Goal: Communication & Community: Answer question/provide support

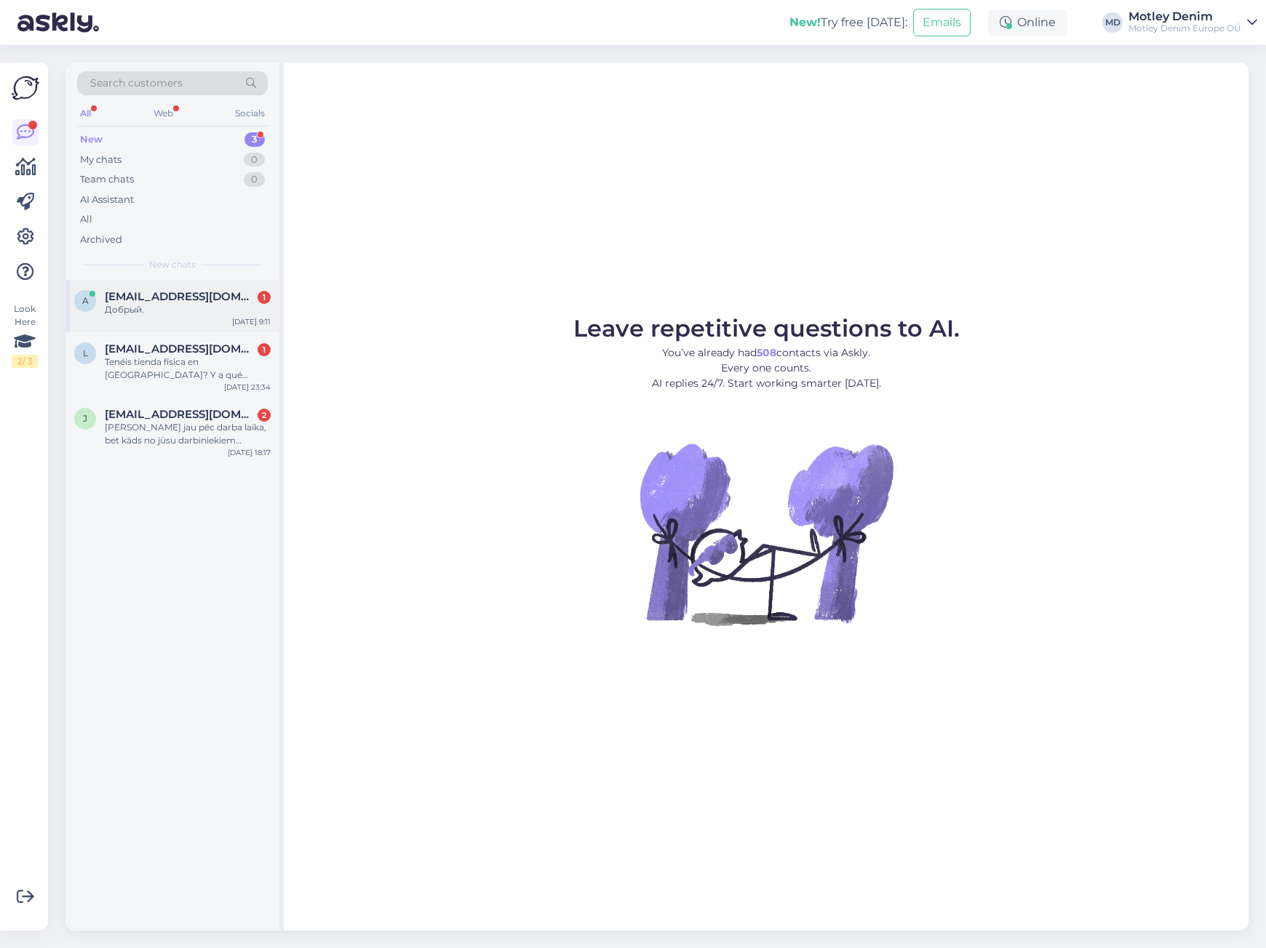
click at [218, 301] on div "[EMAIL_ADDRESS][DOMAIN_NAME] 1" at bounding box center [188, 296] width 166 height 13
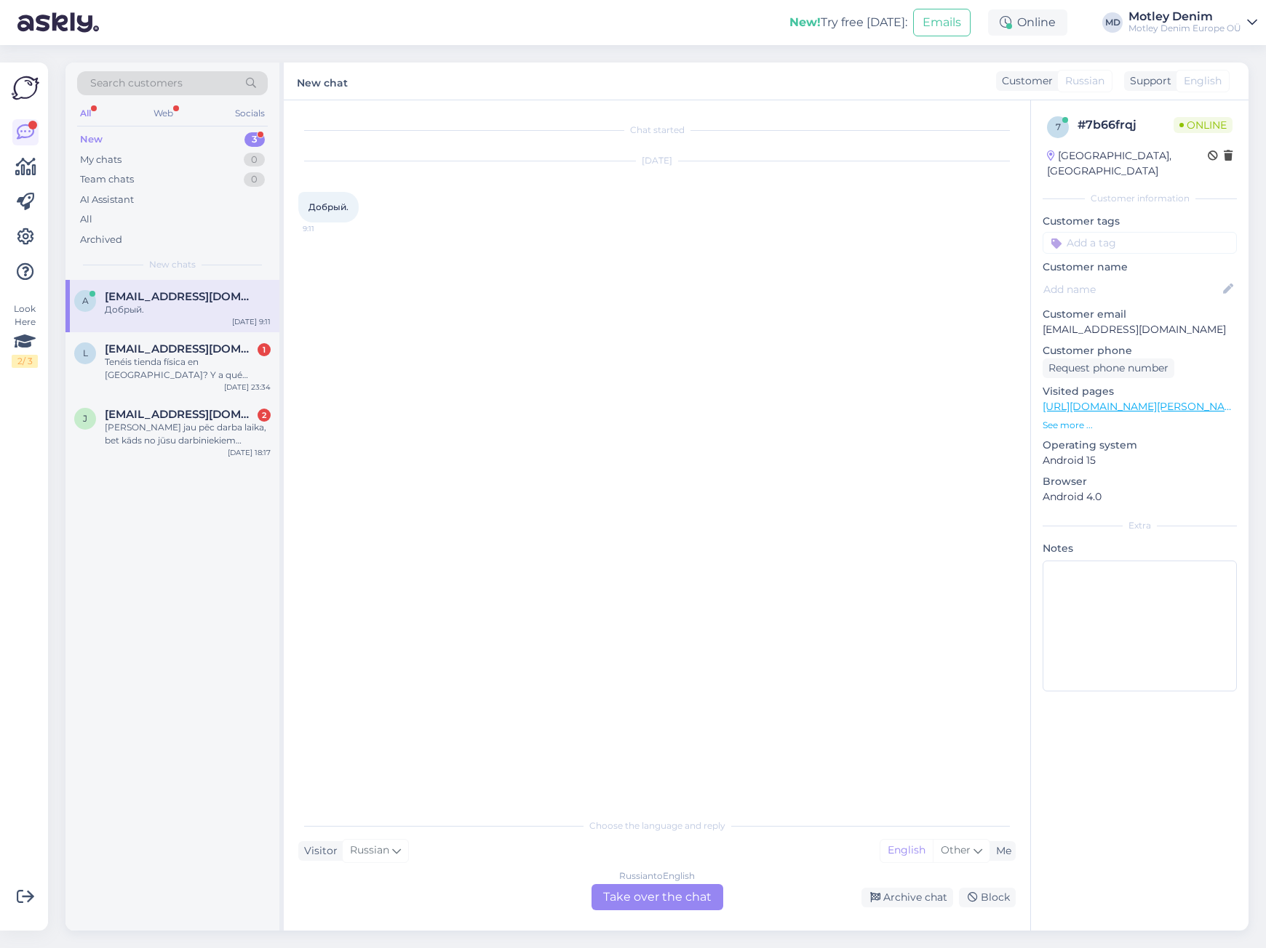
click at [654, 901] on div "Russian to English Take over the chat" at bounding box center [657, 897] width 132 height 26
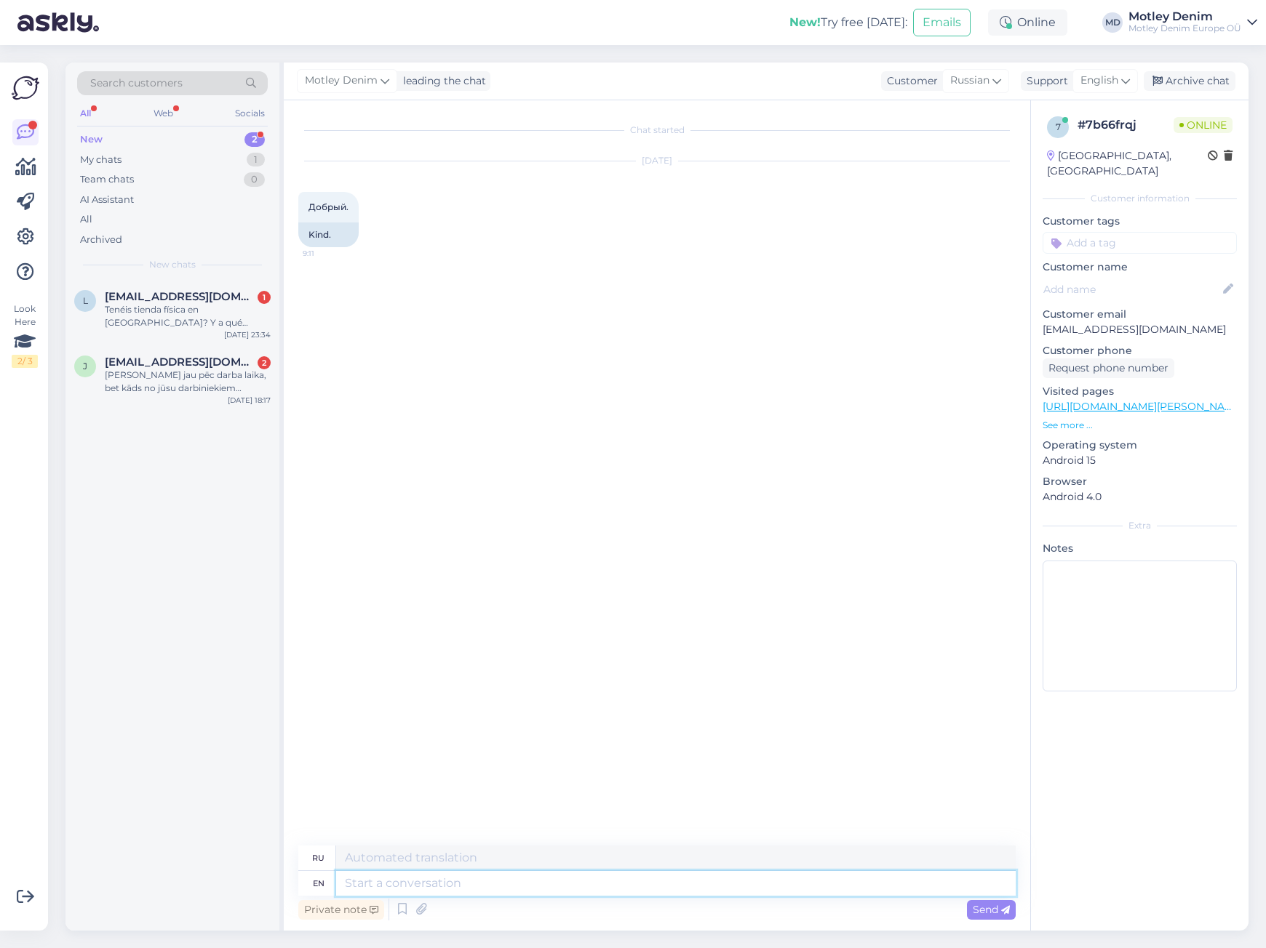
click at [833, 890] on textarea at bounding box center [675, 883] width 679 height 25
type textarea "Hello"
type textarea "Привет"
click at [212, 315] on div "Tenéis tienda física en [GEOGRAPHIC_DATA]? Y a qué medidas corresponde cada tal…" at bounding box center [188, 316] width 166 height 26
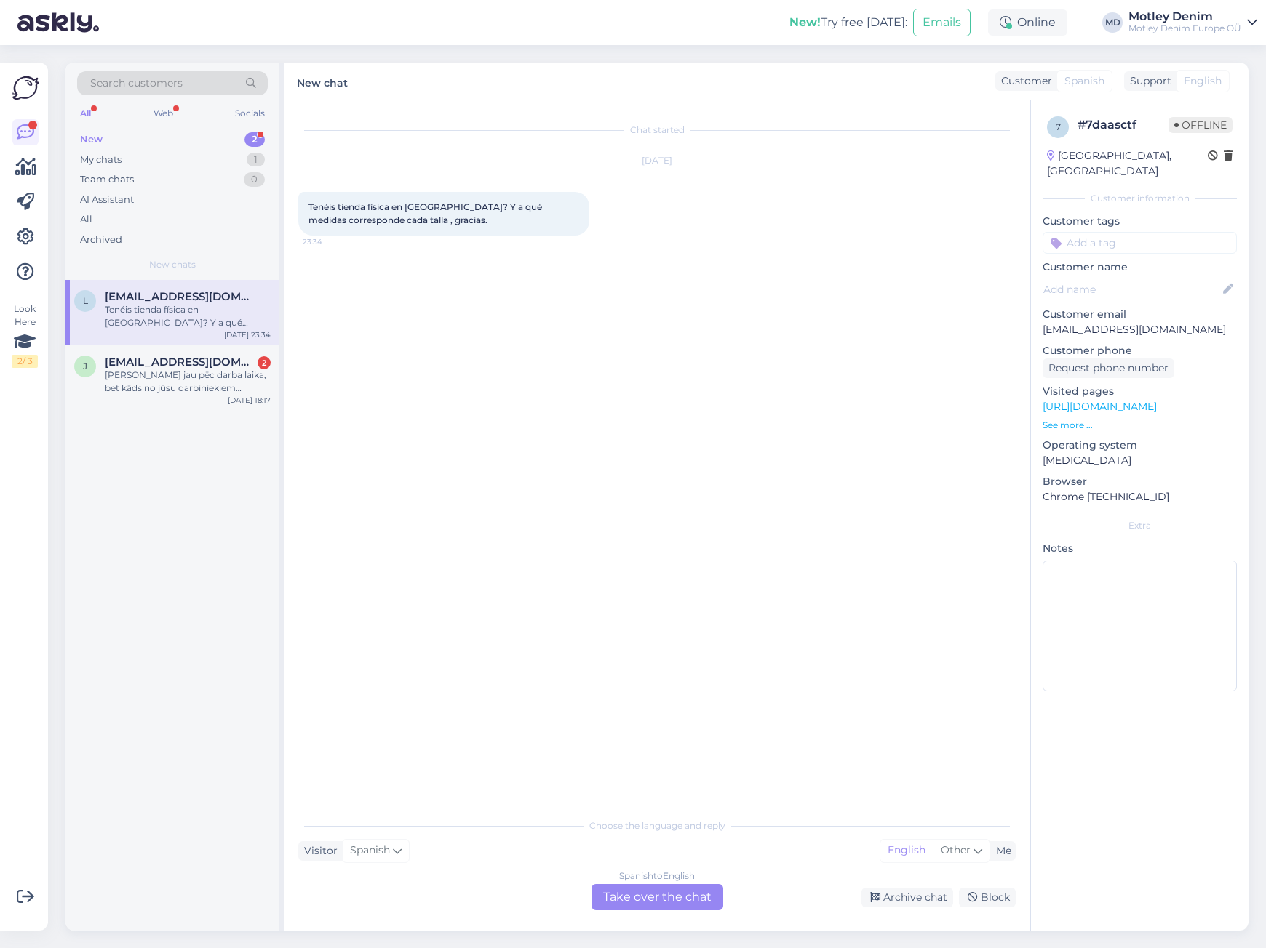
click at [695, 894] on div "Spanish to English Take over the chat" at bounding box center [657, 897] width 132 height 26
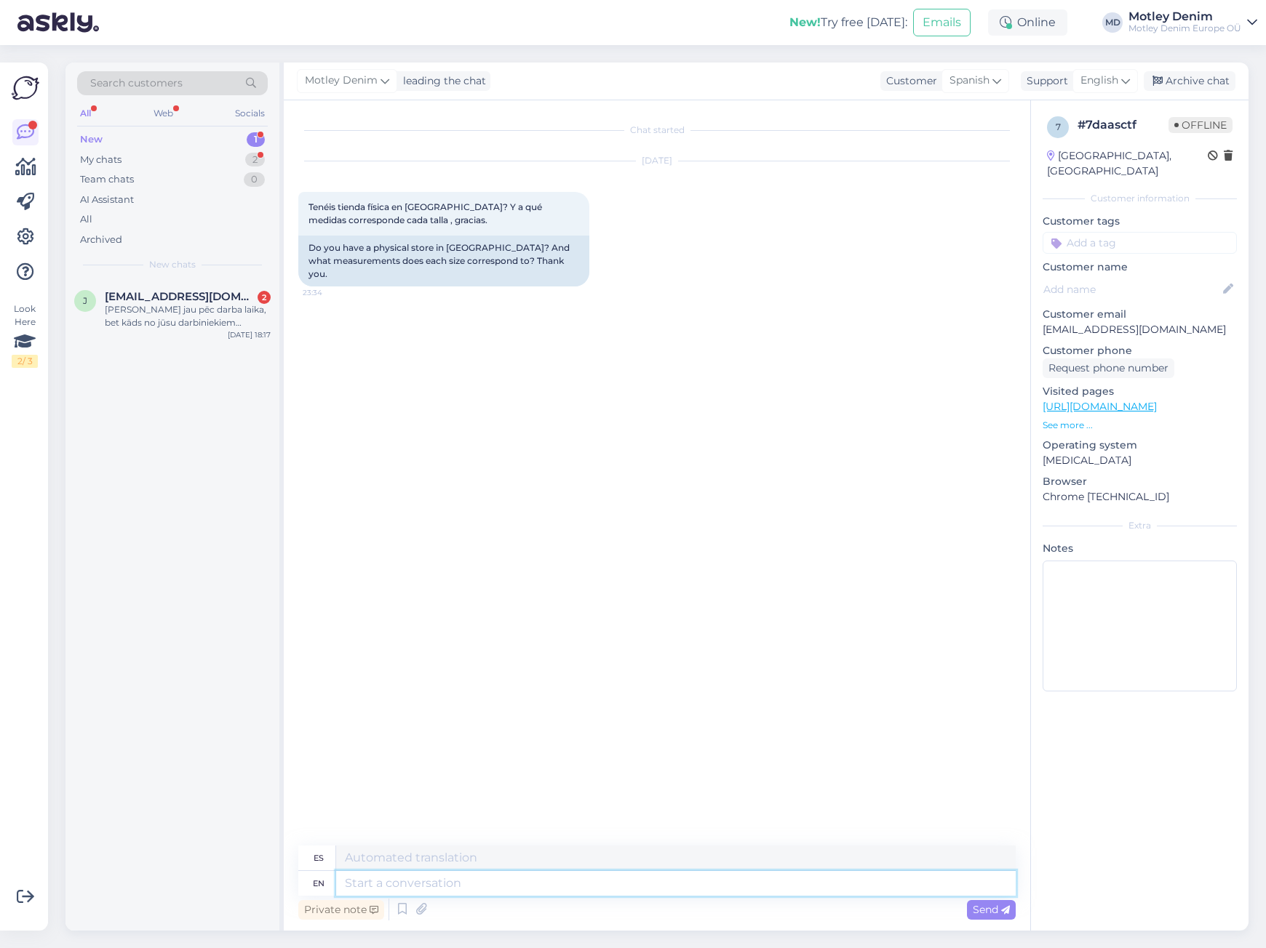
click at [652, 884] on textarea at bounding box center [675, 883] width 679 height 25
type textarea "Hel"
type textarea "Él"
type textarea "Hello"
type textarea "Hola"
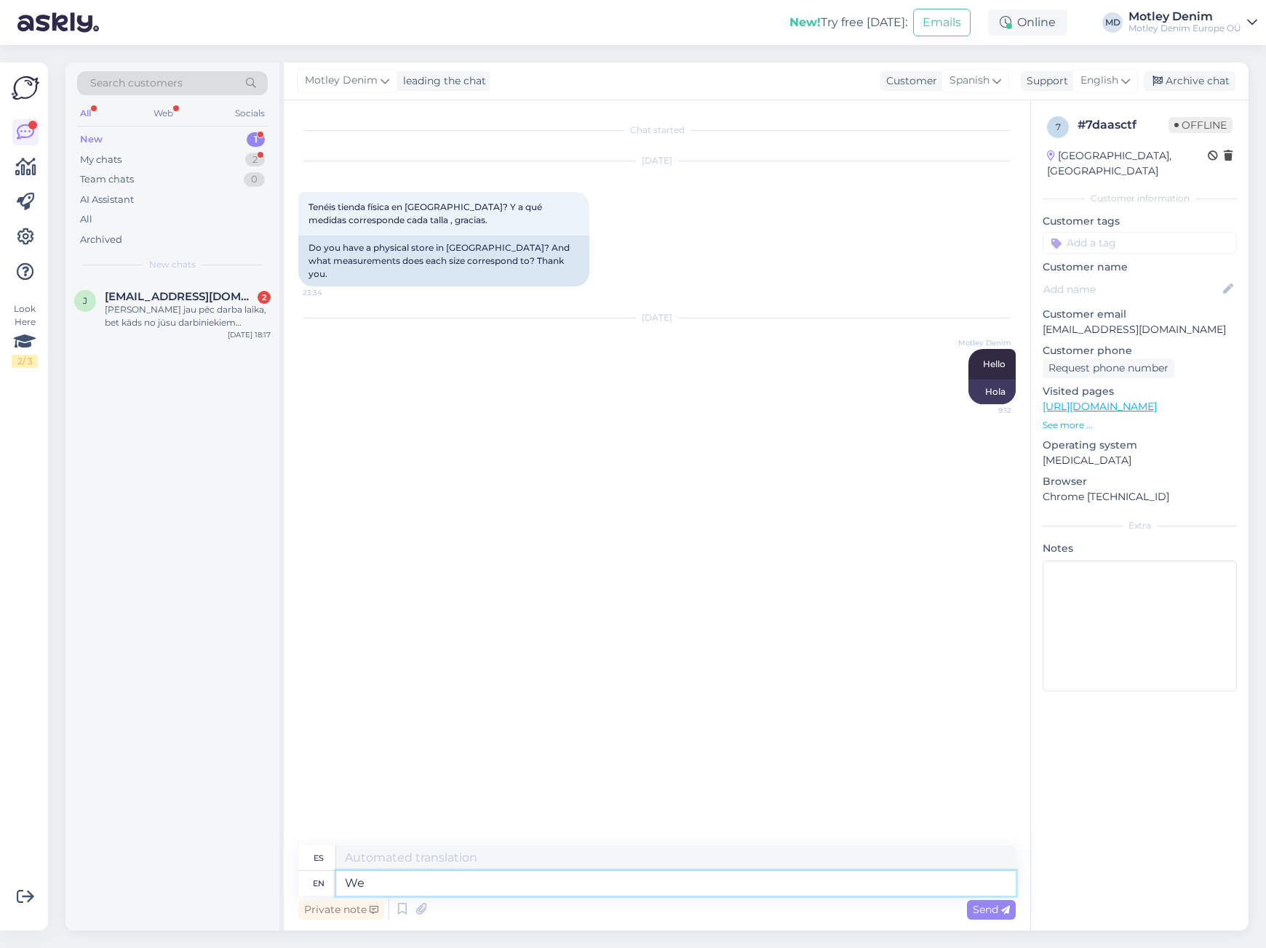
type textarea "W"
type textarea "Unfortunately"
type textarea "Desafortunadamente"
type textarea "Unfortunately we d"
type textarea "Desafortunadamente nosotros"
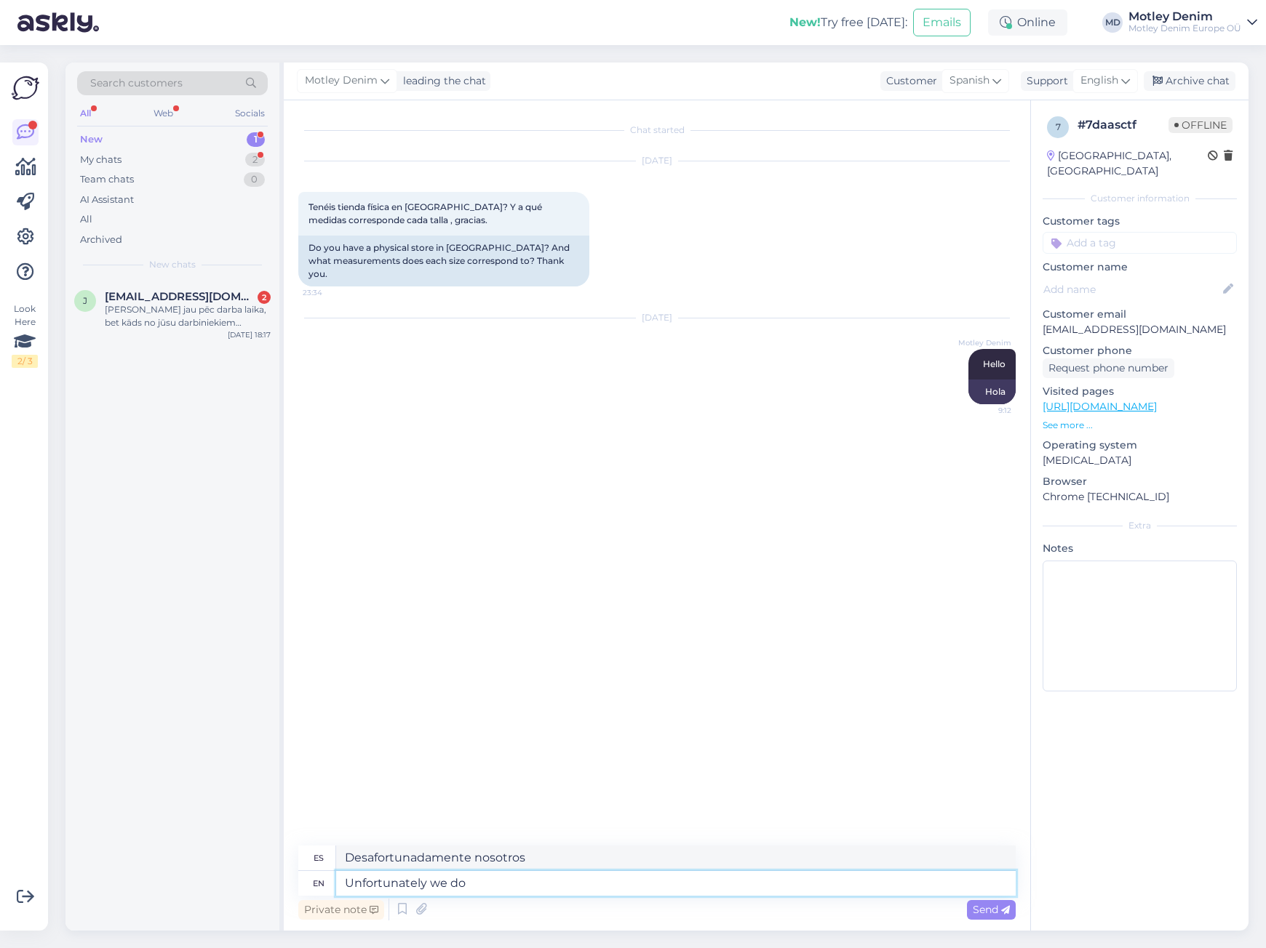
type textarea "Unfortunately we do"
type textarea "Lamentablemente lo hacemos"
type textarea "Unfortunately we do not h"
type textarea "Lamentablemente no lo hacemos"
type textarea "Unfortunately we do not have"
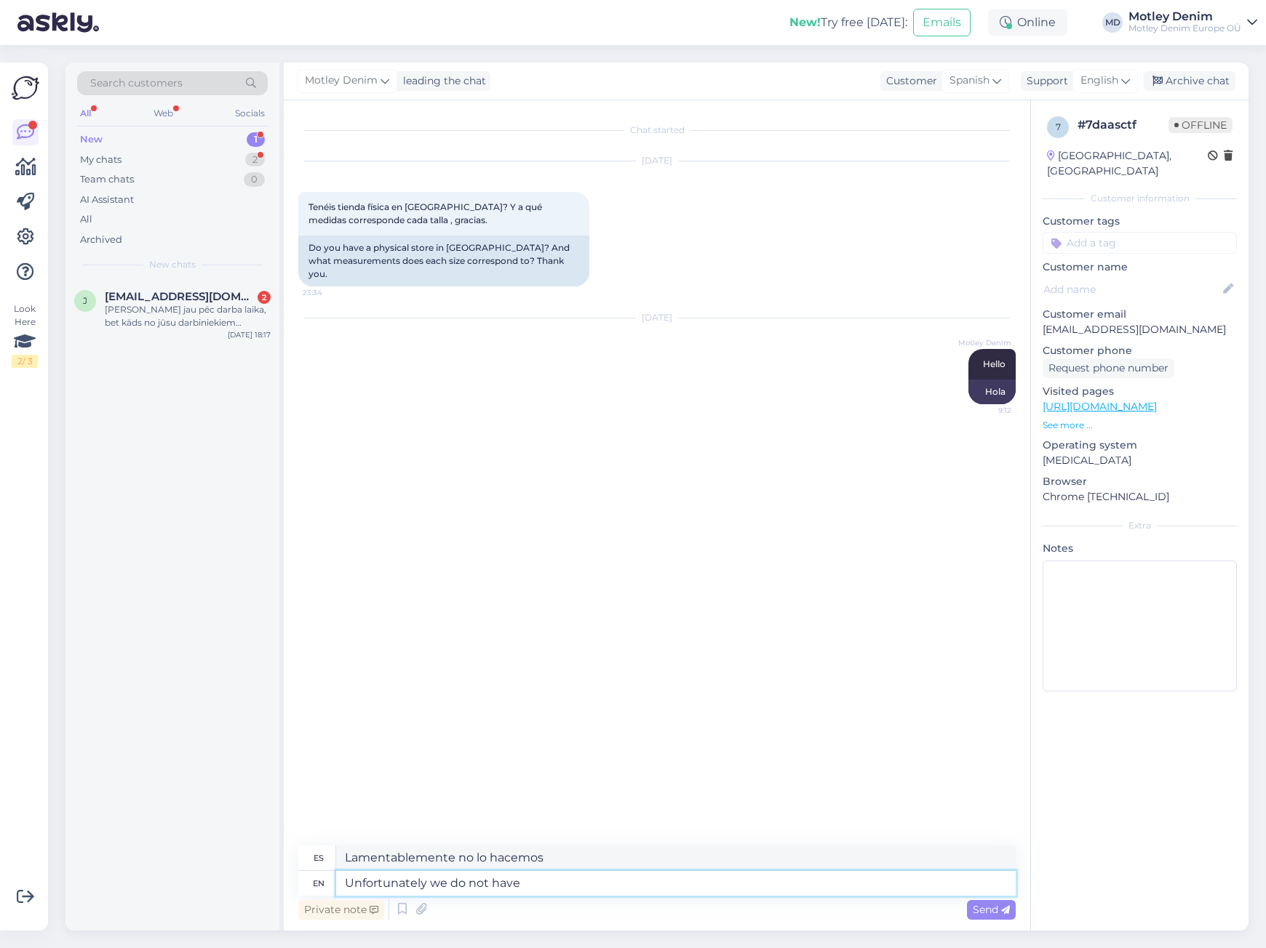
type textarea "Lamentablemente no tenemos"
type textarea "Unfortunately we do not have a"
type textarea "Lamentablemente no tenemos una"
type textarea "Unfortunately we do not have a physical"
type textarea "Lamentablemente no tenemos un físico"
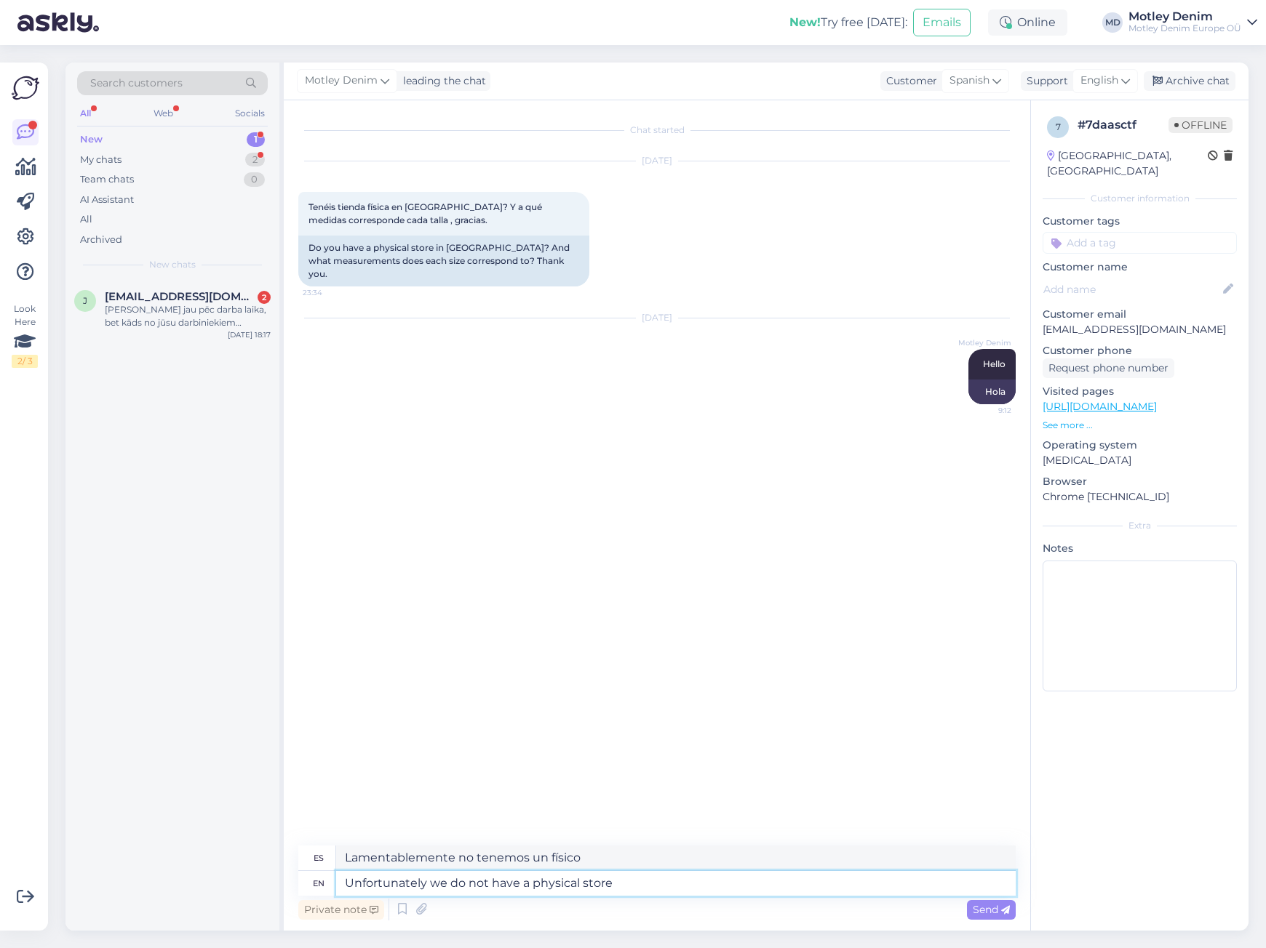
type textarea "Unfortunately we do not have a physical store."
type textarea "Lamentablemente no tenemos tienda física."
type textarea "Unfortunately we do not have a physical store."
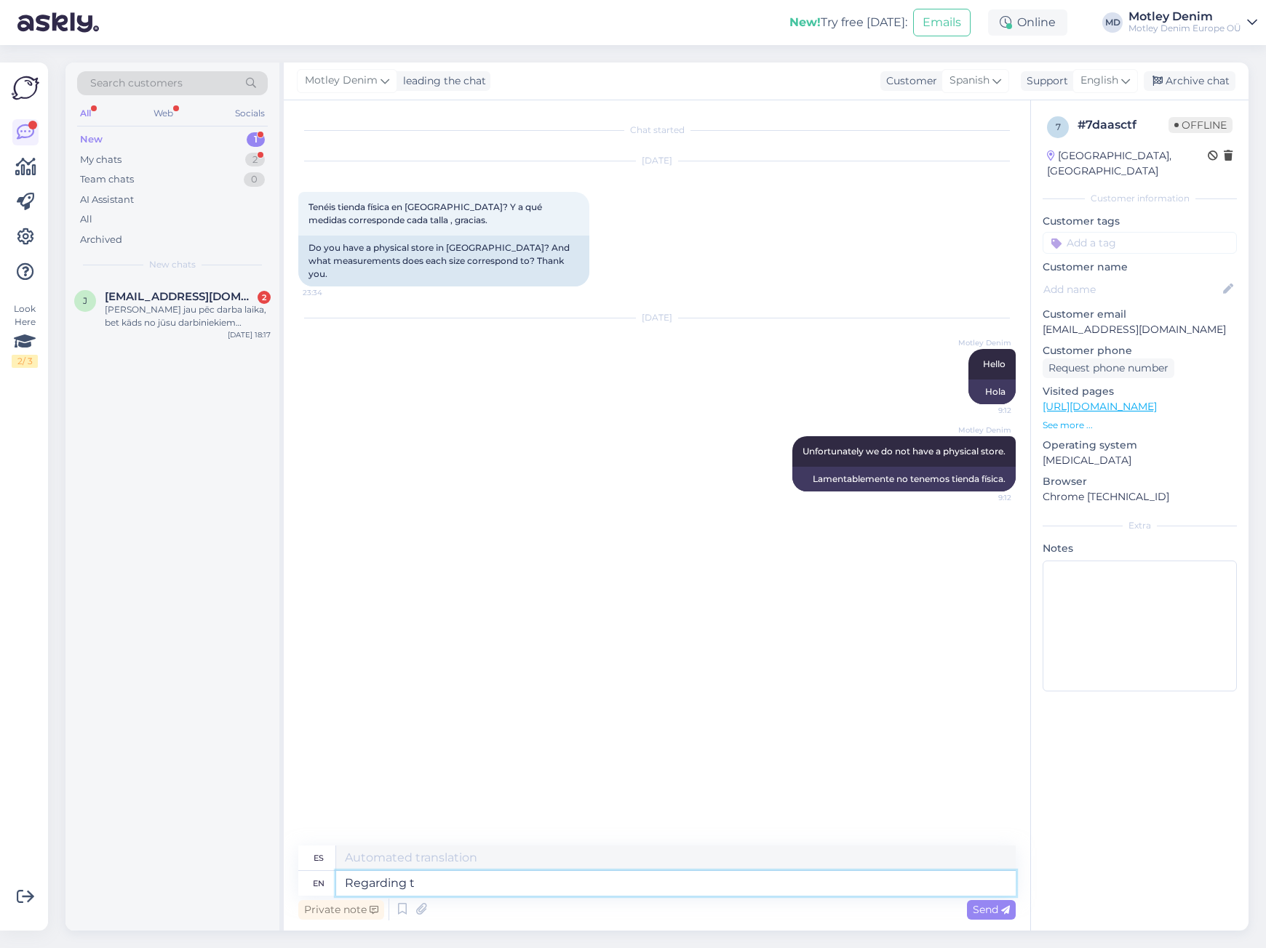
type textarea "Regarding th"
type textarea "Acerca de"
type textarea "Regarding the si"
type textarea "Respecto a la"
type textarea "Regarding the sizes"
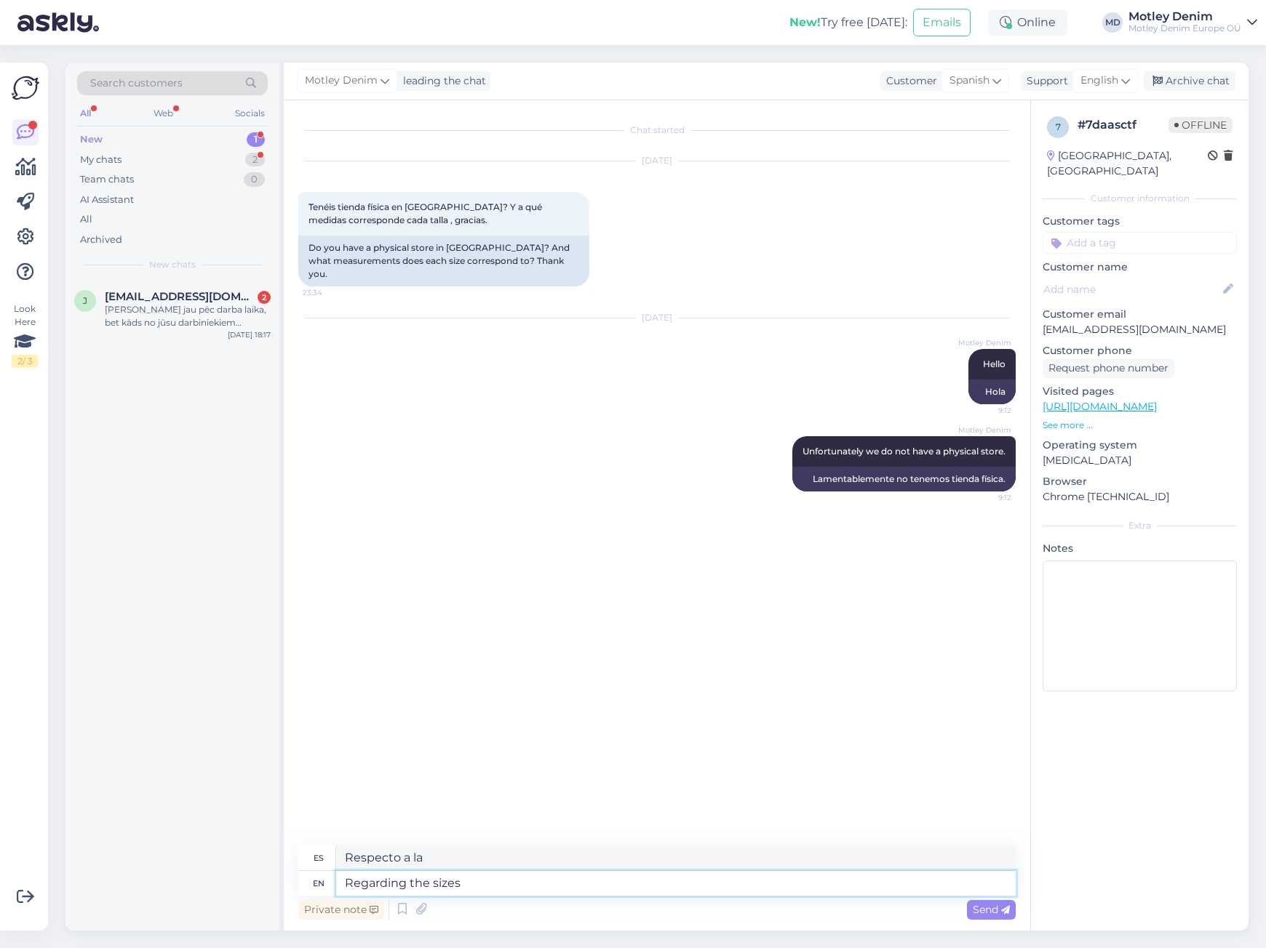
type textarea "En cuanto a los tamaños"
type textarea "Regarding the sizes."
type textarea "Respecto a los tamaños."
type textarea "Regarding the sizes. In"
type textarea "En cuanto a los tamaños. En"
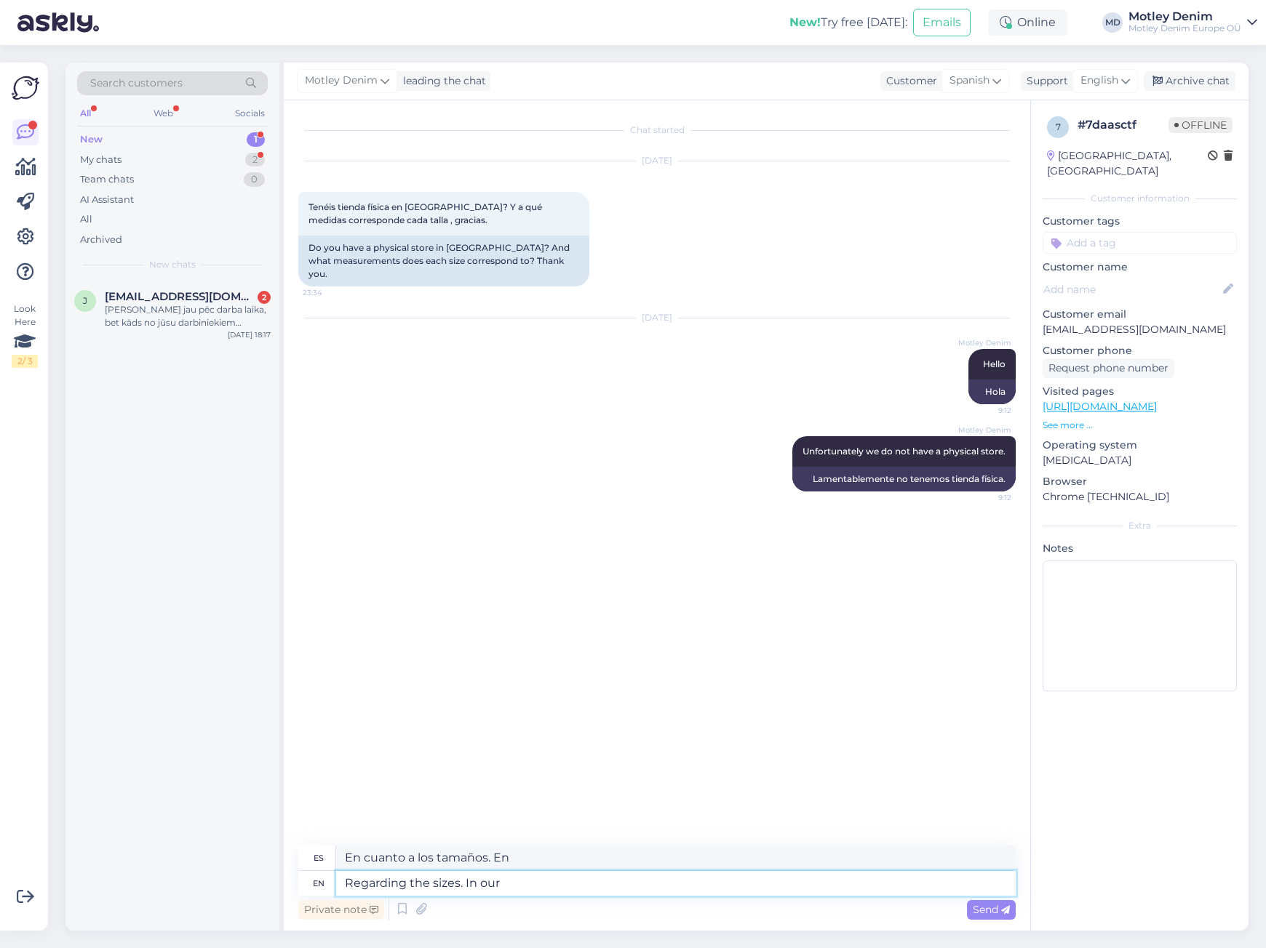
type textarea "Regarding the sizes. In our e"
type textarea "En cuanto a los tamaños. En nuestro"
type textarea "Regarding the sizes. In our exepre"
type textarea "En cuanto a los tamaños. En nuestra experiencia"
type textarea "Regarding the sizes. In our exepreience"
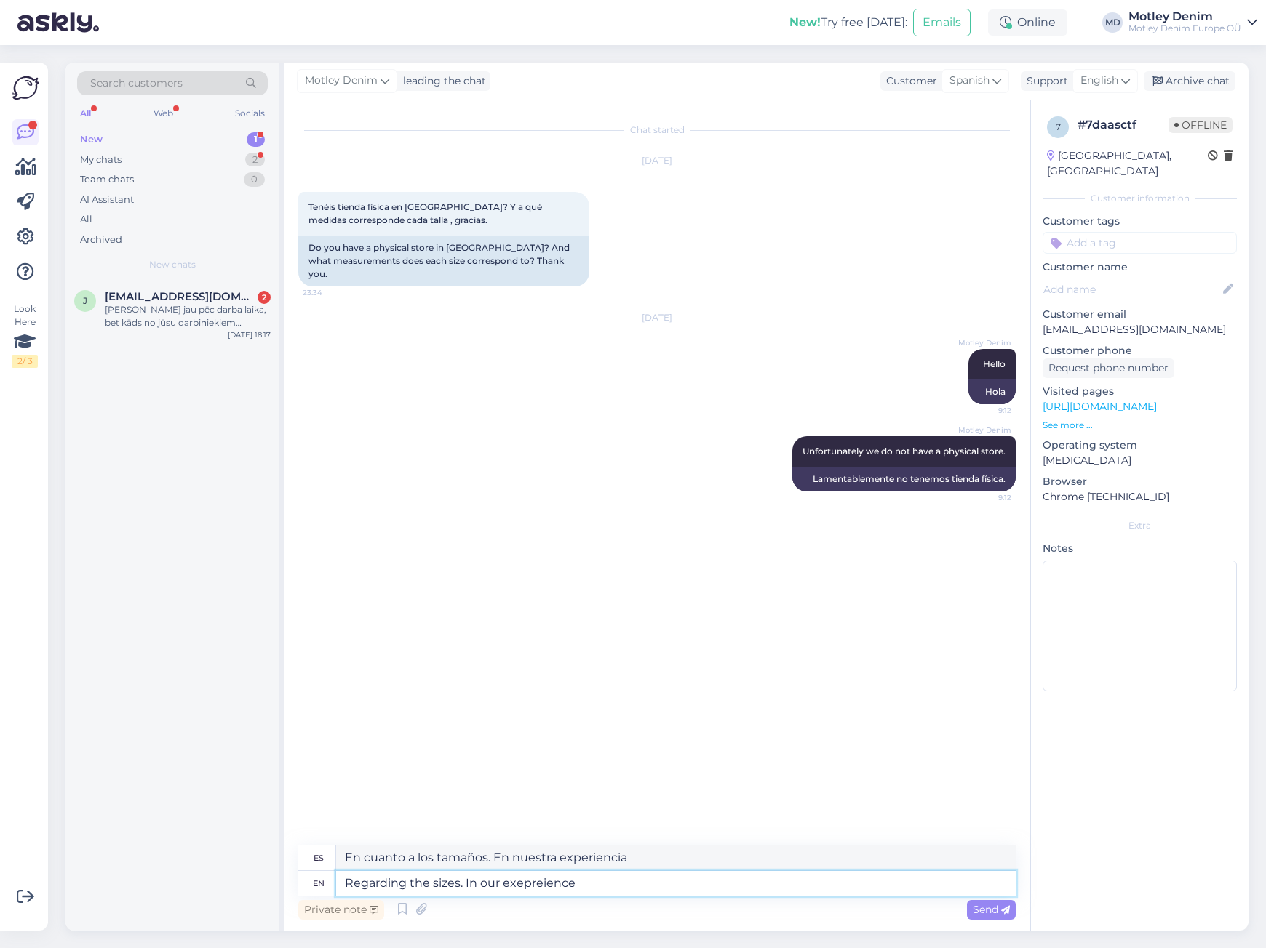
type textarea "En cuanto a los tamaños, según nuestra experiencia"
type textarea "Regarding the sizes. In our exepreience the s"
type textarea "En cuanto a los tamaños. En nuestra experiencia,"
type textarea "Regarding the sizes. In our exepreience the siz"
type textarea "En cuanto a los tamaños. En nuestra experiencia, el tamaño"
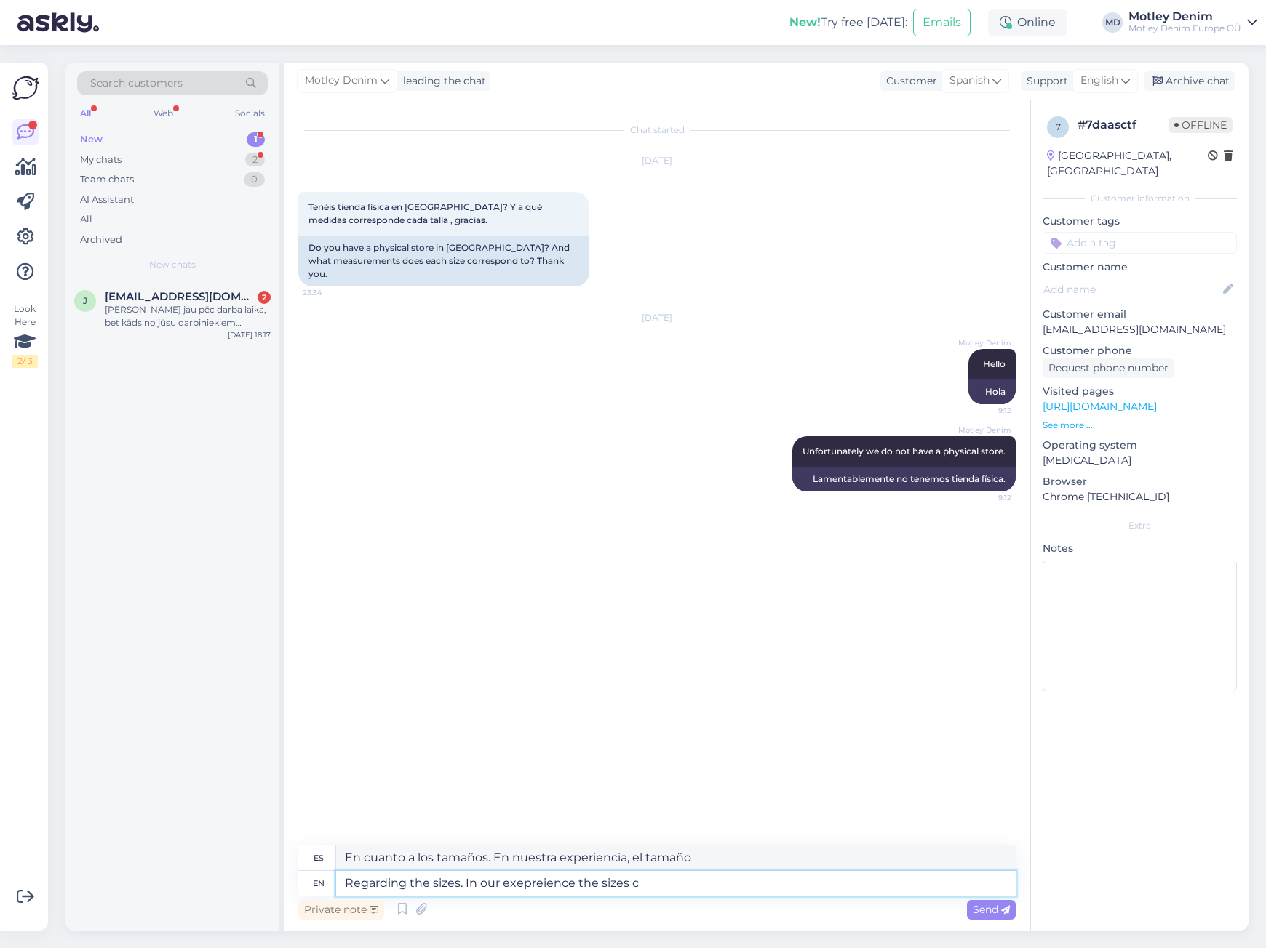
type textarea "Regarding the sizes. In our exepreience the sizes ca"
type textarea "En cuanto a las tallas. En nuestra experiencia, las tallas..."
type textarea "Regarding the sizes. In our exepreience the sizes can va"
type textarea "En cuanto a los tamaños. En nuestra experiencia, los tamaños pueden..."
type textarea "Regarding the sizes. In our exepreience the sizes can vary be"
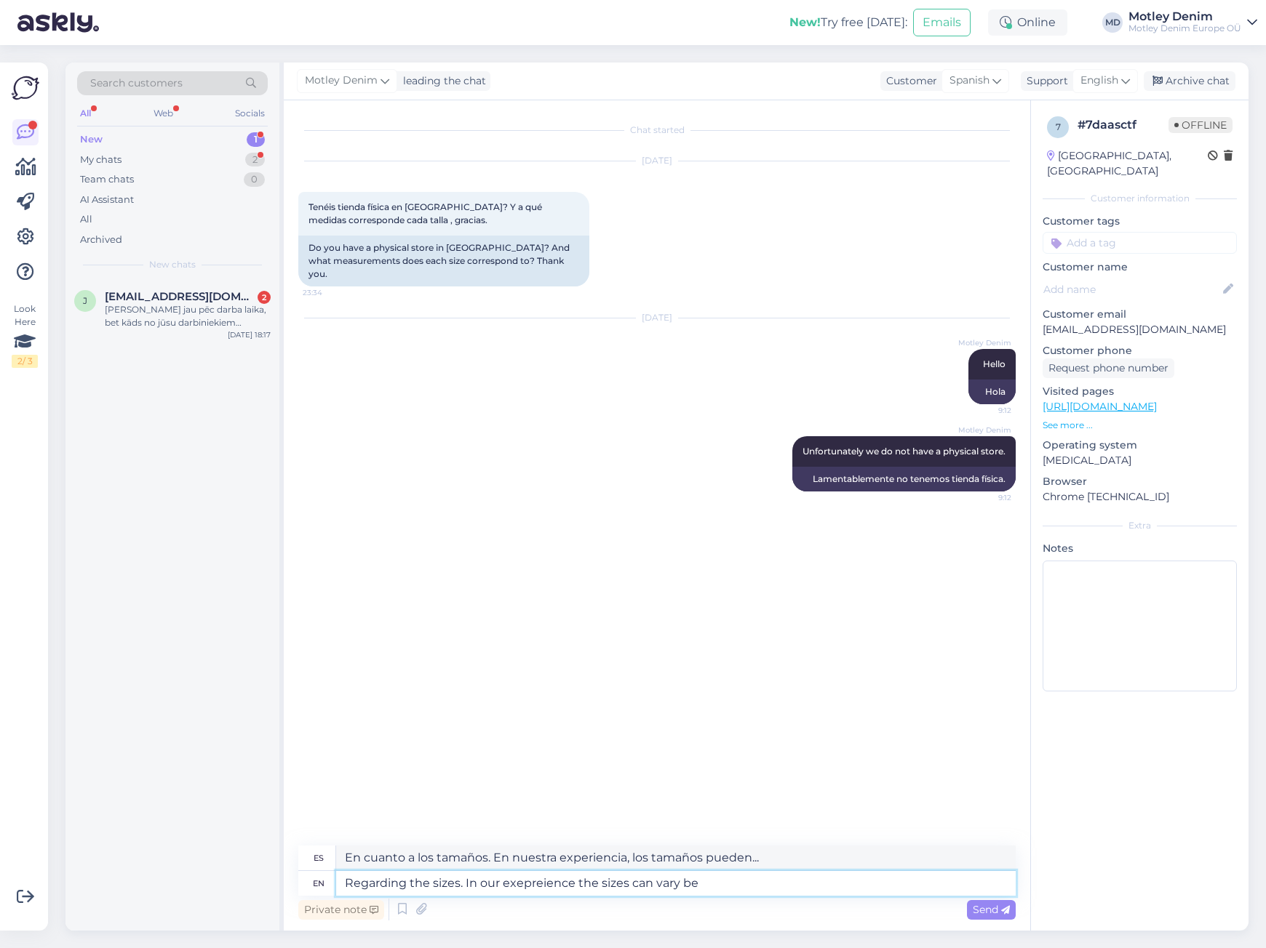
type textarea "Respecto a las tallas, en nuestra experiencia, las tallas pueden variar."
type textarea "Regarding the sizes. In our exepreience the sizes can vary between t"
type textarea "Respecto a las tallas. En nuestra experiencia, las tallas pueden variar entre..."
type textarea "Regarding the sizes. In our exepreience the sizes can vary between the"
type textarea "Respecto a los tamaños. En nuestra experiencia, los tamaños pueden variar entre…"
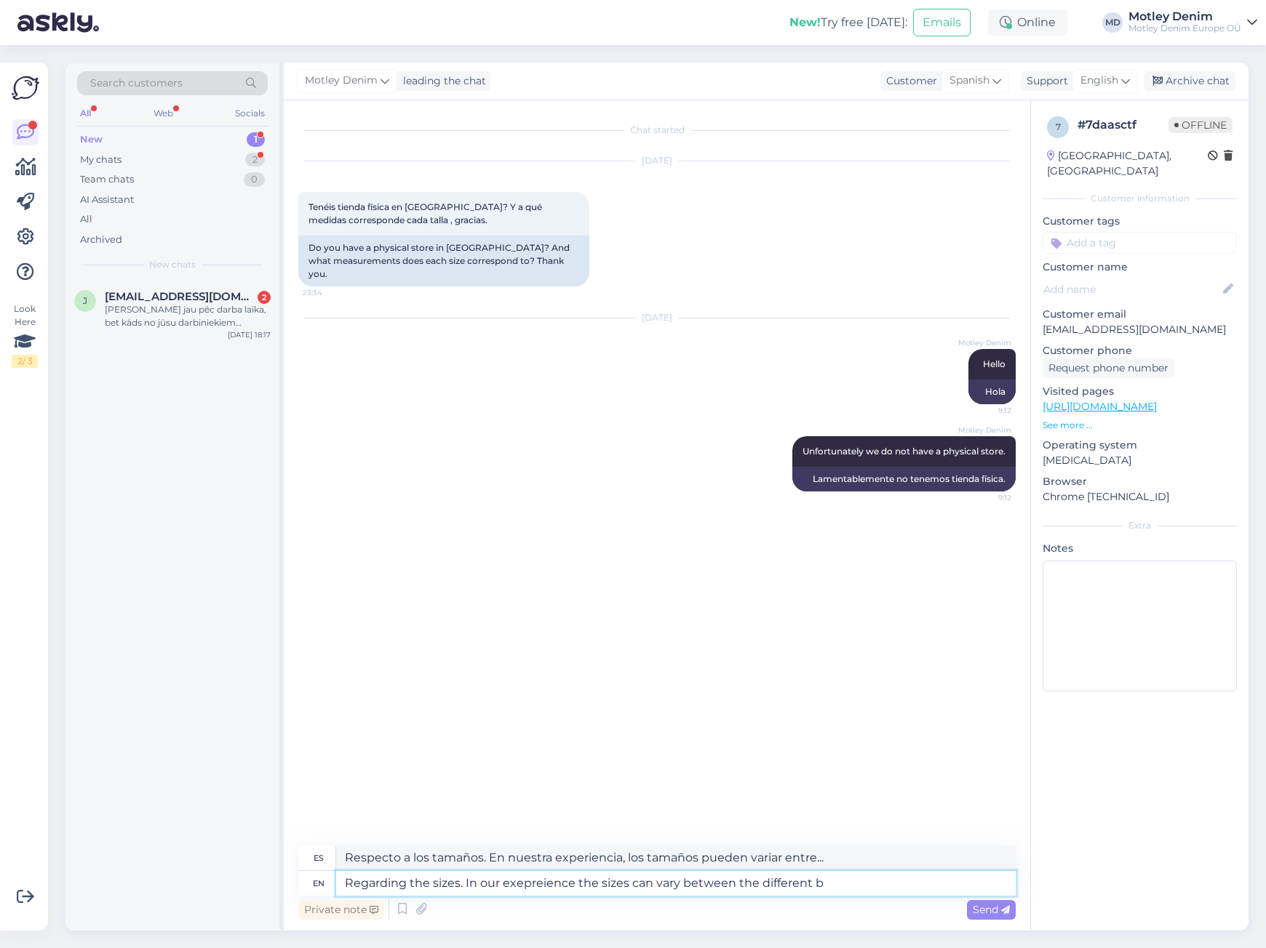
type textarea "Regarding the sizes. In our exepreience the sizes can vary between the differen…"
type textarea "Respecto a las tallas. En nuestra experiencia, las tallas pueden variar entre l…"
type textarea "Regarding the sizes. In our exepreience the sizes can vary between the differen…"
type textarea "Respecto a las tallas, en nuestra experiencia, las tallas pueden variar entre l…"
type textarea "Regarding the sizes. In our exepreience the sizes can vary between the differen…"
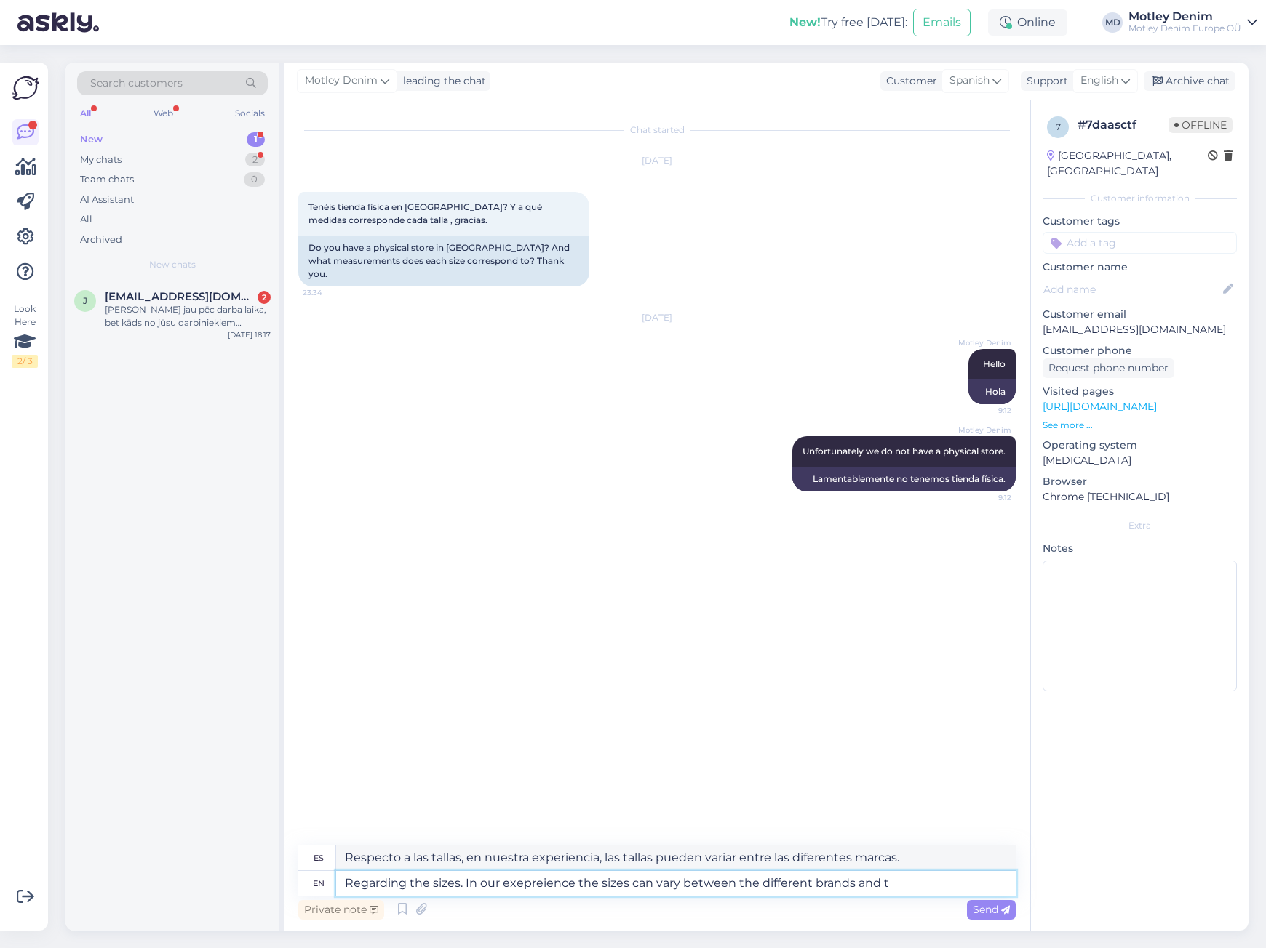
type textarea "Respecto a las tallas. En nuestra experiencia, las tallas pueden variar entre l…"
type textarea "Regarding the sizes. In our exepreience the sizes can vary between the differen…"
type textarea "Respecto a las tallas. En nuestra experiencia, las tallas pueden variar entre l…"
type textarea "Regarding the sizes. In our exepreience the sizes can vary between the differen…"
type textarea "Respecto a las tallas. En nuestra experiencia, las tallas pueden variar entre l…"
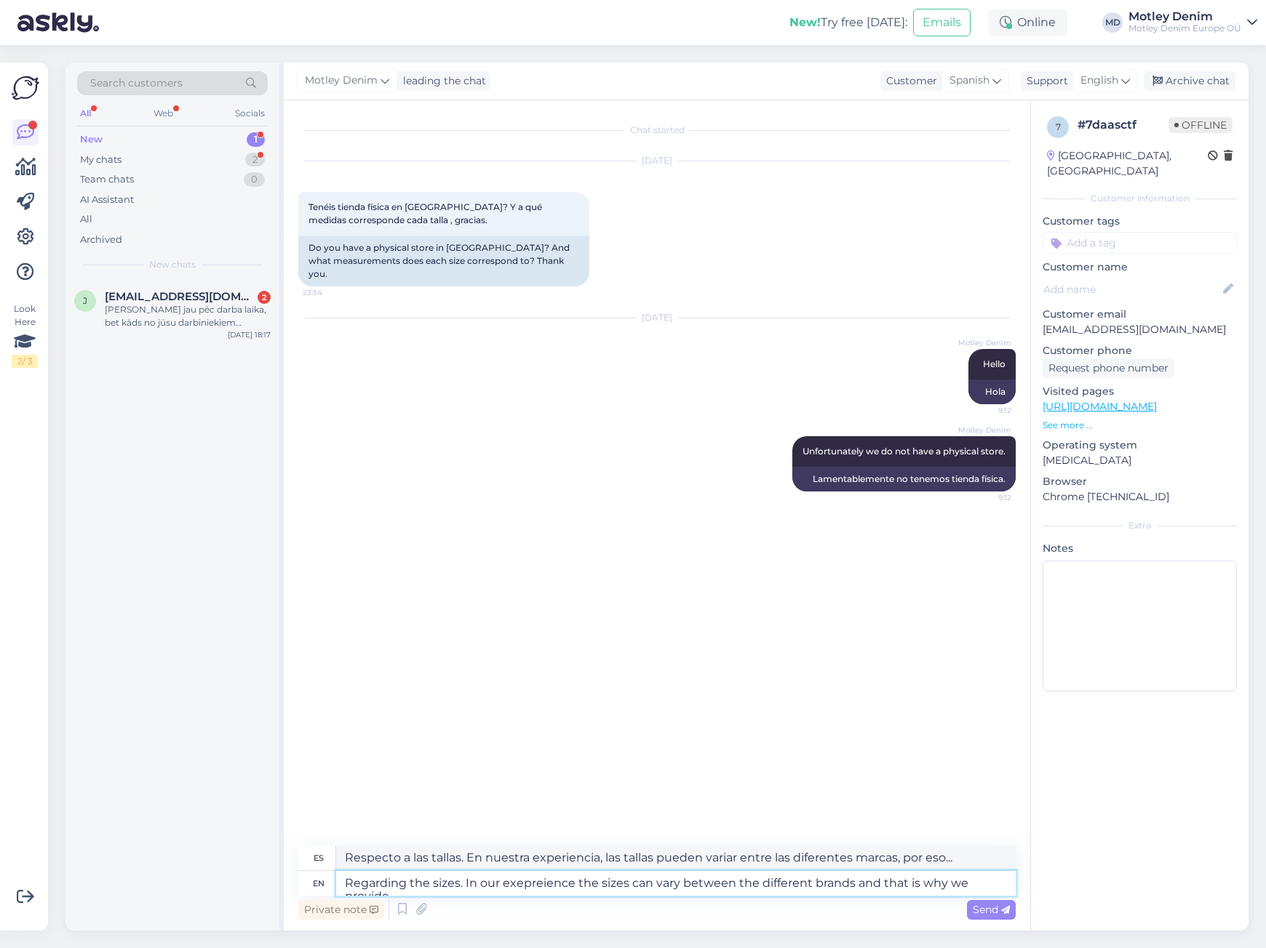
type textarea "Regarding the sizes. In our exepreience the sizes can vary between the differen…"
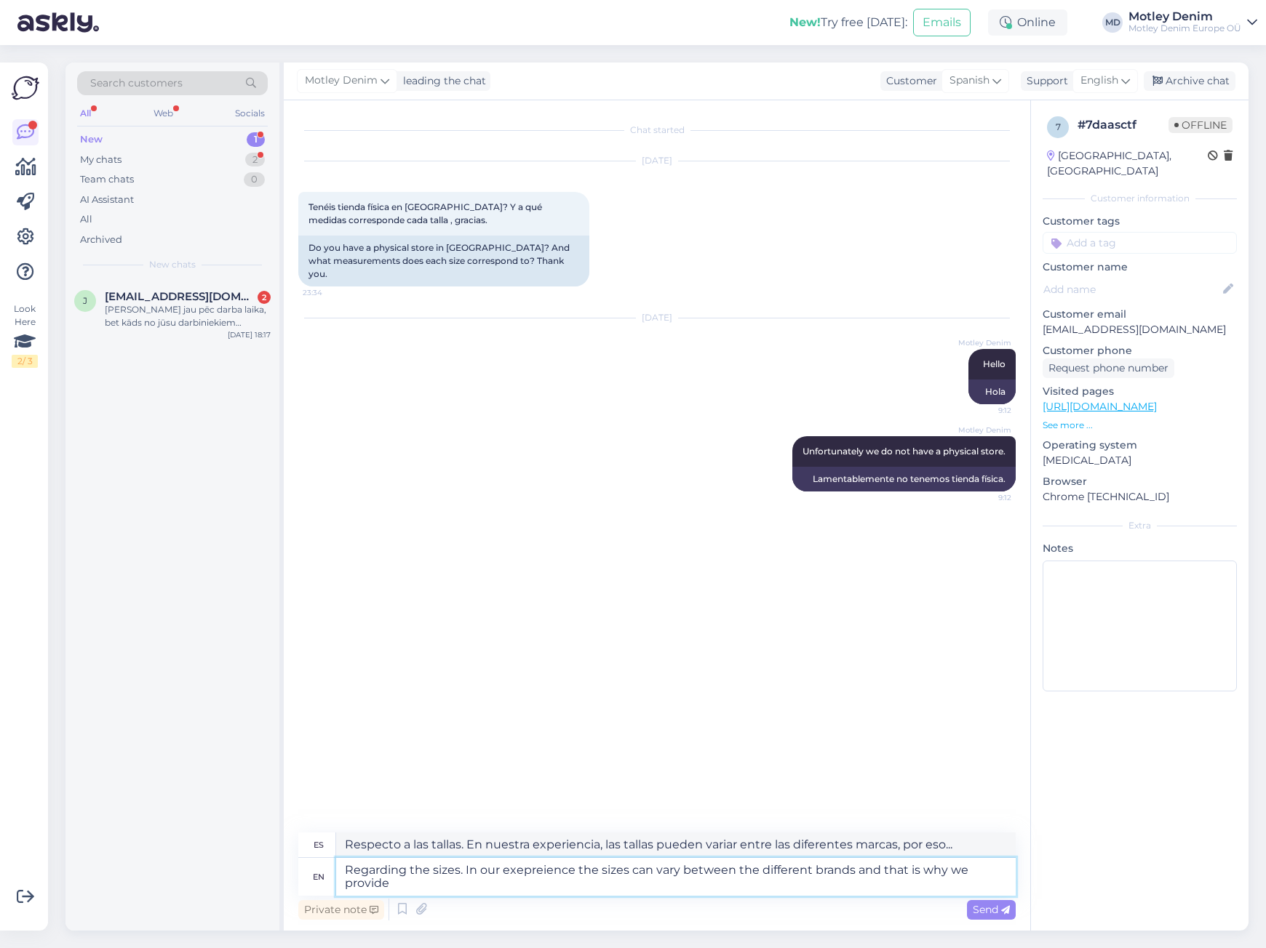
type textarea "En cuanto a las tallas, en nuestra experiencia, las tallas pueden variar entre …"
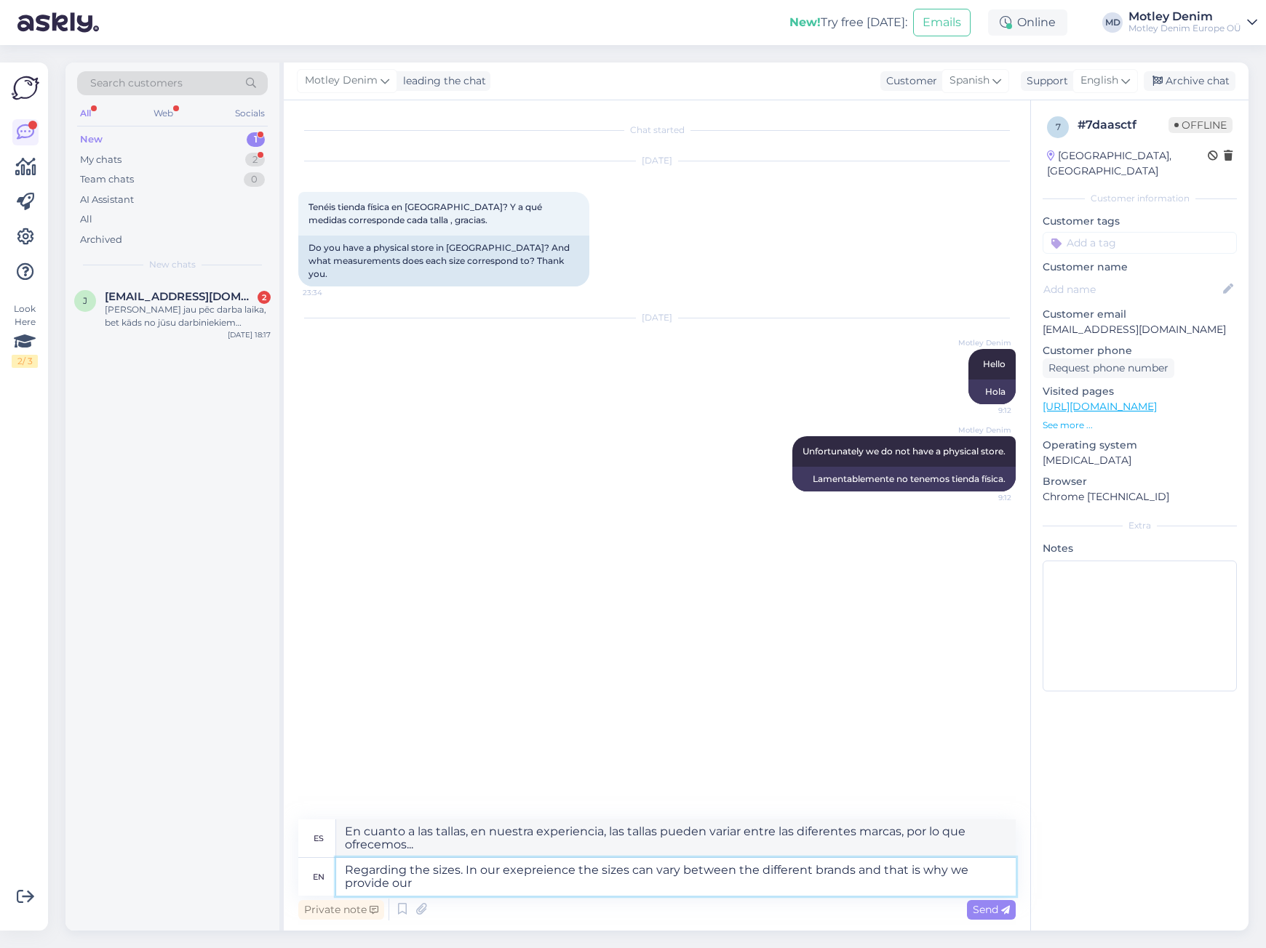
type textarea "Regarding the sizes. In our exepreience the sizes can vary between the differen…"
type textarea "Respecto a las tallas. En nuestra experiencia, las tallas pueden variar entre l…"
type textarea "Regarding the sizes. In our exepreience the sizes can vary between the differen…"
type textarea "Respecto a las tallas, en nuestra experiencia, las tallas pueden variar entre l…"
type textarea "Regarding the sizes. In our exepreience the sizes can vary between the differen…"
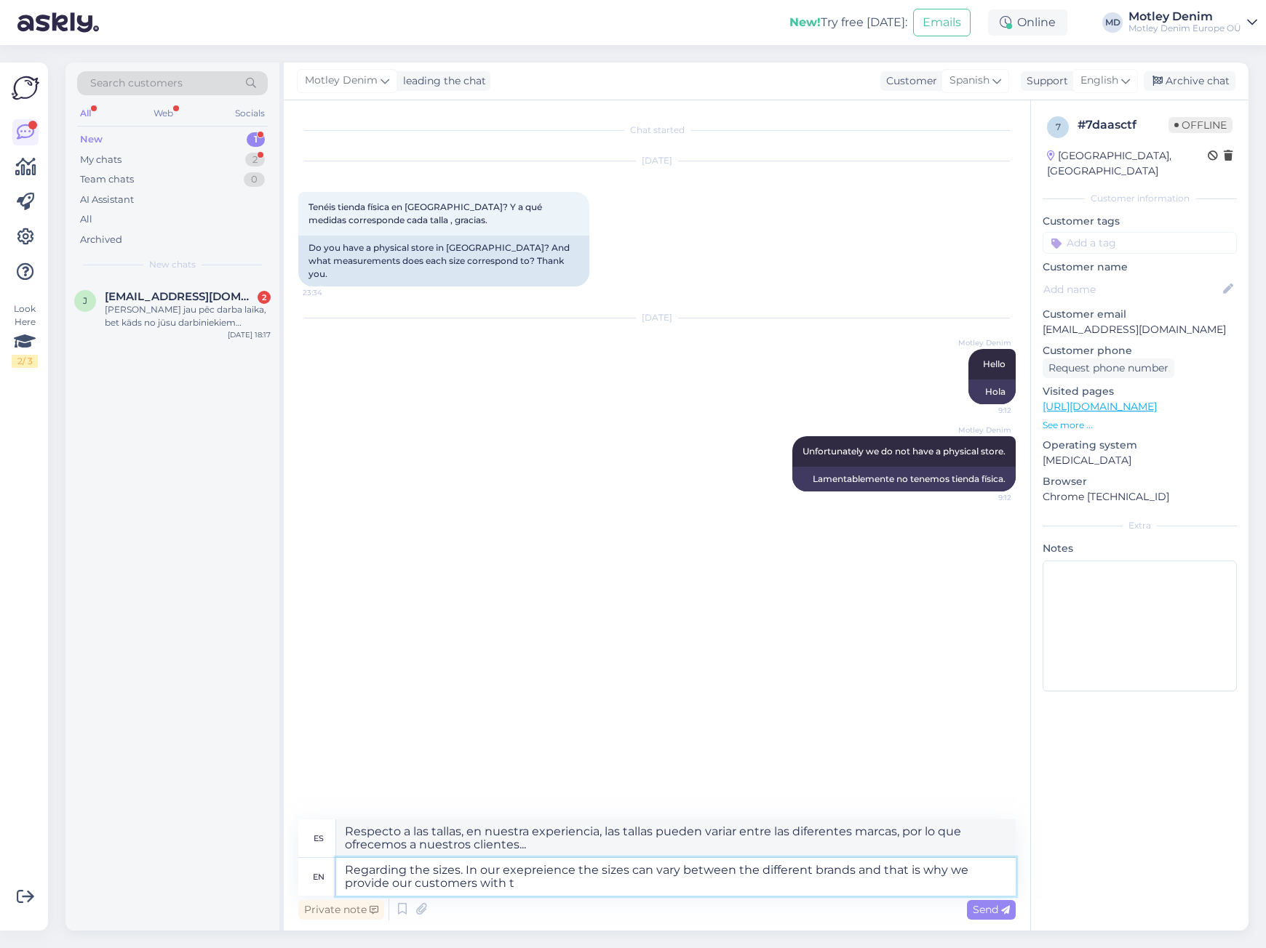
type textarea "Respecto a las tallas. En nuestra experiencia, las tallas pueden variar entre l…"
type textarea "Regarding the sizes. In our exepreience the sizes can vary between the differen…"
type textarea "Respecto a las tallas, en nuestra experiencia, las tallas pueden variar entre l…"
type textarea "Regarding the sizes. In our exepreience the sizes can vary between the differen…"
type textarea "Respecto a las tallas, en nuestra experiencia, las tallas pueden variar entre l…"
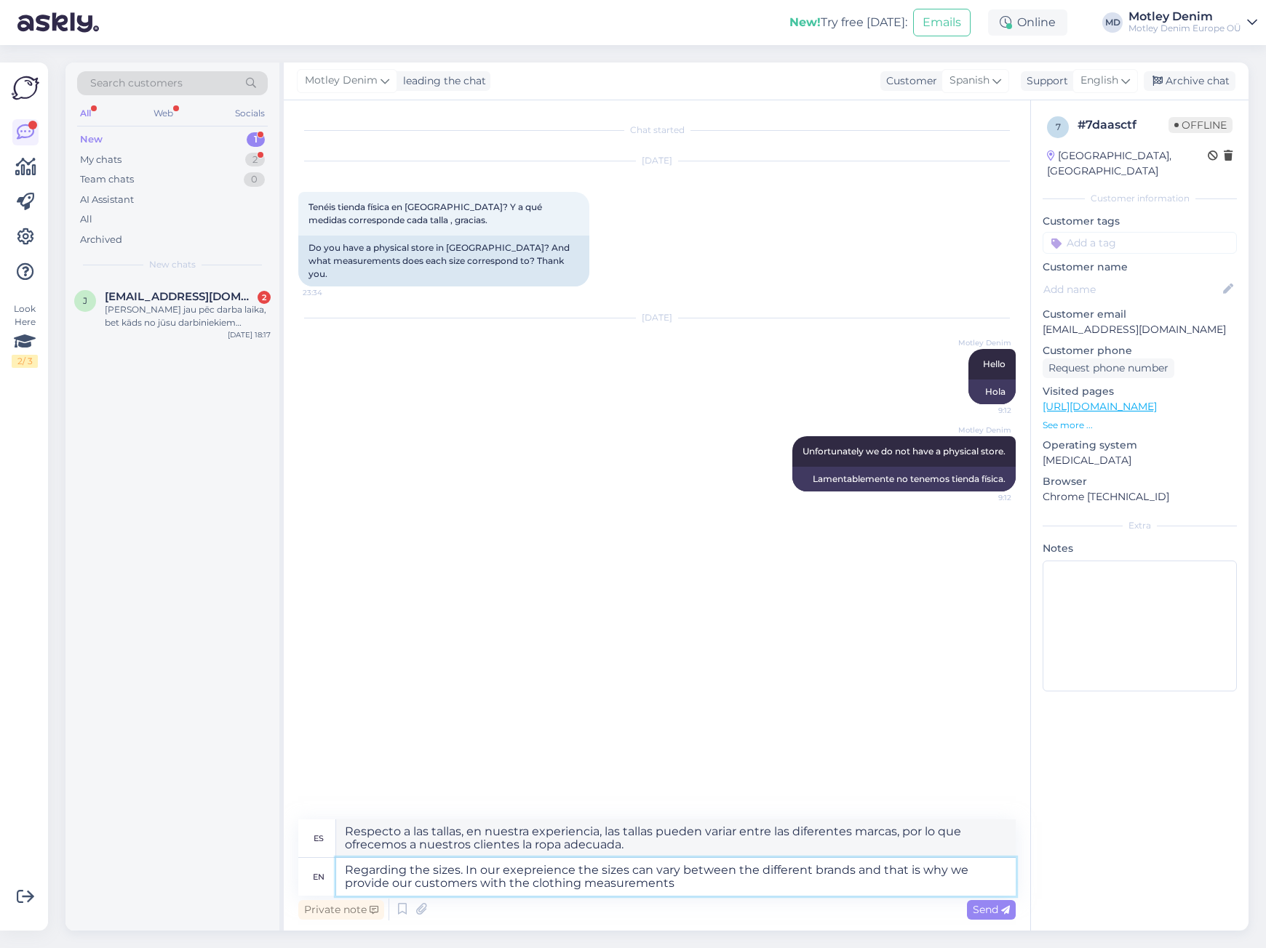
type textarea "Regarding the sizes. In our exepreience the sizes can vary between the differen…"
type textarea "Respecto a las tallas, en nuestra experiencia, las tallas pueden variar entre l…"
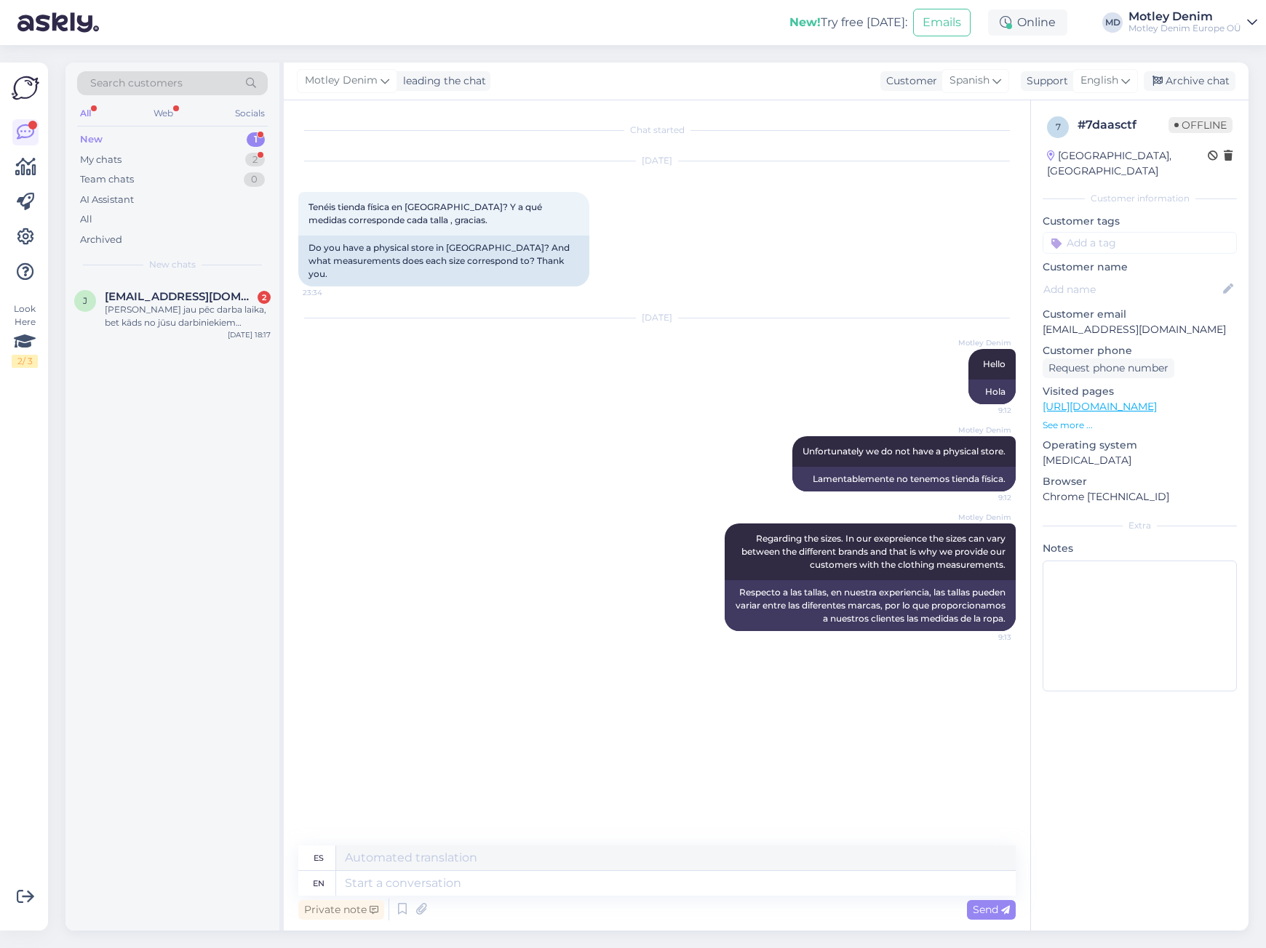
click at [1089, 234] on input at bounding box center [1139, 243] width 194 height 22
type input "phys"
click at [1127, 277] on span "Physical store" at bounding box center [1139, 281] width 61 height 9
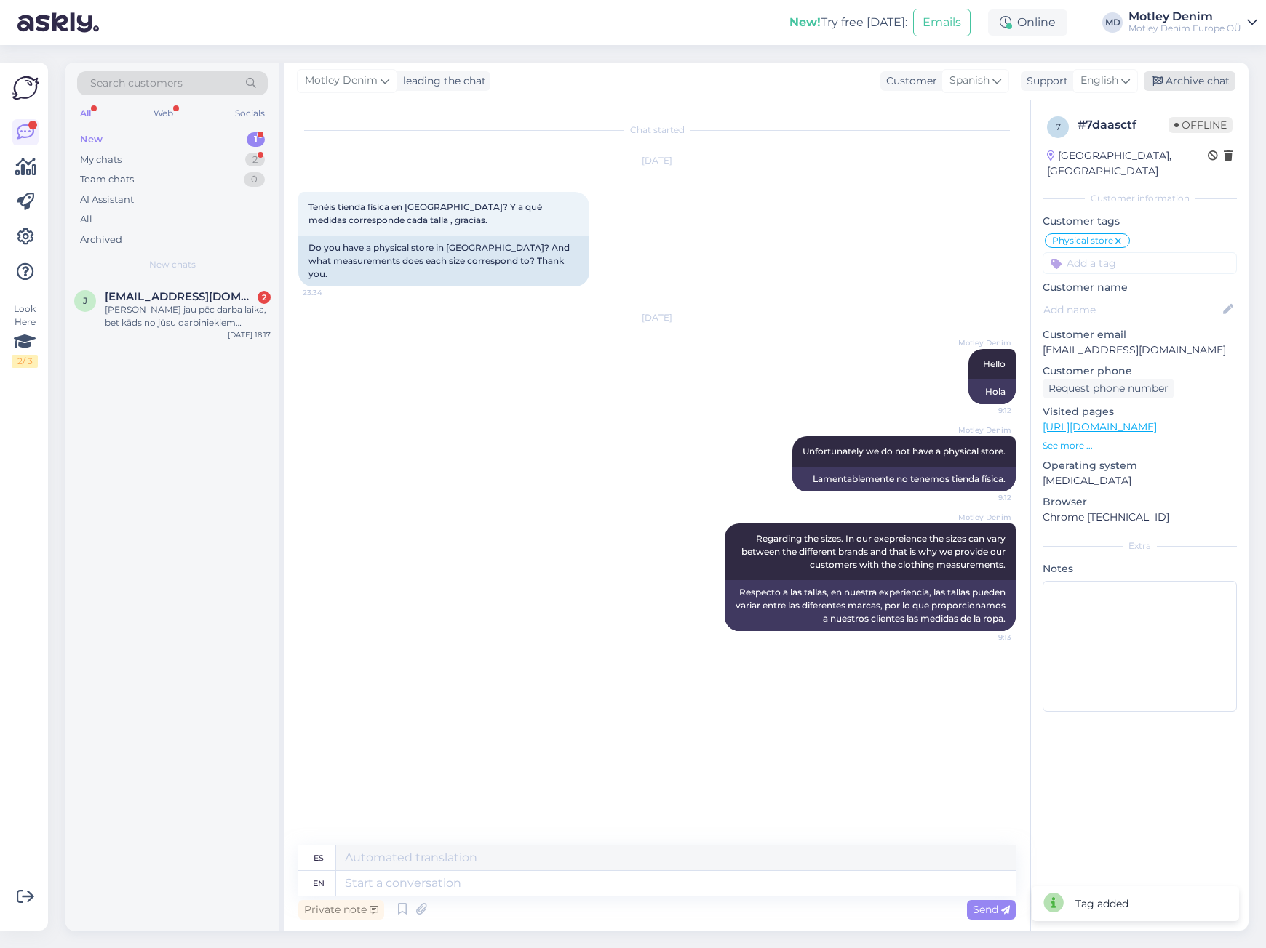
click at [1176, 82] on div "Archive chat" at bounding box center [1189, 81] width 92 height 20
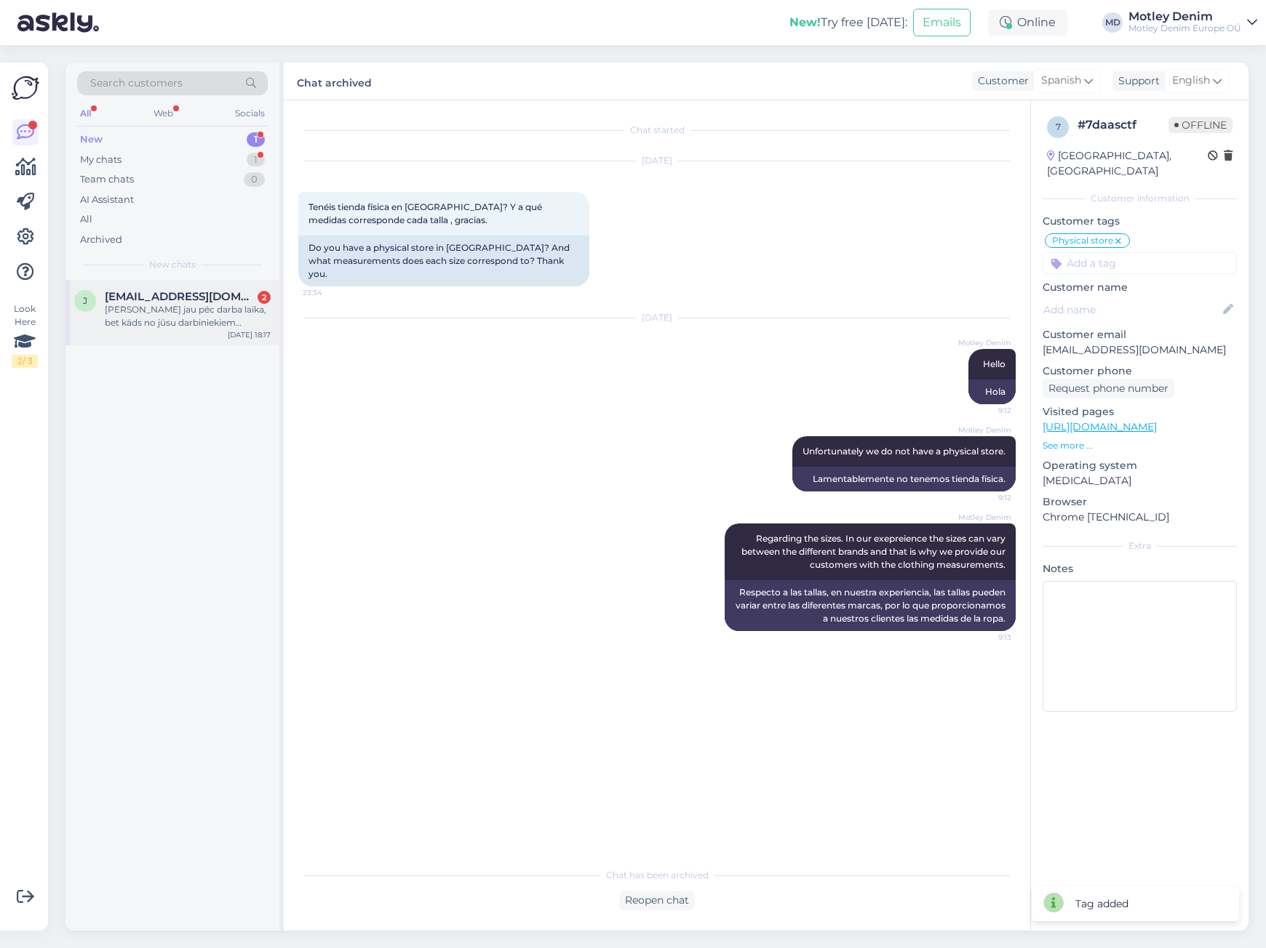
click at [145, 320] on div "[PERSON_NAME] jau pēc darba laika, bet kāds no jūsu darbiniekiem [PERSON_NAME] …" at bounding box center [188, 316] width 166 height 26
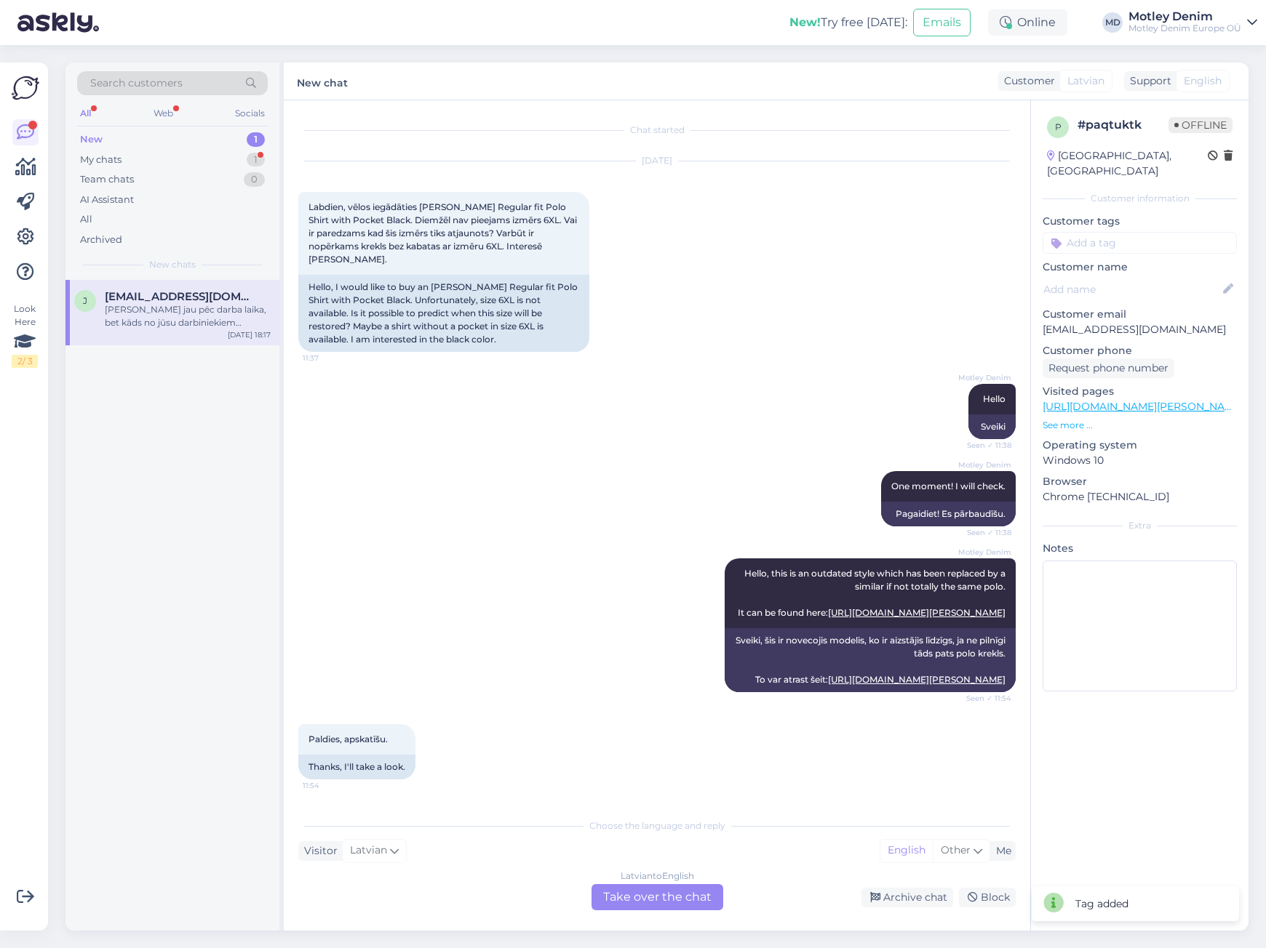
scroll to position [3239, 0]
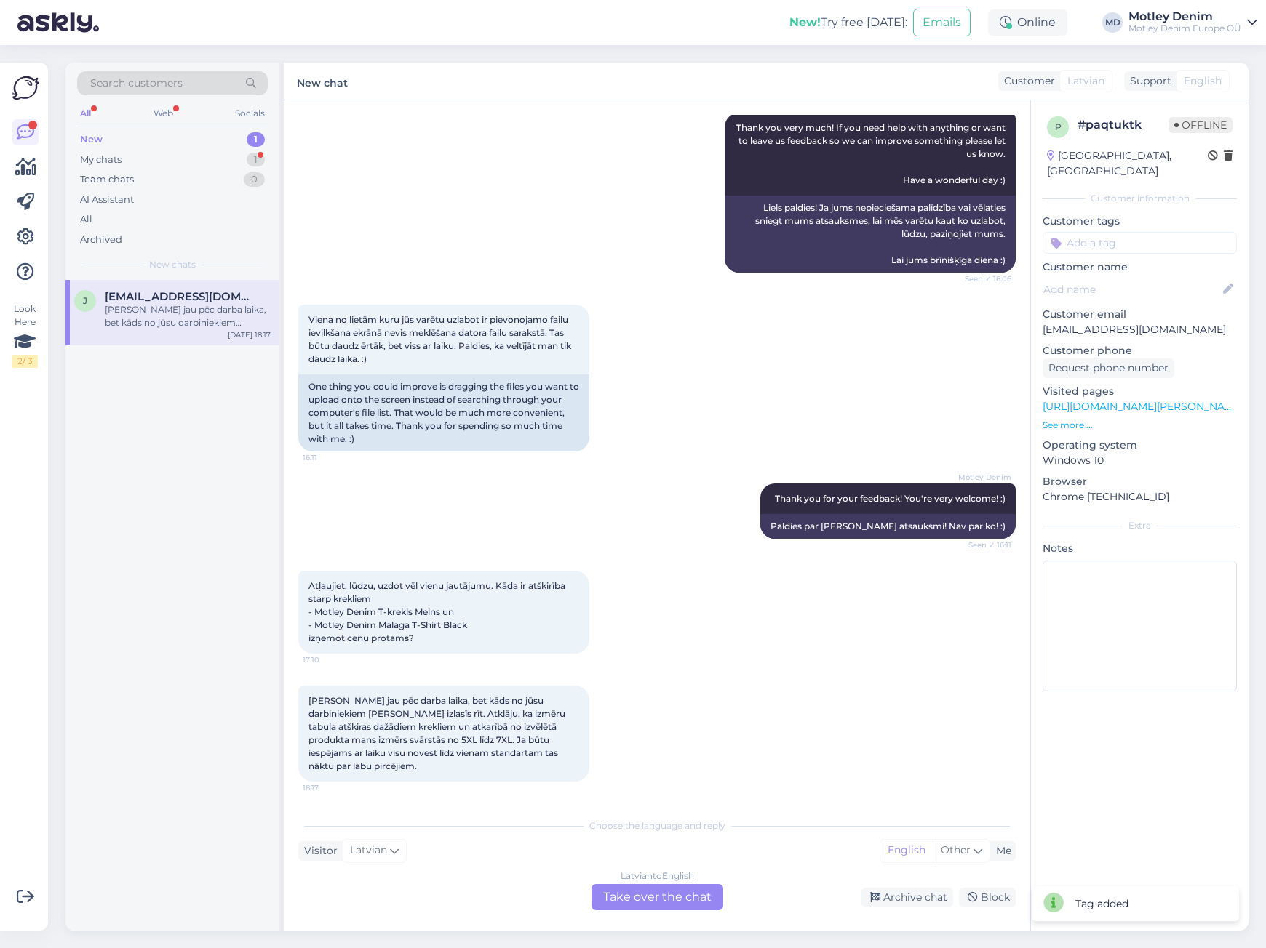
click at [689, 906] on div "Latvian to English Take over the chat" at bounding box center [657, 897] width 132 height 26
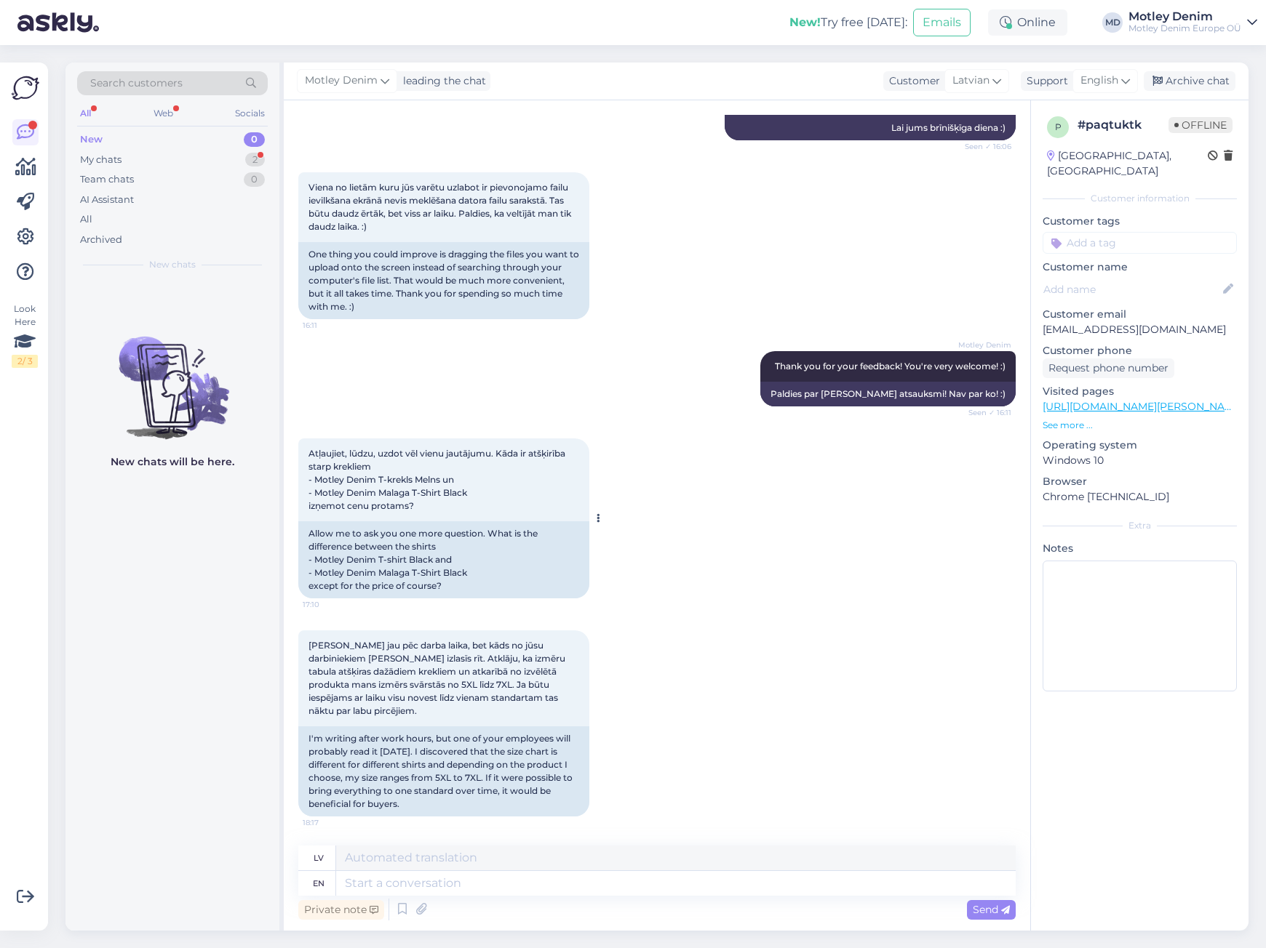
scroll to position [3371, 0]
click at [600, 885] on textarea at bounding box center [675, 883] width 679 height 25
click at [329, 560] on div "Allow me to ask you one more question. What is the difference between the shirt…" at bounding box center [443, 560] width 291 height 77
drag, startPoint x: 329, startPoint y: 560, endPoint x: 429, endPoint y: 558, distance: 99.7
click at [429, 558] on div "Allow me to ask you one more question. What is the difference between the shirt…" at bounding box center [443, 560] width 291 height 77
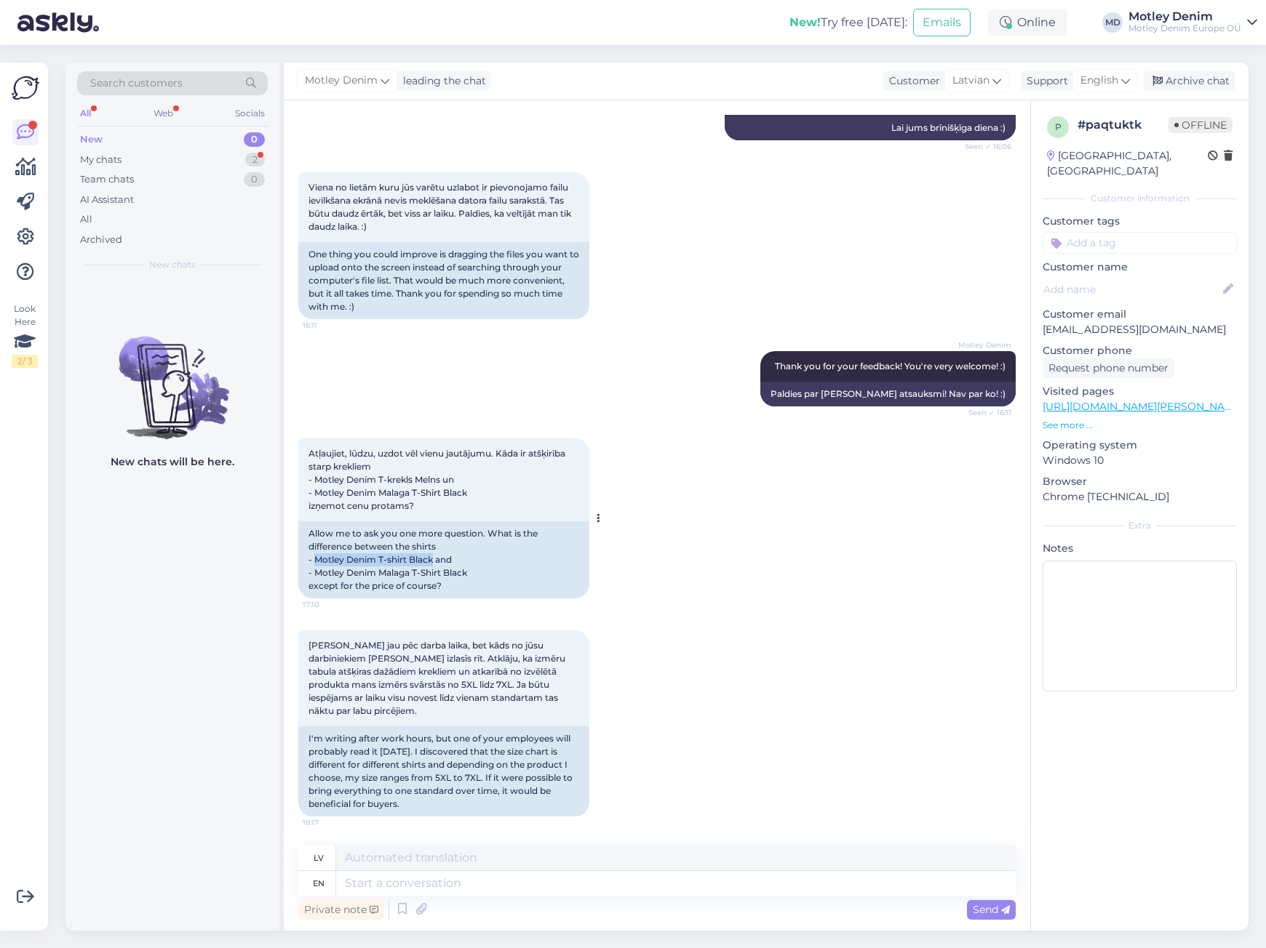
copy div "Motley Denim T-shirt Black"
click at [324, 572] on div "Allow me to ask you one more question. What is the difference between the shirt…" at bounding box center [443, 560] width 291 height 77
drag, startPoint x: 327, startPoint y: 570, endPoint x: 449, endPoint y: 572, distance: 122.9
click at [449, 572] on div "Allow me to ask you one more question. What is the difference between the shirt…" at bounding box center [443, 560] width 291 height 77
copy div "Motley Denim Malaga T-Shirt Black"
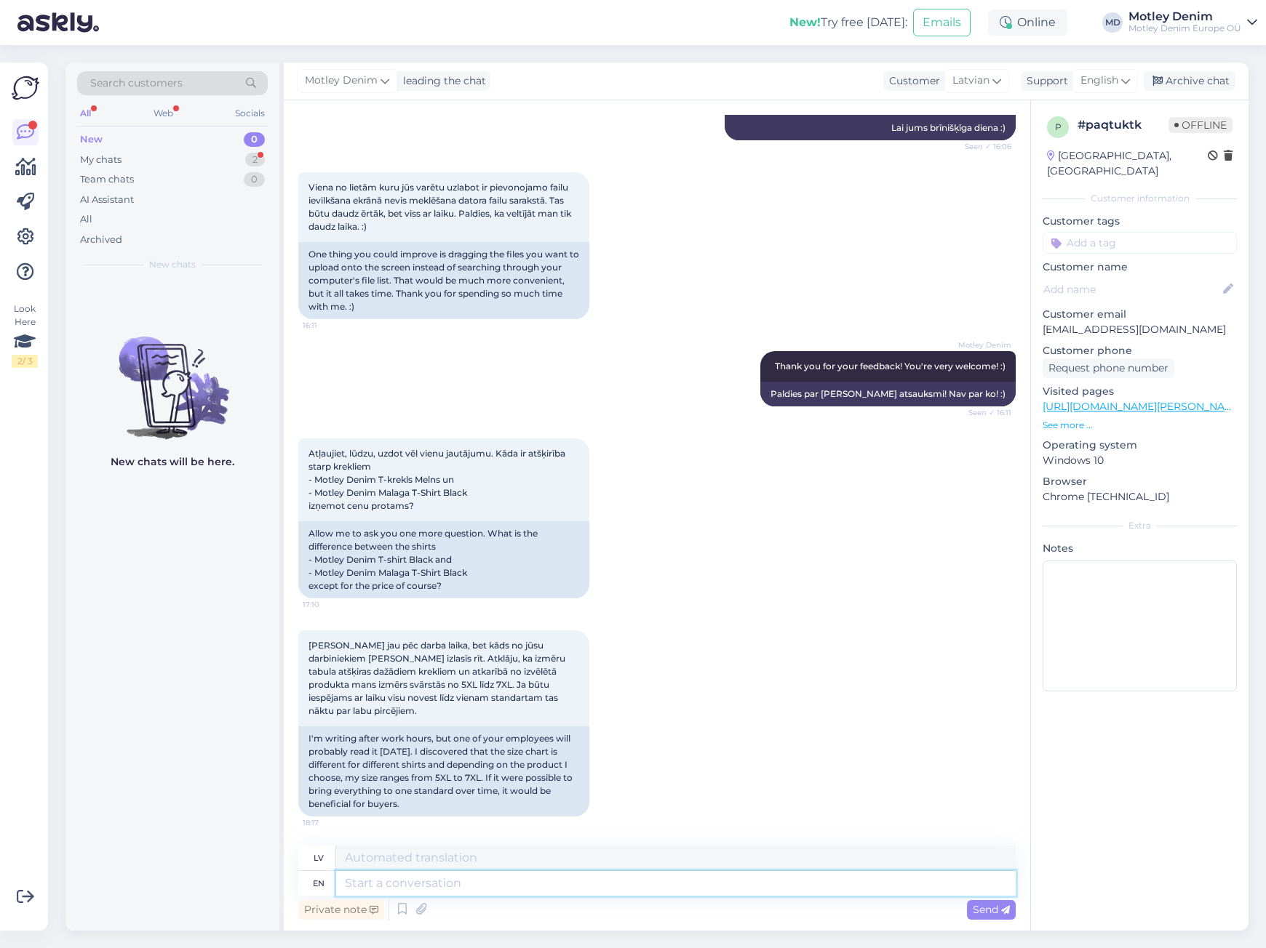
click at [486, 887] on textarea at bounding box center [675, 883] width 679 height 25
type textarea "Hello"
type textarea "Sveiki"
type textarea "Hello,"
type textarea "Sveiki,"
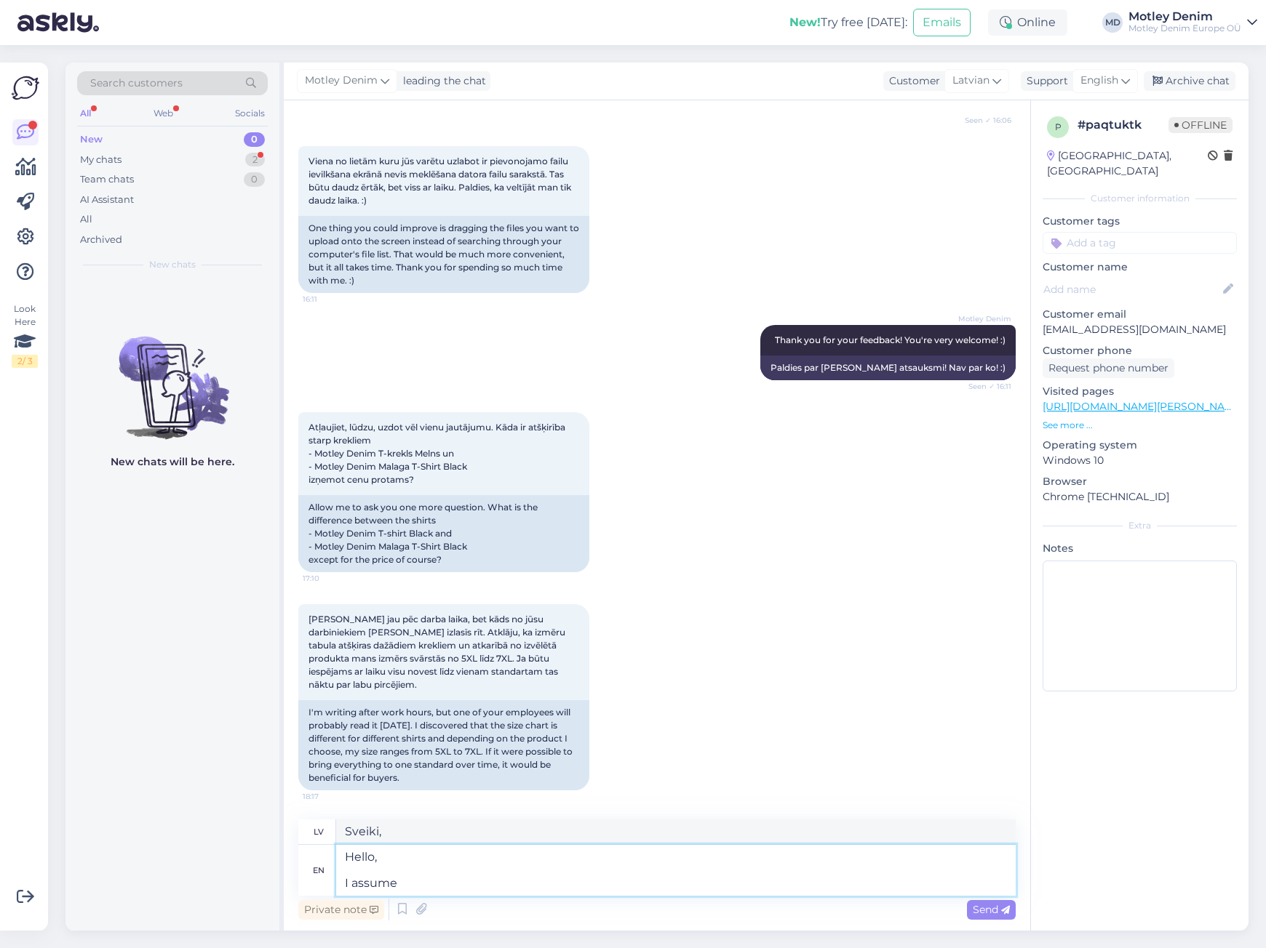
type textarea "Hello, I assume y"
type textarea "Sveiki, Es pieņemu"
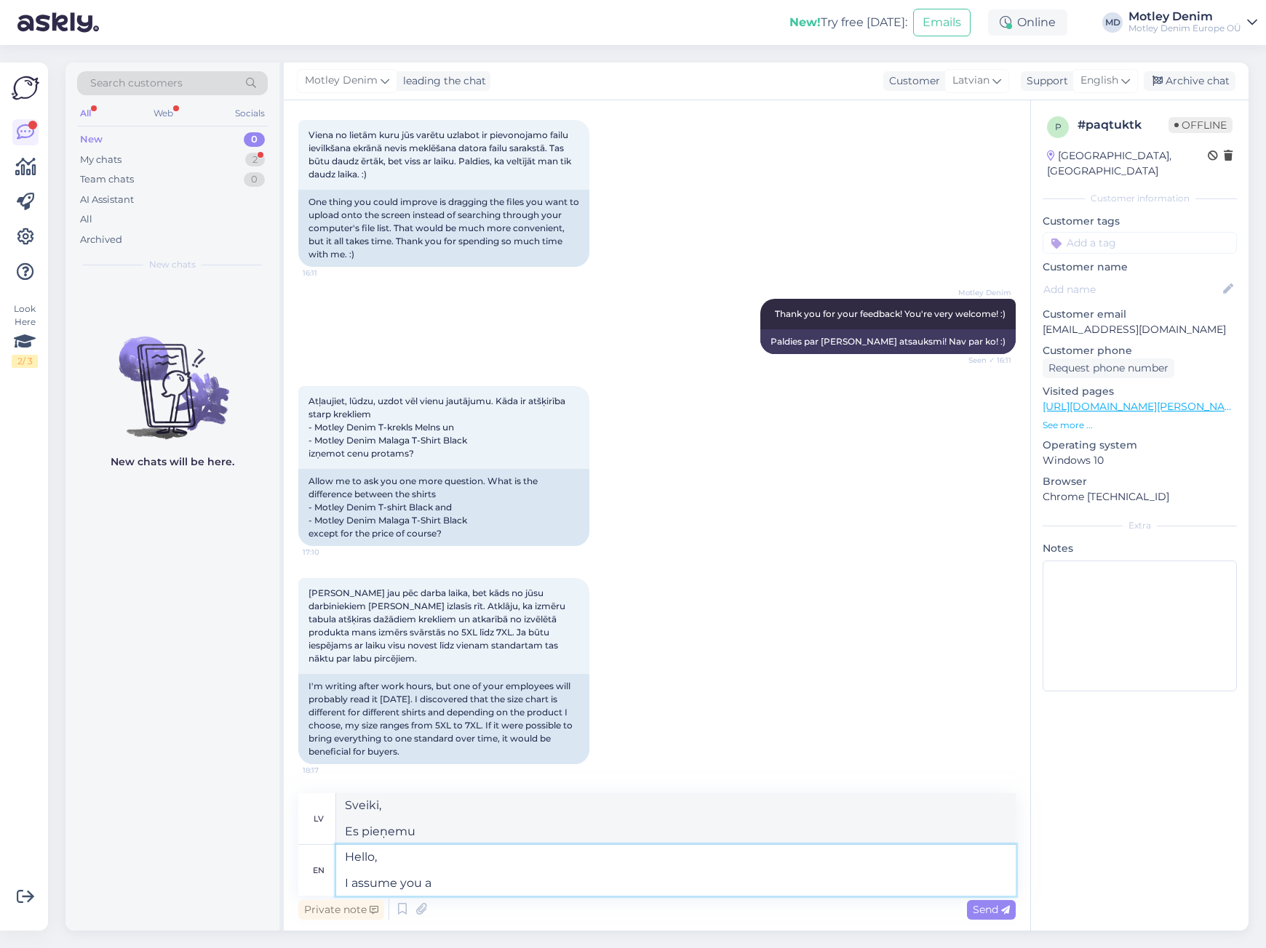
type textarea "Hello, I assume you ar"
type textarea "Sveiki, Es pieņemu, ka jūs"
type textarea "Hello, I assume you are a"
type textarea "Sveiki, Es pieņemu, ka jūs esat"
type textarea "Hello, I assume you are asking"
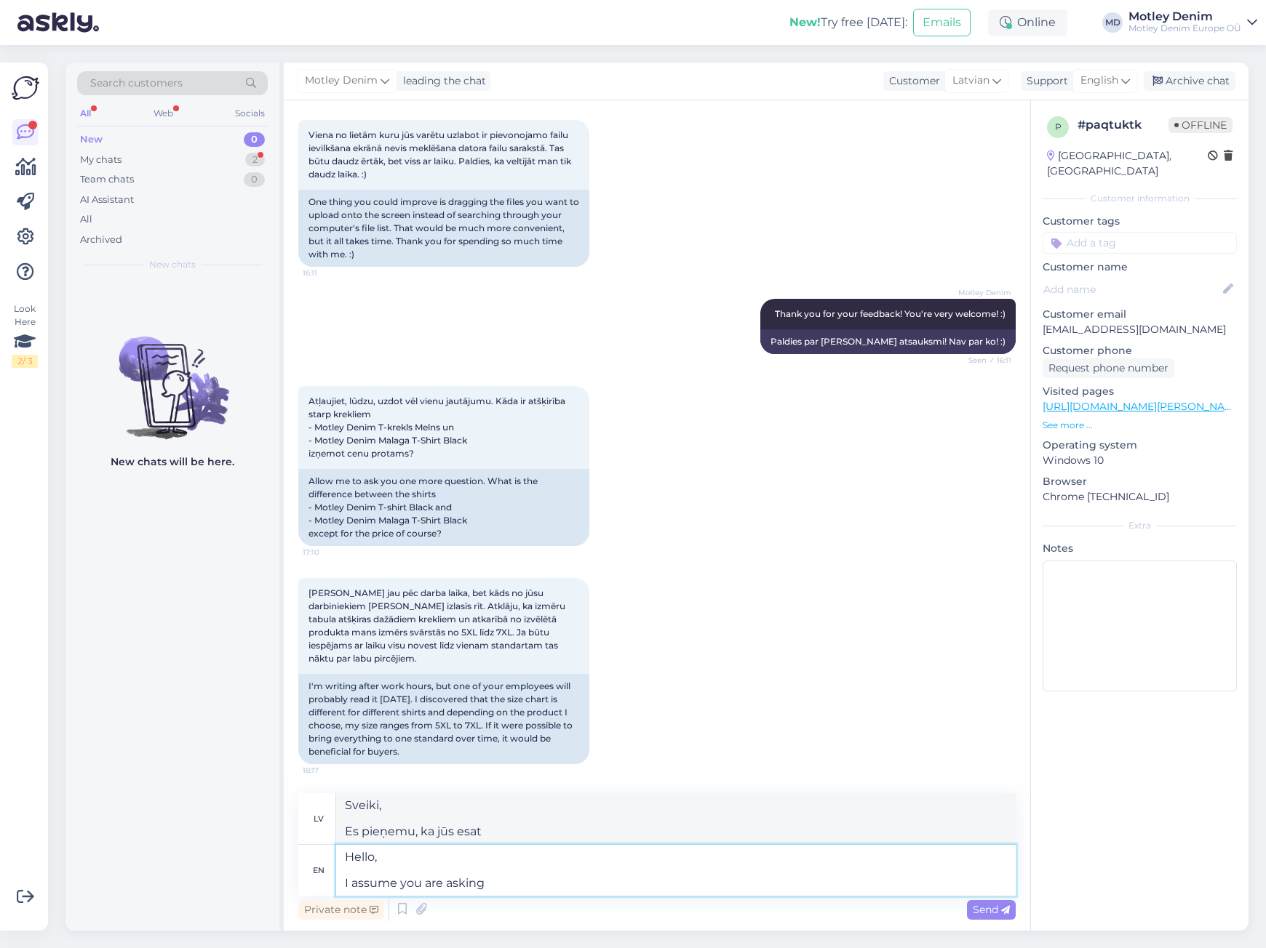
type textarea "Sveiki, [PERSON_NAME], ka jūs jautājat"
type textarea "Hello, I assume you are asking about"
type textarea "Sveiki, [PERSON_NAME], ka jūs jautājat par"
click at [575, 882] on textarea "Hello, I assume you are asking about" at bounding box center [675, 870] width 679 height 51
paste textarea "Motley Denim Malaga T-Shirt Black"
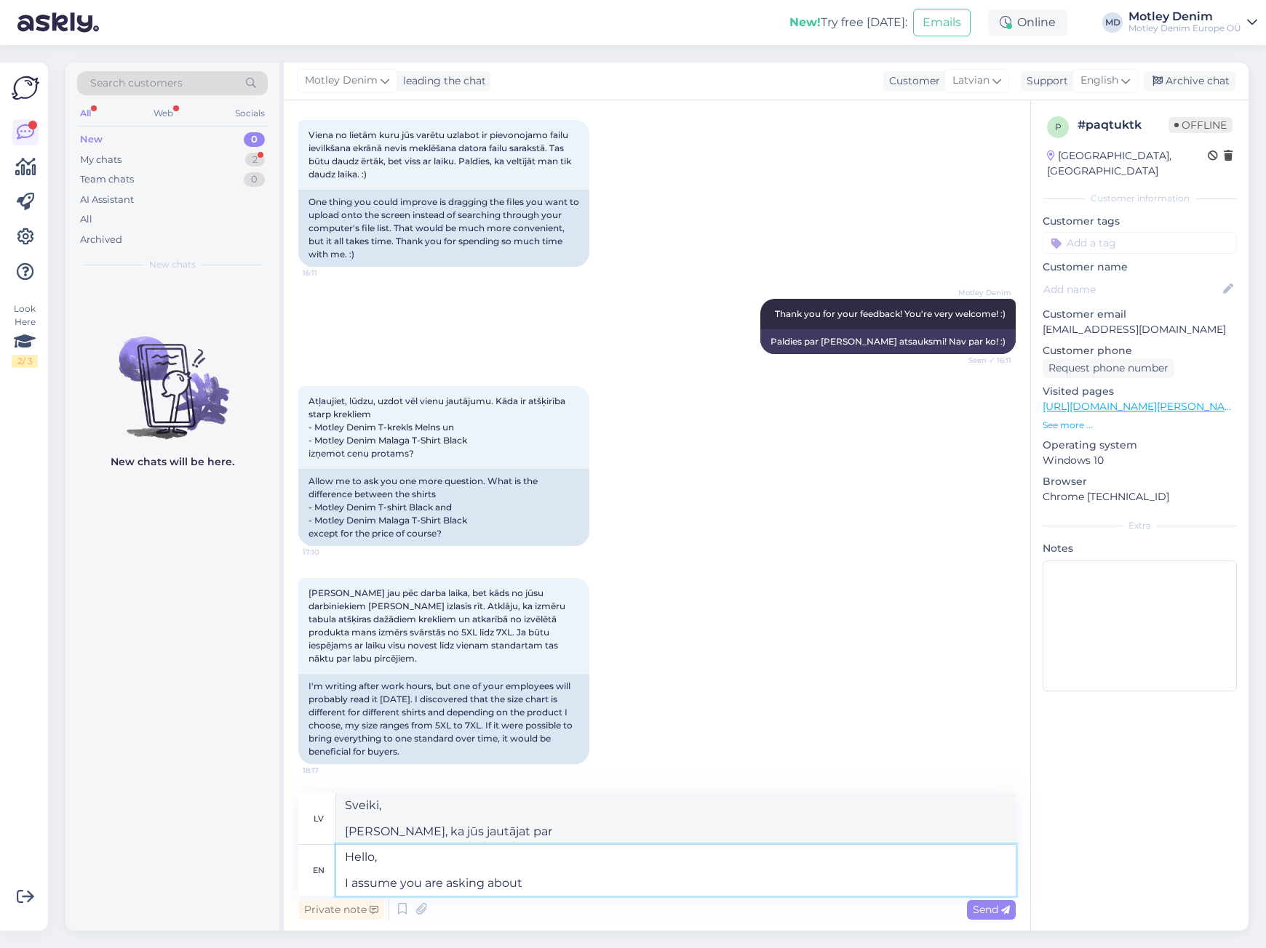
type textarea "Hello, Motley Denim Malaga T-Shirt Black"
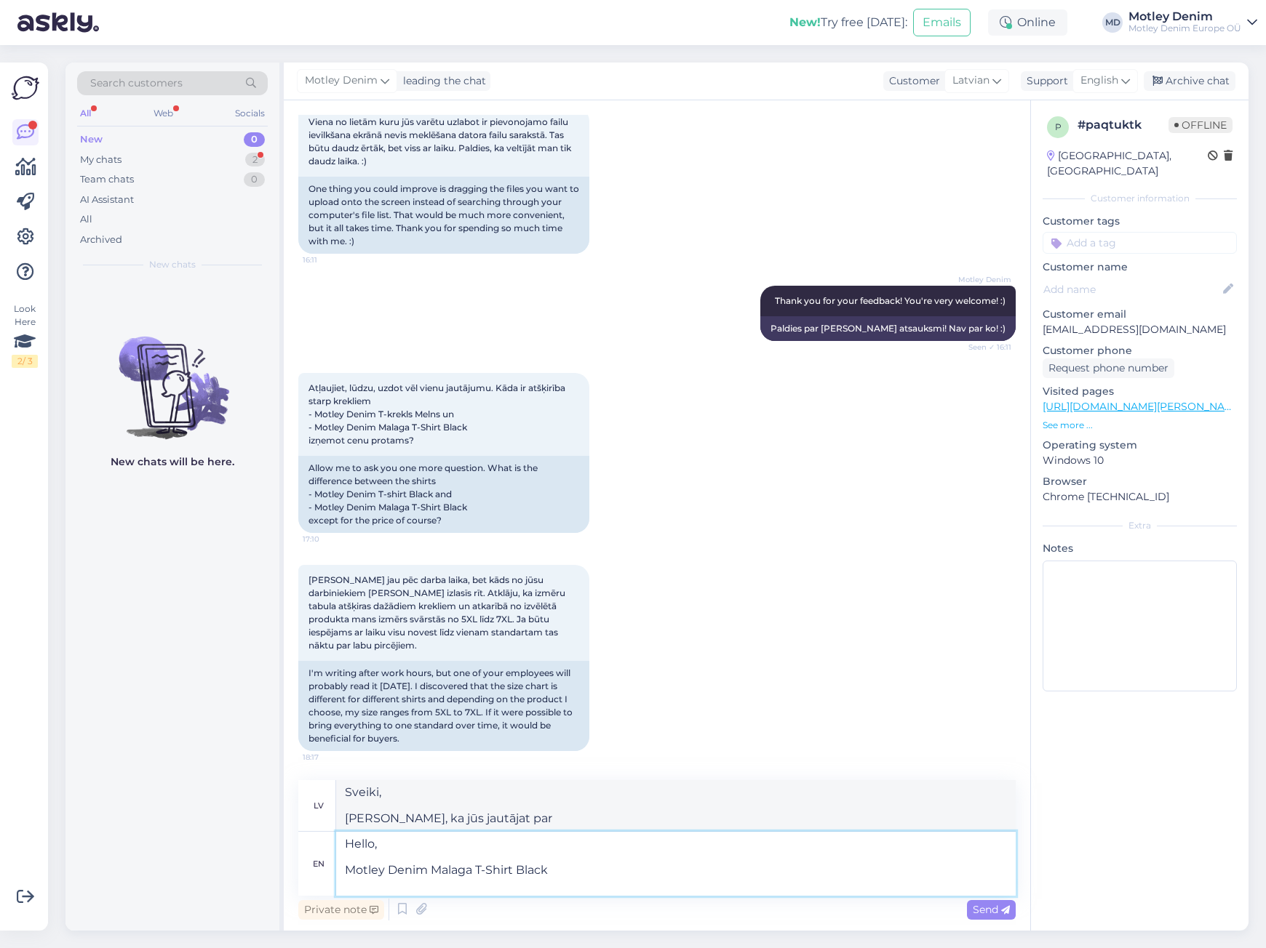
type textarea "Sveiki, Motley Denim Malaga T-krekls, melns"
type textarea "Hello, Motley Denim Malaga T-Shirt Black"
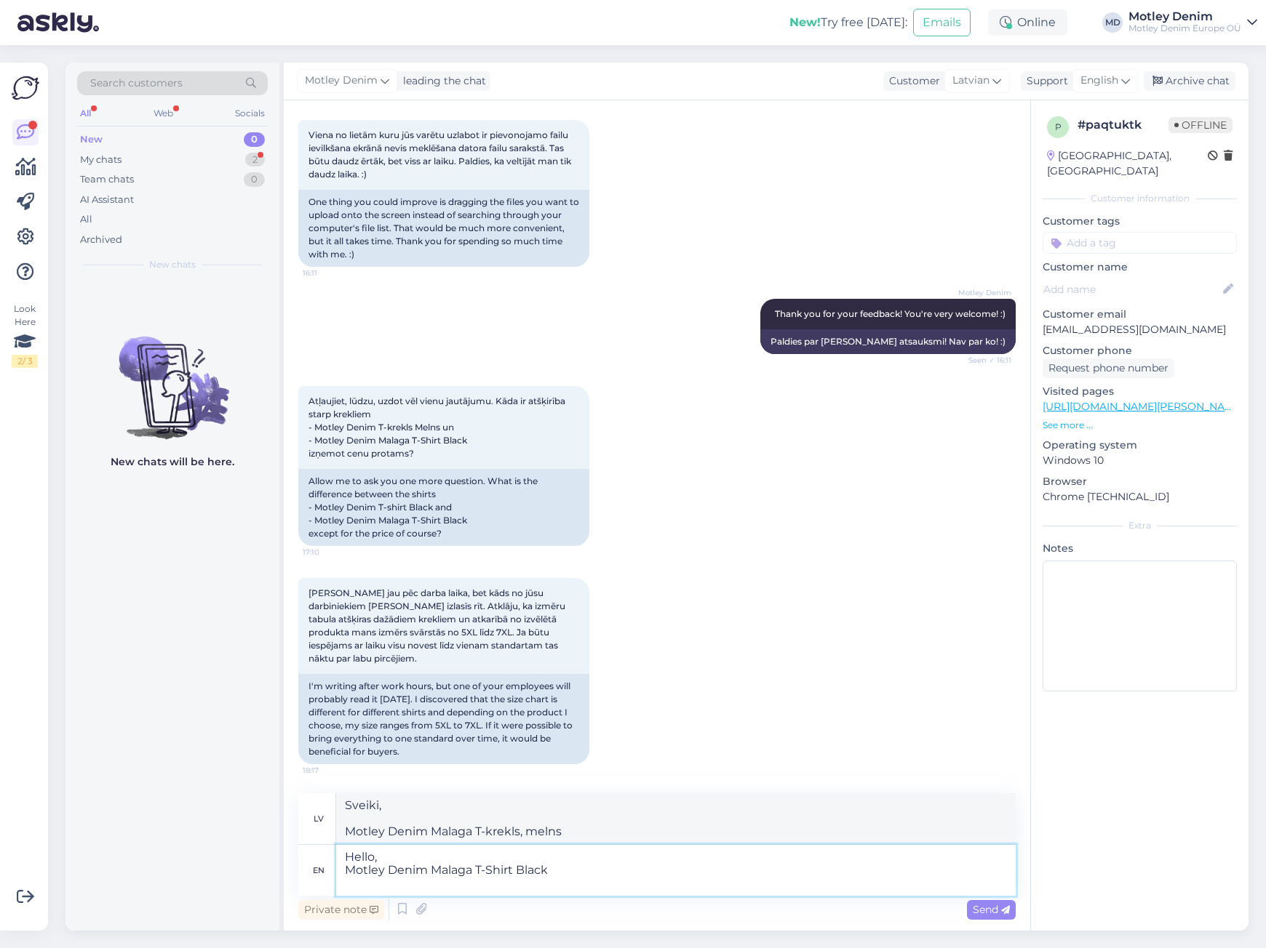
type textarea "[PERSON_NAME], Motley Denim Malaga T-krekls, melns"
type textarea "Hello, Motley Denim Malaga T-Shirt Black"
type textarea "Sveiki, Motley Denim Malaga T-krekls, melns"
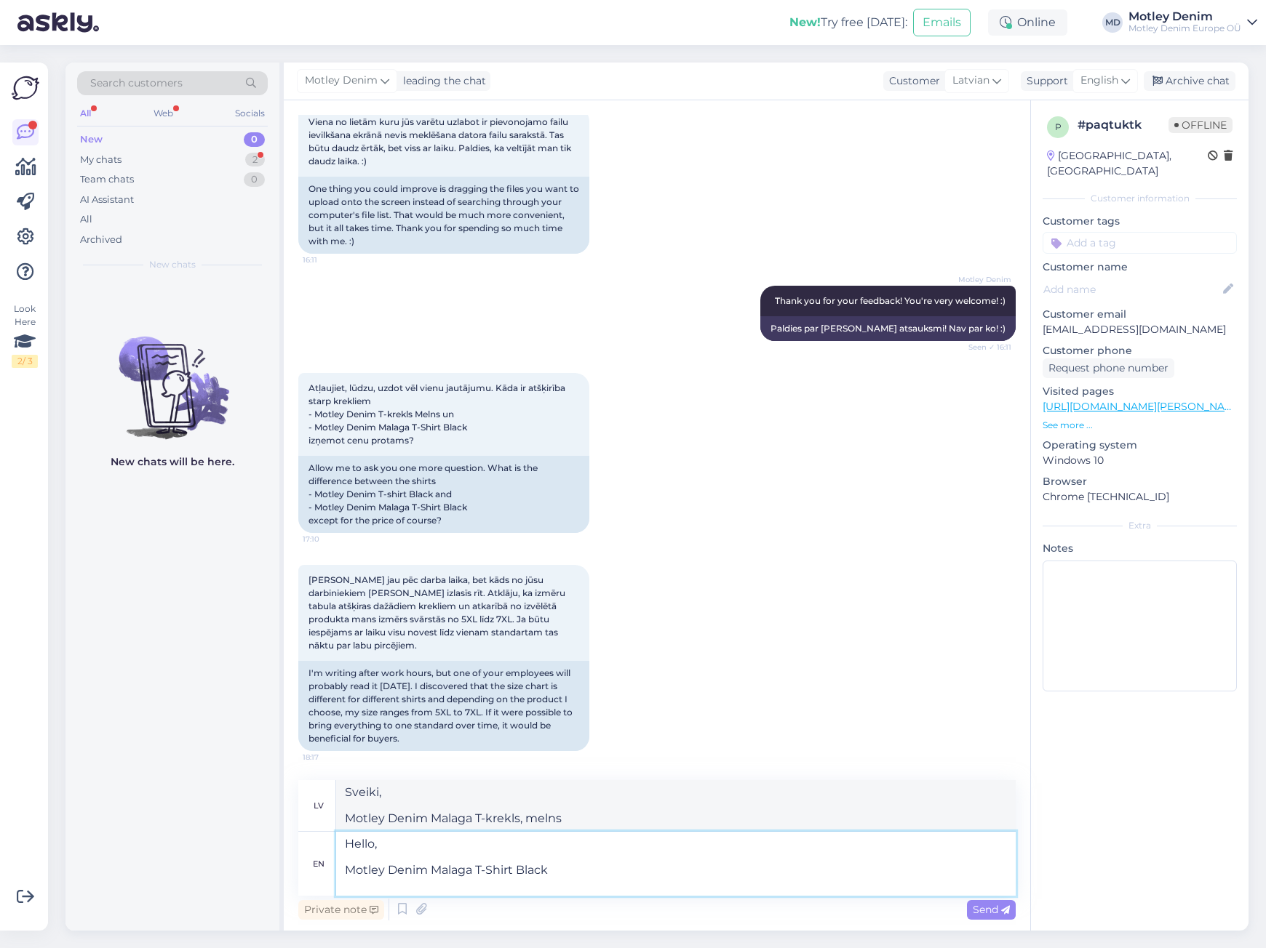
click at [596, 855] on textarea "Hello, Motley Denim Malaga T-Shirt Black" at bounding box center [675, 864] width 679 height 64
click at [591, 870] on textarea "Hello, Motley Denim Malaga T-Shirt Black" at bounding box center [675, 864] width 679 height 64
type textarea "Hello, Motley Denim Malaga T-Shirt Black is our newer model"
type textarea "Sveiki, Motley Denim Malaga T-krekls melns ir [PERSON_NAME] modelis."
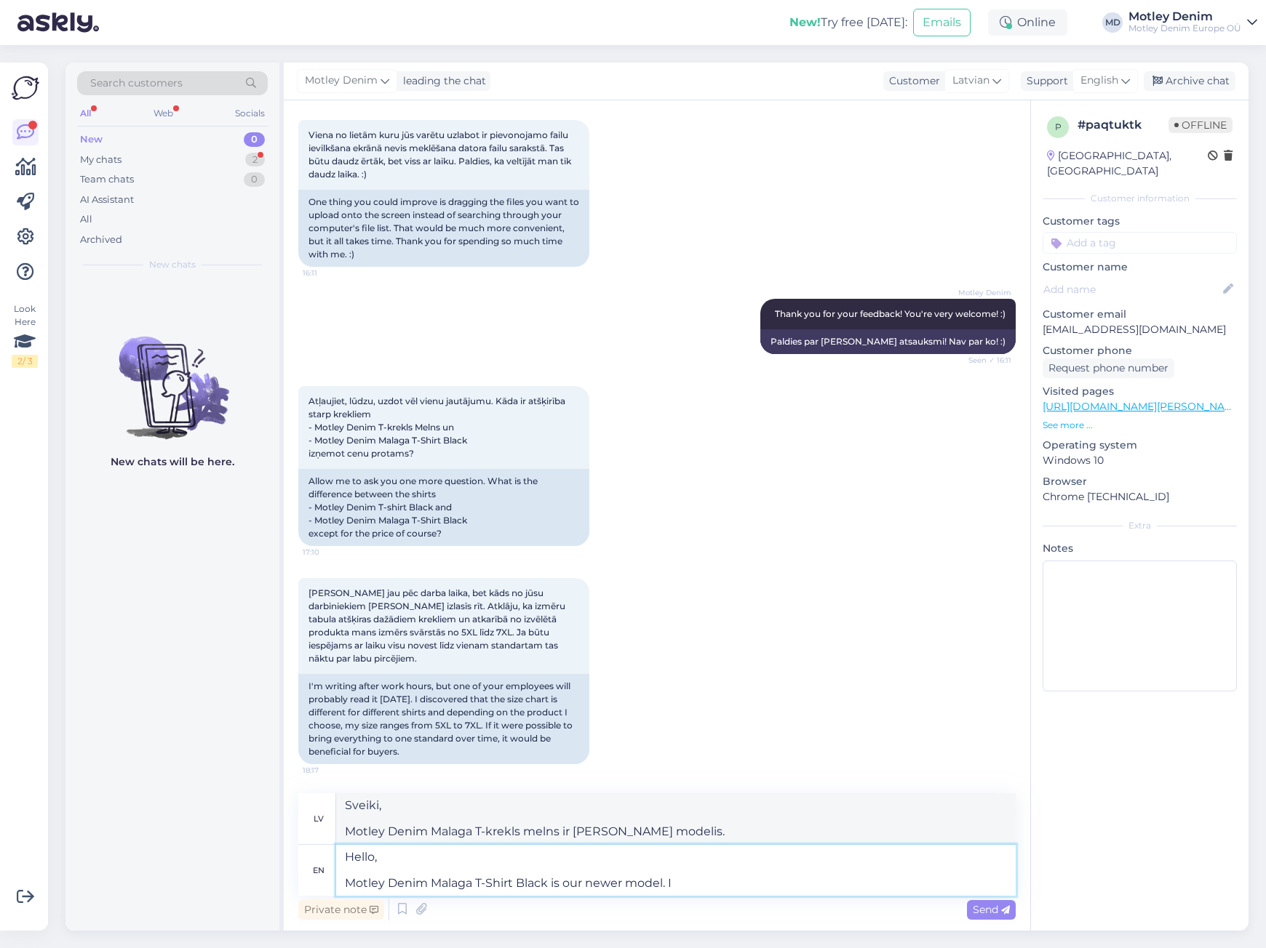
type textarea "Hello, Motley Denim Malaga T-Shirt Black is our newer model. I"
type textarea "Sveiki, Motley Denim Malaga T-krekls melns ir [PERSON_NAME] modelis. Es"
type textarea "Hello, Motley Denim Malaga T-Shirt Black is our newer model. I w"
type textarea "Sveiki, Motley Denim Malaga T-krekls melns ir [PERSON_NAME] modelis. Es v"
type textarea "Hello, Motley Denim Malaga T-Shirt Black is our newer model. I wou"
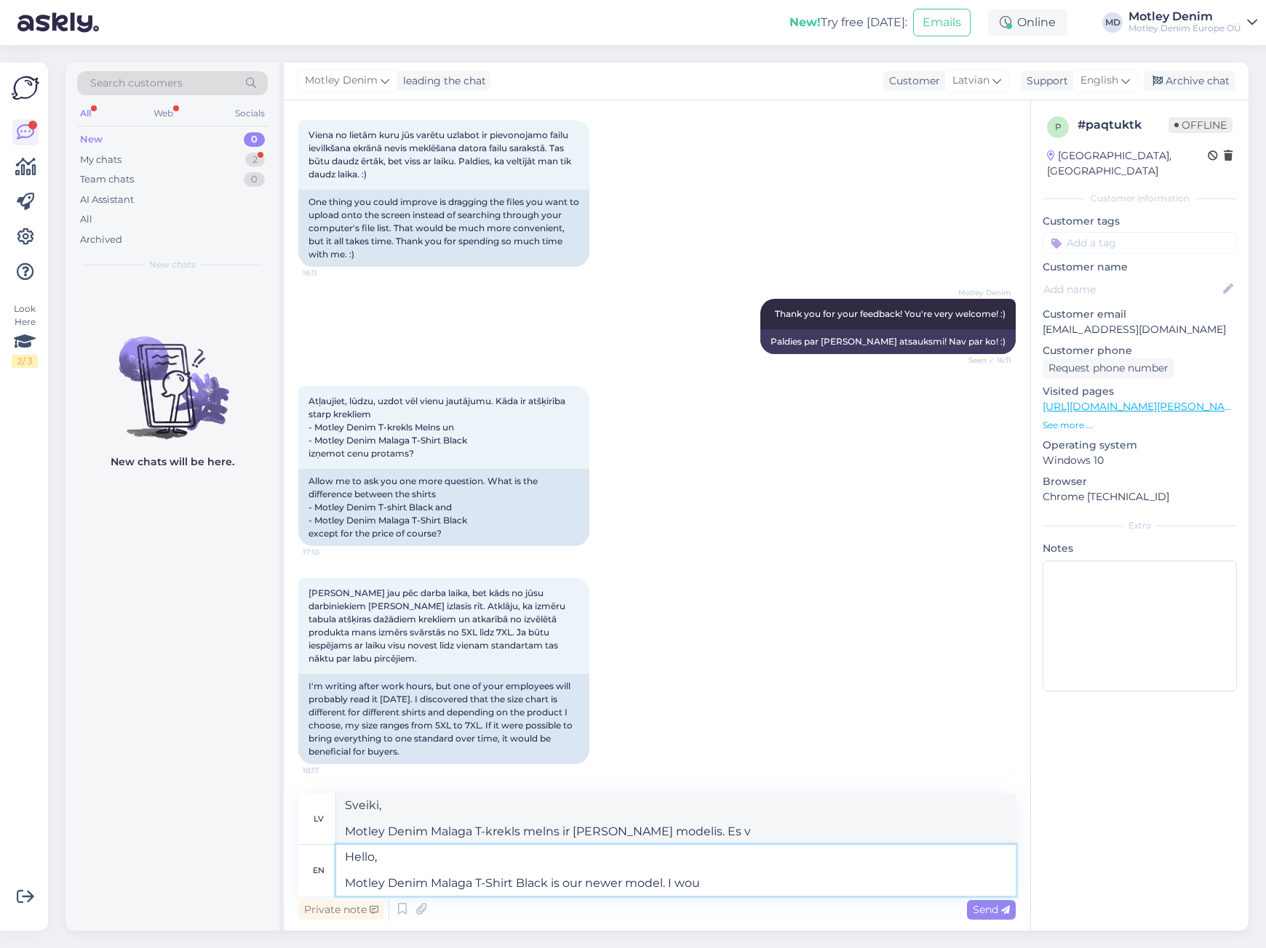
type textarea "Sveiki, Motley Denim Malaga T-krekls melns ir [PERSON_NAME] modelis. Es vēlētos"
type textarea "Hello, Motley Denim Malaga T-Shirt Black is our newer model. I"
type textarea "Sveiki, Motley Denim Malaga T-krekls melns ir [PERSON_NAME] modelis. Es"
type textarea "Hello, Motley Denim Malaga T-Shirt Black is our newer model."
type textarea "Sveiki, Motley Denim Malaga T-krekls melns ir [PERSON_NAME] modelis."
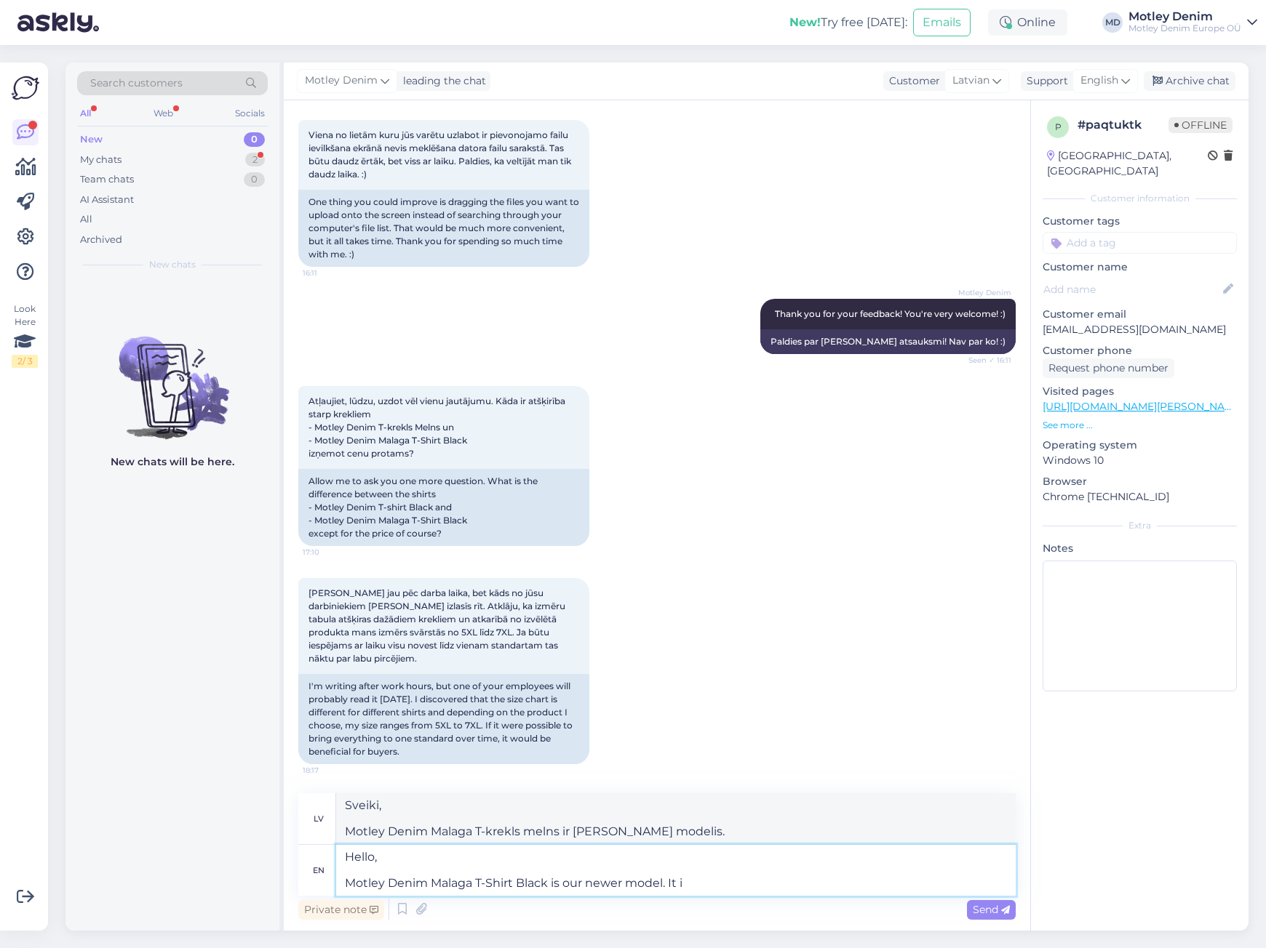
type textarea "Hello, Motley Denim Malaga T-Shirt Black is our newer model. It is"
type textarea "Sveiki, Motley Denim Malaga T-krekls, melns, ir [PERSON_NAME] modelis. Tas"
type textarea "Hello, Motley Denim Malaga T-Shirt Black is our newer model. It is"
type textarea "Sveiki, Motley Denim Malaga T-krekls melns ir [PERSON_NAME] modelis. Tas ir"
type textarea "Hello, Motley Denim Malaga T-Shirt Black is our newer model. It is a"
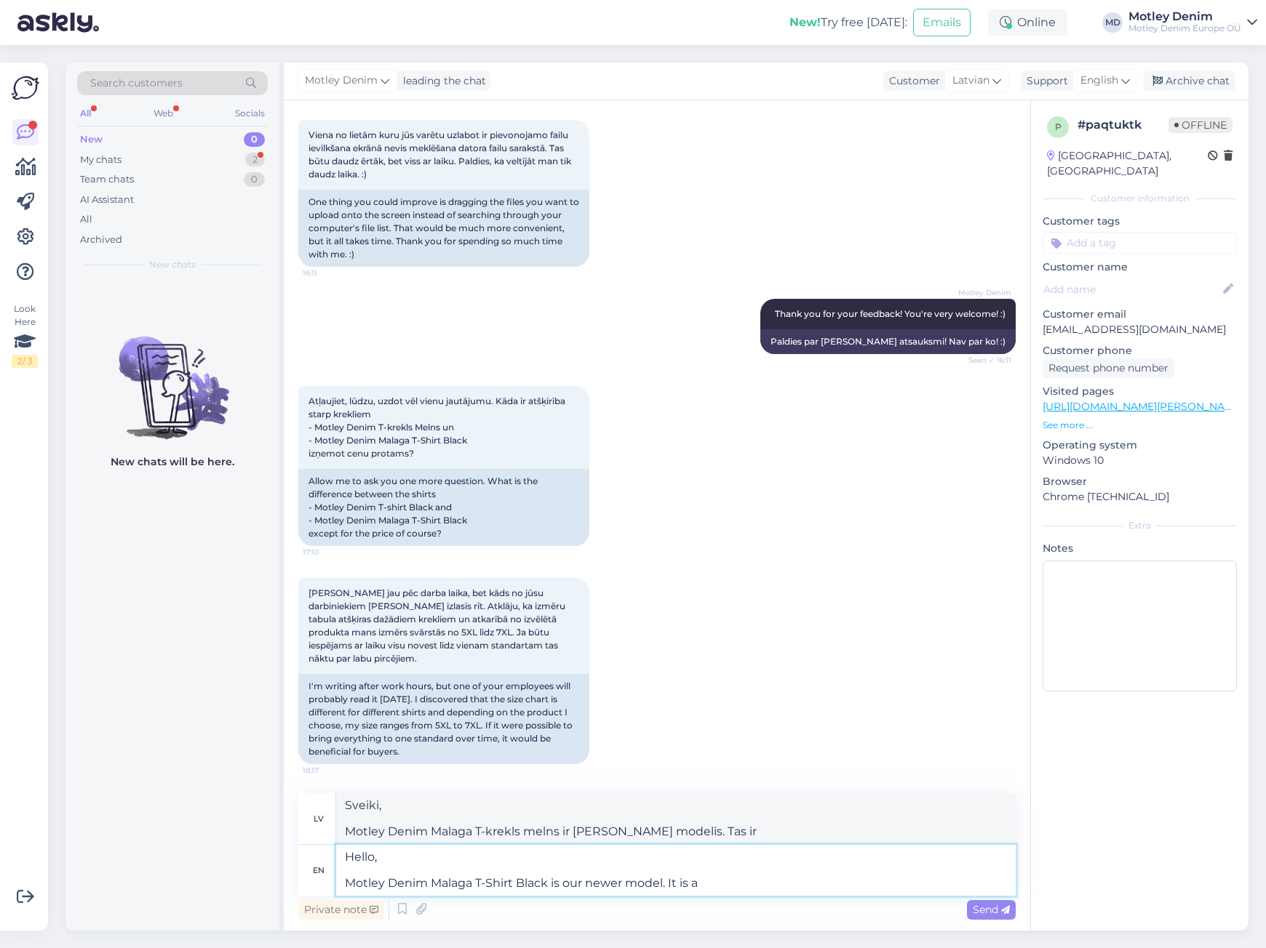
type textarea "Sveiki, Motley Denim Malaga T-krekls, melns, ir [PERSON_NAME] modelis. Tas ir"
type textarea "Hello, Motley Denim Malaga T-Shirt Black is our newer model. It is a little b"
type textarea "Sveiki, Motley Denim Malaga T-krekls, melns, ir [PERSON_NAME] modelis. Tas ir n…"
type textarea "Hello, Motley Denim Malaga T-Shirt Black is our newer model. It is a little bit…"
type textarea "Sveiki, Motley Denim Malaga T-krekls, melns, ir [PERSON_NAME] modelis. Tas ir n…"
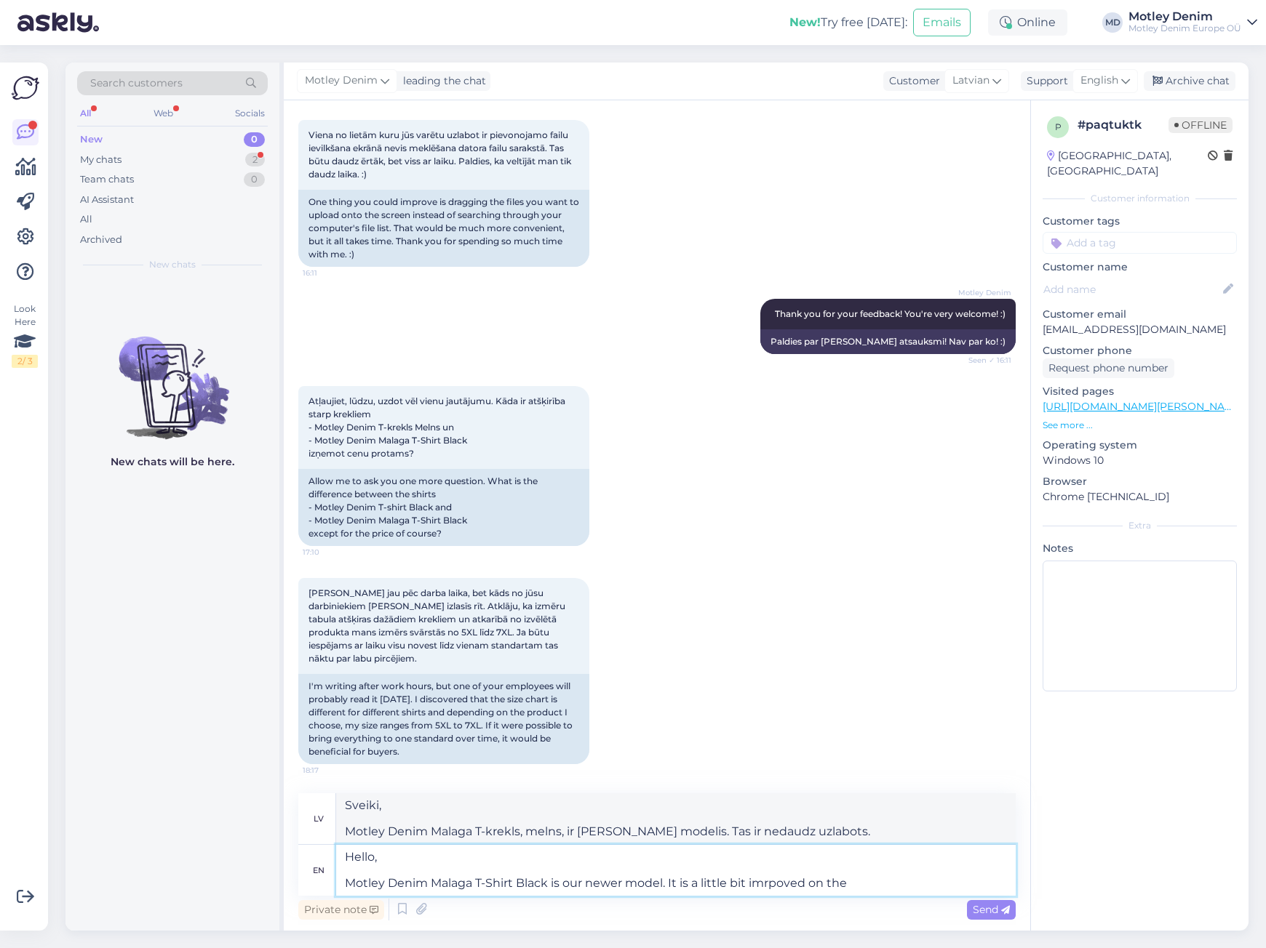
type textarea "Hello, Motley Denim Malaga T-Shirt Black is our newer model."
type textarea "Sveiki, Motley Denim Malaga T-krekls melns ir [PERSON_NAME] modelis."
type textarea "Hello, Motley Denim Malaga T-Shirt Black is our newer model of t"
type textarea "Sveiki, Motley Denim Malaga T-krekls melns ir [PERSON_NAME] modelis"
type textarea "Hello, Motley Denim Malaga T-Shirt Black is our newer model of the same"
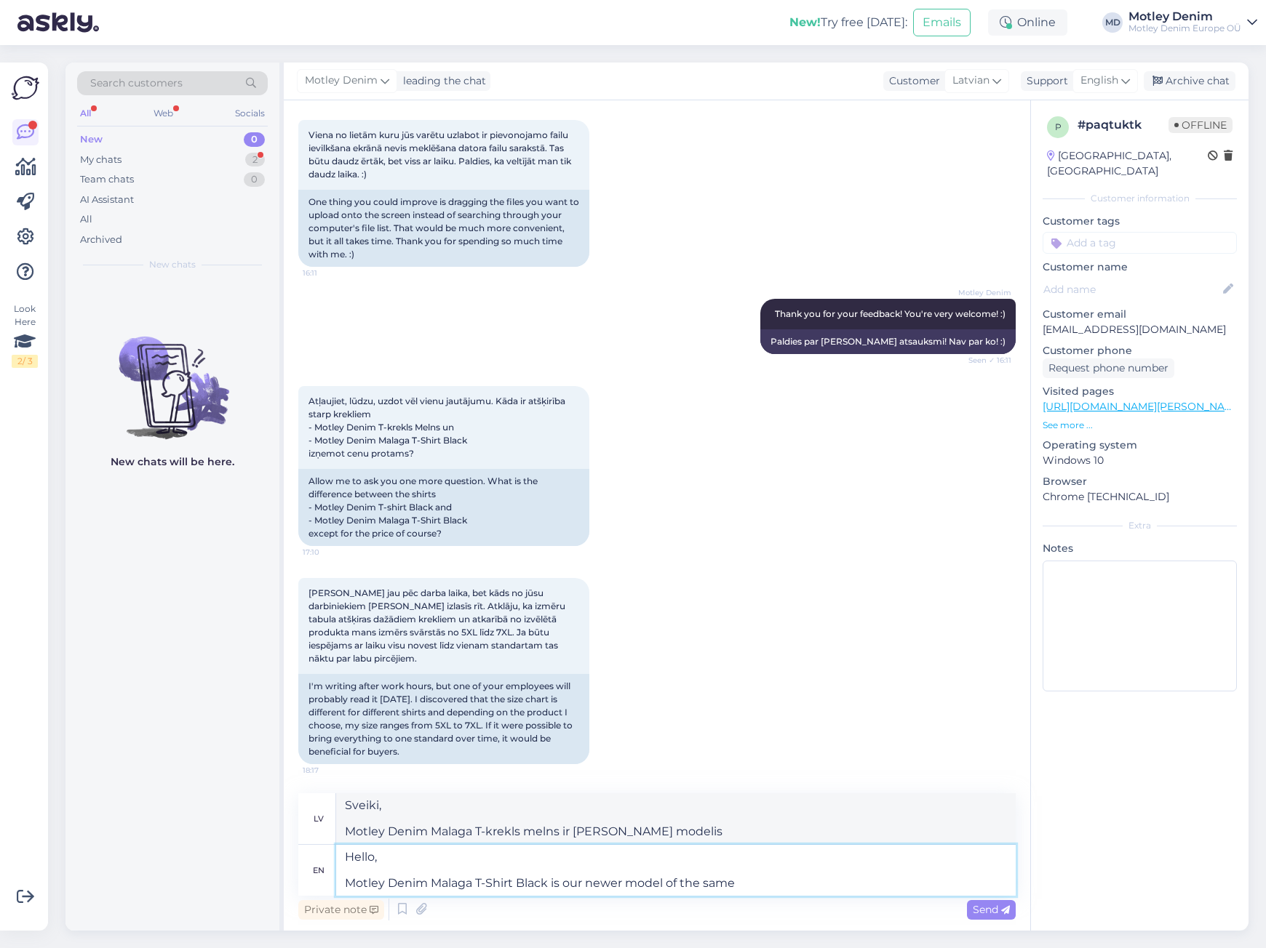
type textarea "Sveiki, Motley Denim Malaga T-krekls melns ir [PERSON_NAME] [PERSON_NAME] modeļa"
type textarea "Hello, Motley Denim Malaga T-Shirt Black is our newer model of the same basic"
type textarea "Sveiki, Motley Denim Malaga T-krekls melns ir [PERSON_NAME] [PERSON_NAME] pamat…"
type textarea "Hello, Motley Denim Malaga T-Shirt Black is our newer model of the same basic t…"
type textarea "Sveiki, Motley Denim Malaga T-krekls melns ir [PERSON_NAME] [PERSON_NAME] pamat…"
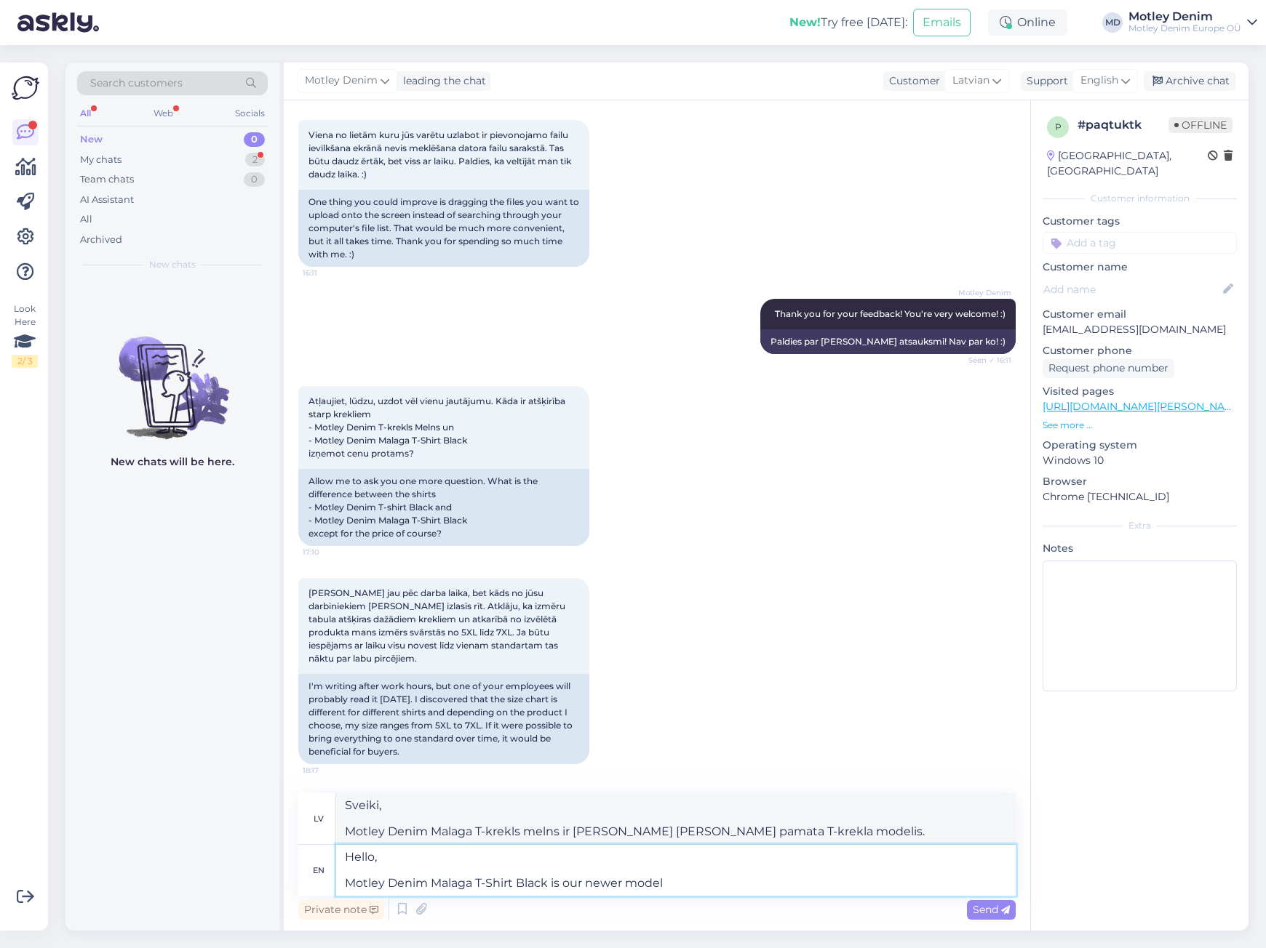
type textarea "Hello, Motley Denim Malaga T-Shirt Black is our newer model"
type textarea "Sveiki, Motley Denim Malaga T-krekls melns ir [PERSON_NAME] modelis."
type textarea "Hello, Motley Denim Malaga T-Shirt Black is our newer model. There a"
type textarea "Sveiki, Motley Denim Malaga T-krekls melns ir [PERSON_NAME] modelis. Tur ir"
type textarea "Hello, Motley Denim Malaga T-Shirt Black is our newer model. There are"
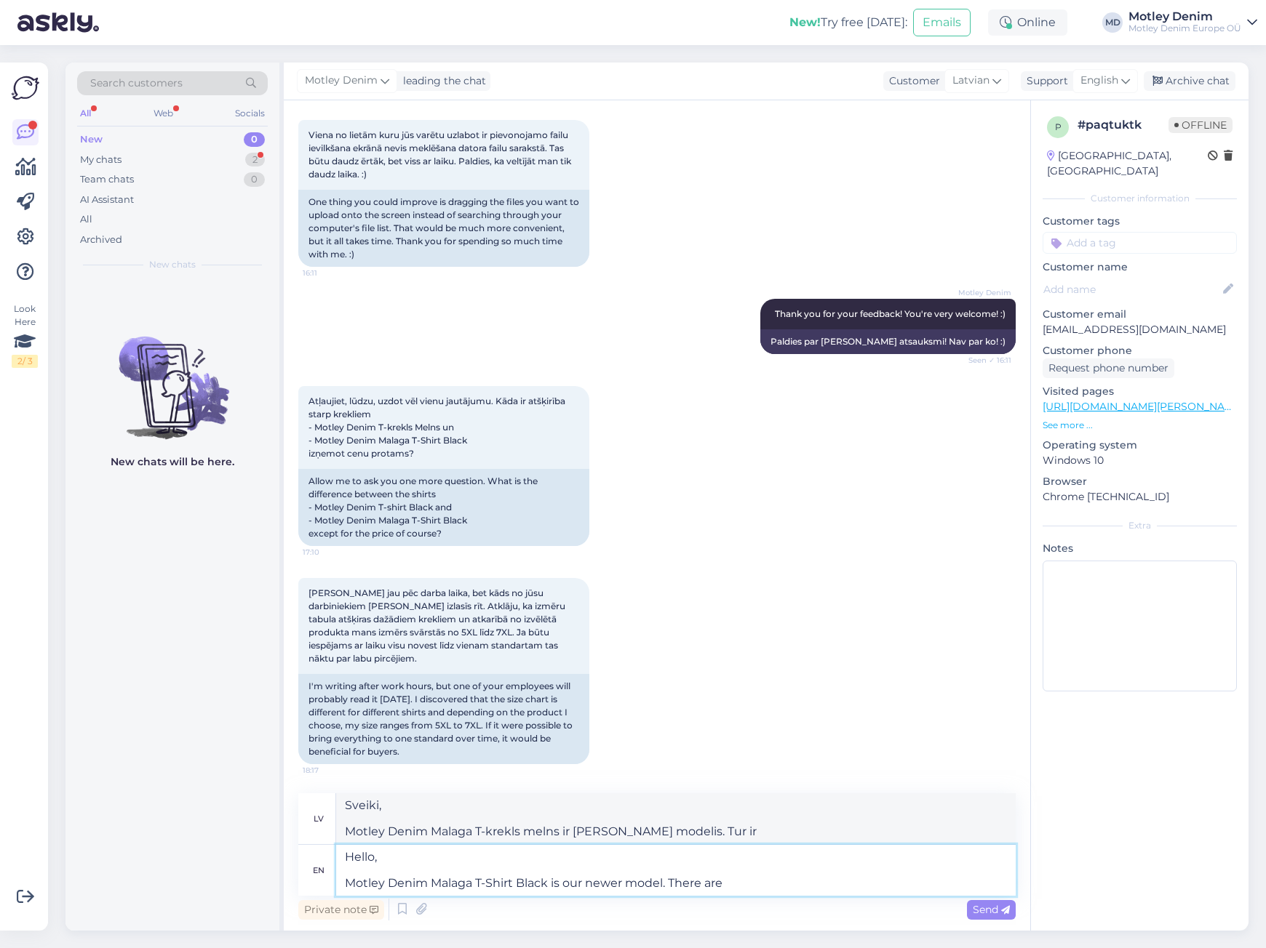
type textarea "Sveiki, Motley Denim Malaga T-krekls melns ir [PERSON_NAME] modelis. Ir"
type textarea "Hello, Motley Denim Malaga T-Shirt Black is our newer model. Ther"
type textarea "Sveiki, Motley Denim Malaga T-krekls melns ir [PERSON_NAME] modelis. Tur ir"
type textarea "Hello, Motley Denim Malaga T-Shirt Black is our newer model."
type textarea "Sveiki, Motley Denim Malaga T-krekls melns ir [PERSON_NAME] modelis."
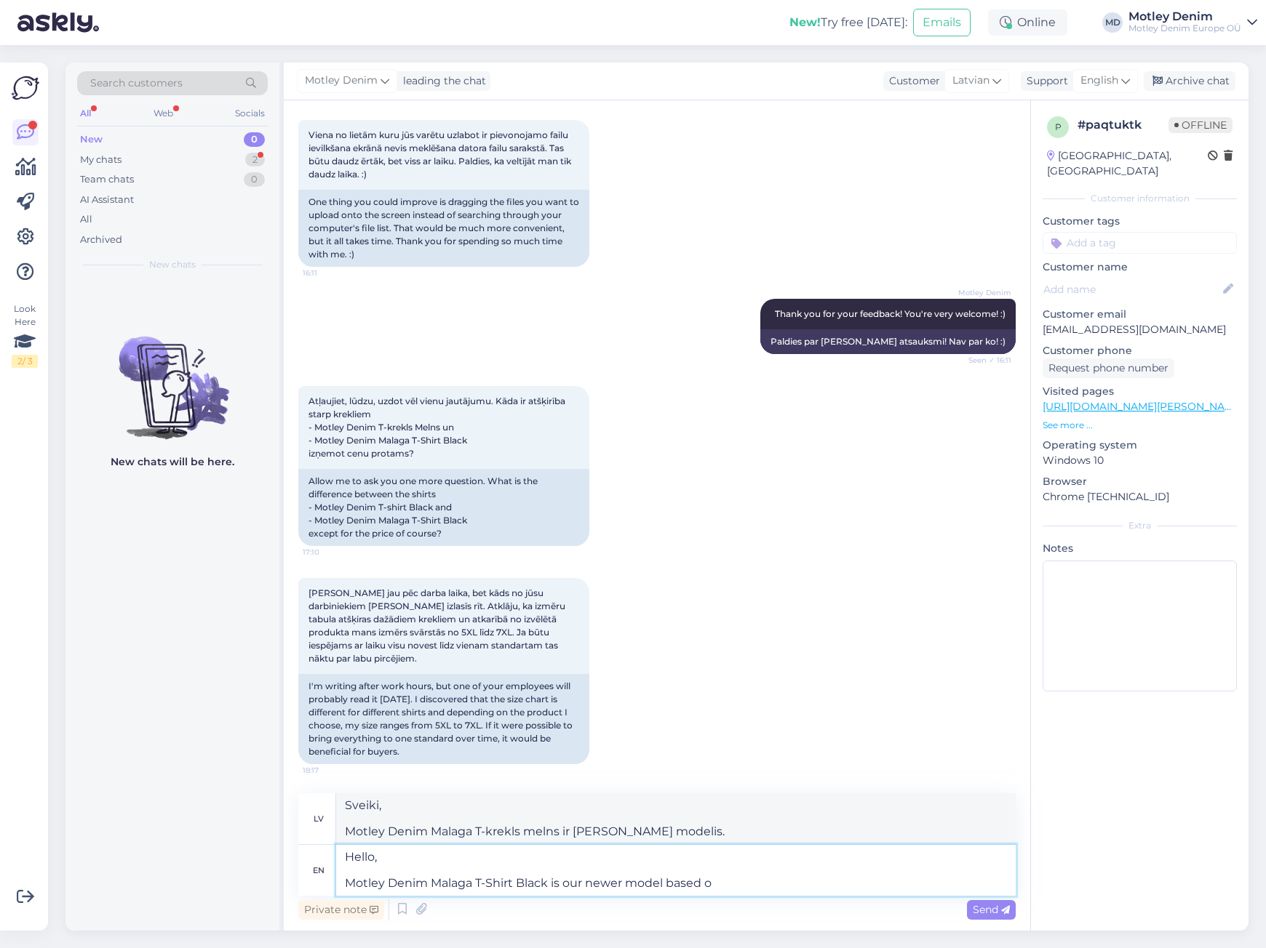
type textarea "Hello, Motley Denim Malaga T-Shirt Black is our newer model based on"
type textarea "Sveiki, Motley Denim Malaga T-krekls, melns, ir [PERSON_NAME] modelis, kura pam…"
type textarea "Hello, Motley Denim Malaga T-Shirt Black is our newer model based on t"
type textarea "Sveiki, Motley Denim Malaga T-krekls, melns, ir [PERSON_NAME] modelis, kas bals…"
type textarea "Hello, Motley Denim Malaga T-Shirt Black is our newer model based on the same m…"
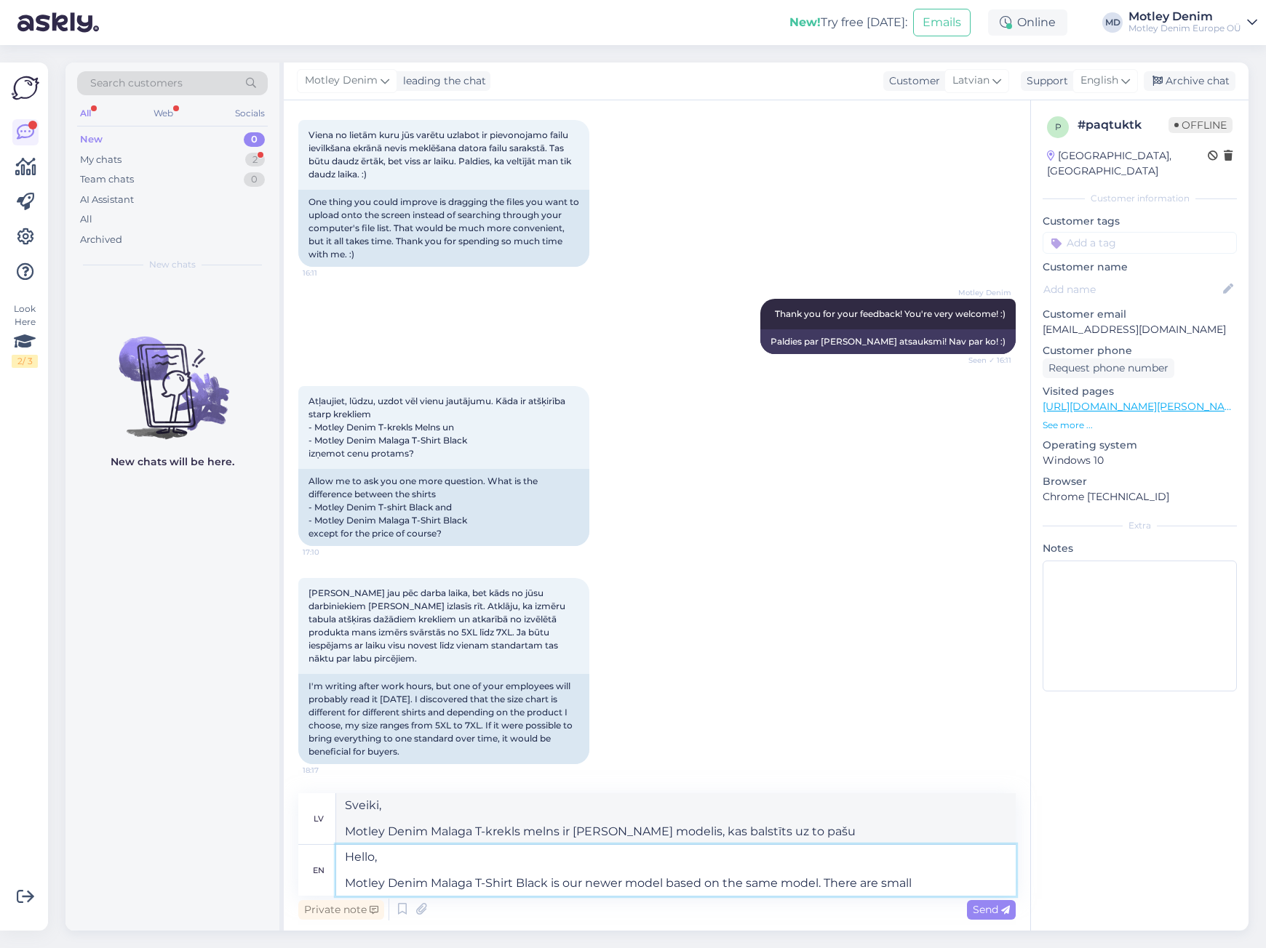
type textarea "Sveiki, Motley Denim Malaga T-krekls melns ir [PERSON_NAME] modelis, kas balstī…"
type textarea "Hello, Motley Denim Malaga T-Shirt Black is our newer model based on the same m…"
type textarea "Sveiki, Motley Denim Malaga T-krekls, melns, ir [PERSON_NAME] modelis, kas bals…"
type textarea "Hello, Motley Denim Malaga T-Shirt Black is our newer model based on the same m…"
type textarea "Sveiki, Motley Denim Malaga T-krekls, melns, ir [PERSON_NAME] modelis, kas bals…"
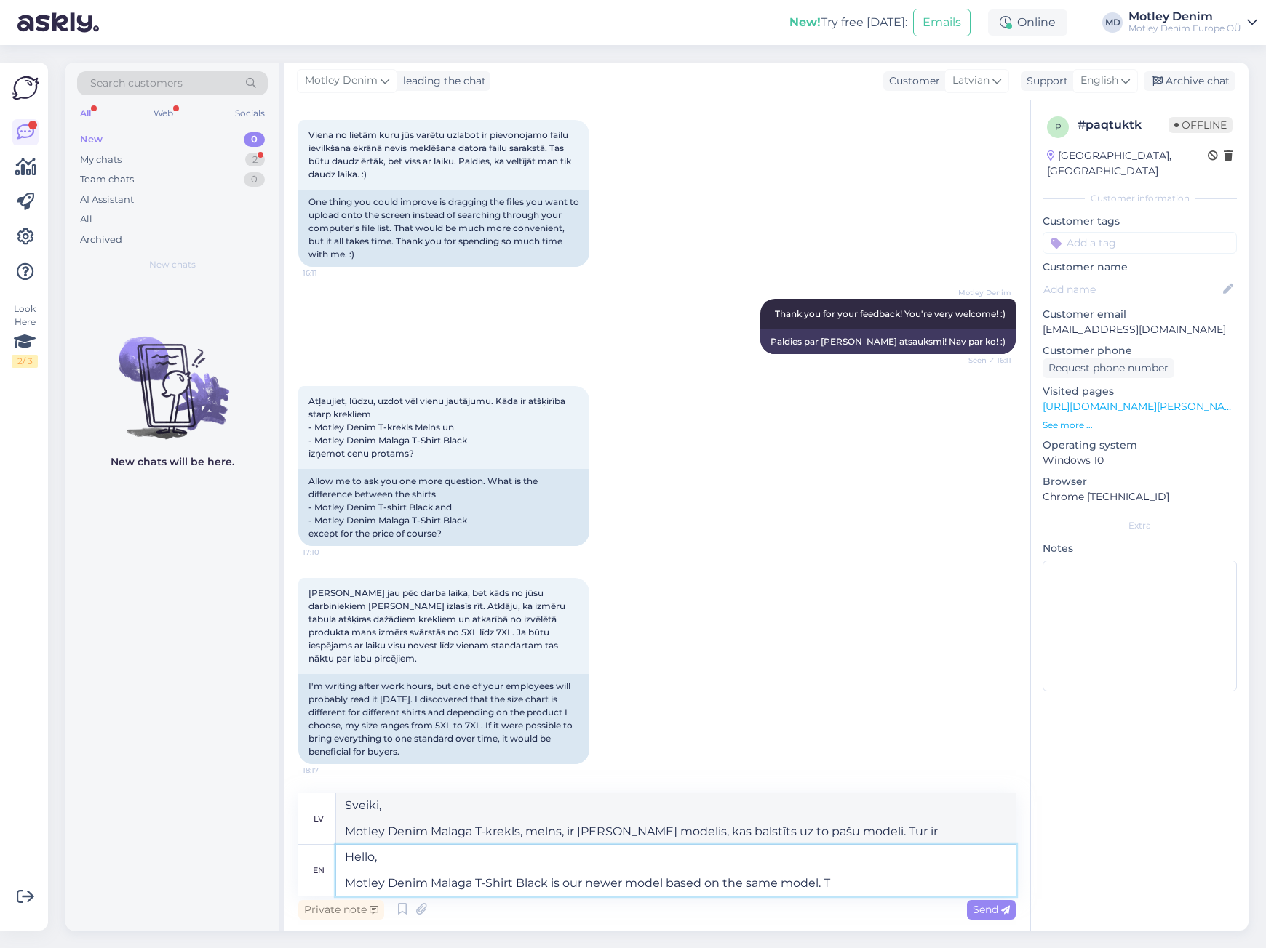
type textarea "Hello, Motley Denim Malaga T-Shirt Black is our newer model based on the same m…"
type textarea "Sveiki, Motley Denim Malaga T-krekls melns ir [PERSON_NAME] modelis, kas balstī…"
type textarea "Hello, Motley Denim Malaga T-Shirt Black is our newer model based on the same m…"
click at [995, 914] on span "Send" at bounding box center [990, 909] width 37 height 13
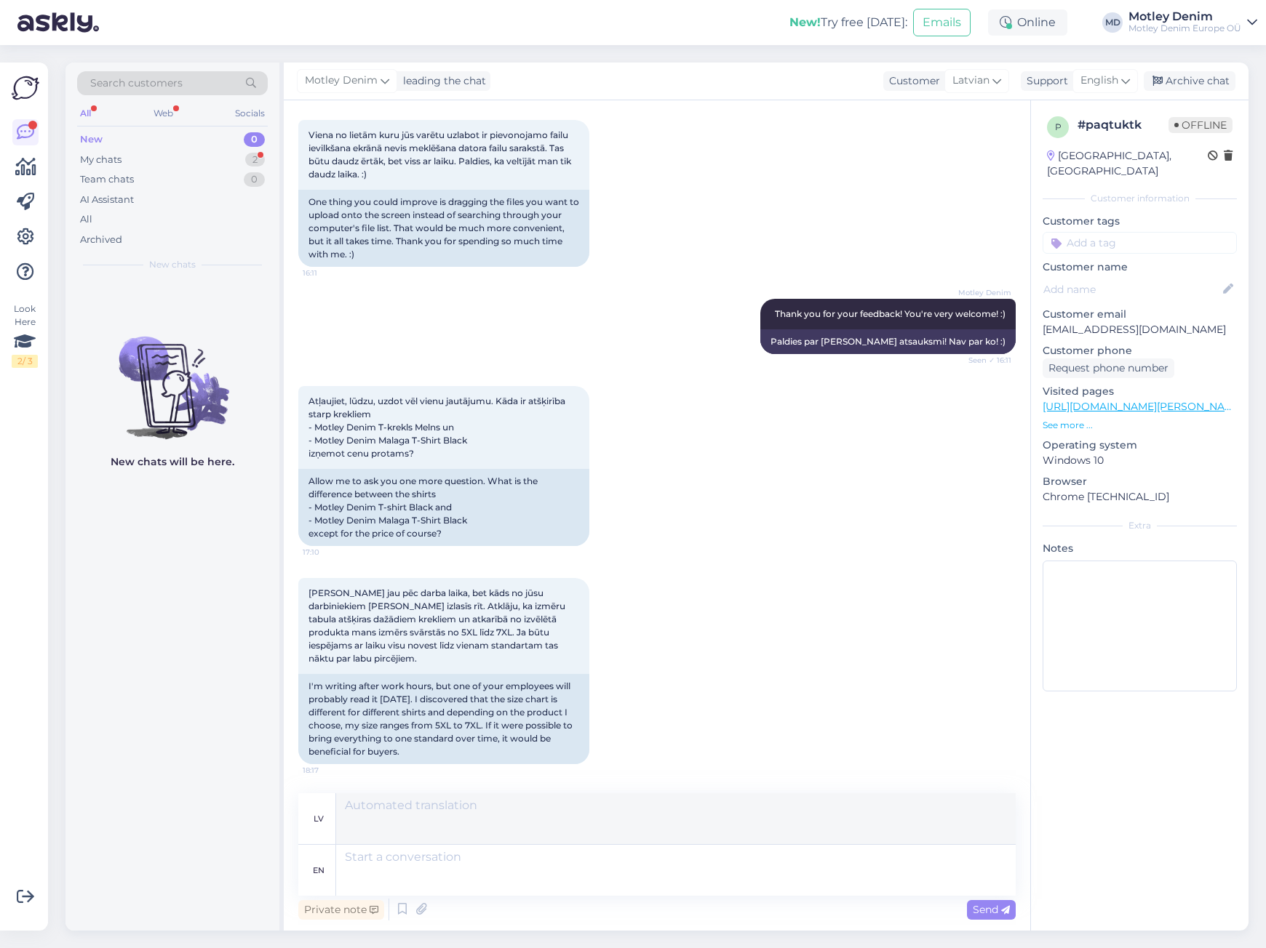
scroll to position [3568, 0]
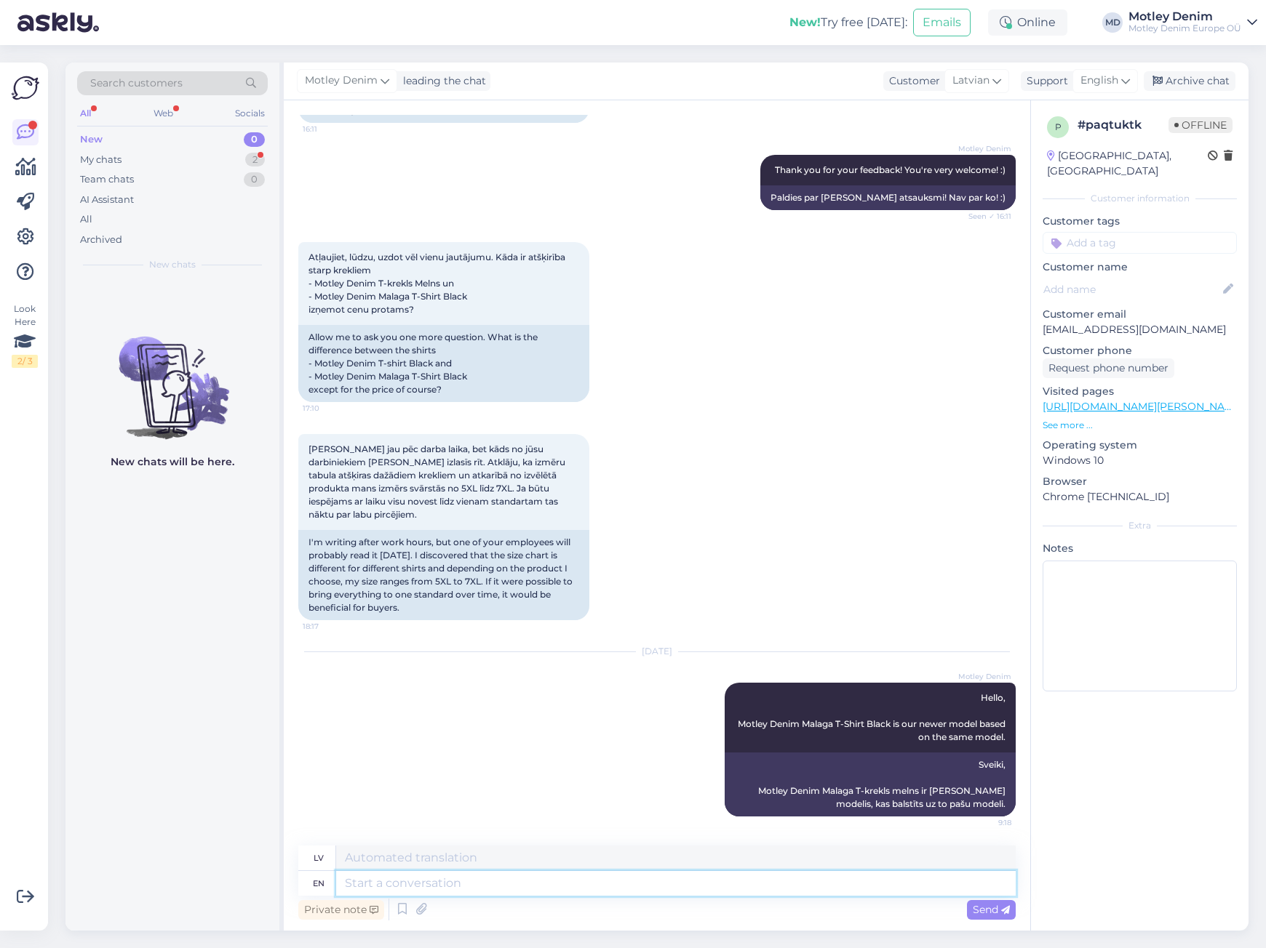
click at [451, 891] on textarea at bounding box center [675, 883] width 679 height 25
type textarea "Regarding t"
type textarea "Attiecībā uz"
type textarea "Regarding the second"
type textarea "Attiecībā uz otro"
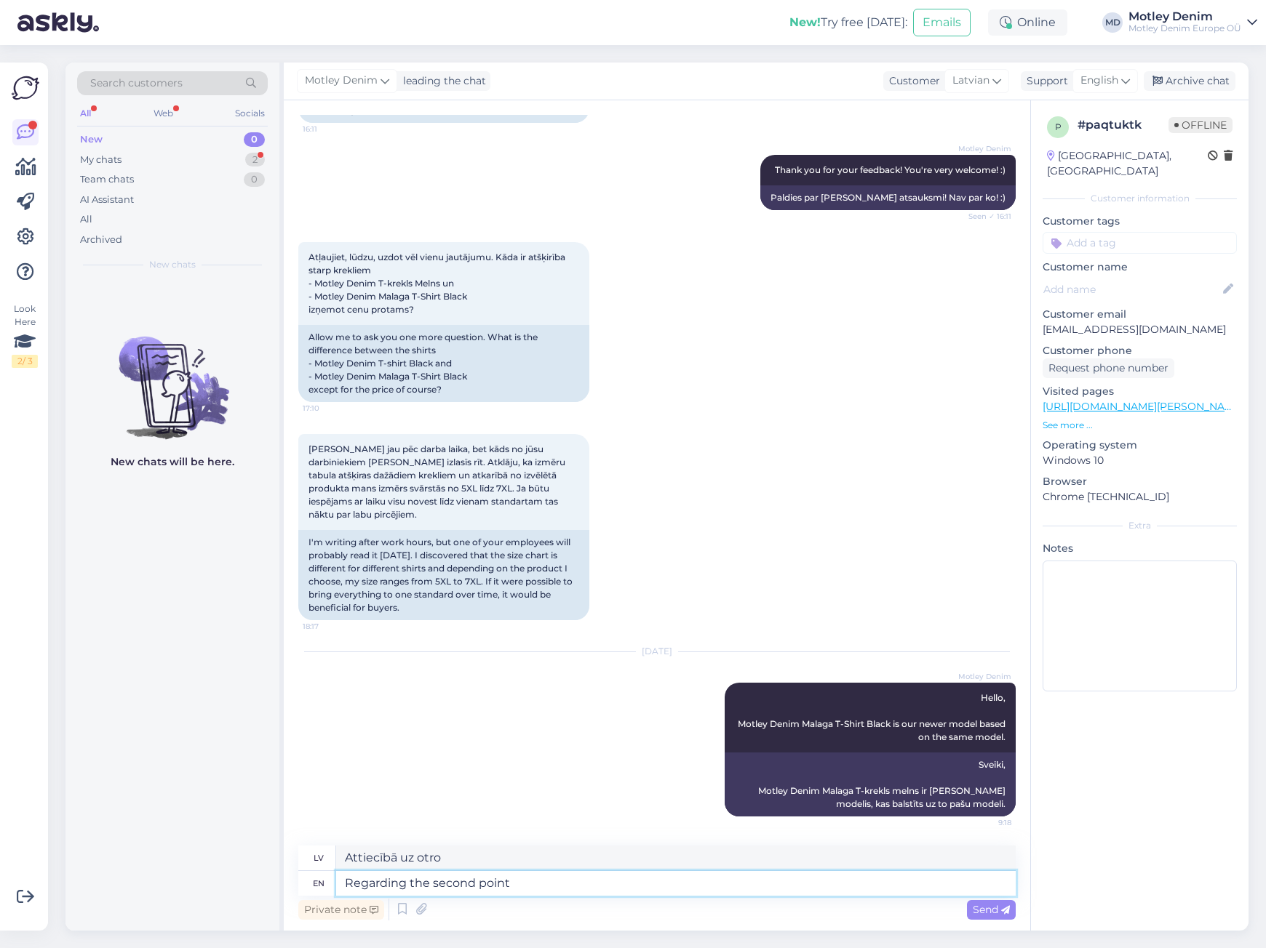
type textarea "Regarding the second point w"
type textarea "Attiecībā uz otro punktu"
type textarea "Regarding the second point we"
type textarea "Attiecībā uz otro punktu mēs"
type textarea "Regarding the second point we totally a"
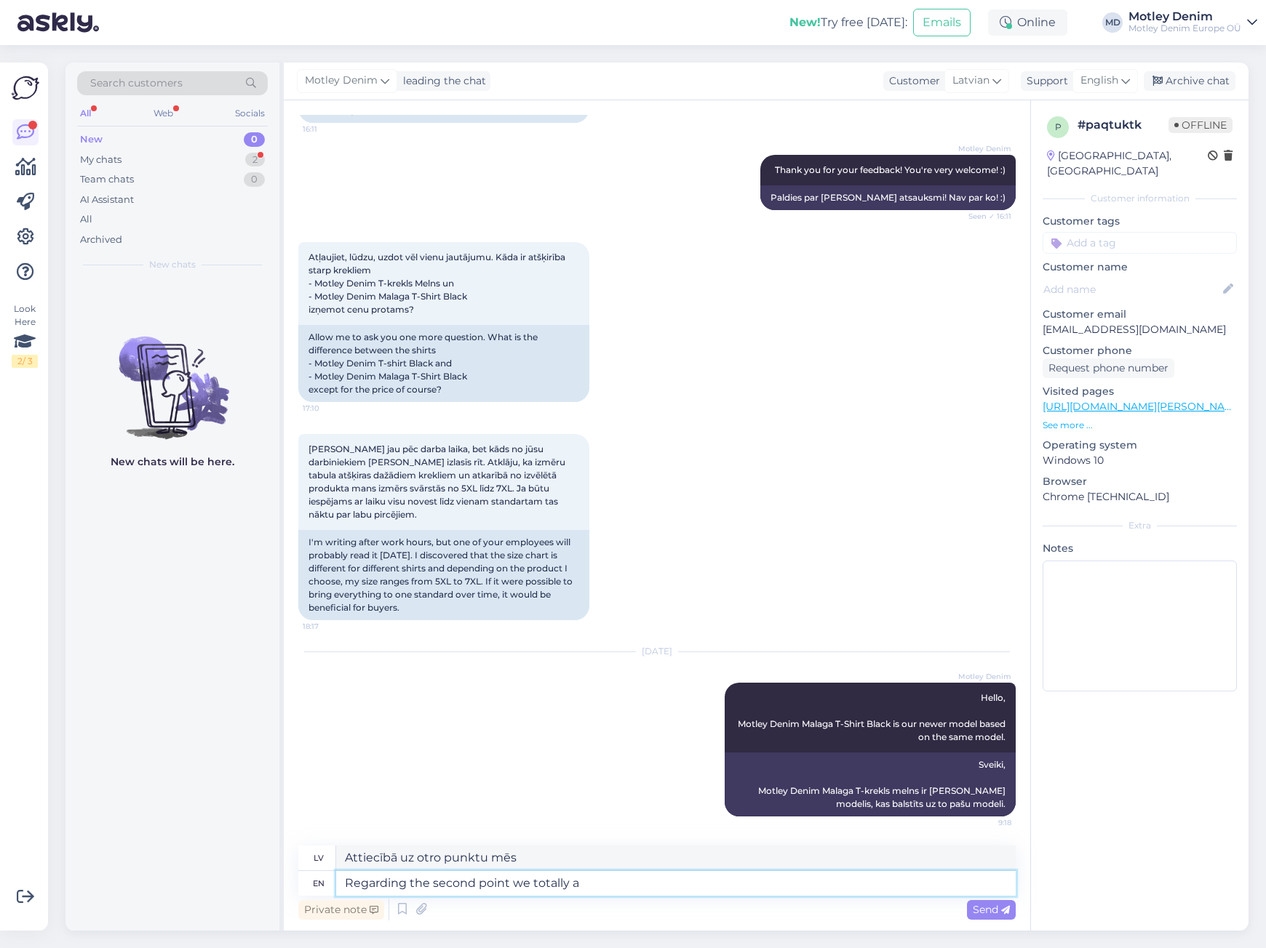
type textarea "Attiecībā uz otro punktu mēs pilnībā"
type textarea "Regarding the second point we totally agree"
type textarea "Par otro punktu mēs pilnībā piekrītam"
type textarea "Regarding the second point we totally agree."
type textarea "Attiecībā uz otro punktu mēs pilnībā piekrītam."
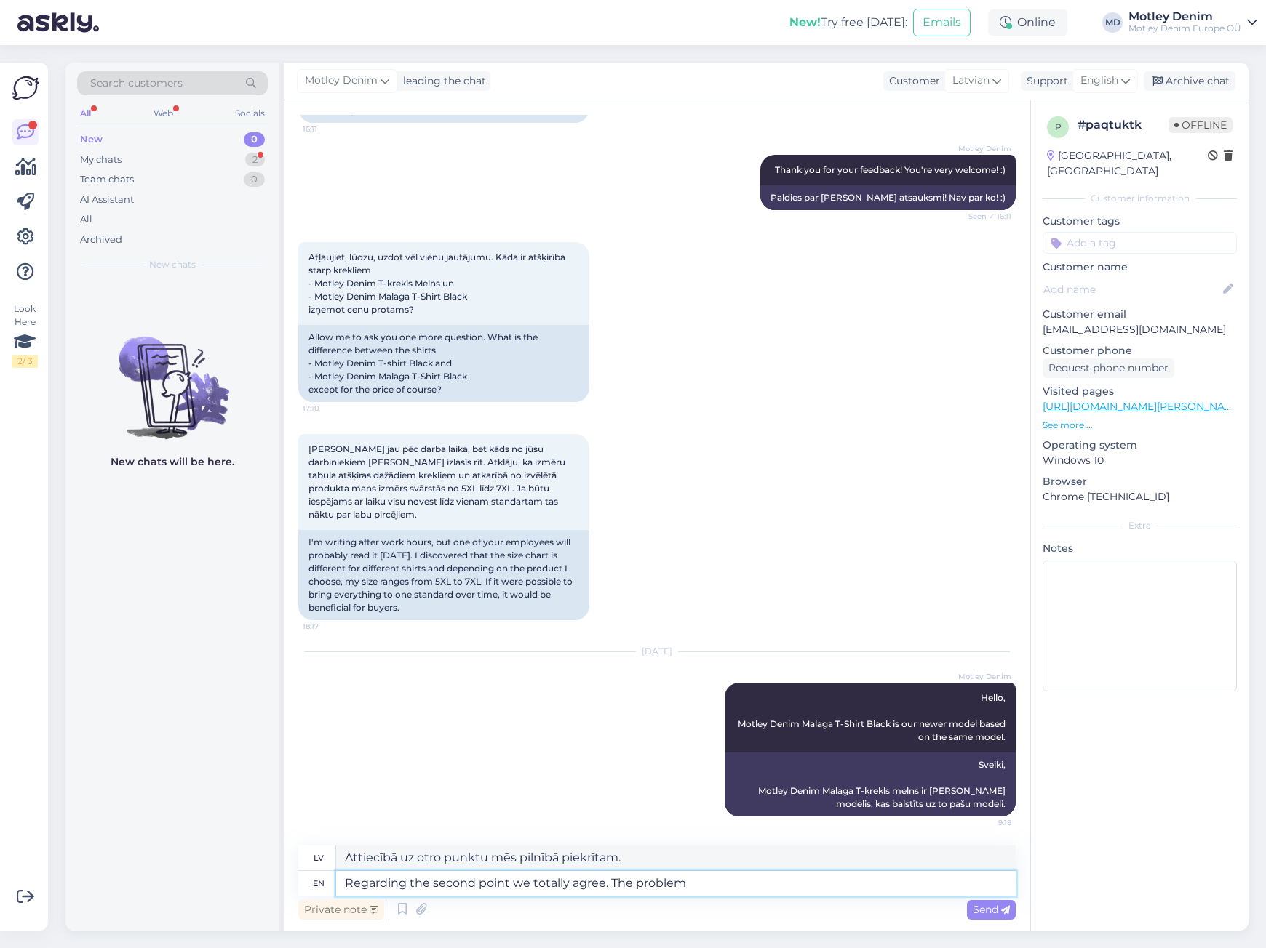
type textarea "Regarding the second point we totally agree. The problem i"
type textarea "Attiecībā uz otro punktu mēs pilnībā piekrītam. Problēma"
type textarea "Regarding the second point we totally agree. The problem is t"
type textarea "Attiecībā uz otro punktu mēs pilnībā piekrītam. Problēma ir tāda, ka"
type textarea "Regarding the second point we totally agree. The problem is that"
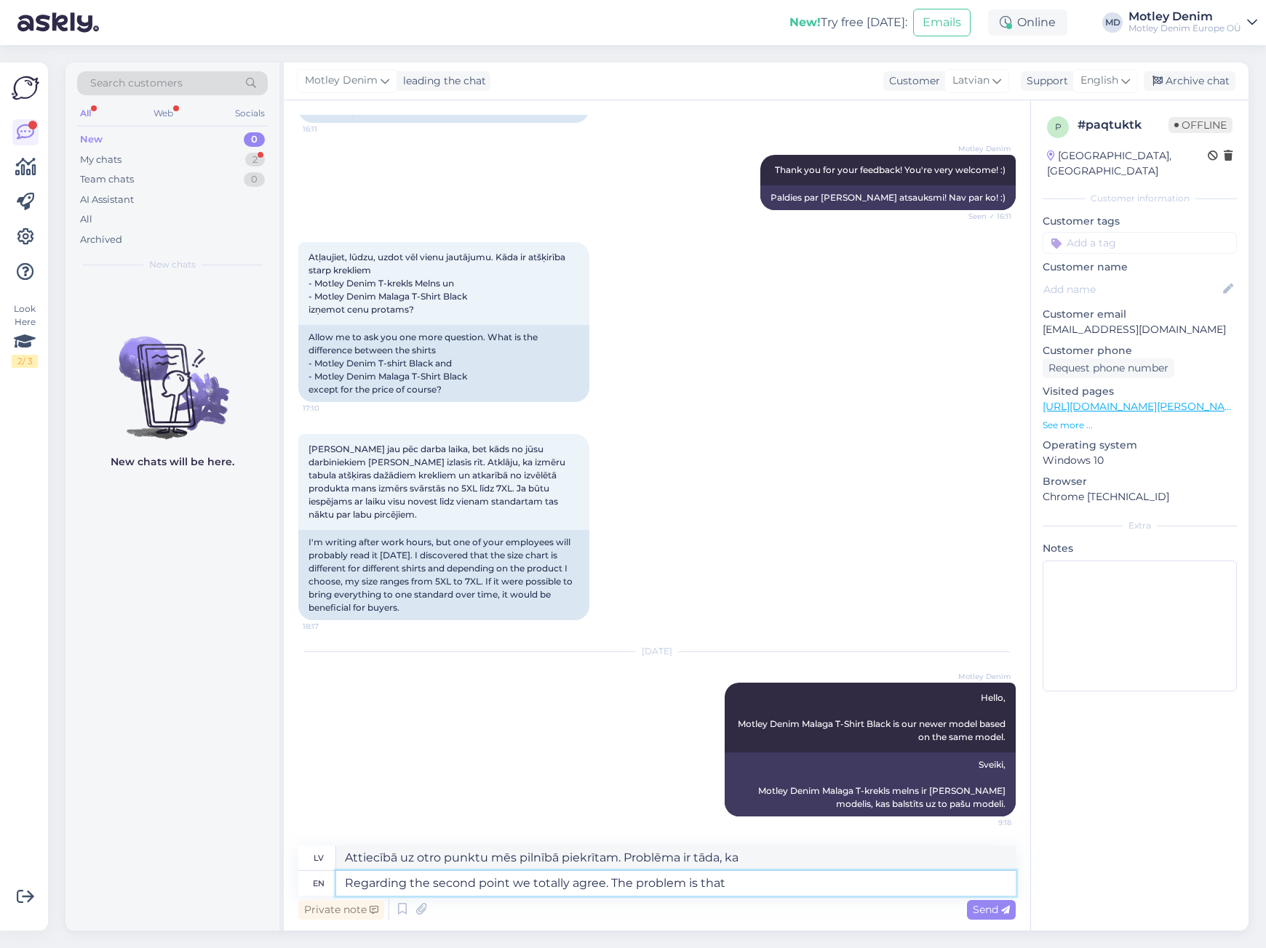
type textarea "Attiecībā uz otro punktu mēs pilnībā piekrītam. Problēma ir tā, ka"
type textarea "Regarding the second point we totally agree. The problem is that items f"
type textarea "Attiecībā uz otro punktu mēs pilnībā piekrītam. Problēma ir tā, ka preces"
type textarea "Regarding the second point we totally agree. The problem is that items from d"
type textarea "Attiecībā uz otro punktu mēs pilnībā piekrītam. Problēma ir tā, ka preces no"
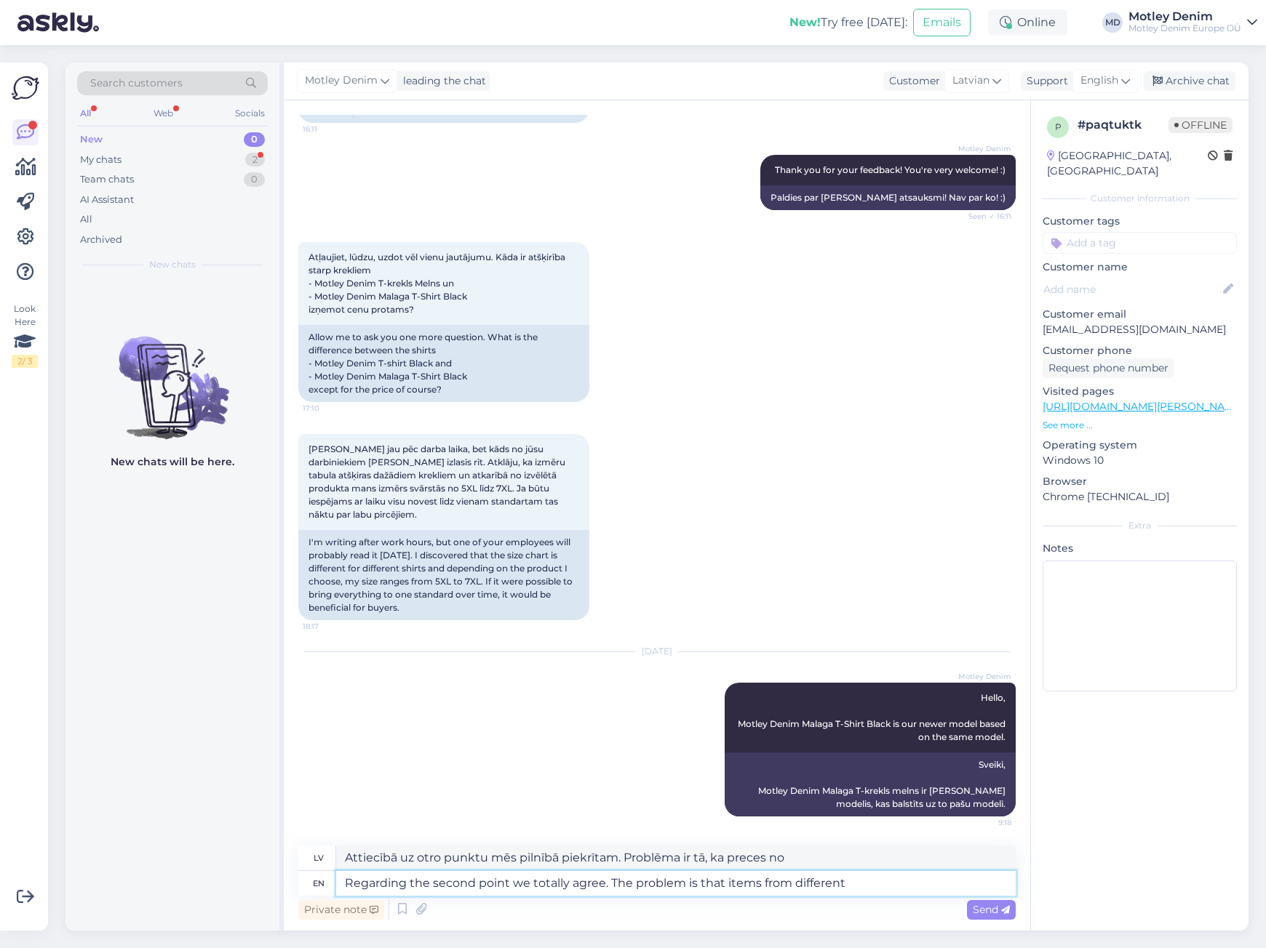
type textarea "Regarding the second point we totally agree. The problem is that items from dif…"
type textarea "Attiecībā uz otro punktu mēs pilnībā piekrītam. Problēma ir tā, ka preces no da…"
type textarea "Regarding the second point we totally agree. The problem is that items from dif…"
type textarea "Attiecībā uz otro punktu mēs pilnībā piekrītam. Problēma ir tā, ka preces no da…"
type textarea "Regarding the second point we totally agree. The problem is that items from dif…"
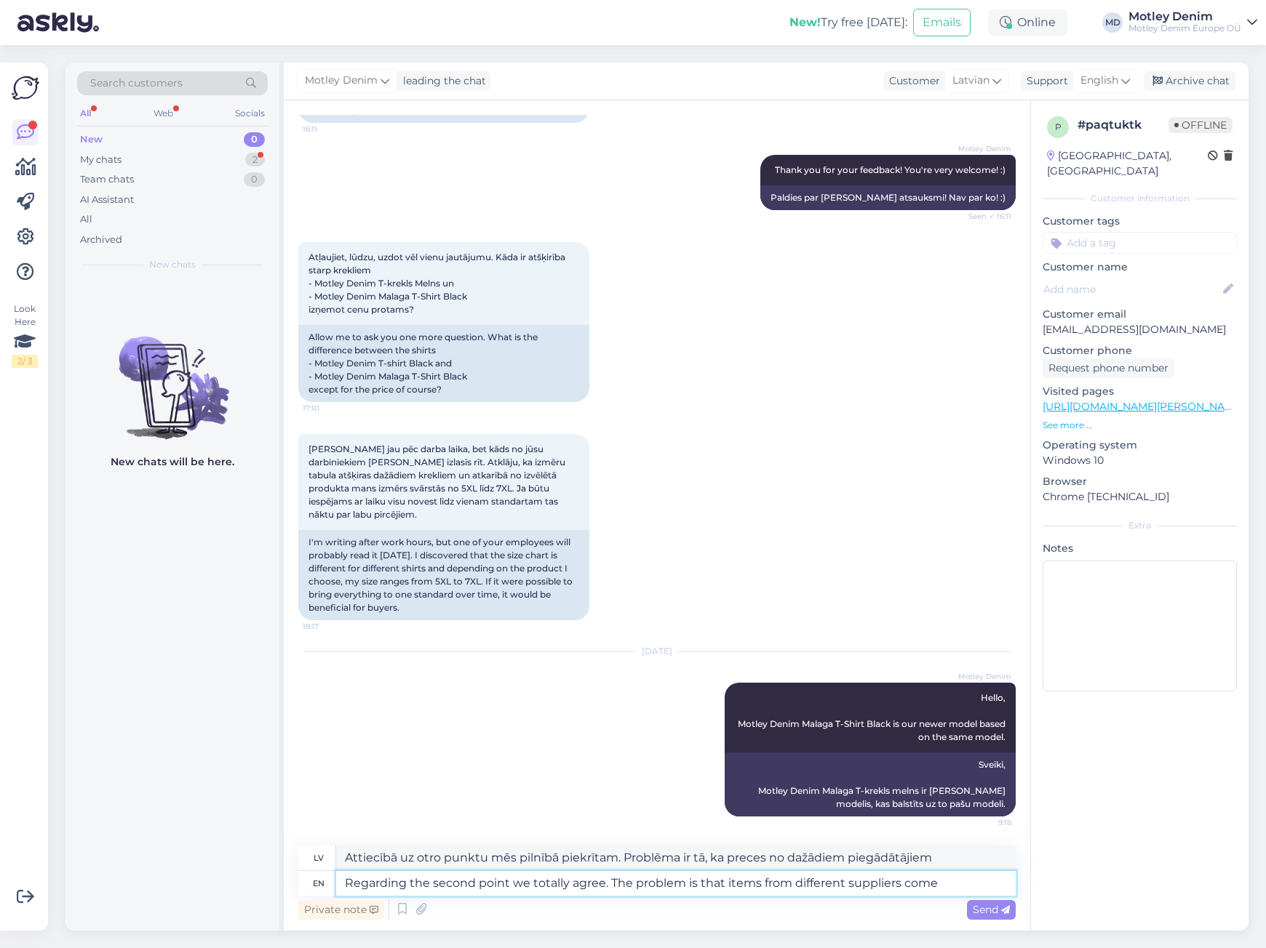
type textarea "Attiecībā uz otro punktu mēs pilnībā piekrītam. Problēma ir tā, ka preces tiek …"
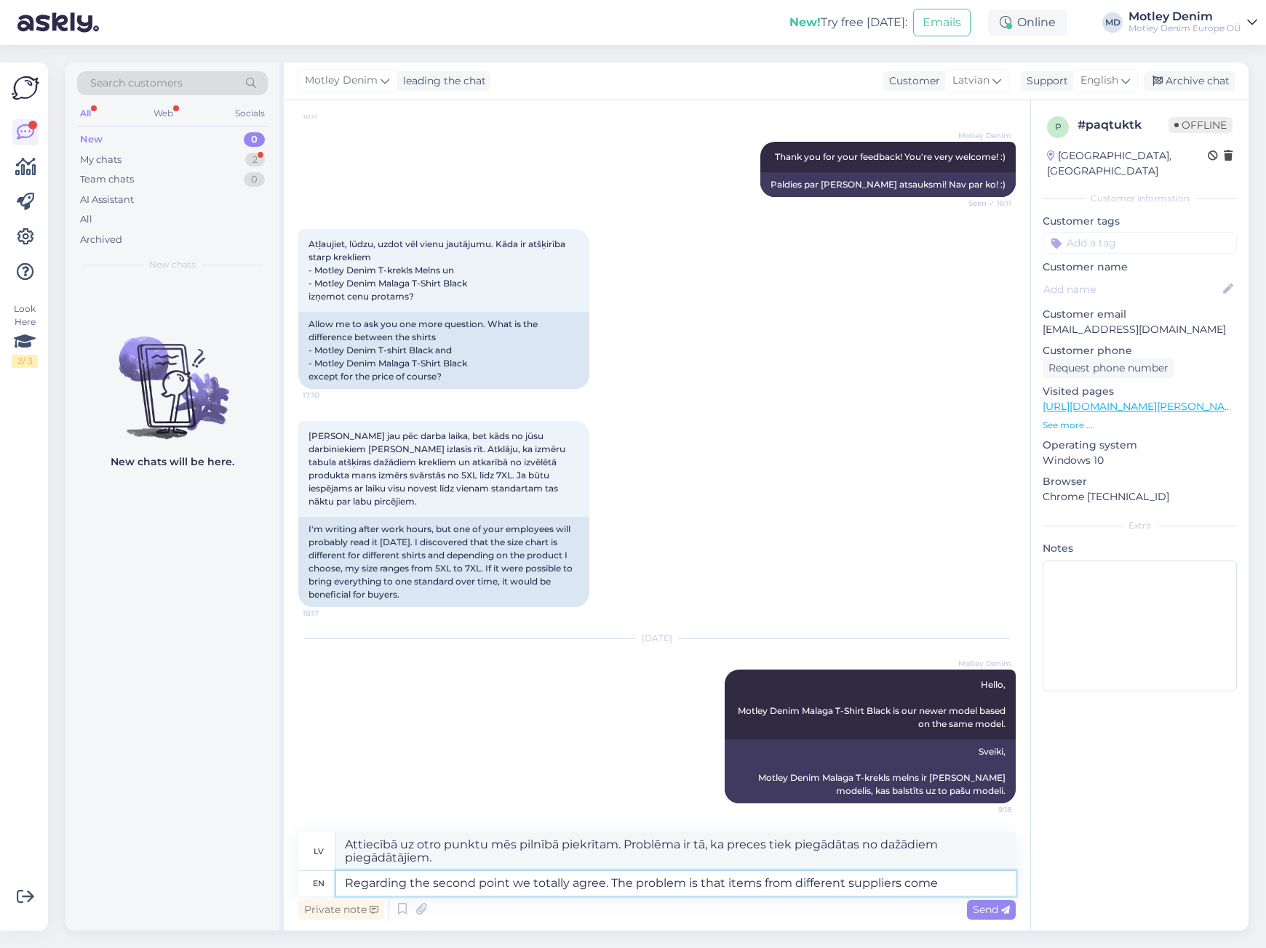
scroll to position [3581, 0]
type textarea "Regarding the second point we totally agree. The problem is that items from dif…"
type textarea "Attiecībā uz otro punktu mēs pilnībā piekrītam. Problēma ir tā, ka preces no da…"
type textarea "Regarding the second point we totally agree. The problem is that items from dif…"
type textarea "Attiecībā uz otro punktu mēs pilnībā piekrītam. Problēma ir tā, ka dažādu piegā…"
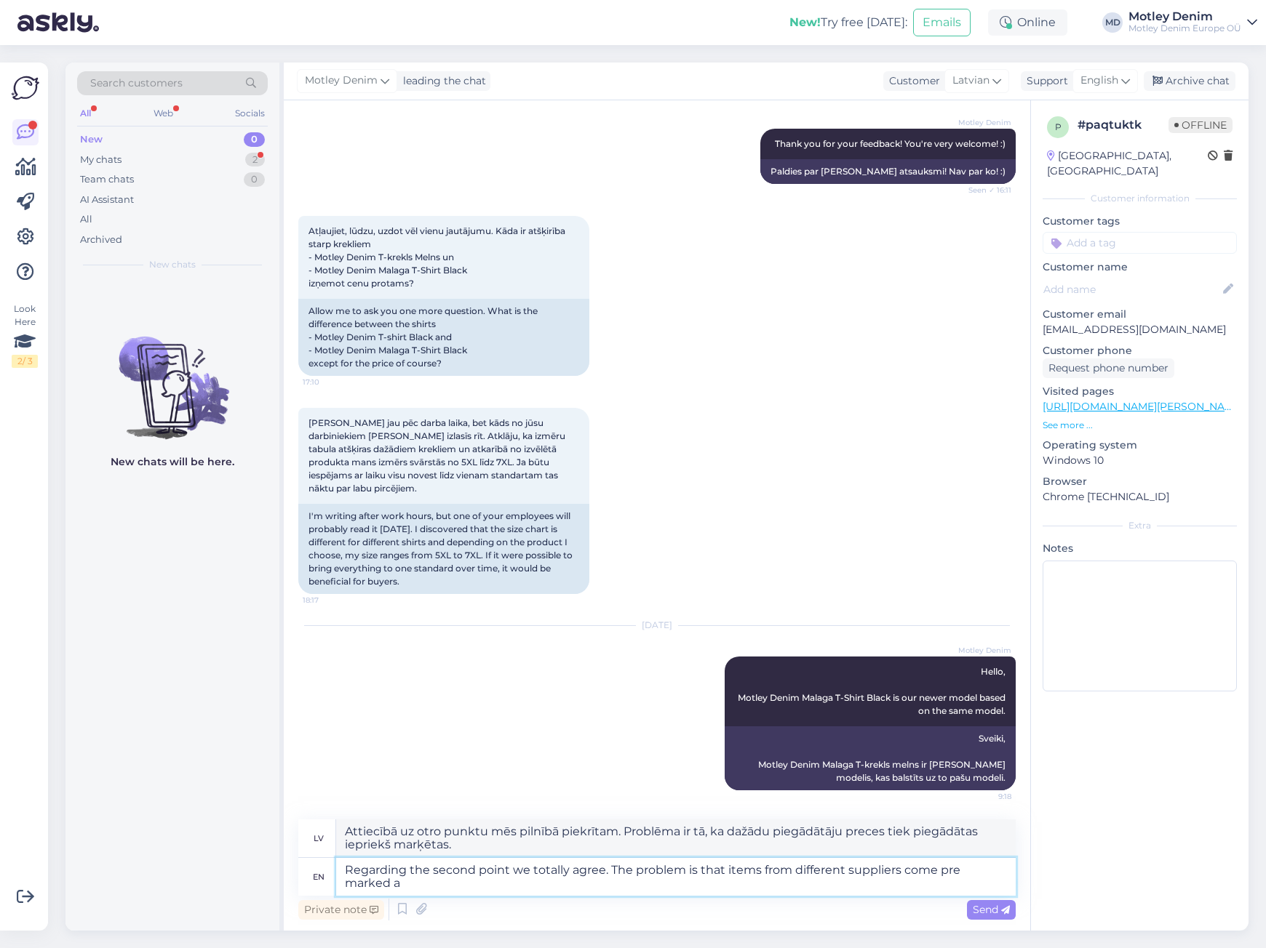
scroll to position [3594, 0]
type textarea "Regarding the second point we totally agree. The problem is that items from dif…"
type textarea "Attiecībā uz otro punktu mēs pilnībā piekrītam. Problēma ir tā, ka dažādu piegā…"
type textarea "Regarding the second point we totally agree. The problem is that items from dif…"
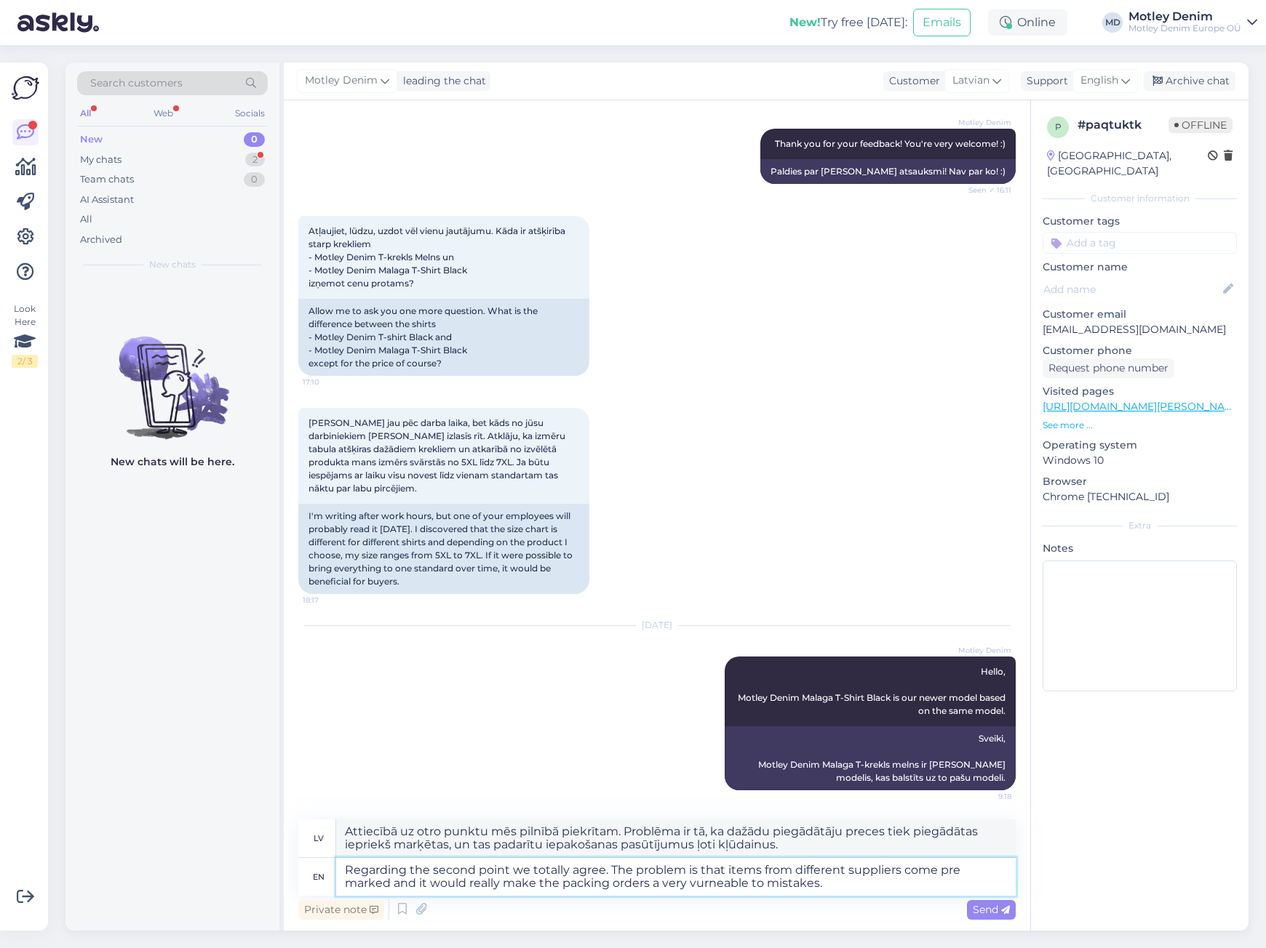
click at [528, 869] on textarea "Regarding the second point we totally agree. The problem is that items from dif…" at bounding box center [675, 877] width 679 height 38
click at [850, 885] on textarea "Regarding the second point we actually totally agree. The problem is that items…" at bounding box center [675, 877] width 679 height 38
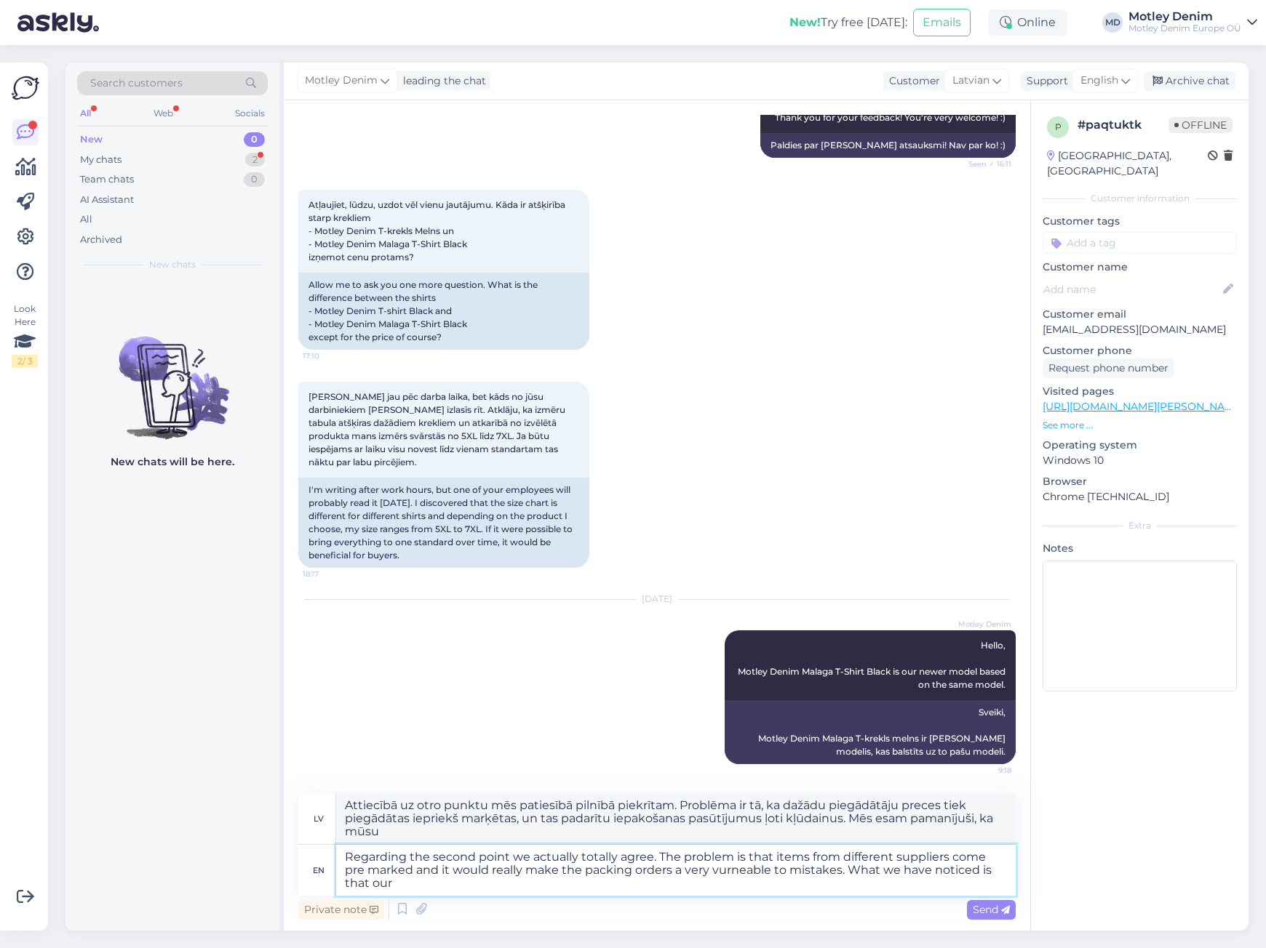
scroll to position [3620, 0]
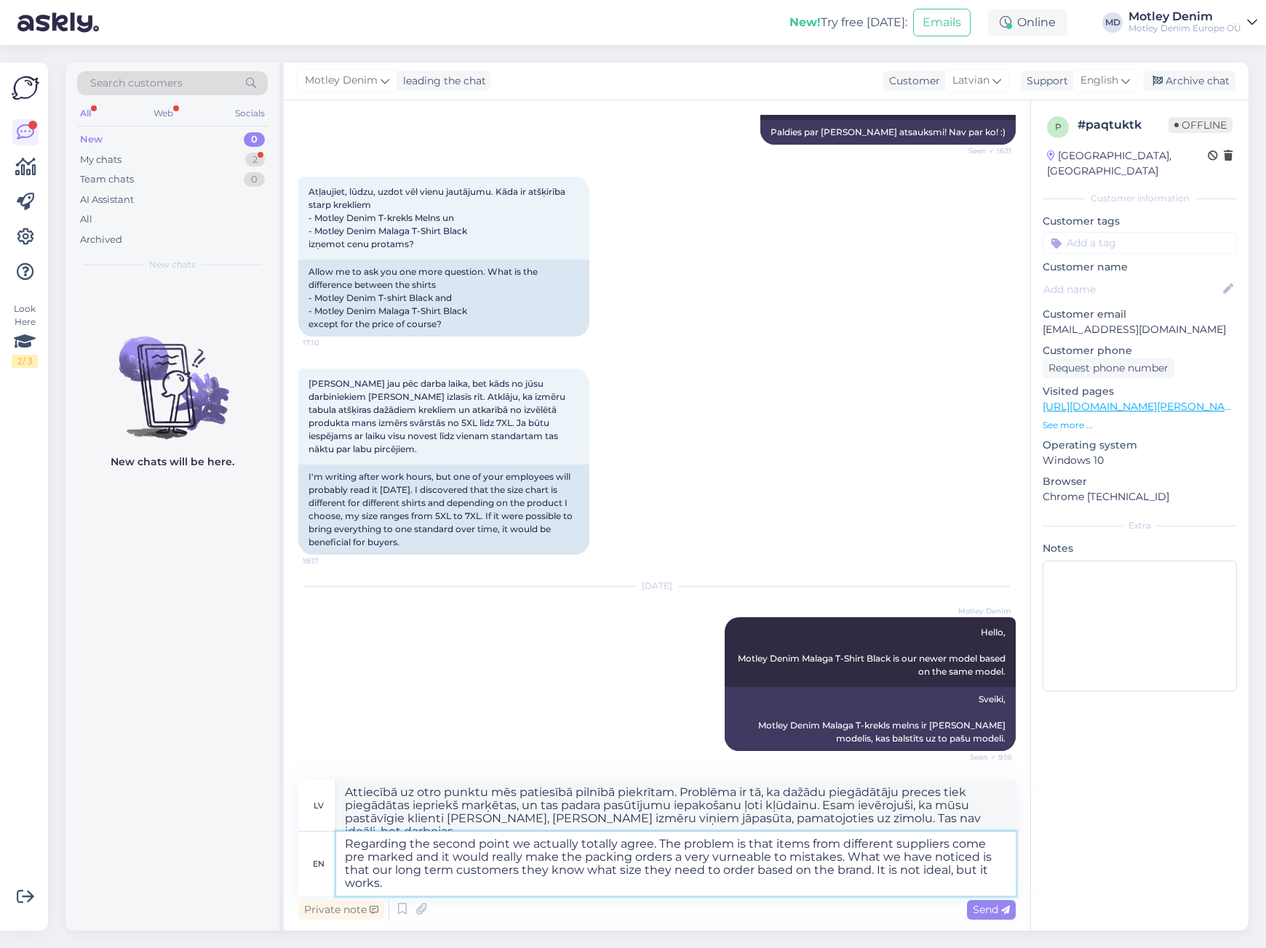
click at [659, 839] on textarea "Regarding the second point we actually totally agree. The problem is that items…" at bounding box center [675, 864] width 679 height 64
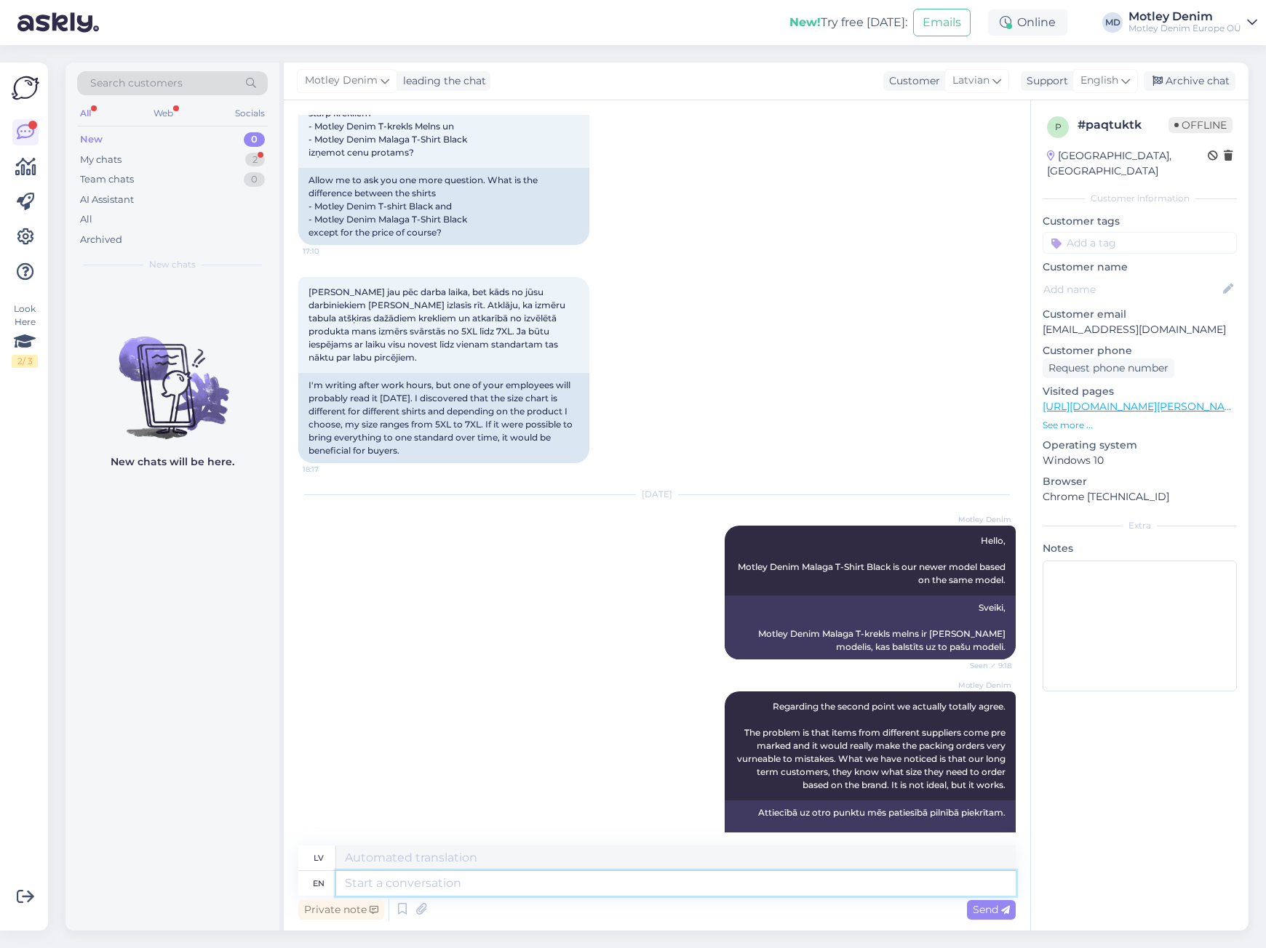
scroll to position [3812, 0]
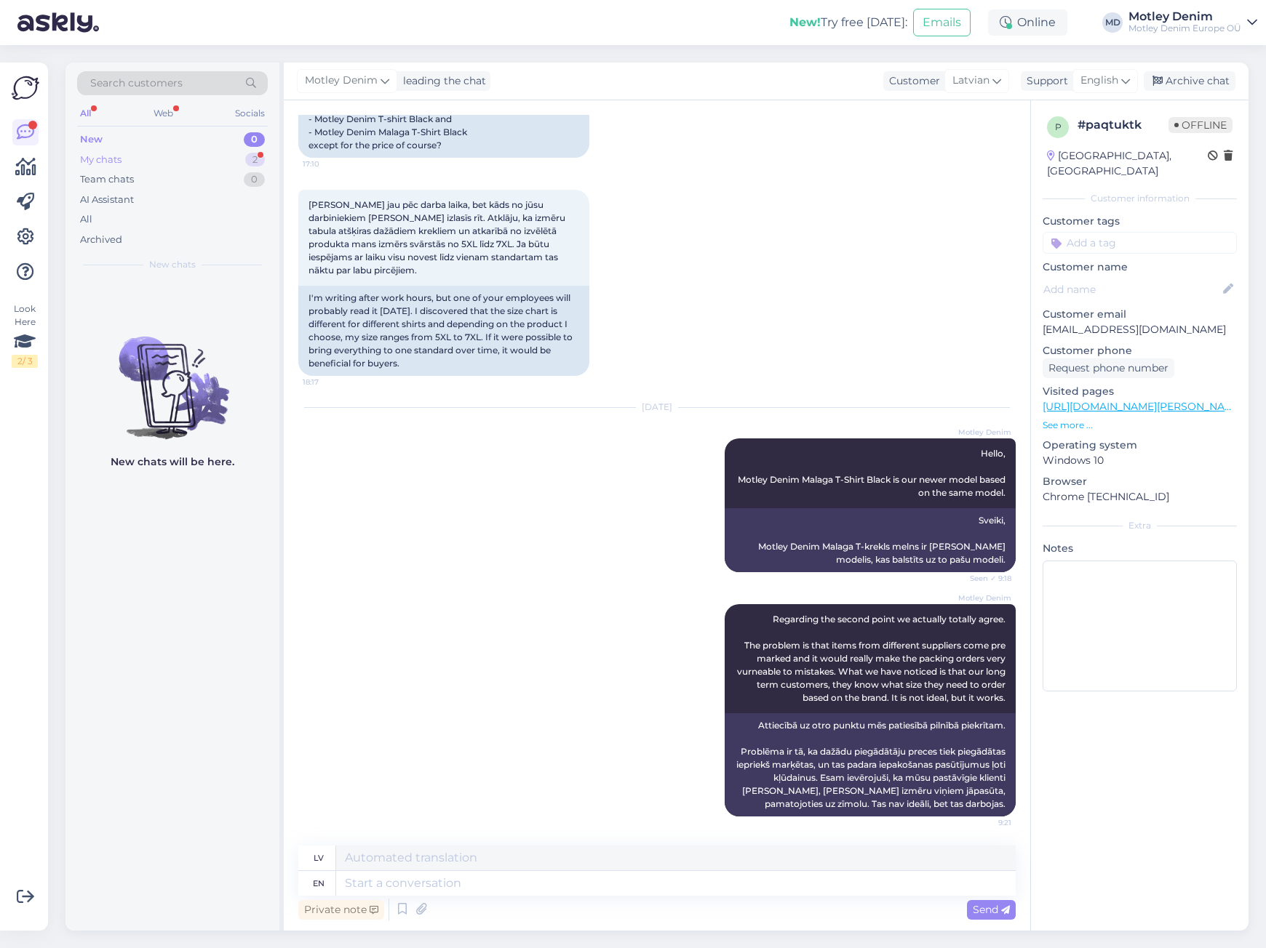
click at [250, 166] on div "My chats 2" at bounding box center [172, 160] width 191 height 20
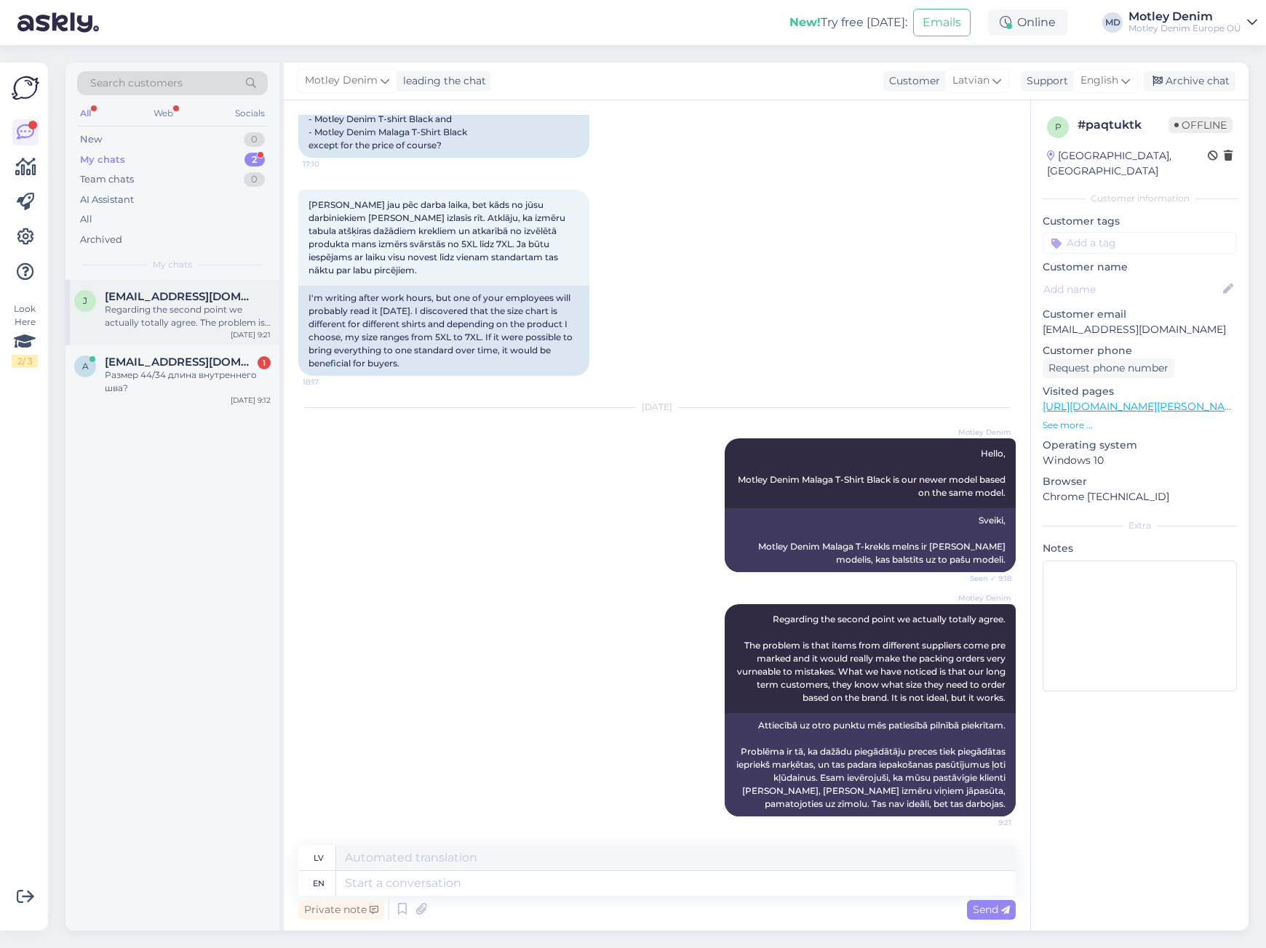
click at [199, 317] on div "Regarding the second point we actually totally agree. The problem is that items…" at bounding box center [188, 316] width 166 height 26
click at [161, 380] on div "Размер 44/34 длина внутреннего шва?" at bounding box center [188, 382] width 166 height 26
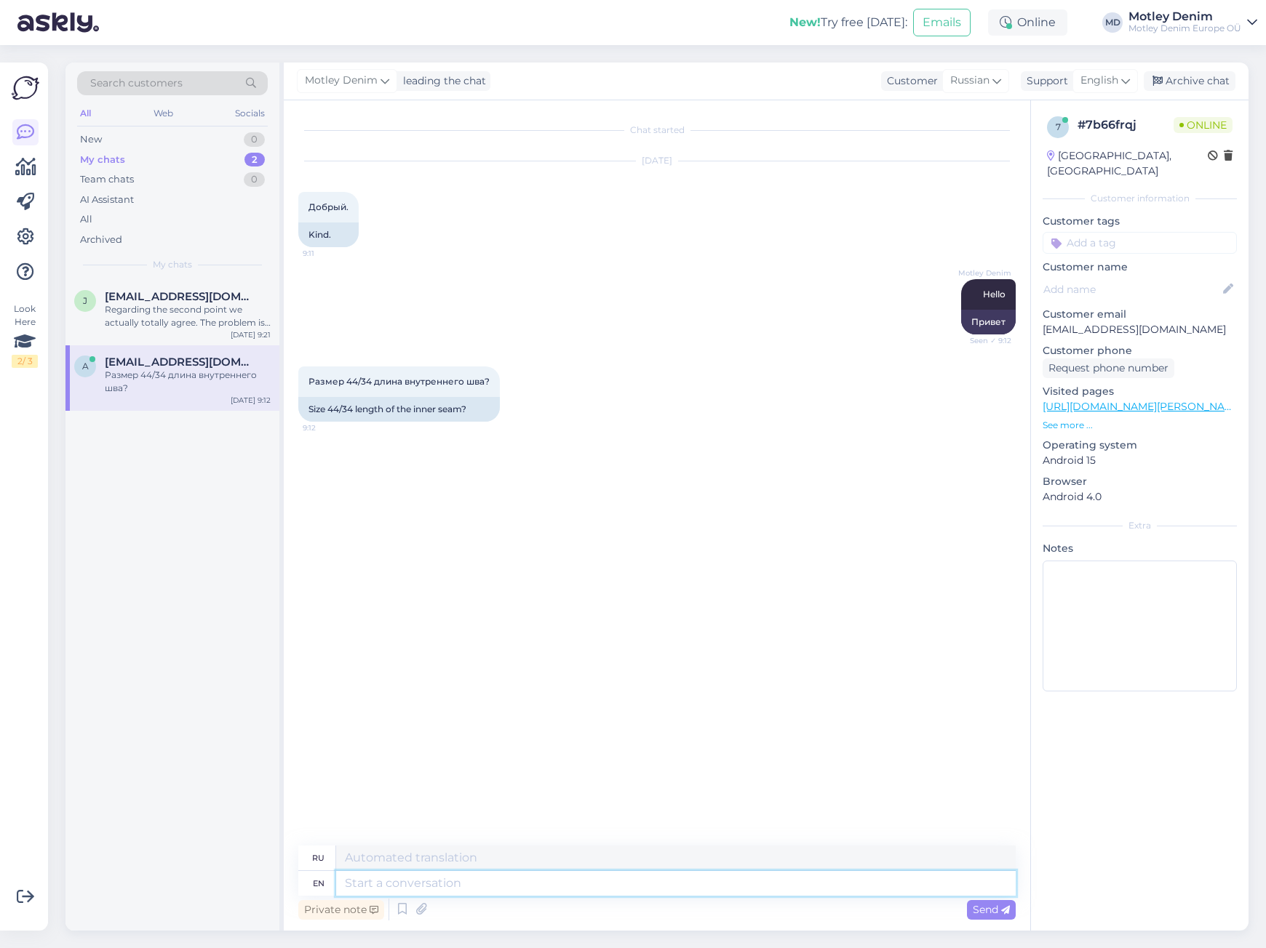
click at [761, 882] on textarea at bounding box center [675, 883] width 679 height 25
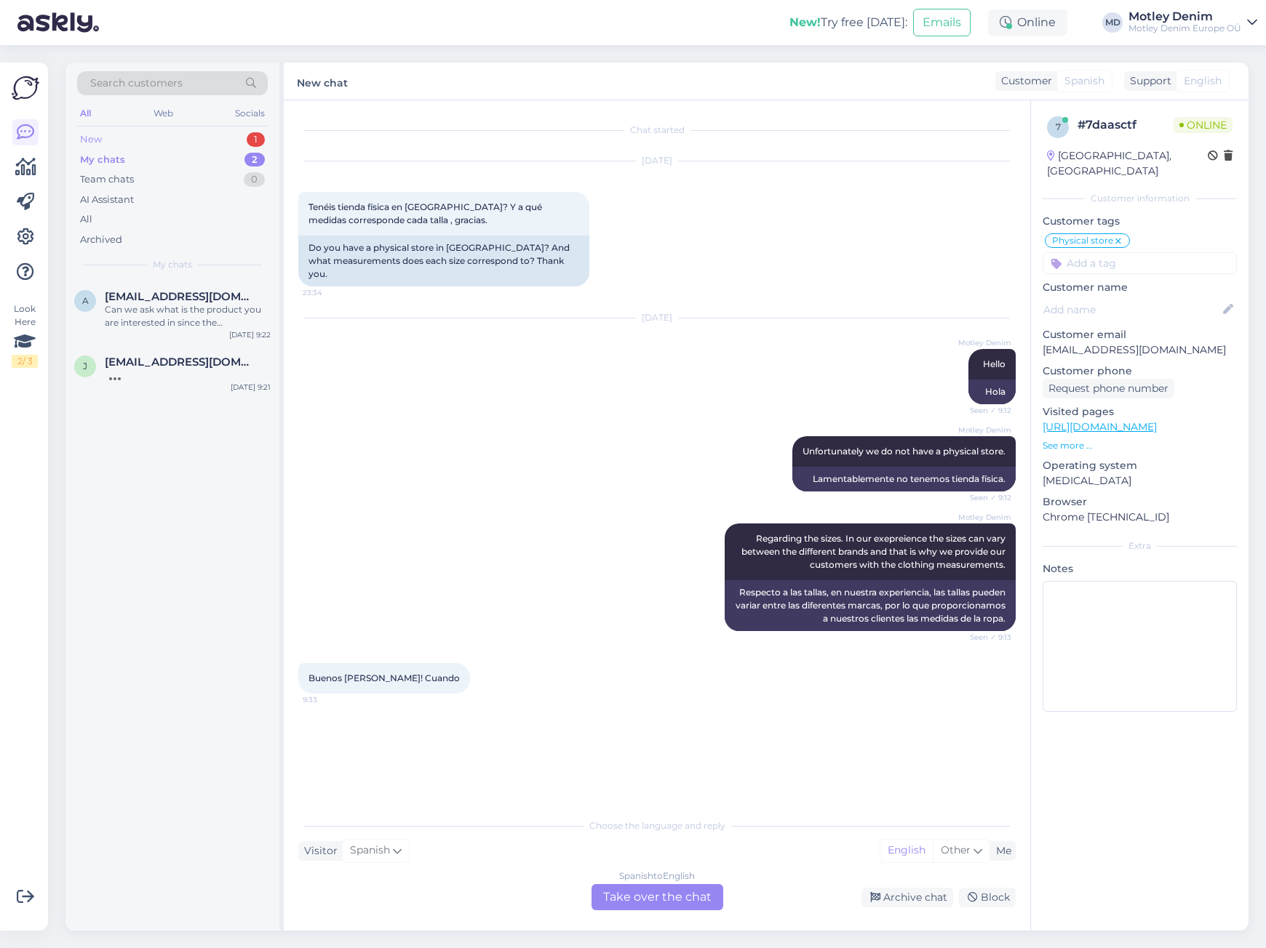
click at [190, 134] on div "New 1" at bounding box center [172, 139] width 191 height 20
click at [197, 319] on div "Physical store" at bounding box center [172, 324] width 196 height 17
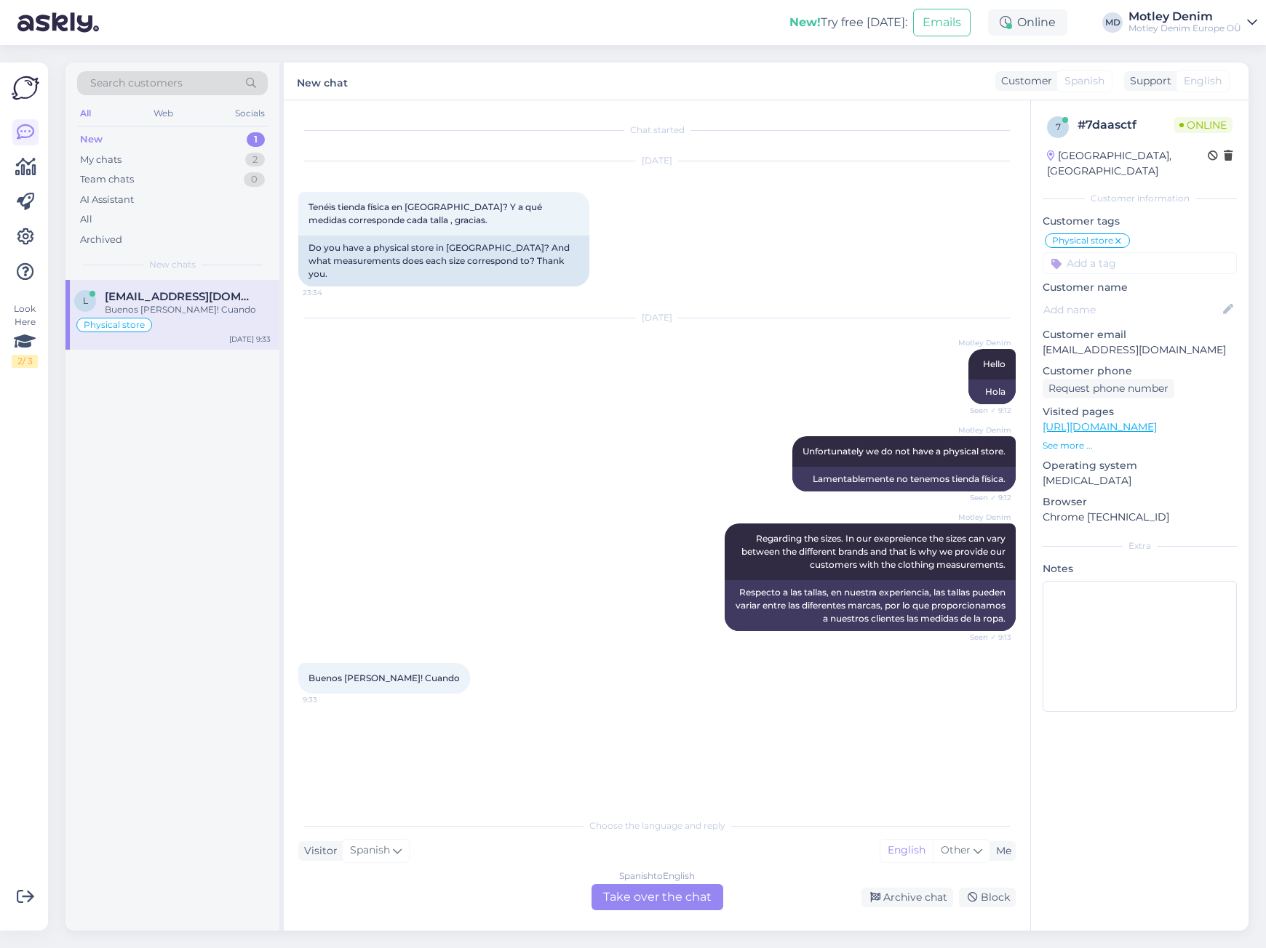
click at [642, 902] on div "Spanish to English Take over the chat" at bounding box center [657, 897] width 132 height 26
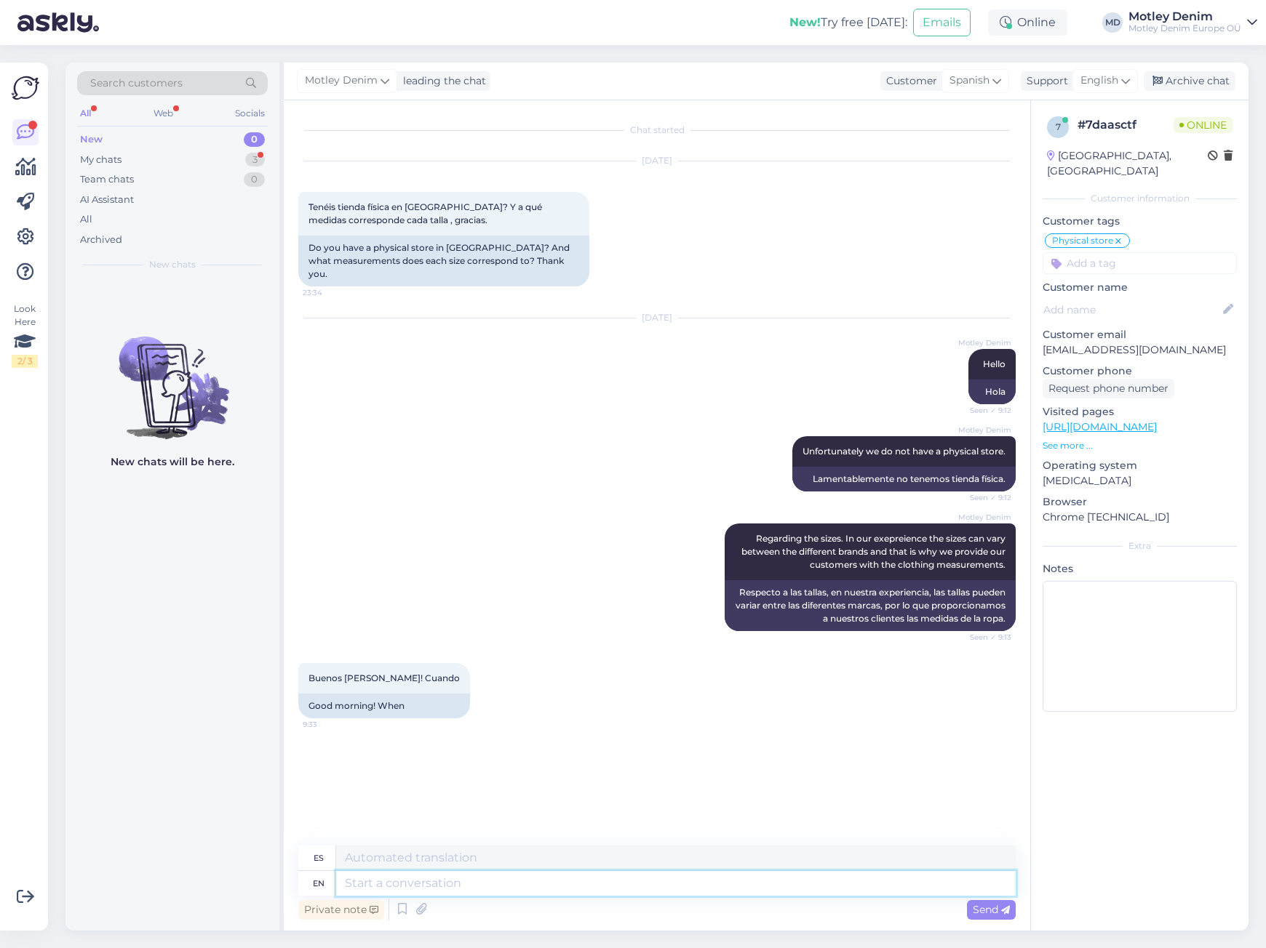
click at [540, 893] on textarea at bounding box center [675, 883] width 679 height 25
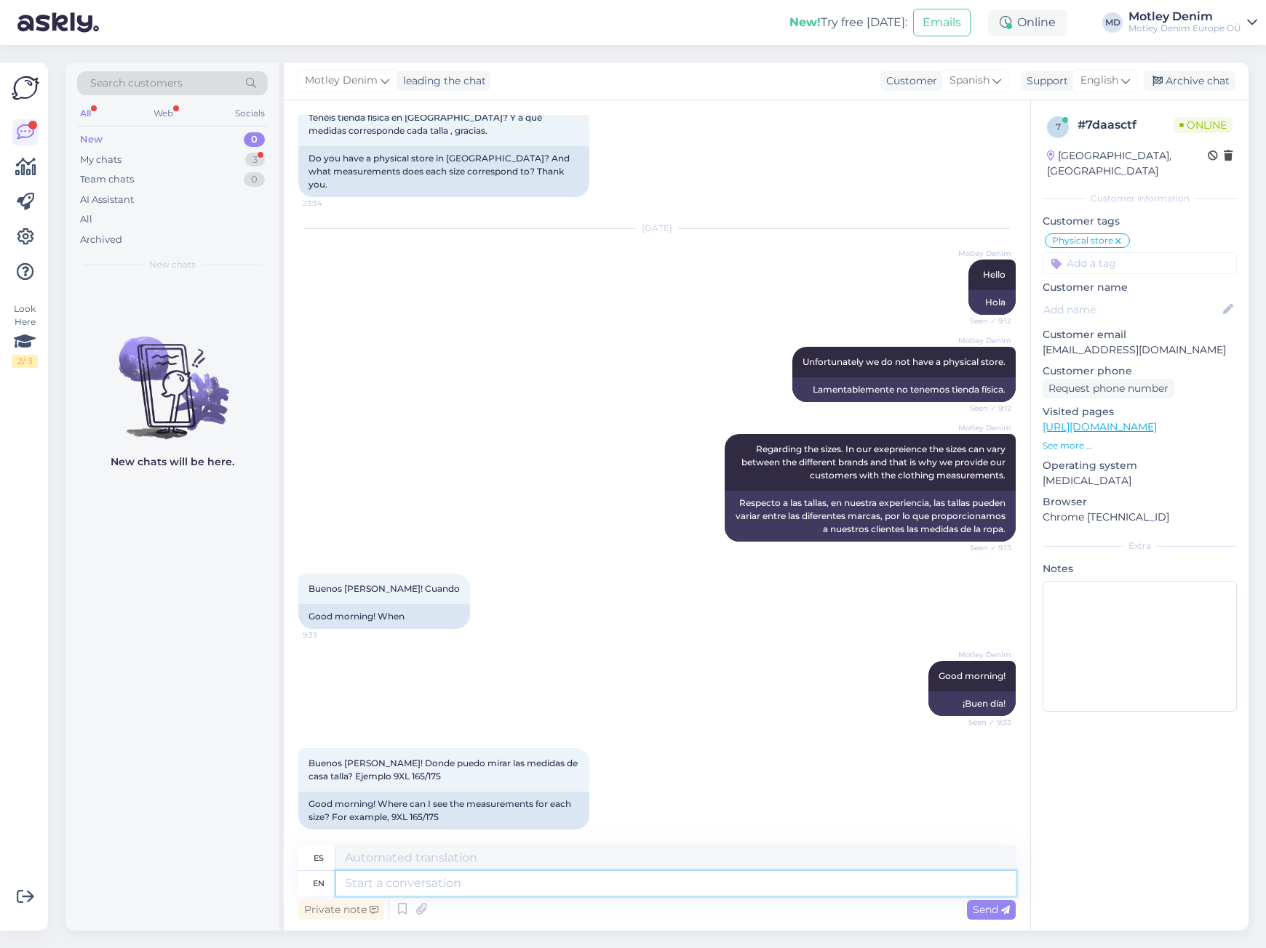
click at [495, 882] on textarea at bounding box center [675, 883] width 679 height 25
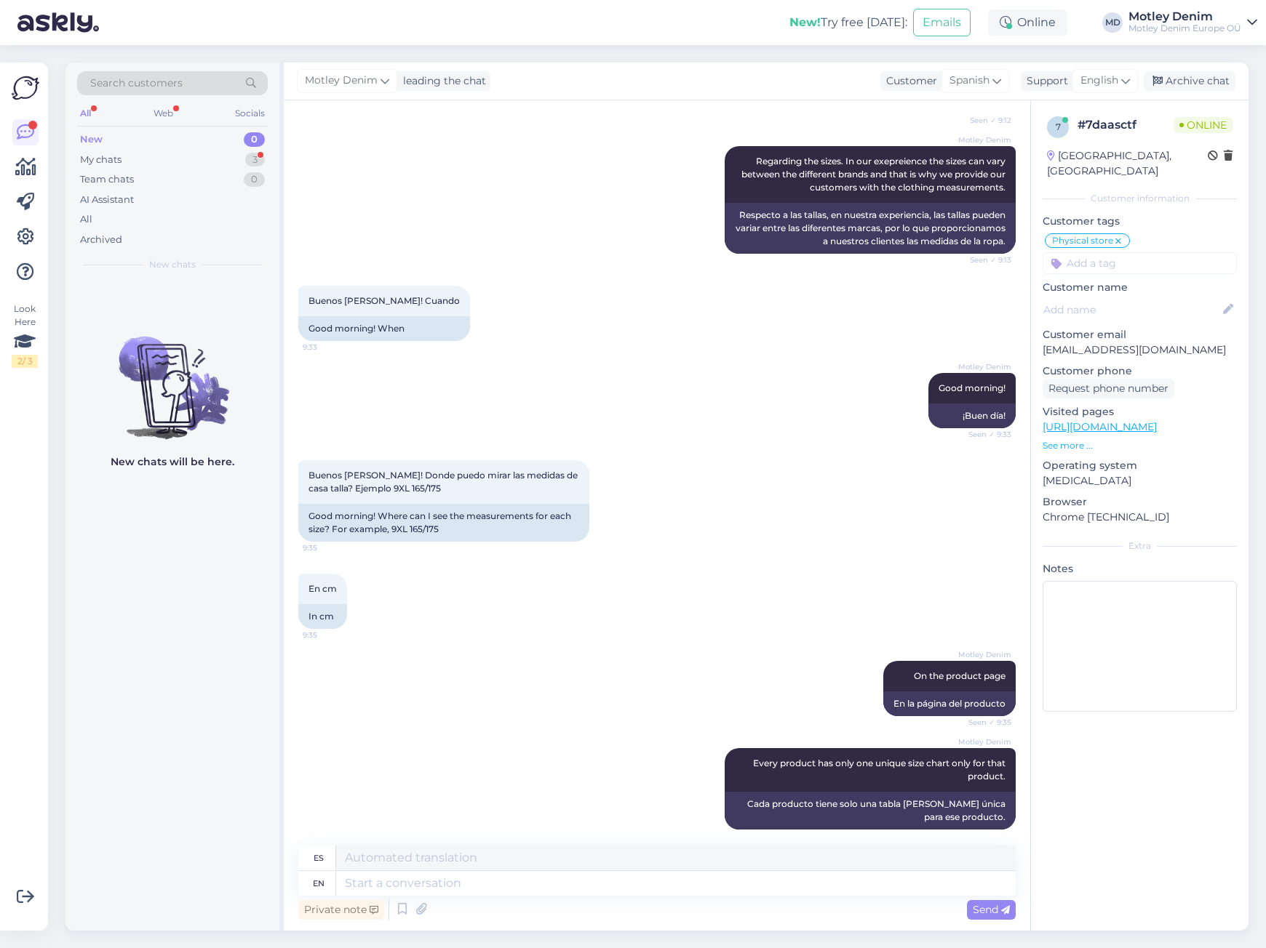
scroll to position [491, 0]
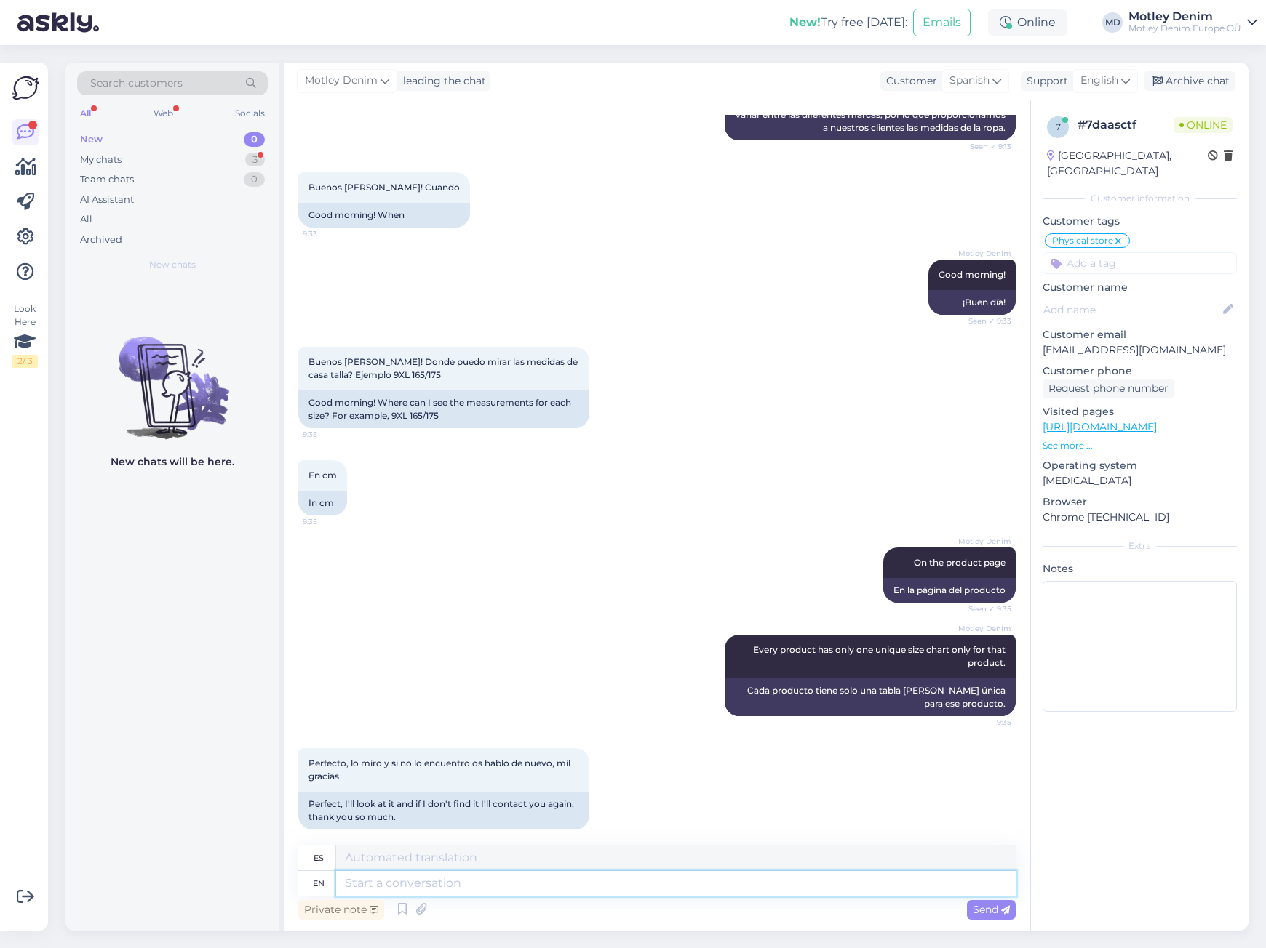
click at [532, 878] on textarea at bounding box center [675, 883] width 679 height 25
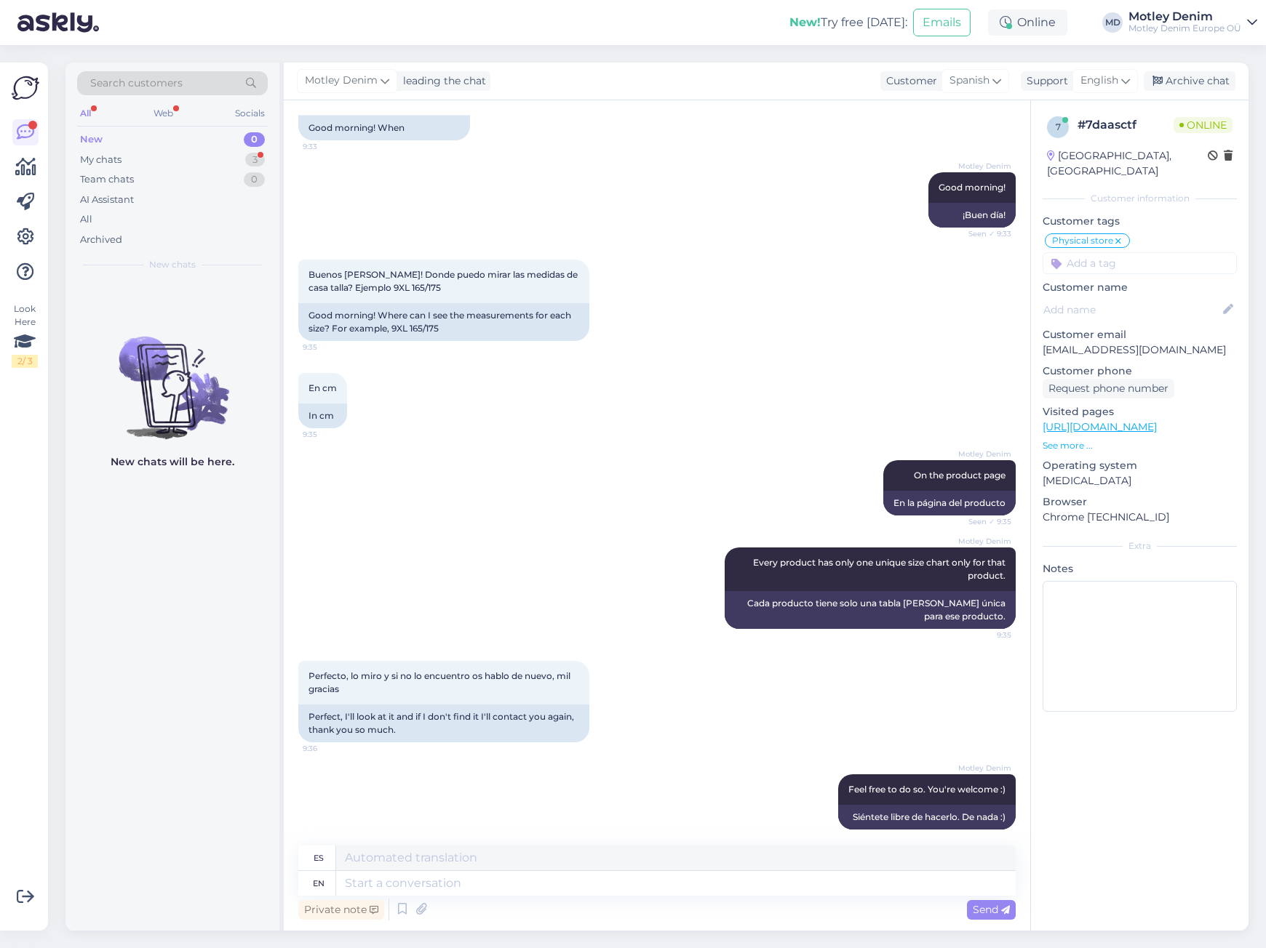
click at [1120, 252] on input at bounding box center [1139, 263] width 194 height 22
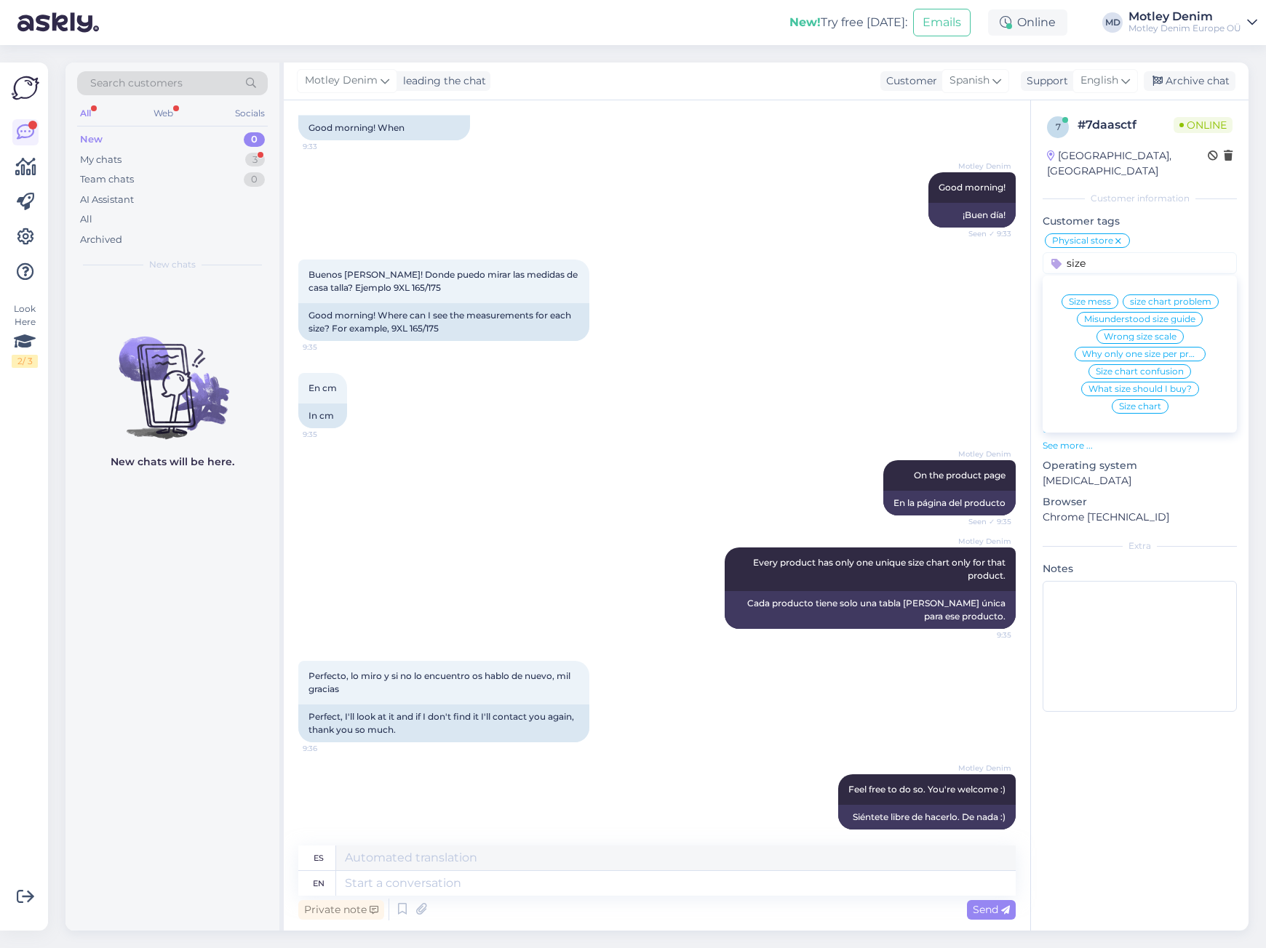
click at [1138, 402] on span "Size chart" at bounding box center [1140, 406] width 42 height 9
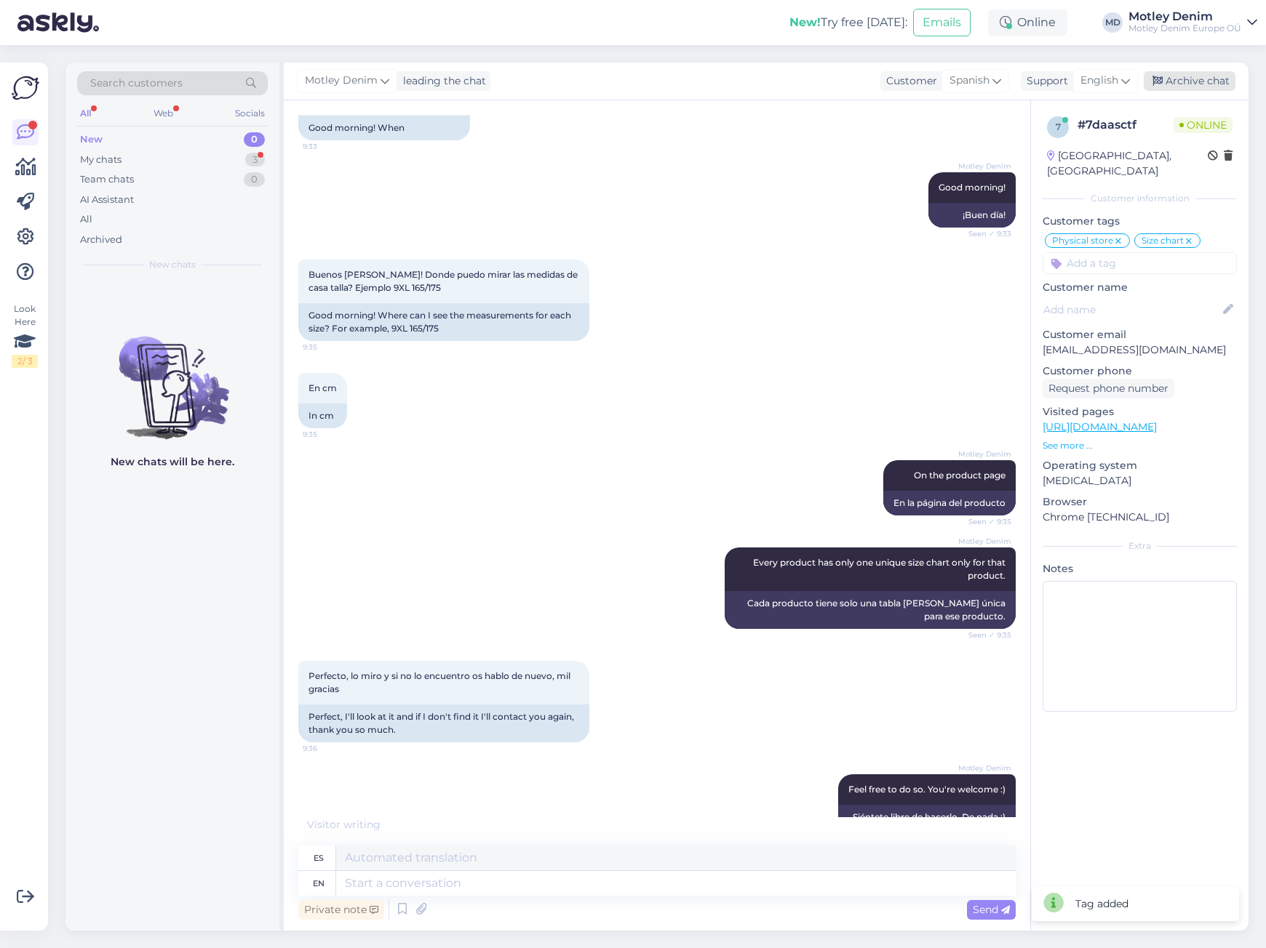
click at [1186, 82] on div "Archive chat" at bounding box center [1189, 81] width 92 height 20
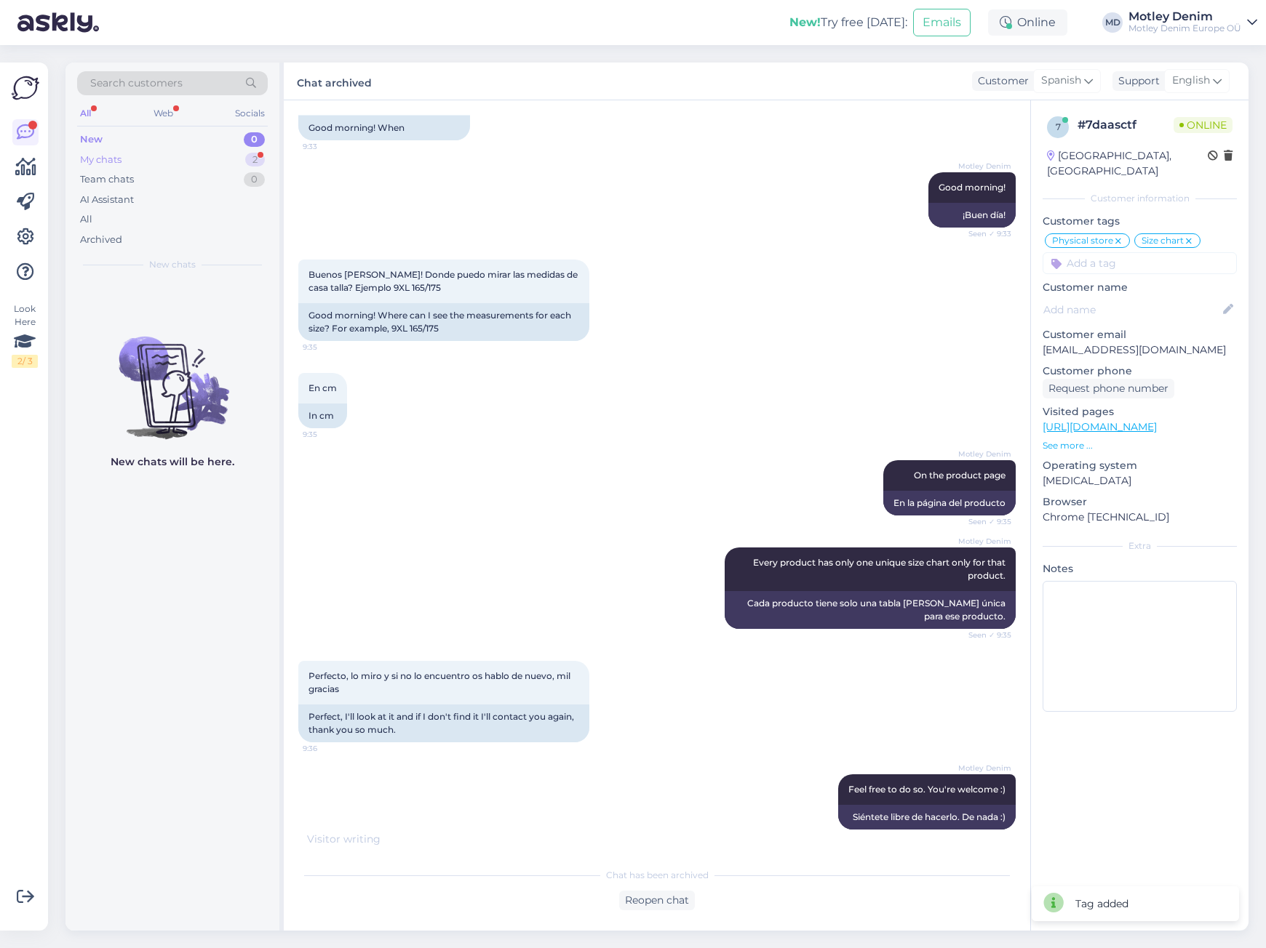
click at [185, 157] on div "My chats 2" at bounding box center [172, 160] width 191 height 20
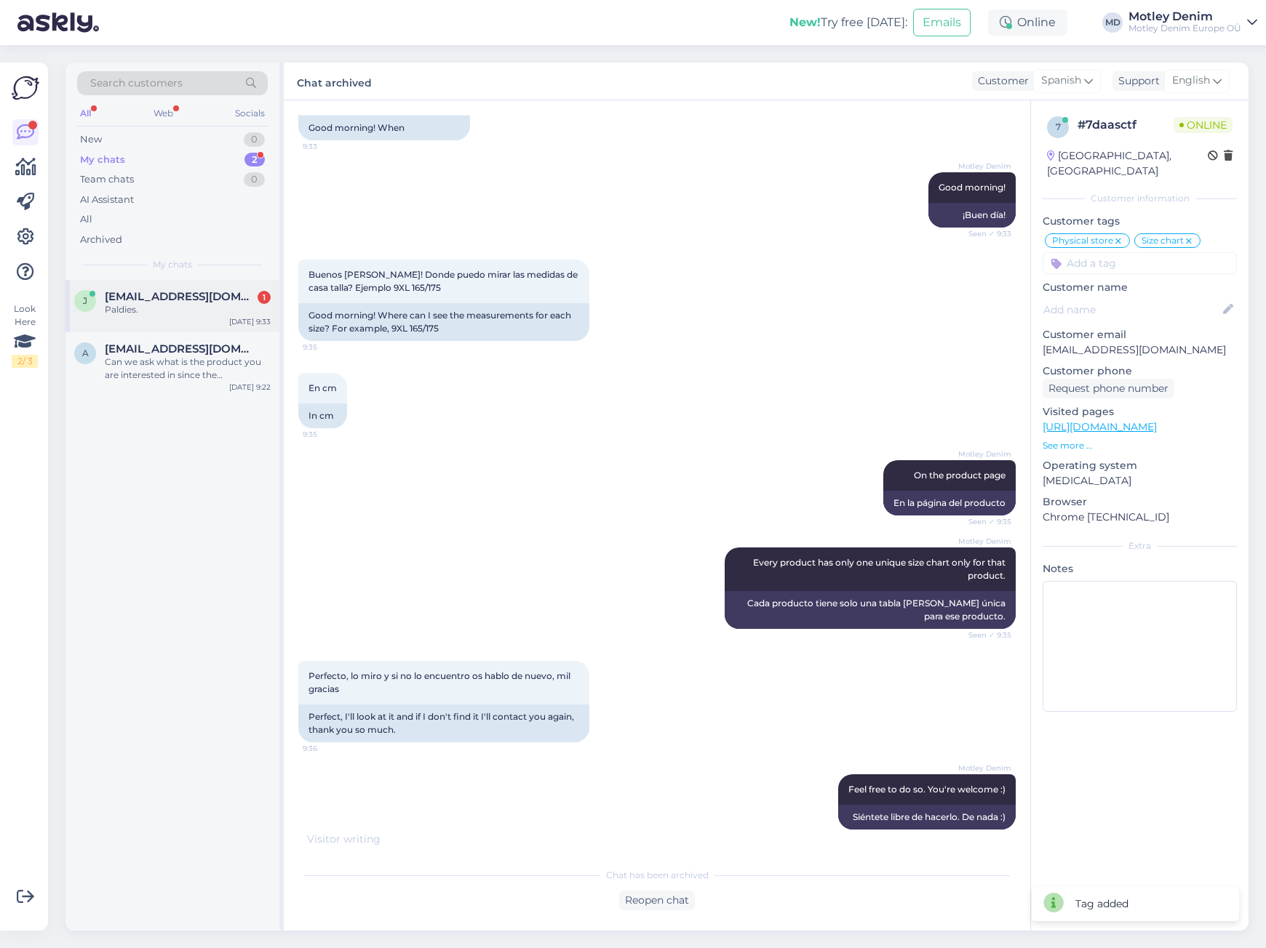
click at [187, 307] on div "Paldies." at bounding box center [188, 309] width 166 height 13
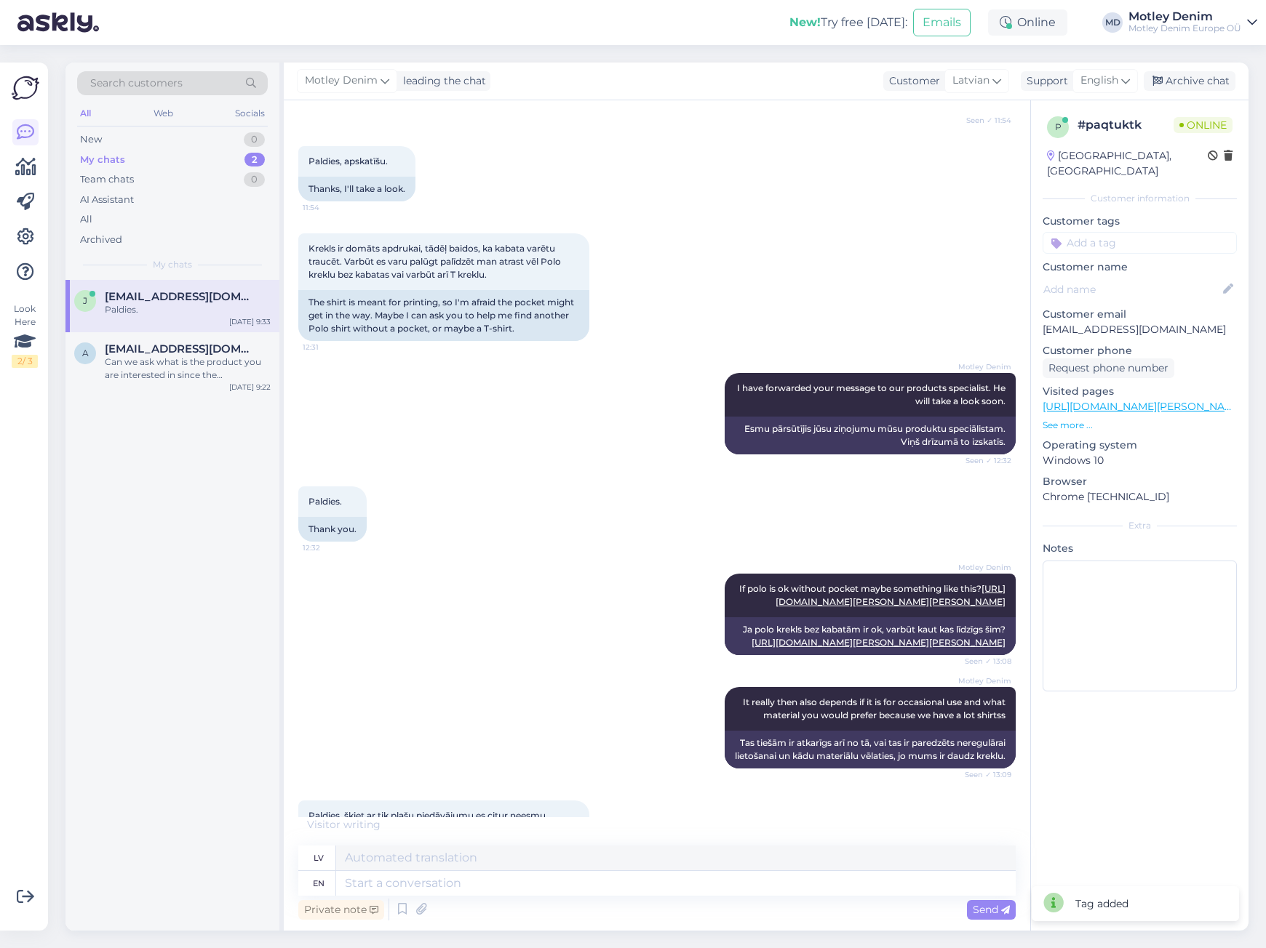
scroll to position [3915, 0]
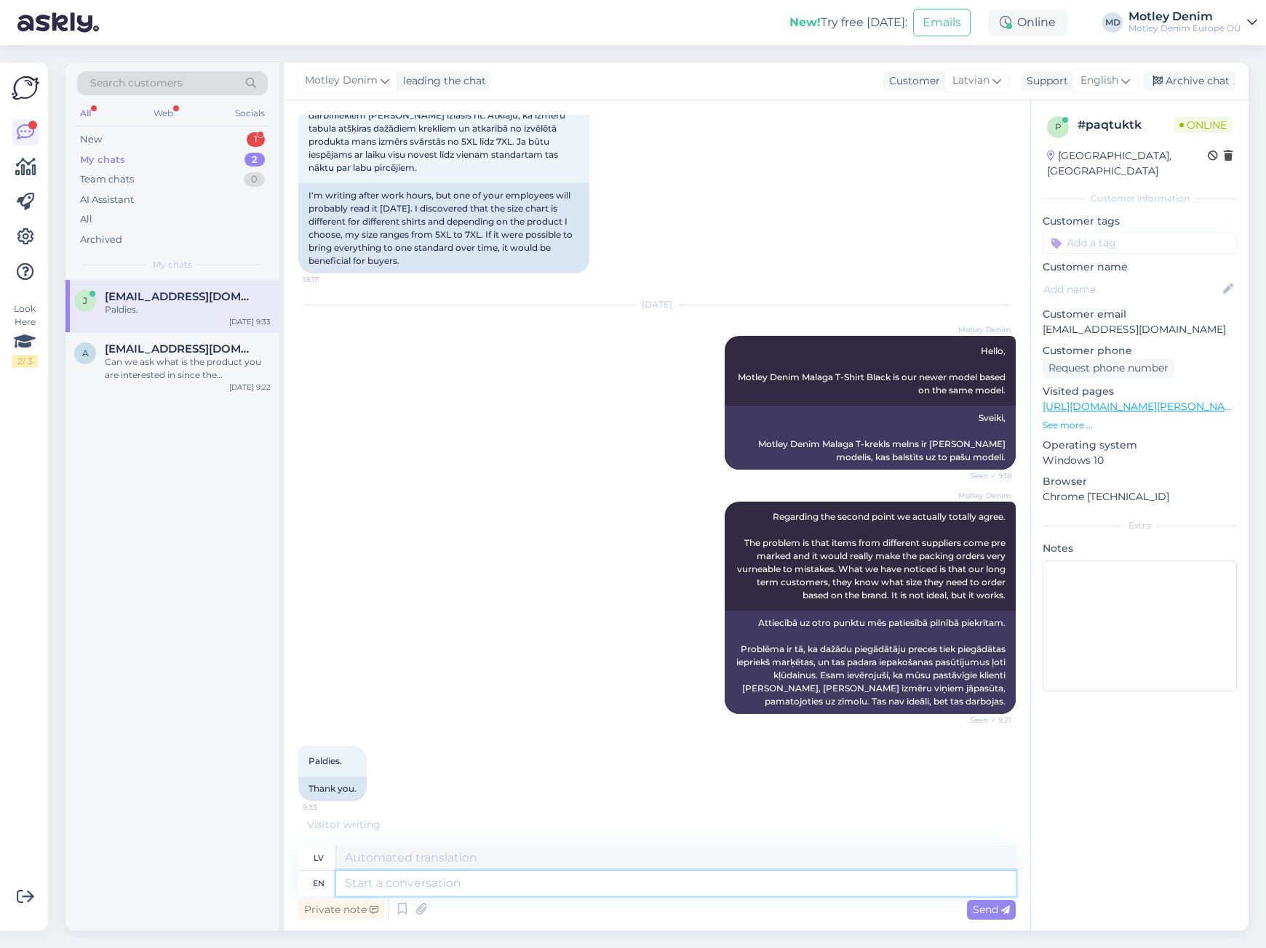
click at [514, 879] on textarea at bounding box center [675, 883] width 679 height 25
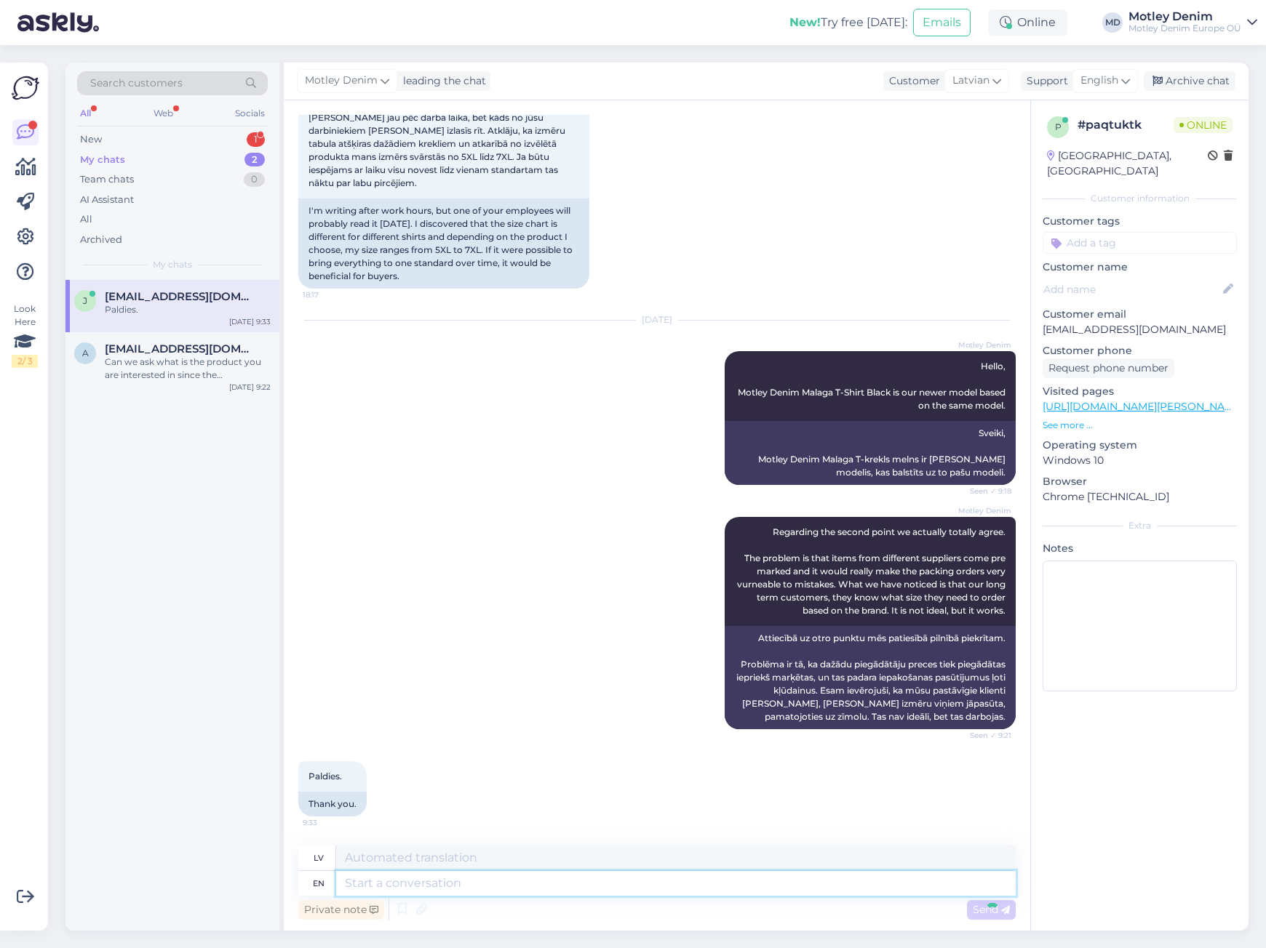
scroll to position [3987, 0]
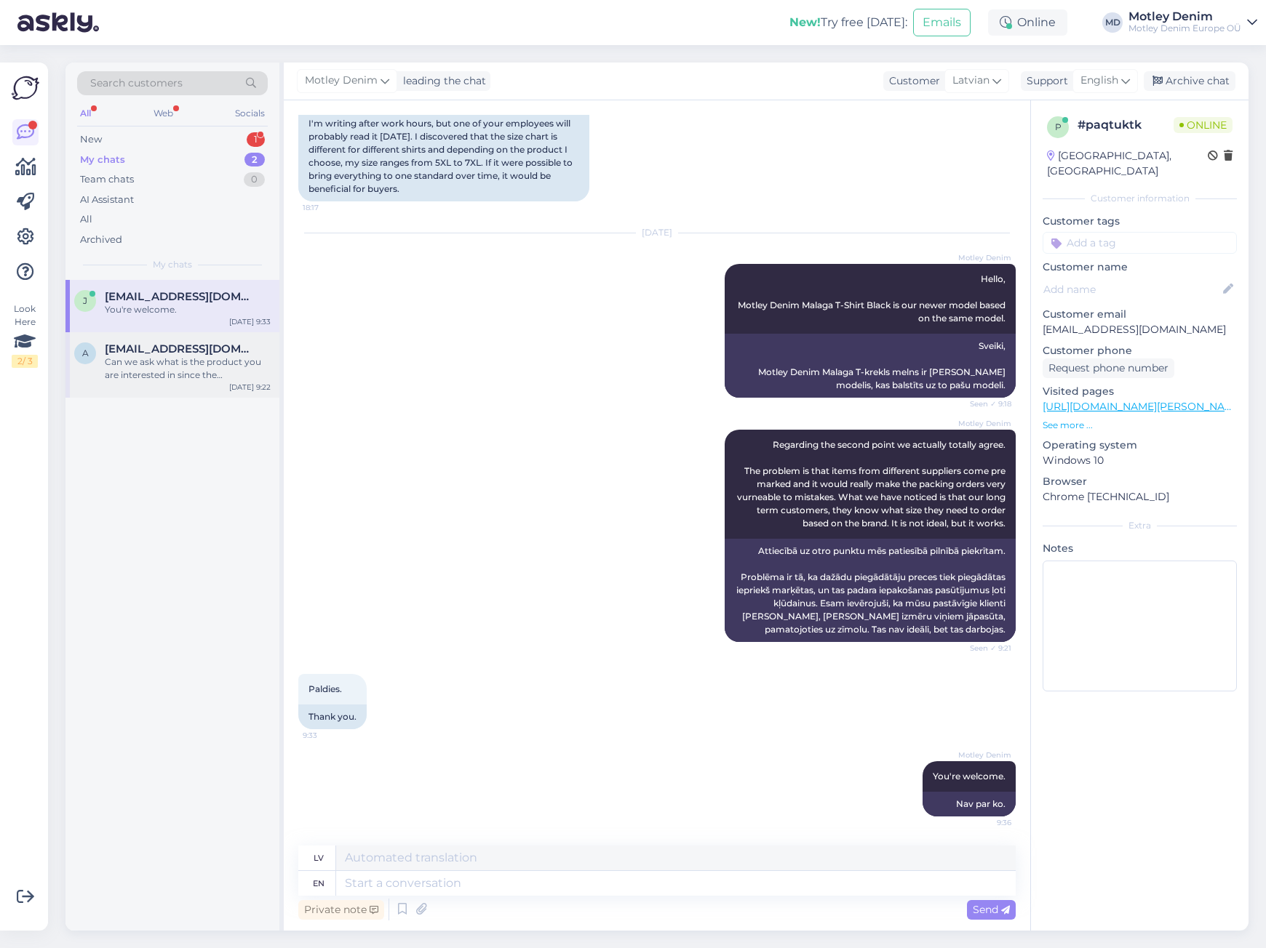
click at [172, 388] on div "a [EMAIL_ADDRESS][DOMAIN_NAME] Can we ask what is the product you are intereste…" at bounding box center [172, 364] width 214 height 65
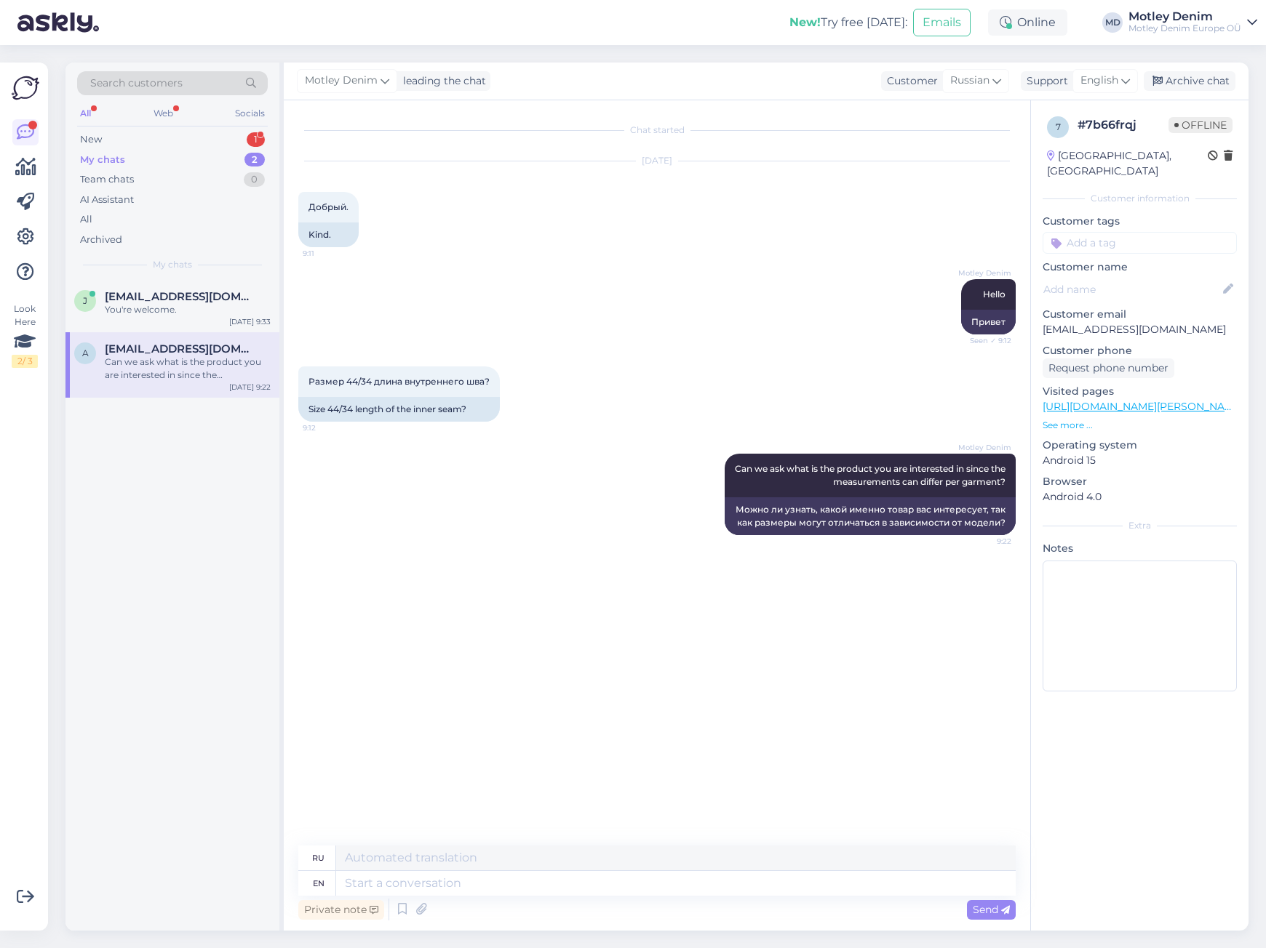
scroll to position [0, 0]
click at [231, 314] on div "You're welcome." at bounding box center [188, 309] width 166 height 13
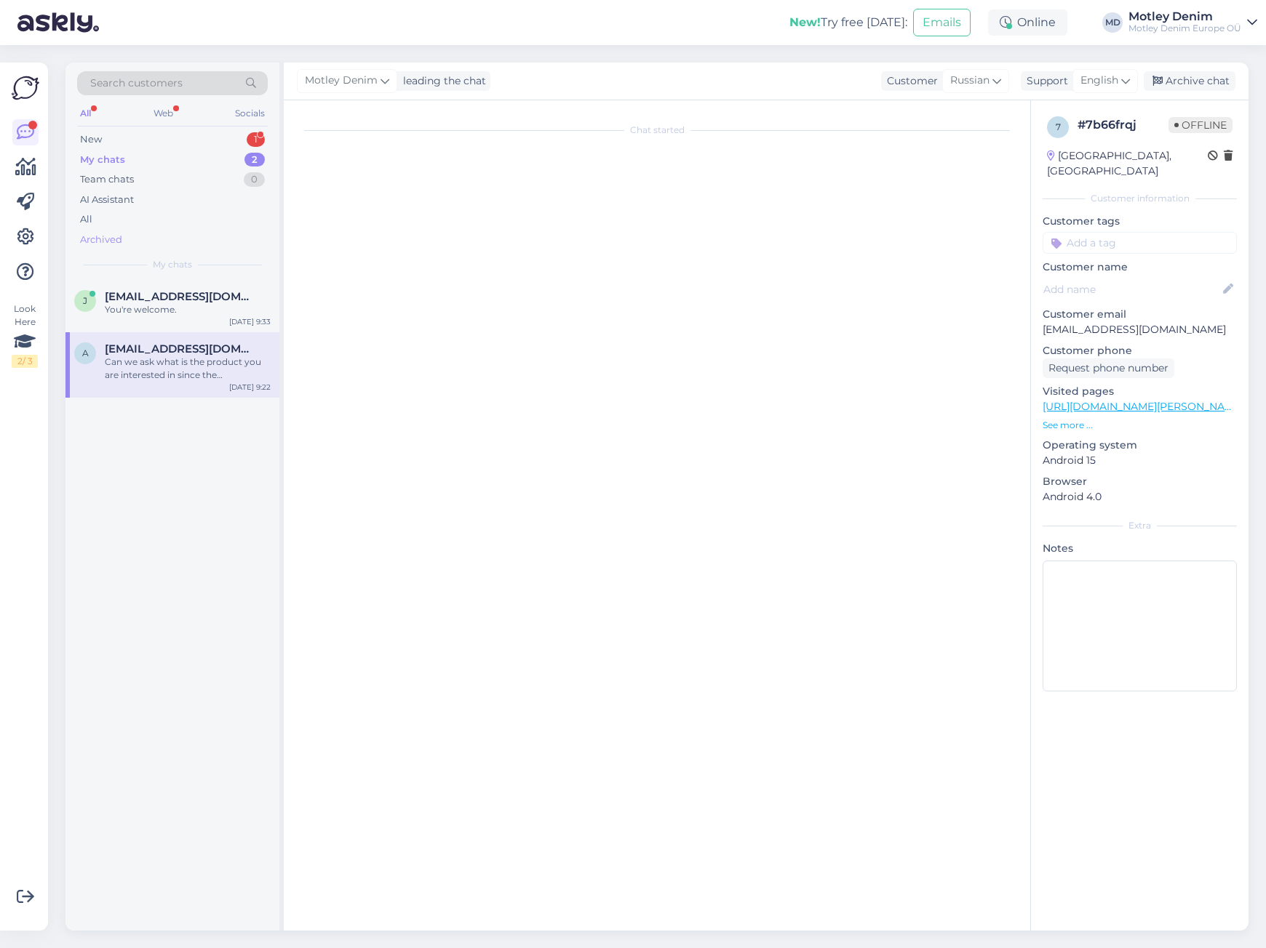
scroll to position [3987, 0]
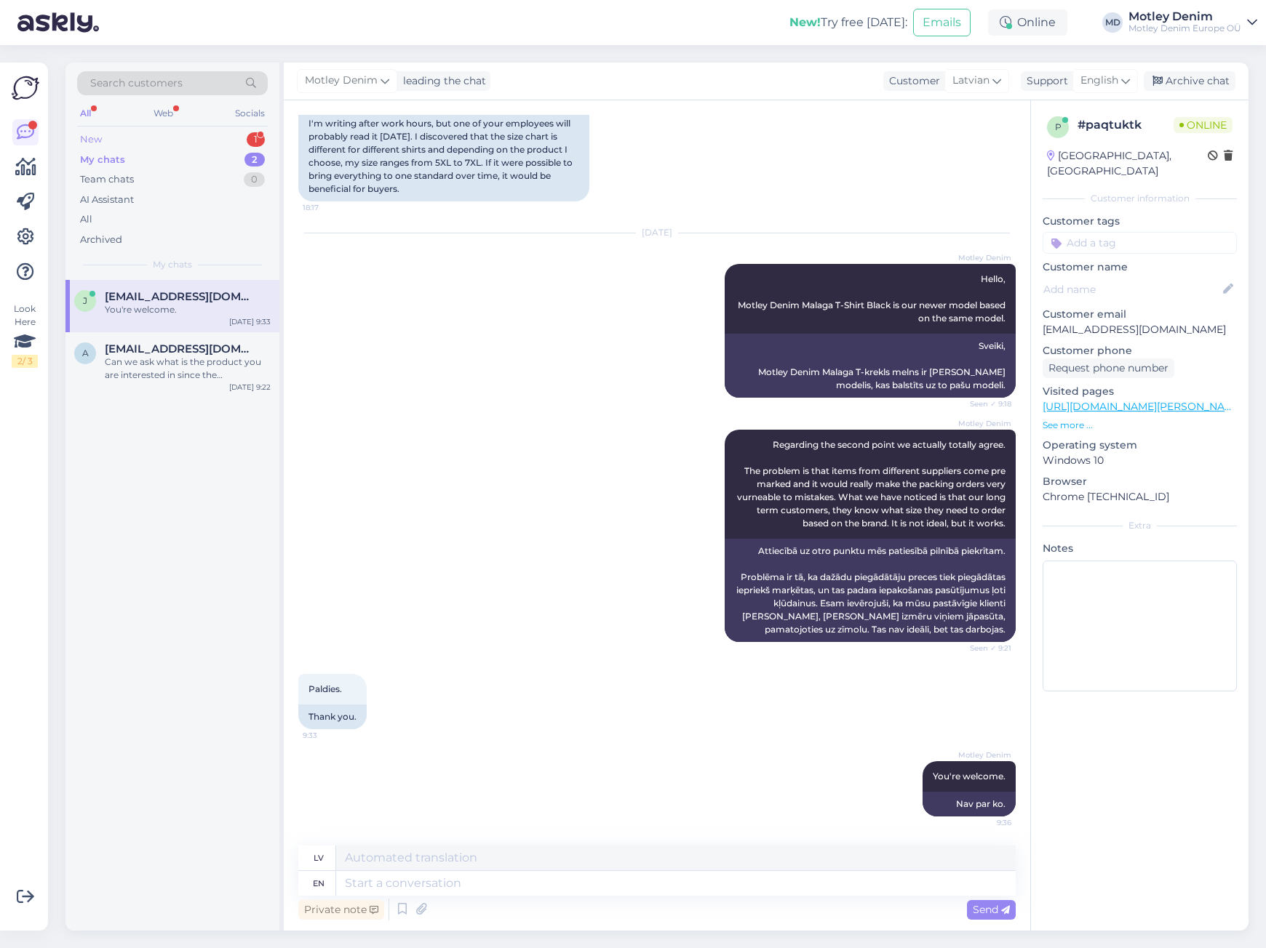
click at [228, 136] on div "New 1" at bounding box center [172, 139] width 191 height 20
click at [177, 309] on div ";-)" at bounding box center [188, 309] width 166 height 13
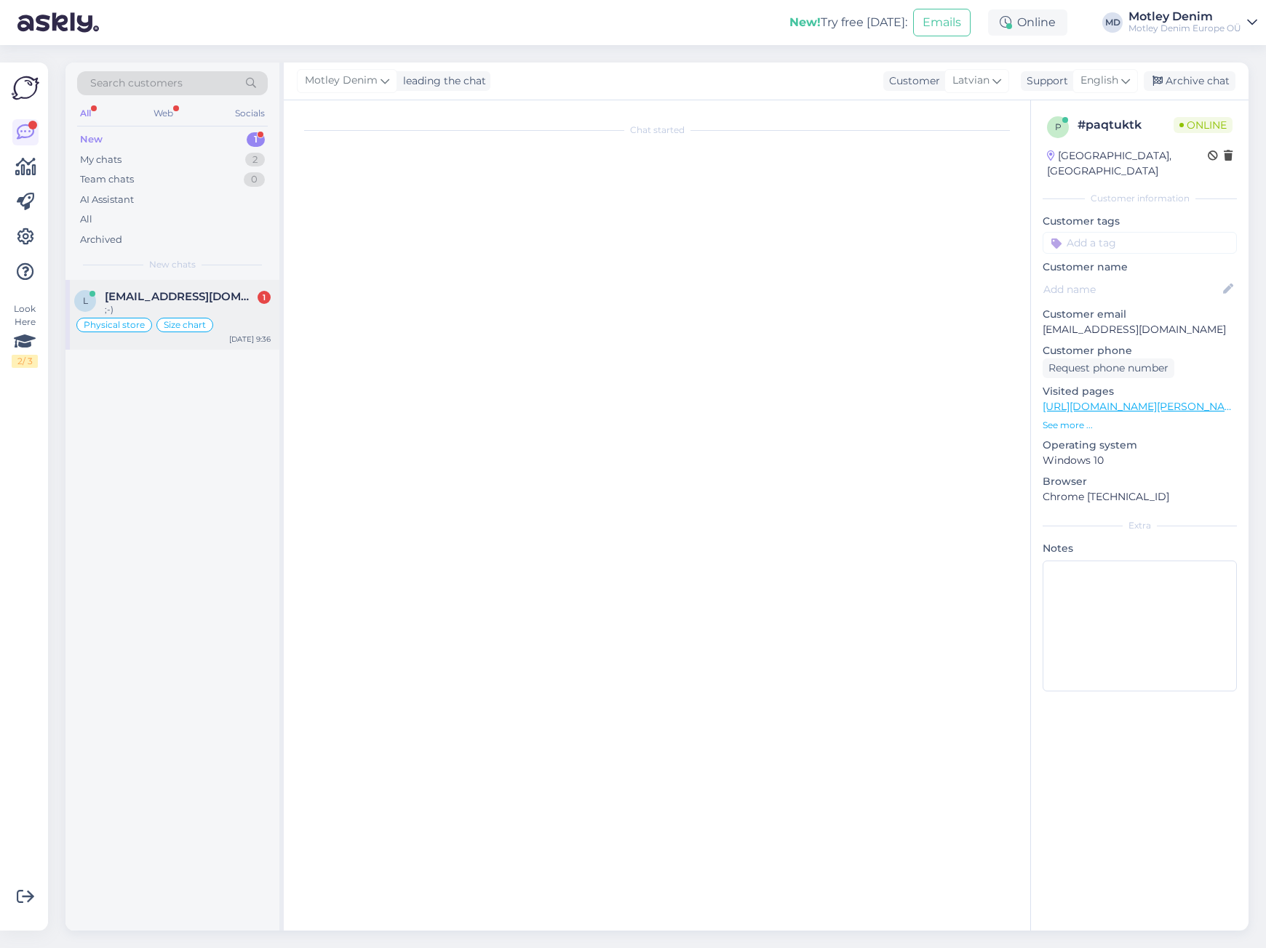
scroll to position [676, 0]
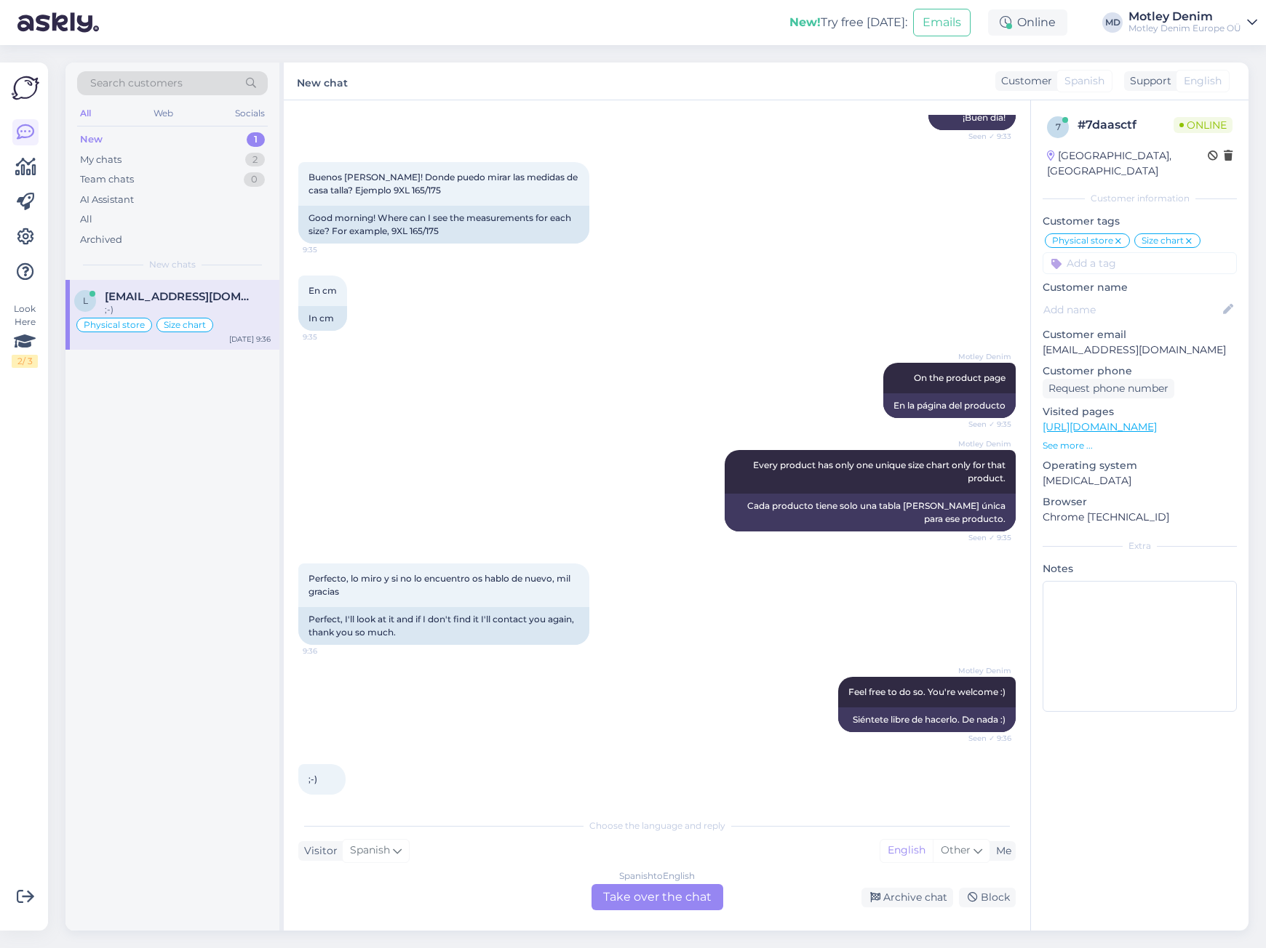
click at [693, 895] on div "Spanish to English Take over the chat" at bounding box center [657, 897] width 132 height 26
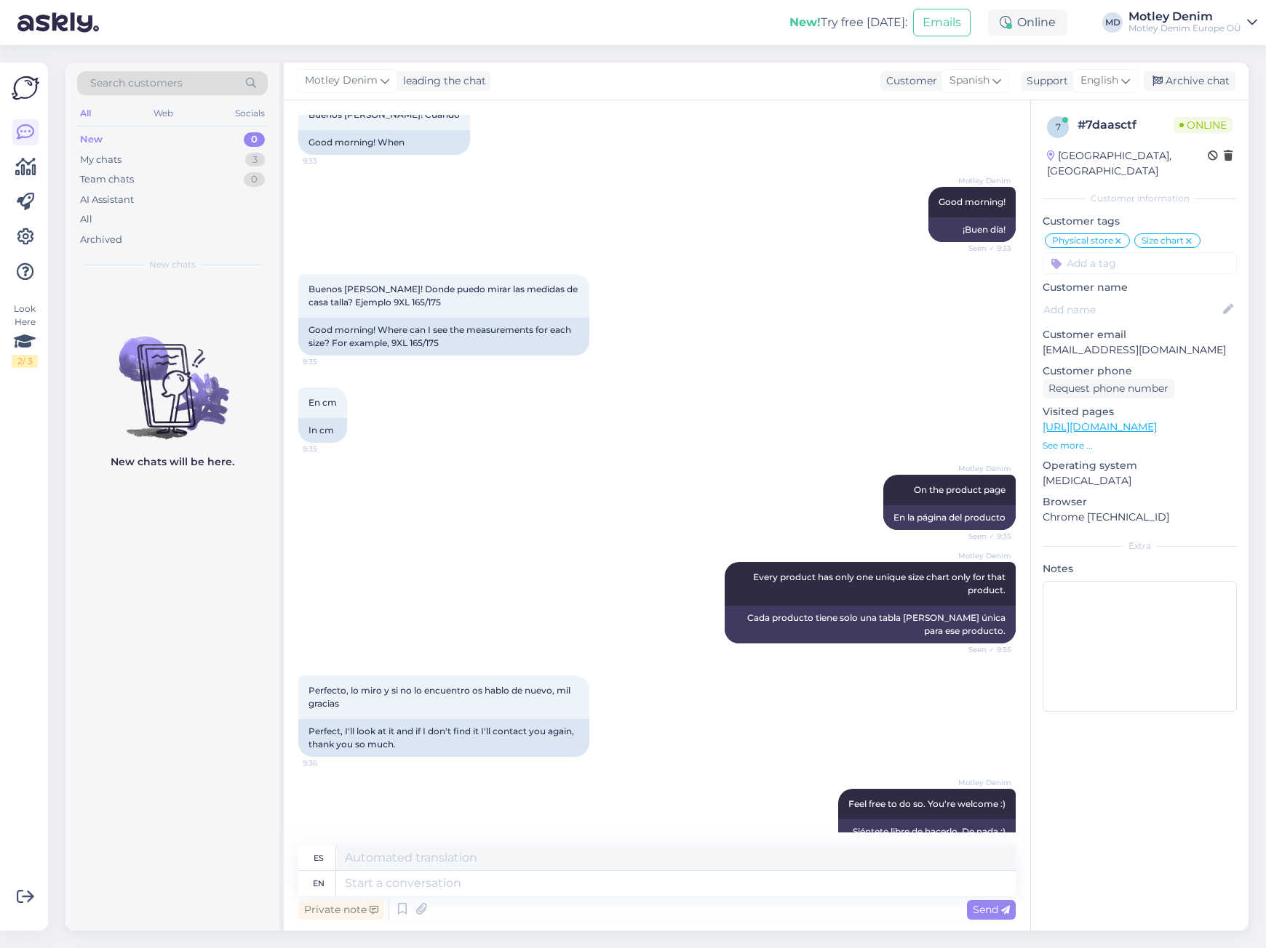
scroll to position [375, 0]
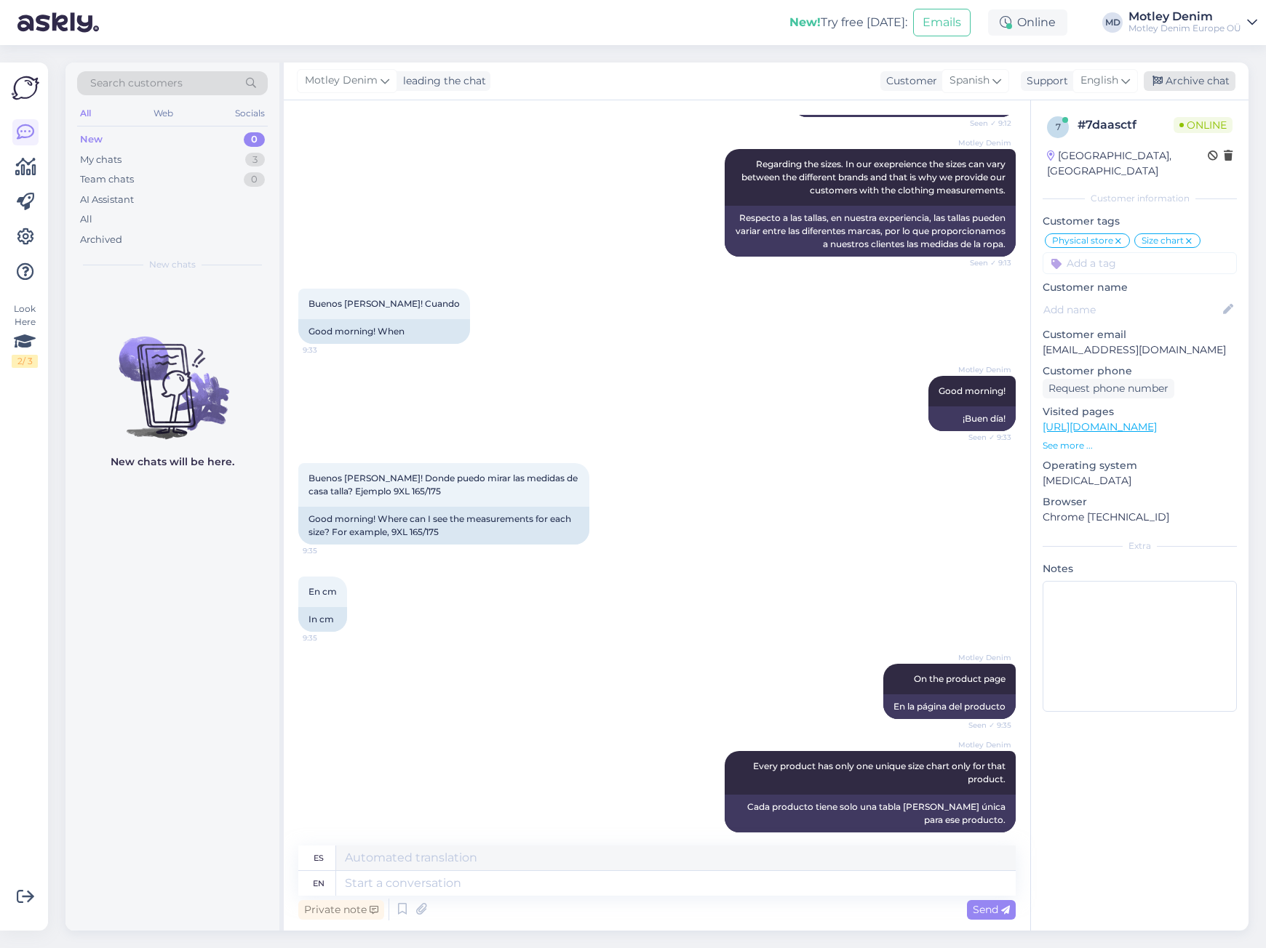
click at [1210, 79] on div "Archive chat" at bounding box center [1189, 81] width 92 height 20
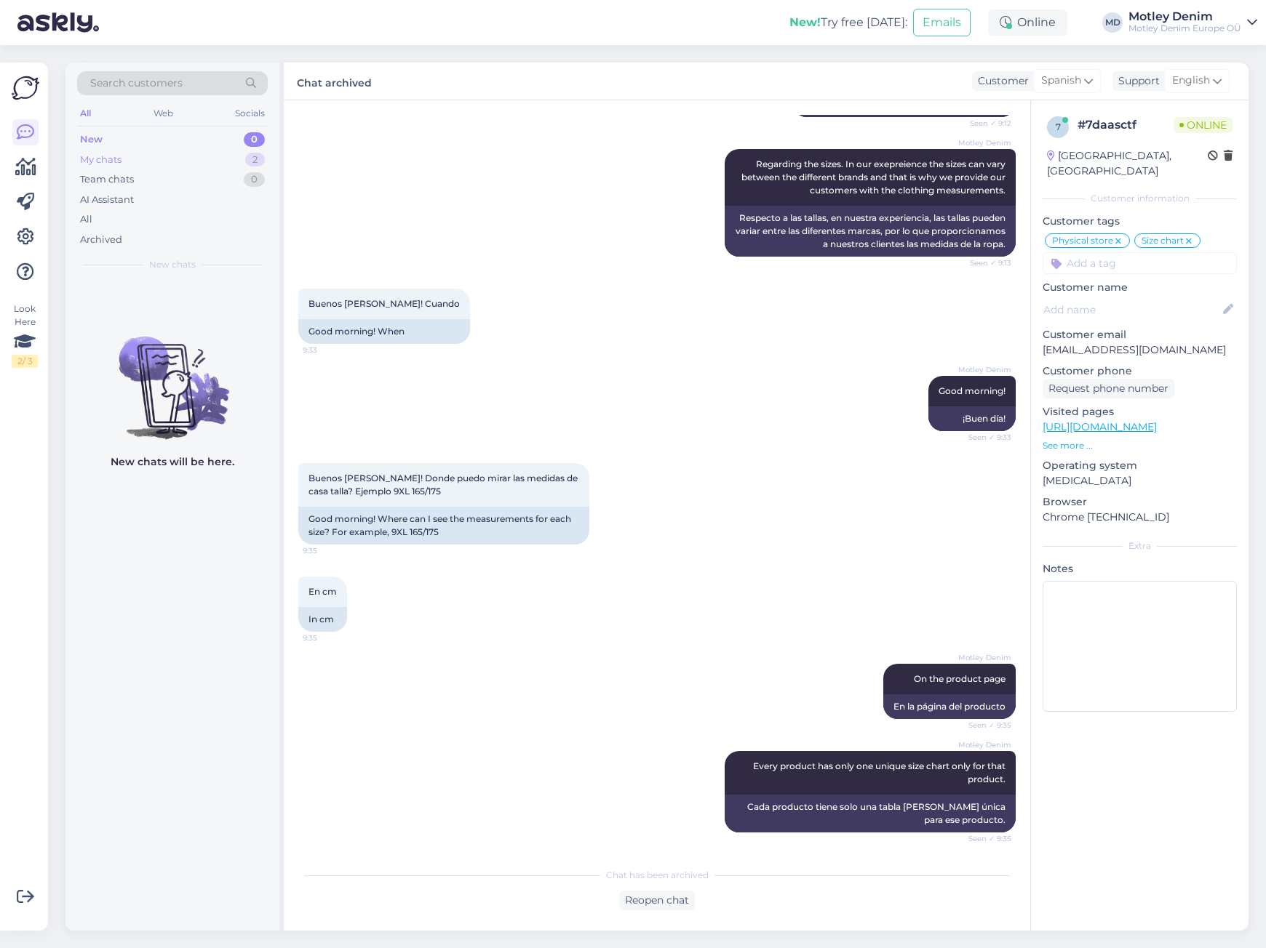
click at [191, 165] on div "My chats 2" at bounding box center [172, 160] width 191 height 20
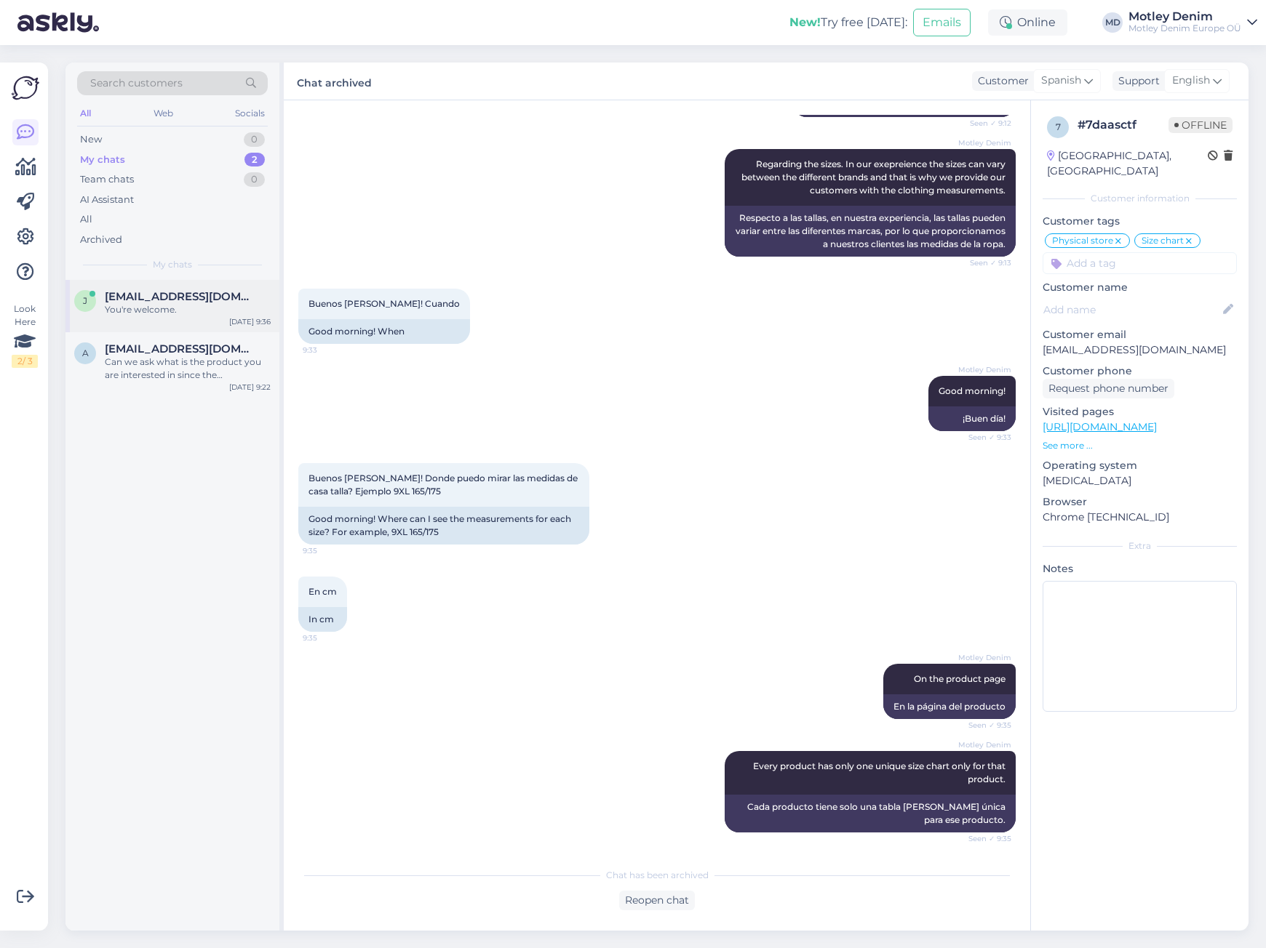
click at [169, 298] on span "[EMAIL_ADDRESS][DOMAIN_NAME]" at bounding box center [180, 296] width 151 height 13
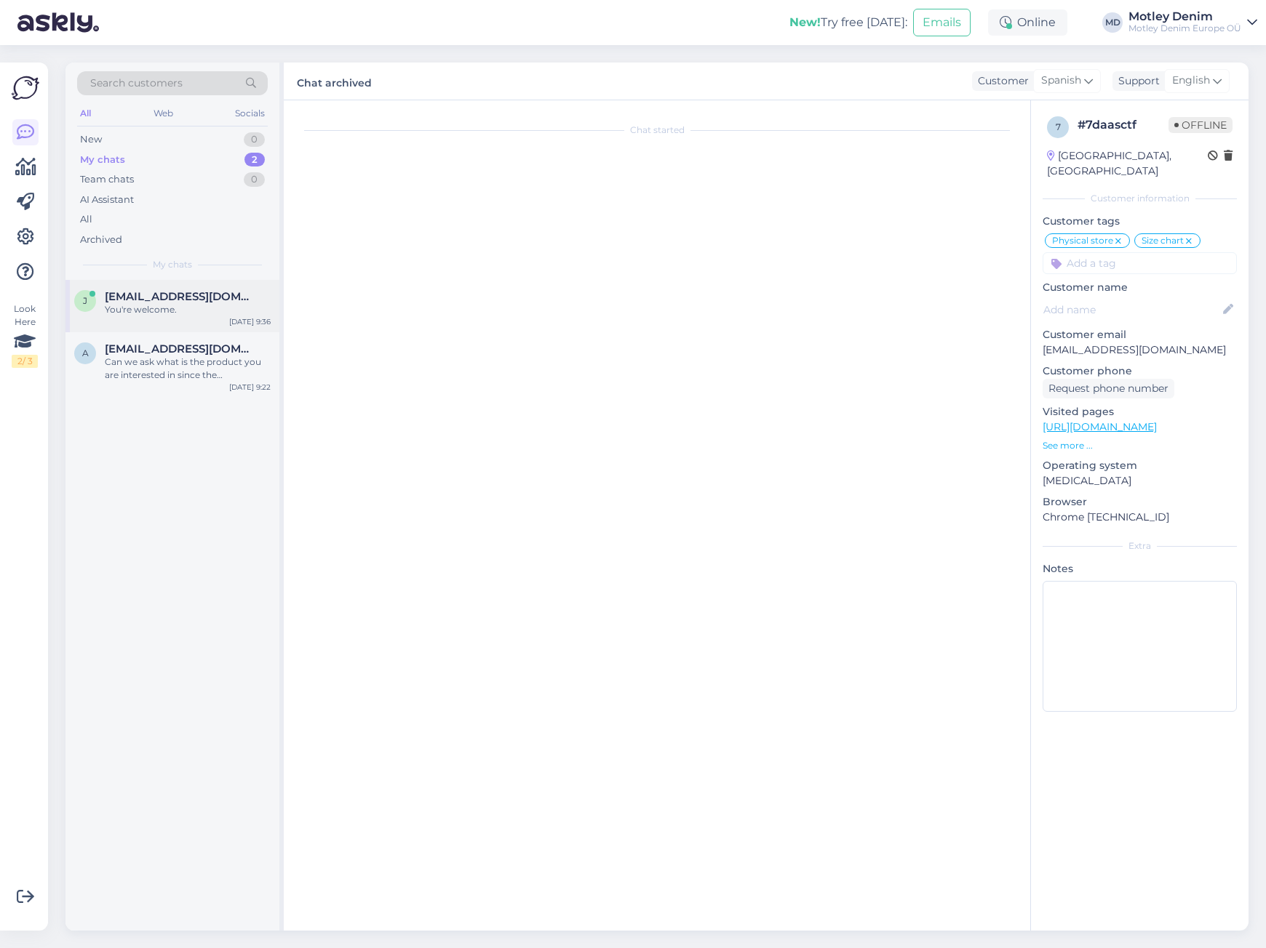
scroll to position [3987, 0]
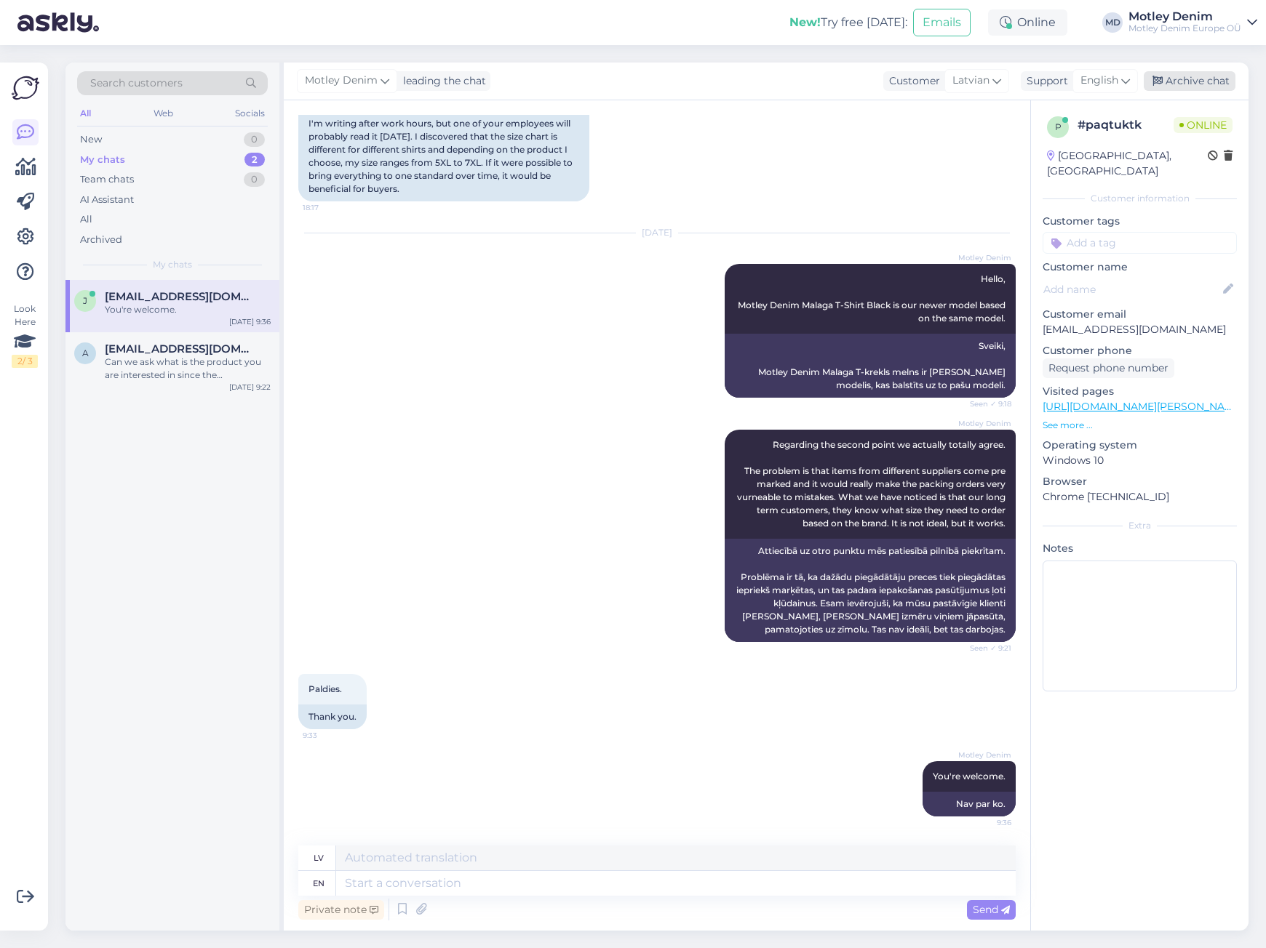
click at [1191, 76] on div "Archive chat" at bounding box center [1189, 81] width 92 height 20
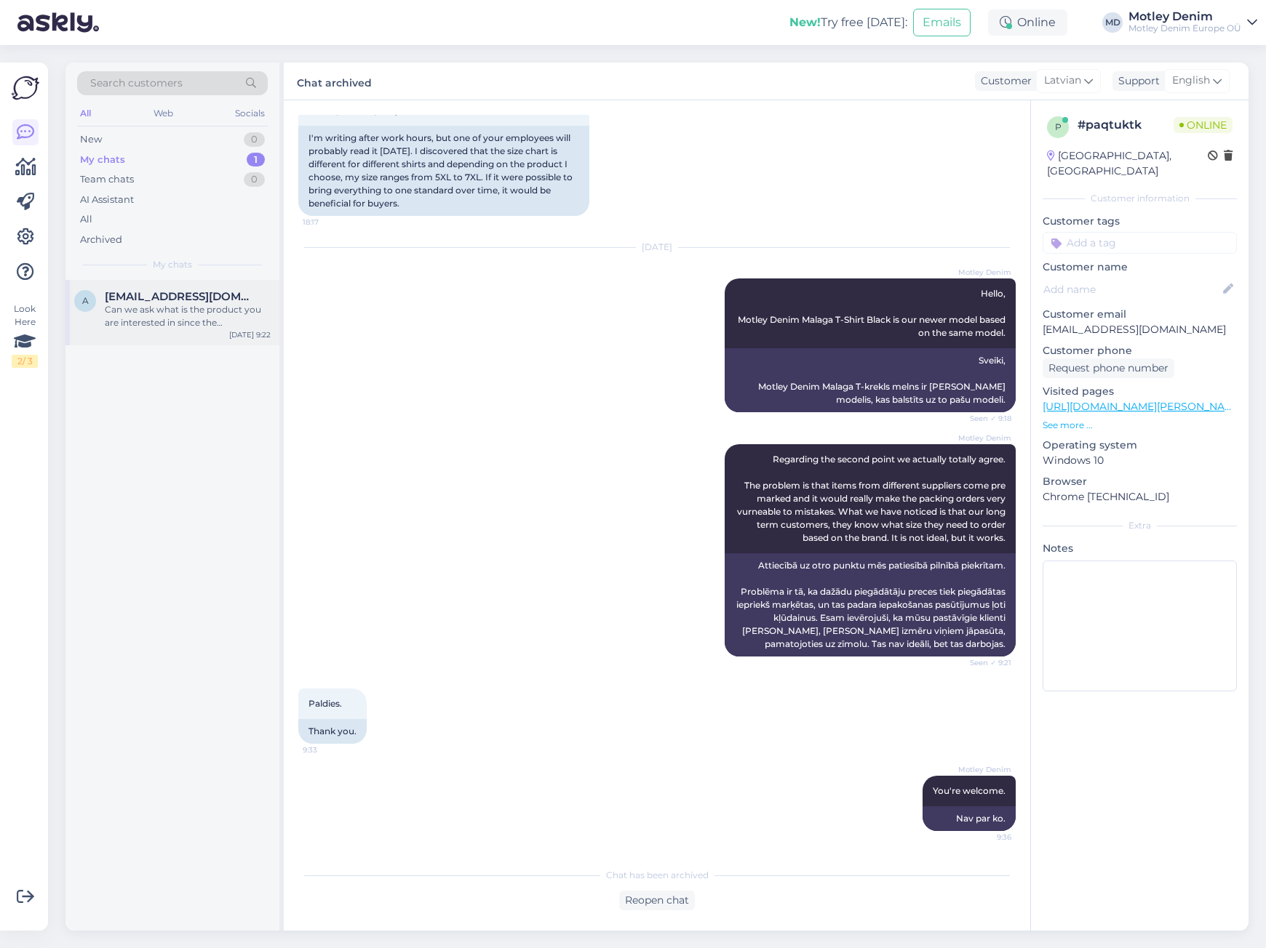
click at [239, 320] on div "Can we ask what is the product you are interested in since the measurements can…" at bounding box center [188, 316] width 166 height 26
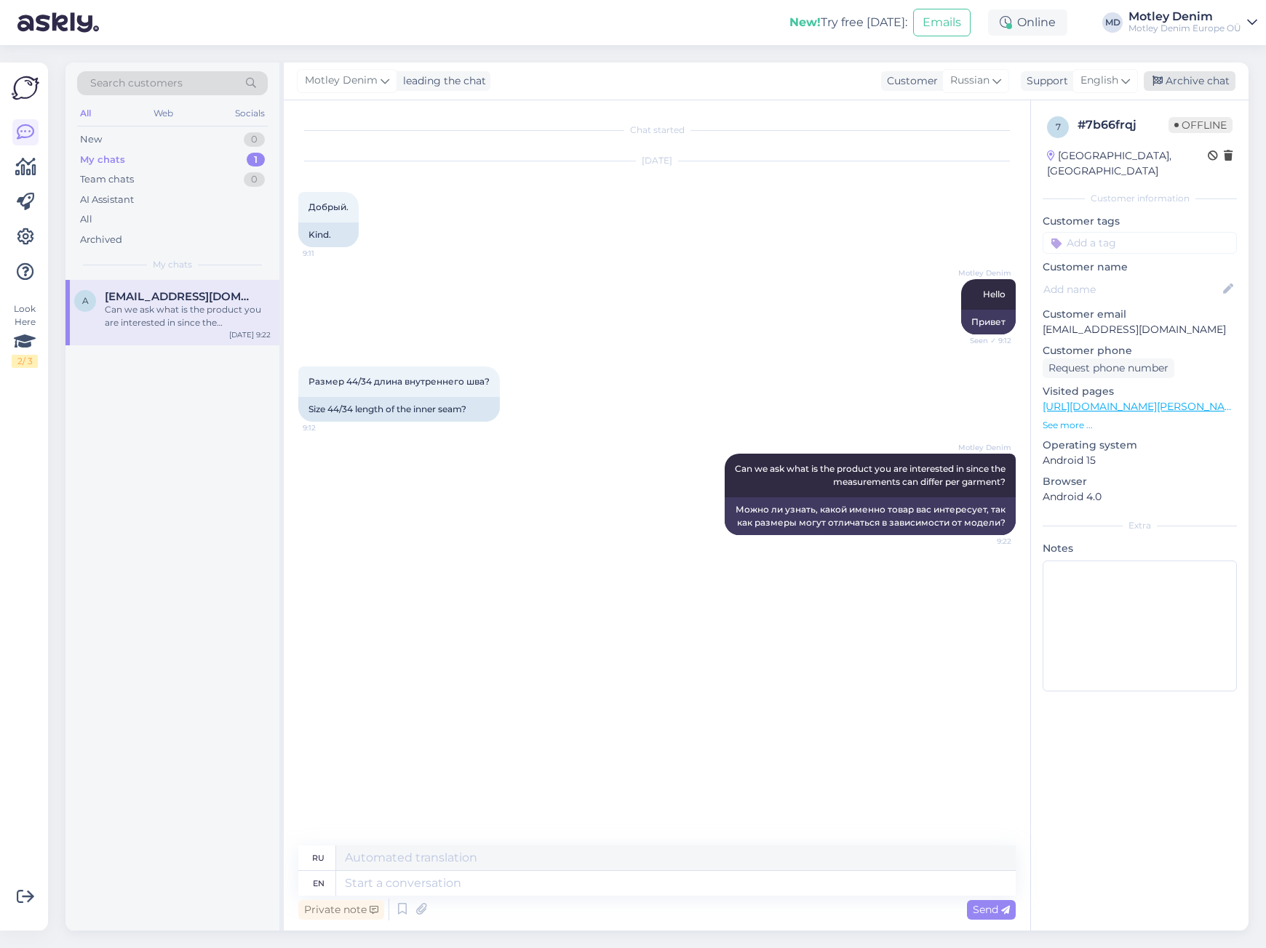
click at [1206, 84] on div "Archive chat" at bounding box center [1189, 81] width 92 height 20
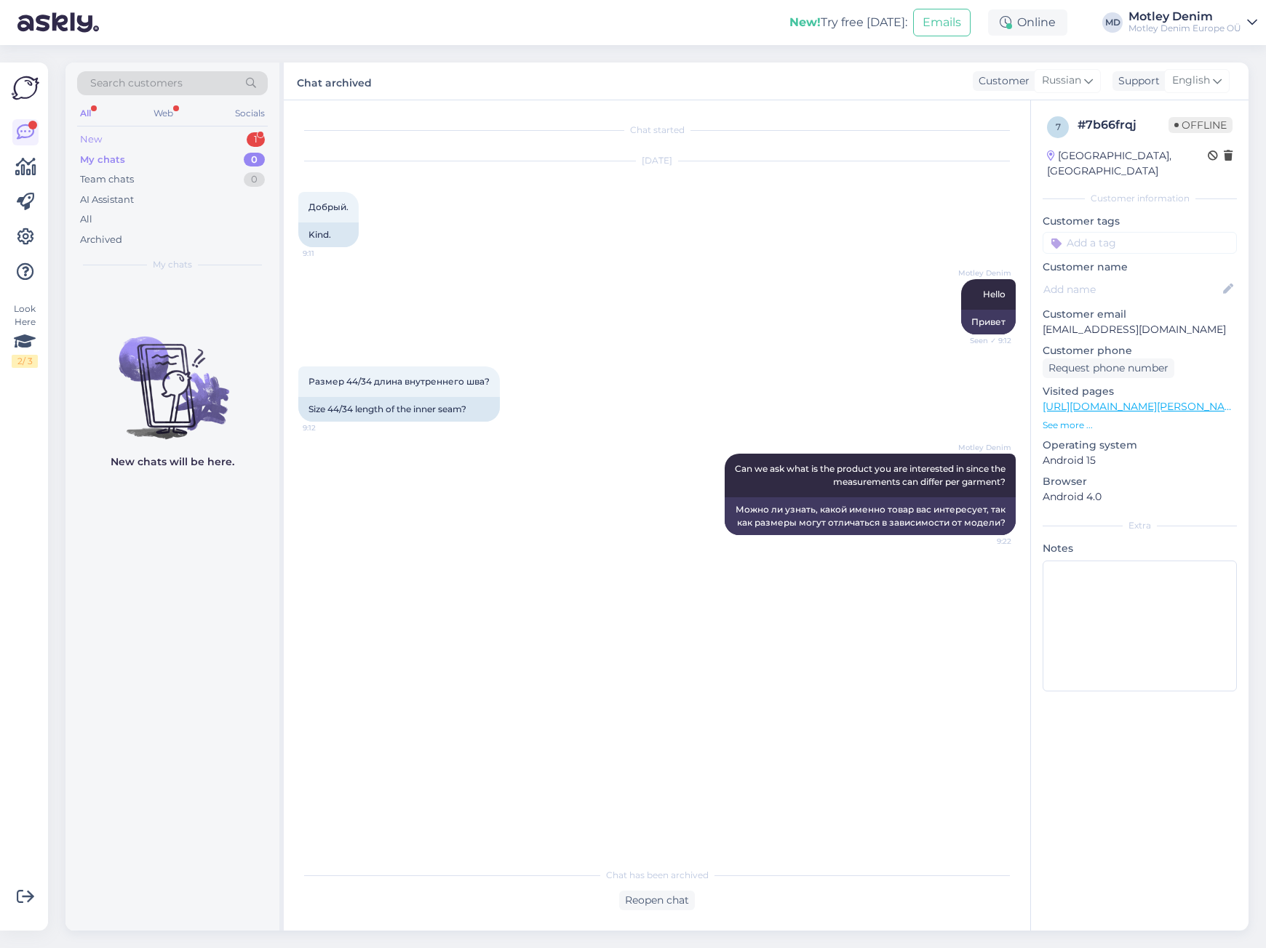
click at [191, 140] on div "New 1" at bounding box center [172, 139] width 191 height 20
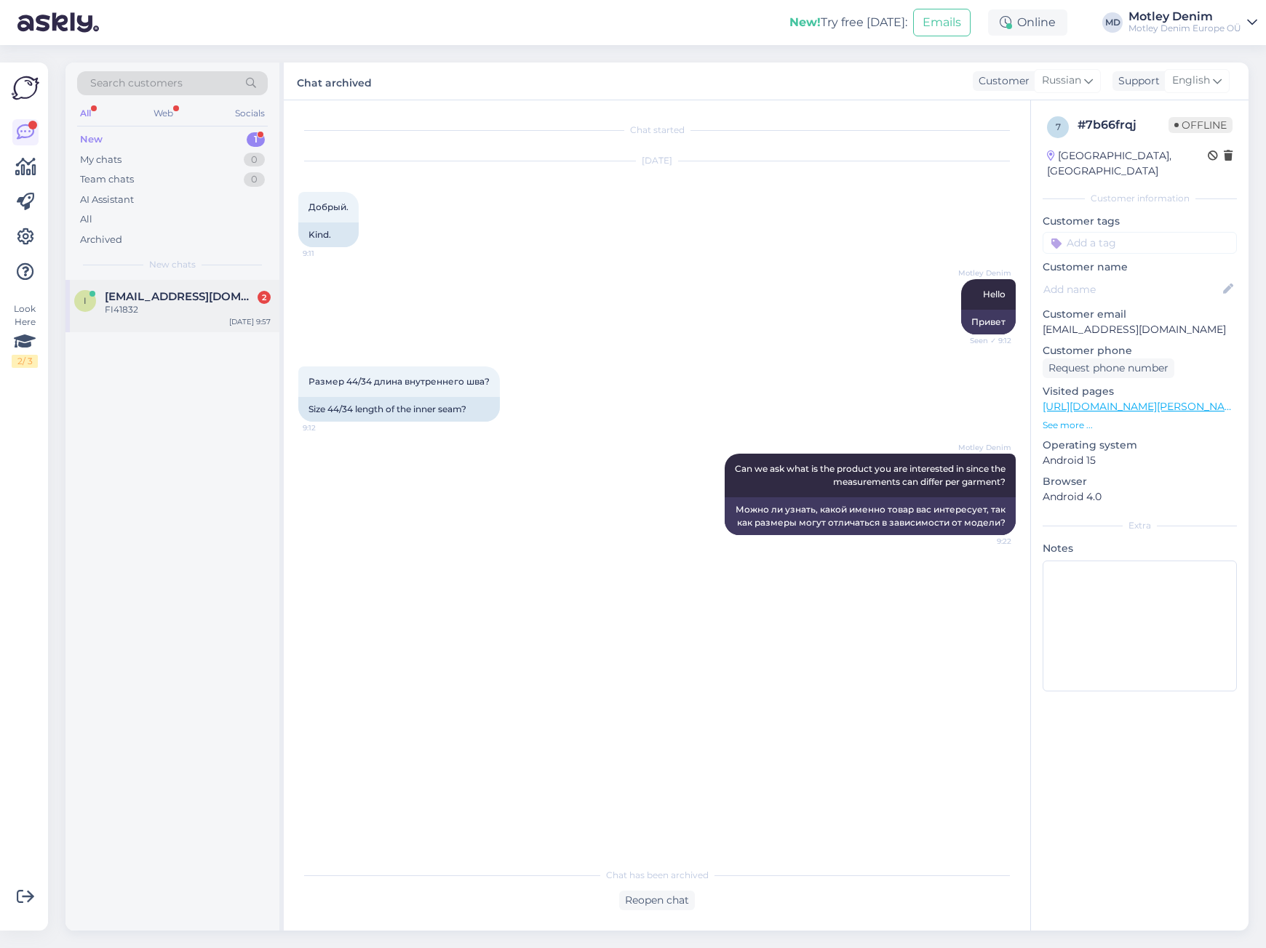
click at [185, 313] on div "FI41832" at bounding box center [188, 309] width 166 height 13
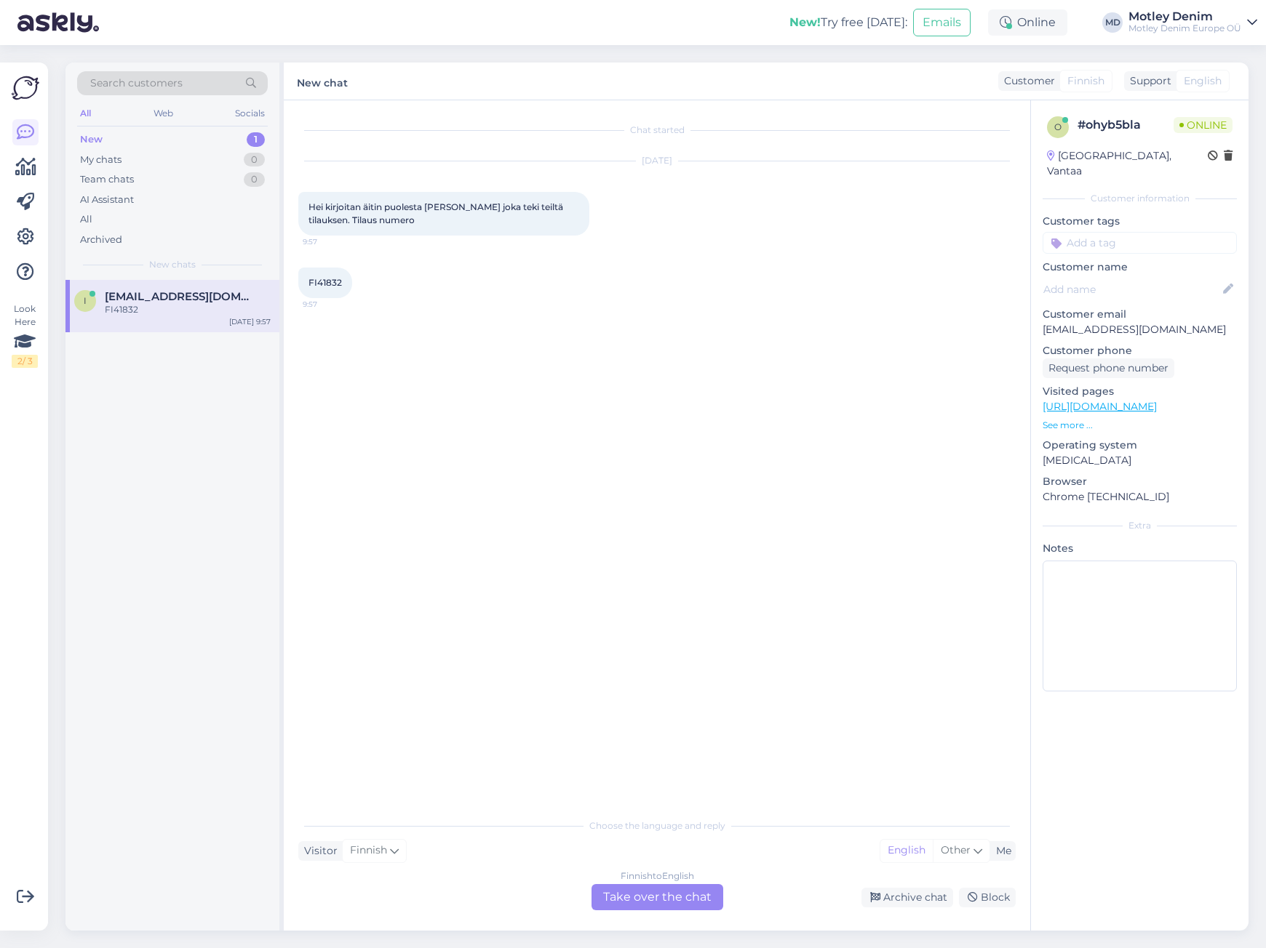
click at [652, 890] on div "Finnish to English Take over the chat" at bounding box center [657, 897] width 132 height 26
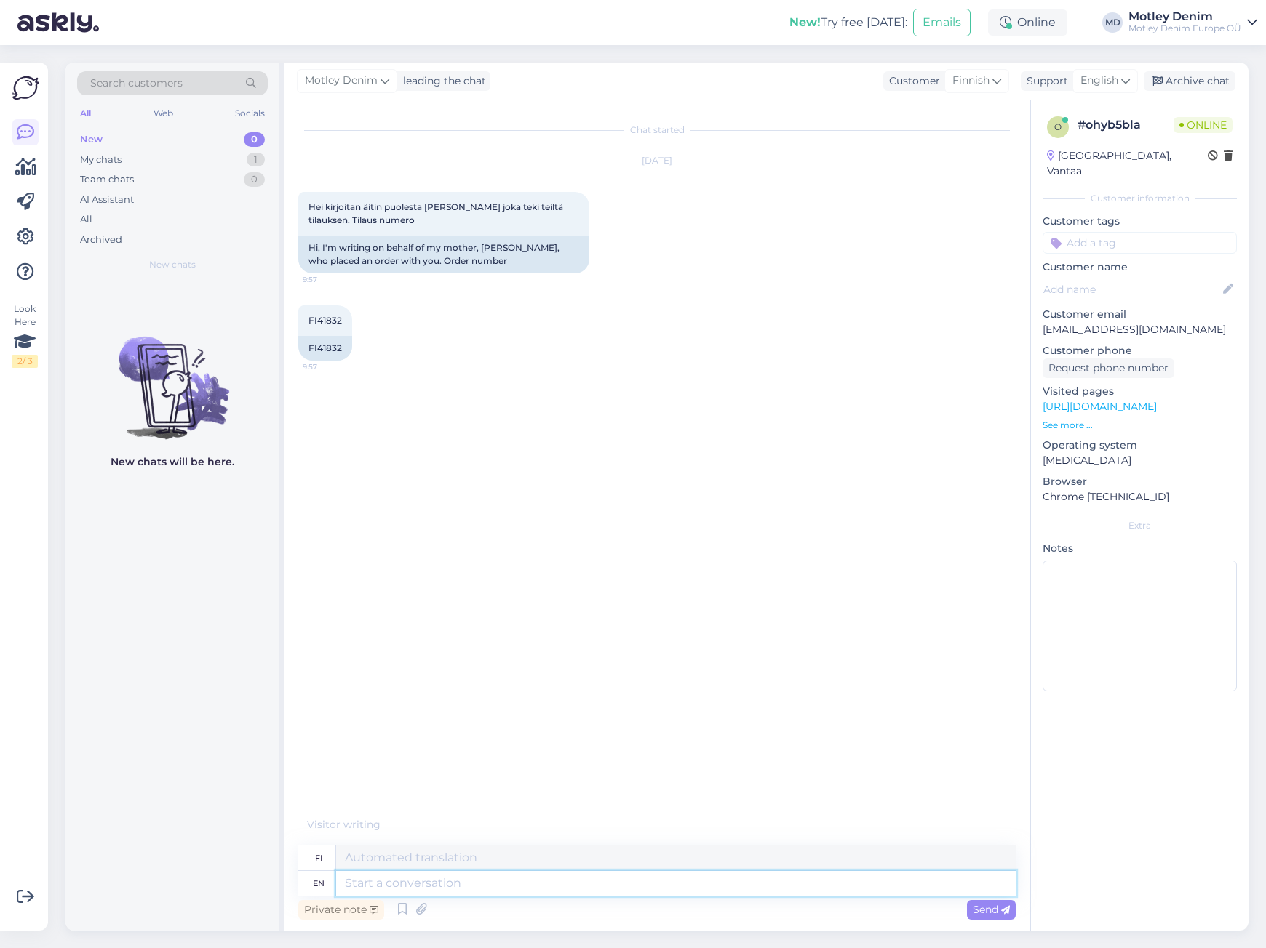
click at [666, 886] on textarea at bounding box center [675, 883] width 679 height 25
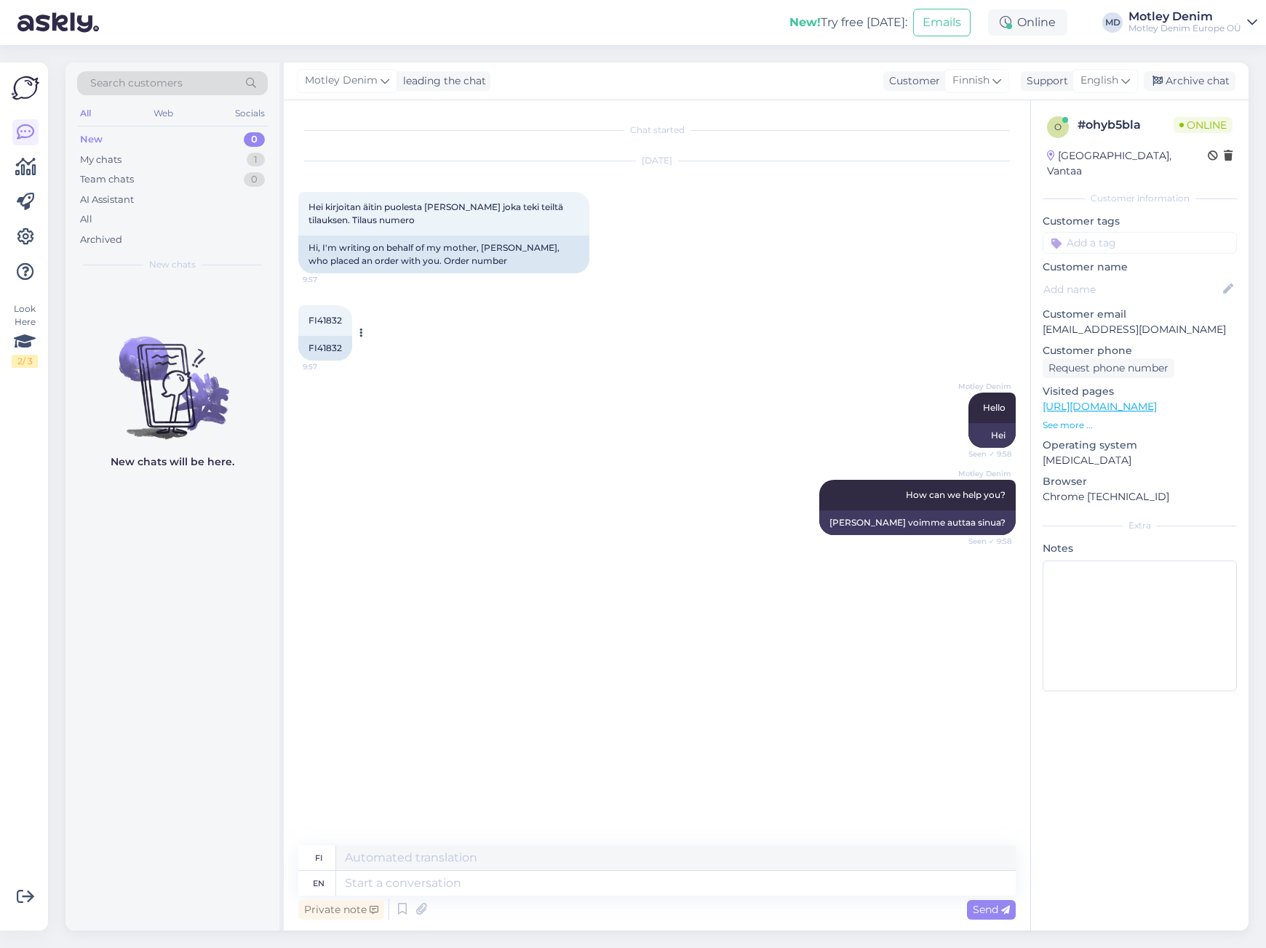
click at [313, 345] on div "FI41832" at bounding box center [325, 348] width 54 height 25
copy div "FI41832"
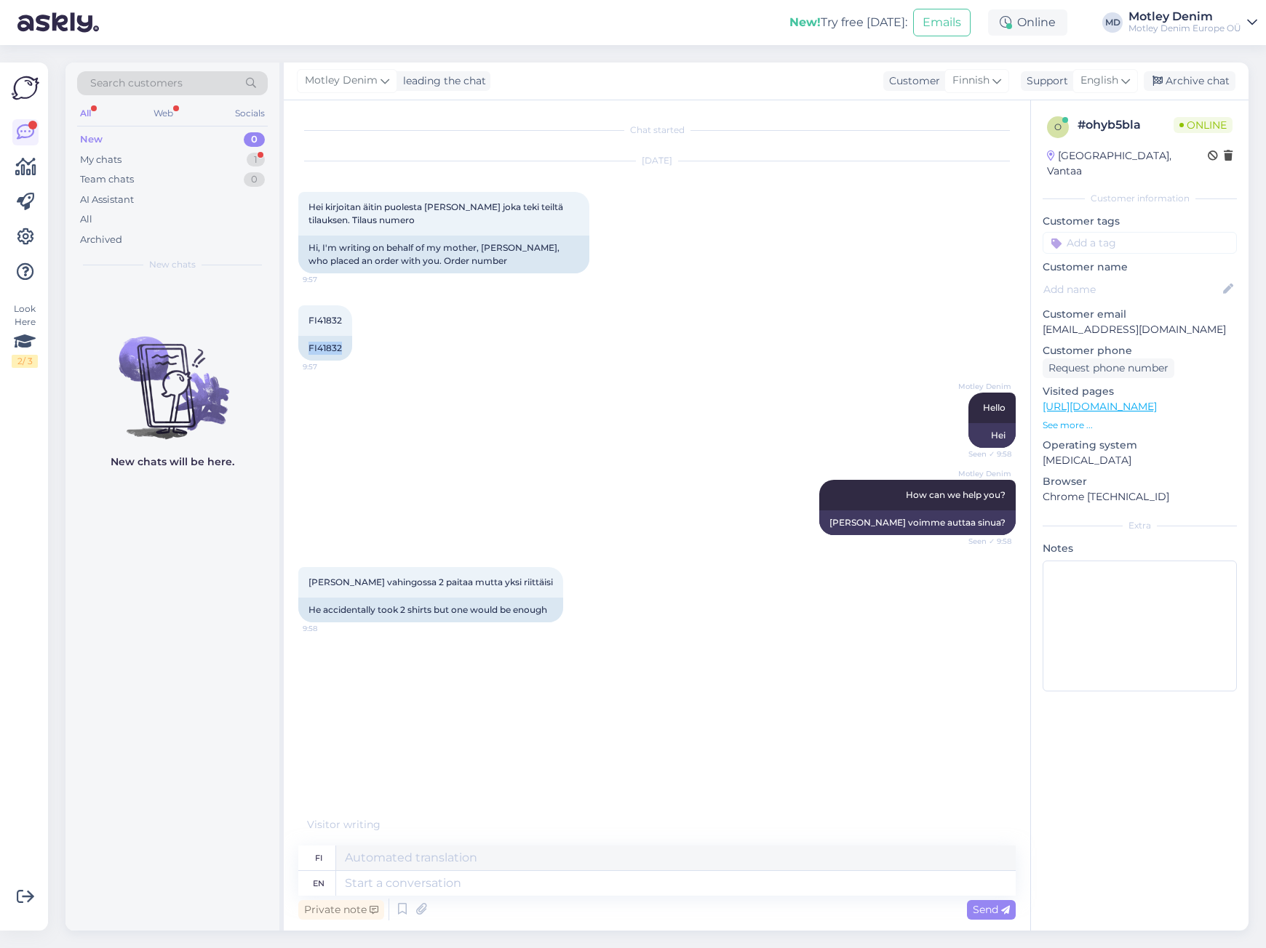
click at [520, 372] on div "FI41832 9:57 FI41832" at bounding box center [656, 332] width 717 height 87
click at [312, 345] on div "FI41832" at bounding box center [325, 348] width 54 height 25
click at [314, 326] on div "FI41832 9:57" at bounding box center [325, 320] width 54 height 31
click at [321, 317] on span "FI41832" at bounding box center [324, 320] width 33 height 11
click at [324, 352] on div "FI41832" at bounding box center [325, 348] width 54 height 25
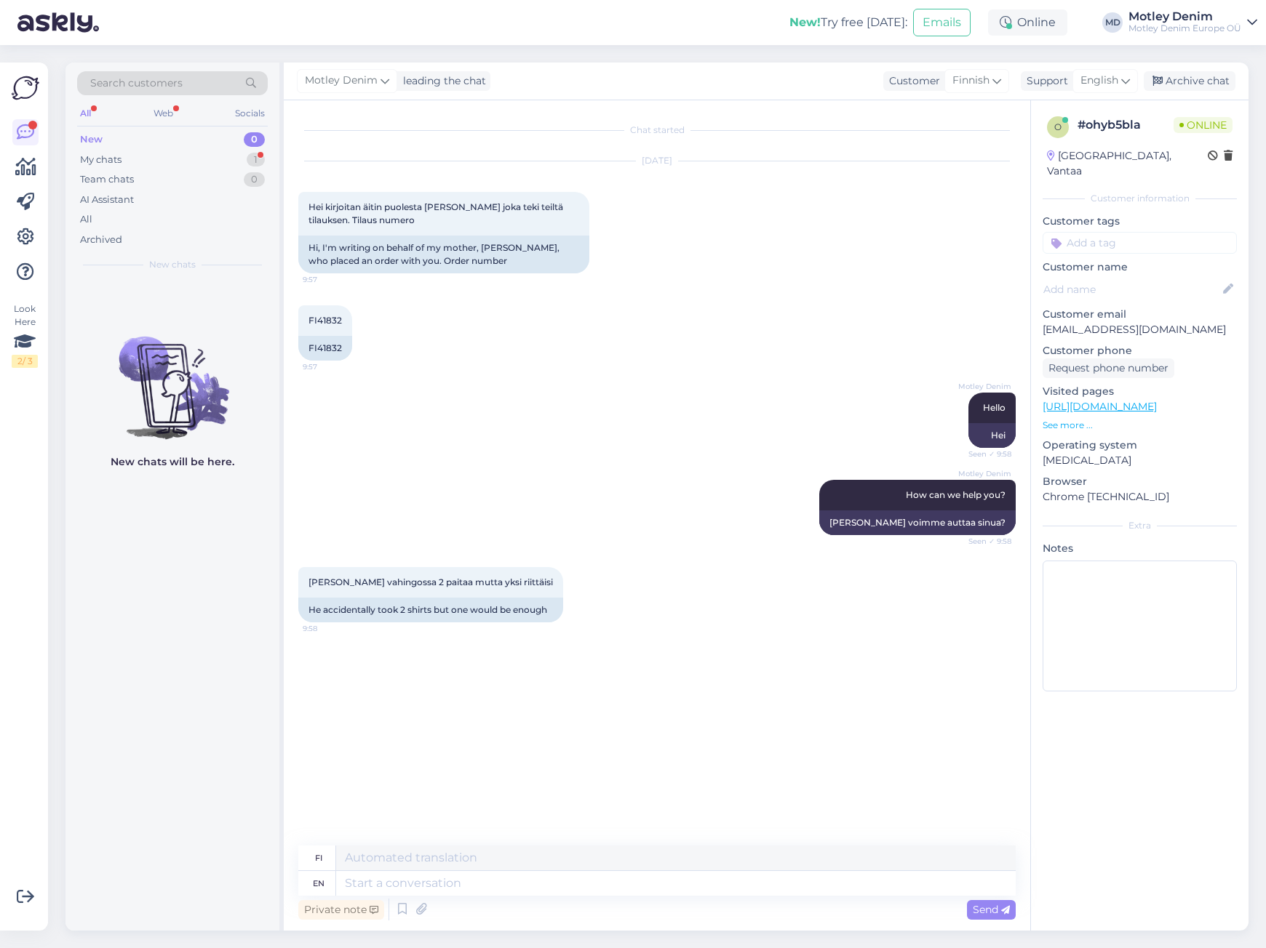
click at [431, 896] on div "Private note Send" at bounding box center [656, 910] width 717 height 28
click at [435, 882] on textarea at bounding box center [675, 883] width 679 height 25
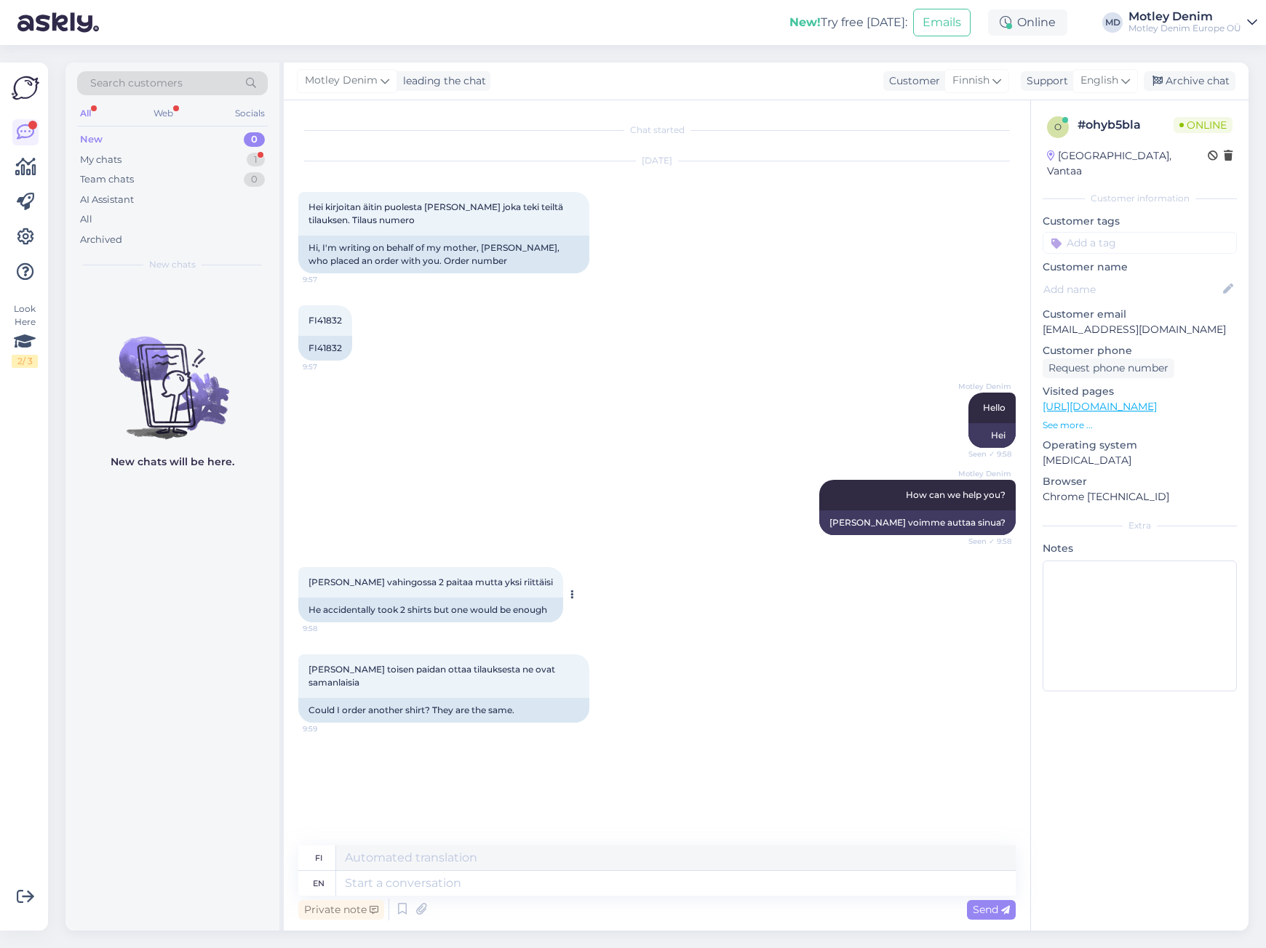
click at [314, 583] on span "[PERSON_NAME] vahingossa 2 paitaa mutta yksi riittäisi" at bounding box center [430, 582] width 244 height 11
drag, startPoint x: 314, startPoint y: 583, endPoint x: 522, endPoint y: 576, distance: 207.4
click at [522, 576] on div "[PERSON_NAME] vahingossa 2 paitaa mutta yksi riittäisi 9:58" at bounding box center [430, 582] width 265 height 31
copy div "[PERSON_NAME] vahingossa 2 paitaa mutta yksi riittäisi 9:58"
click at [319, 670] on span "[PERSON_NAME] toisen paidan ottaa tilauksesta ne ovat samanlaisia" at bounding box center [432, 676] width 249 height 24
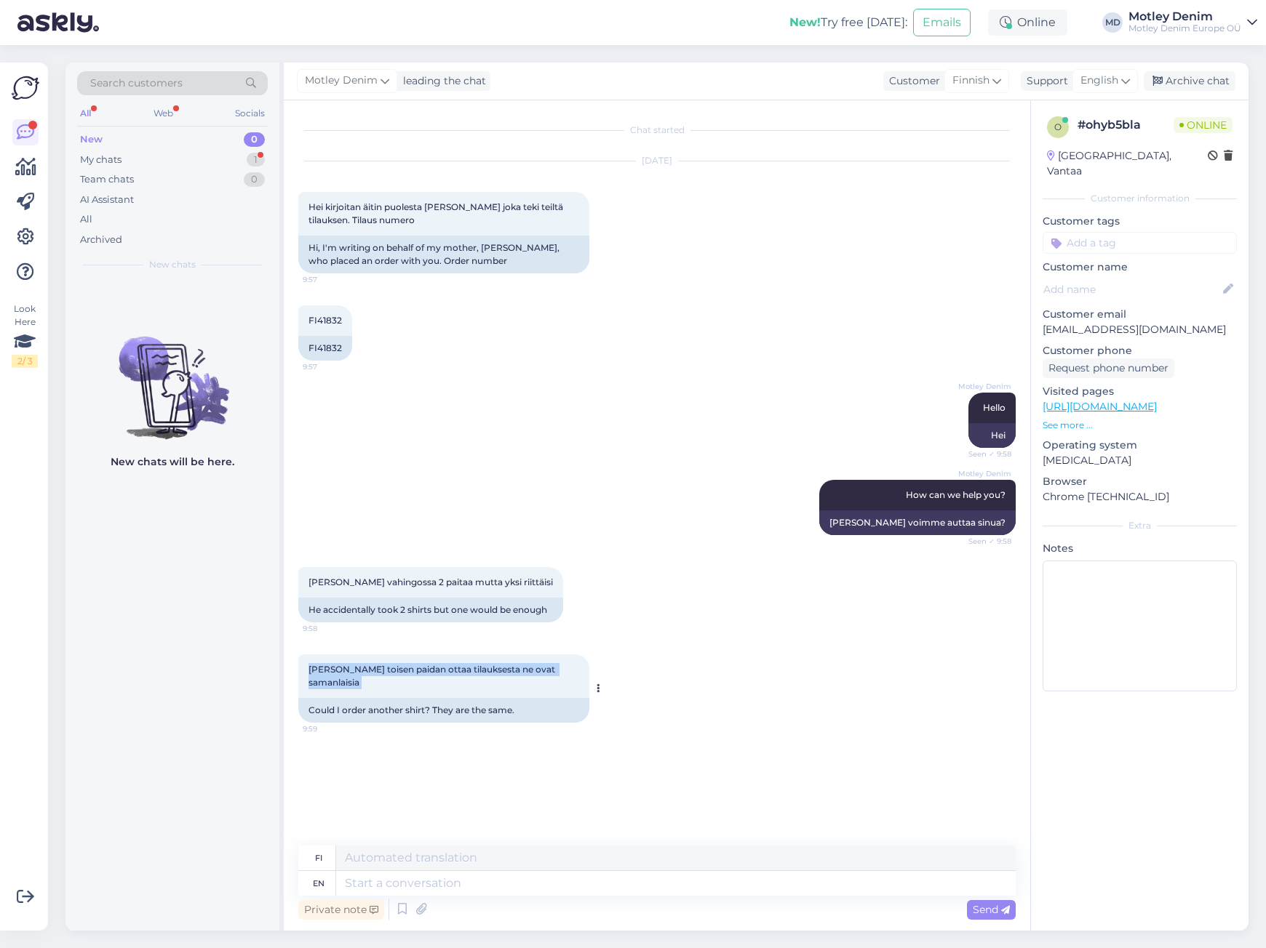
drag, startPoint x: 319, startPoint y: 670, endPoint x: 545, endPoint y: 668, distance: 226.2
click at [545, 668] on span "[PERSON_NAME] toisen paidan ottaa tilauksesta ne ovat samanlaisia" at bounding box center [432, 676] width 249 height 24
copy div "[PERSON_NAME] toisen paidan ottaa tilauksesta ne ovat samanlaisia 9:59"
click at [622, 890] on textarea at bounding box center [675, 883] width 679 height 25
click at [315, 671] on span "[PERSON_NAME] toisen paidan ottaa tilauksesta ne ovat samanlaisia" at bounding box center [432, 676] width 249 height 24
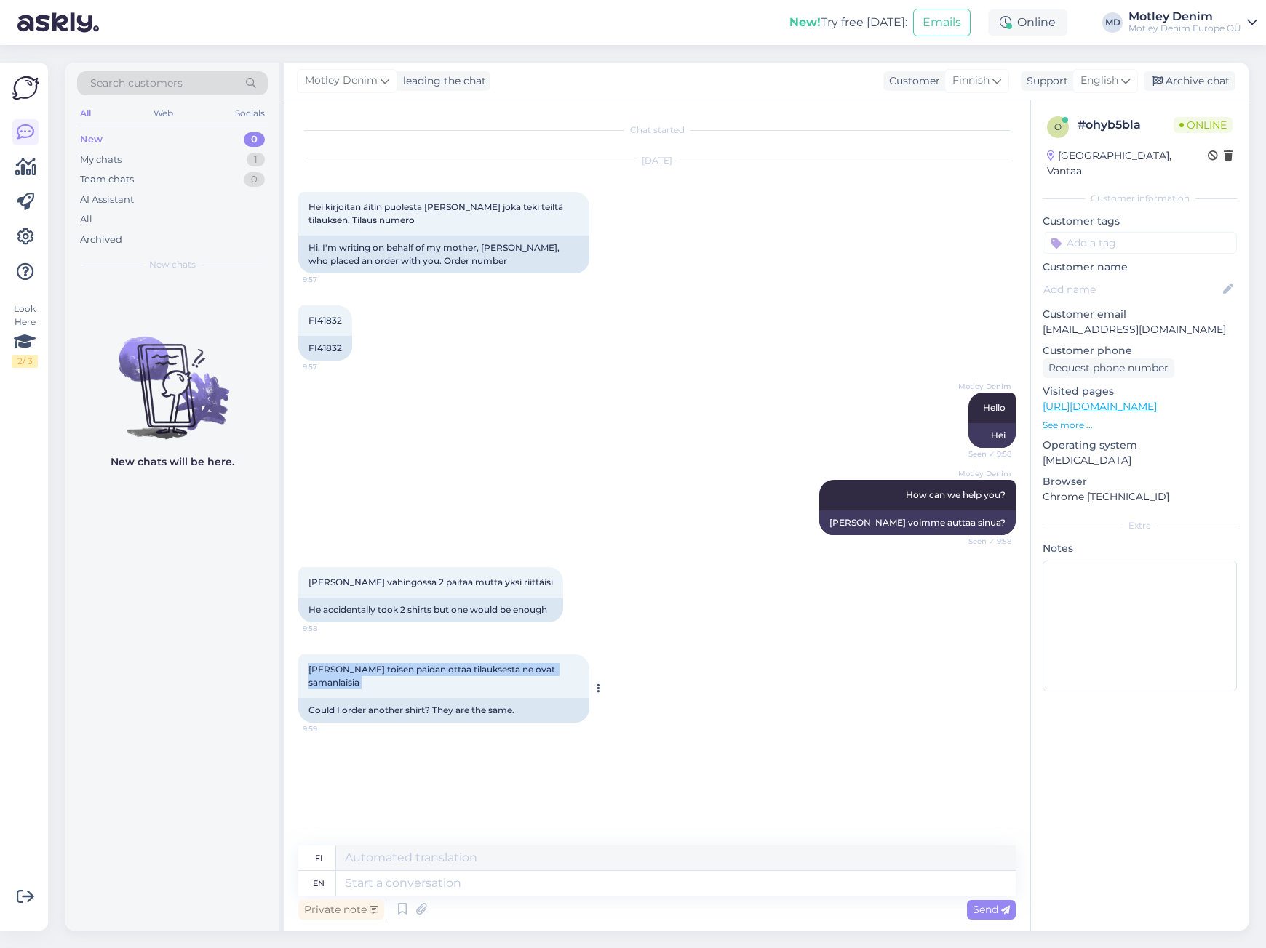
drag, startPoint x: 315, startPoint y: 671, endPoint x: 537, endPoint y: 669, distance: 221.8
click at [537, 669] on span "[PERSON_NAME] toisen paidan ottaa tilauksesta ne ovat samanlaisia" at bounding box center [432, 676] width 249 height 24
copy div "[PERSON_NAME] toisen paidan ottaa tilauksesta ne ovat samanlaisia 9:59"
click at [565, 890] on textarea at bounding box center [675, 883] width 679 height 25
click at [909, 392] on div "Motley Denim Hello Seen ✓ 9:58 Hei" at bounding box center [656, 420] width 717 height 87
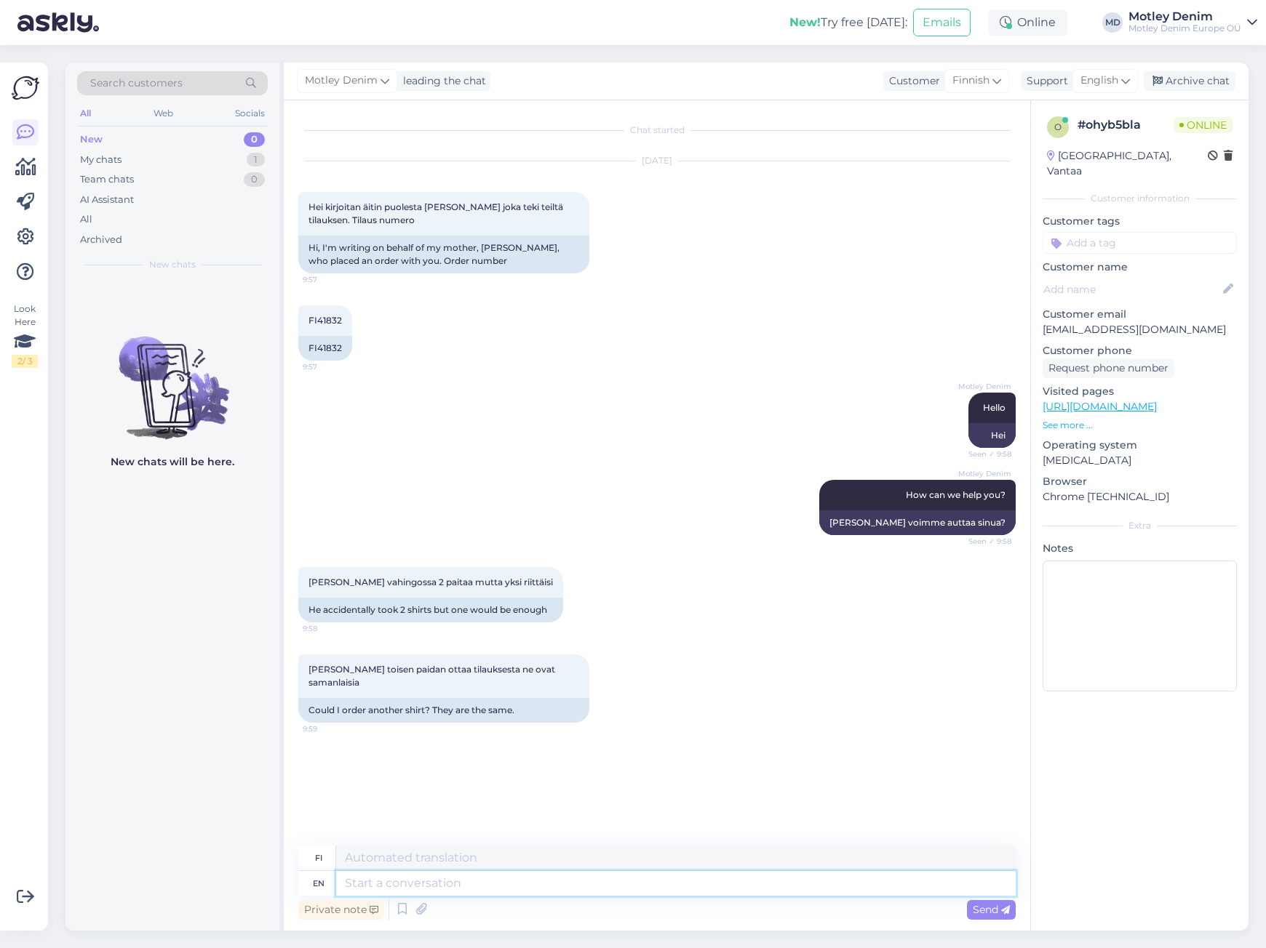
drag, startPoint x: 530, startPoint y: 880, endPoint x: 524, endPoint y: 888, distance: 10.3
click at [529, 882] on textarea at bounding box center [675, 883] width 679 height 25
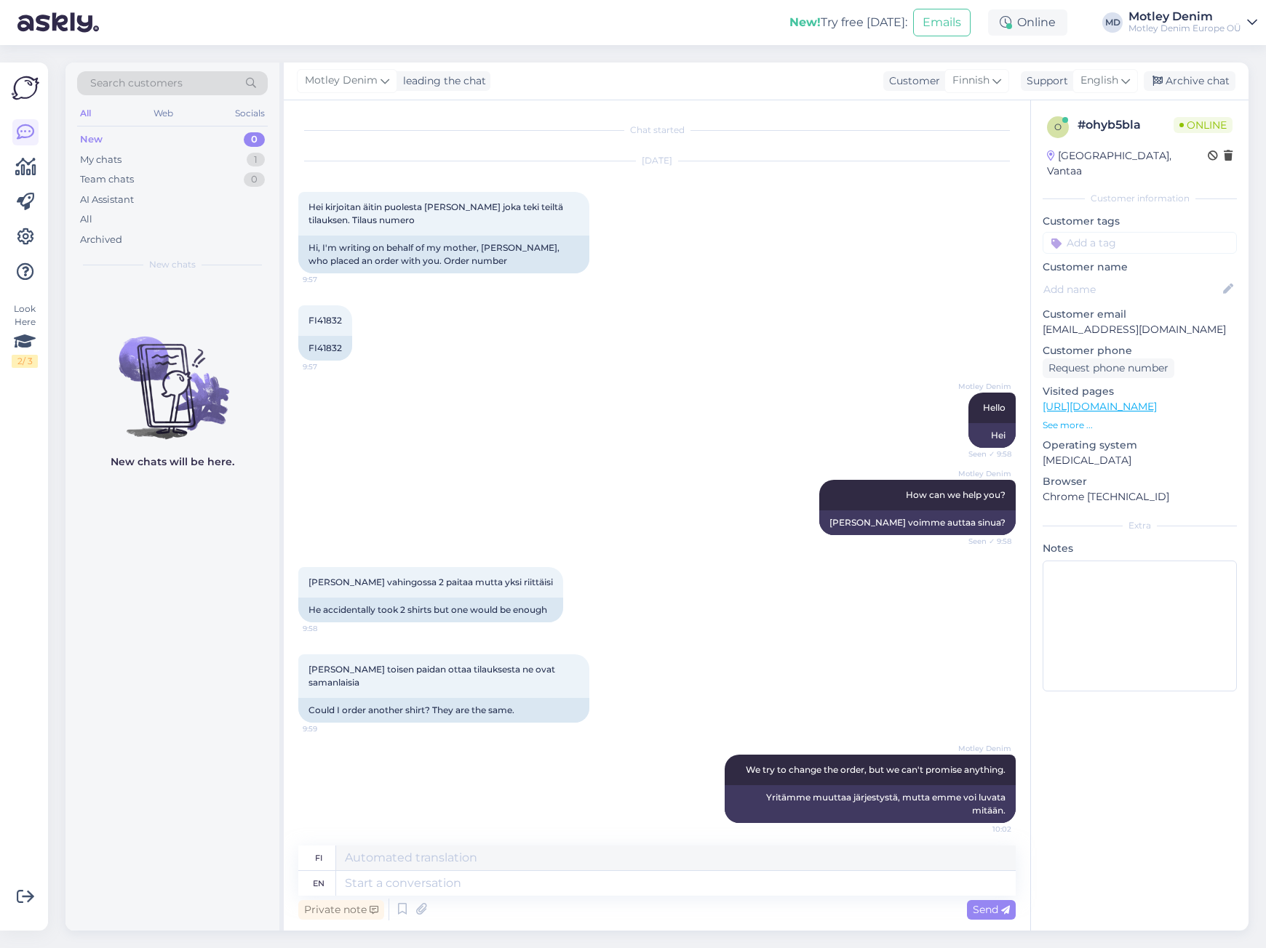
click at [1127, 232] on input at bounding box center [1139, 243] width 194 height 22
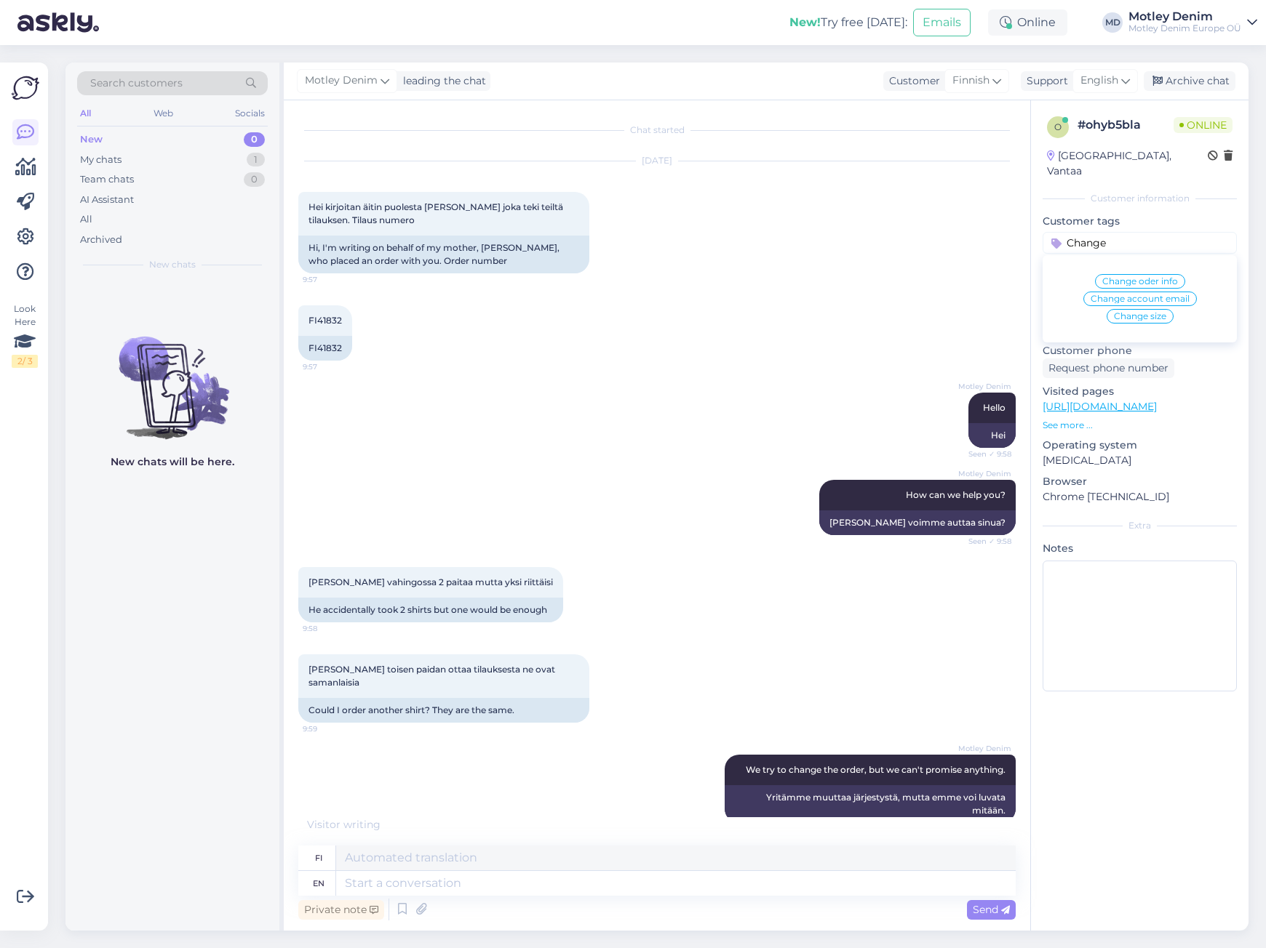
click at [1150, 232] on input "Change" at bounding box center [1139, 243] width 194 height 22
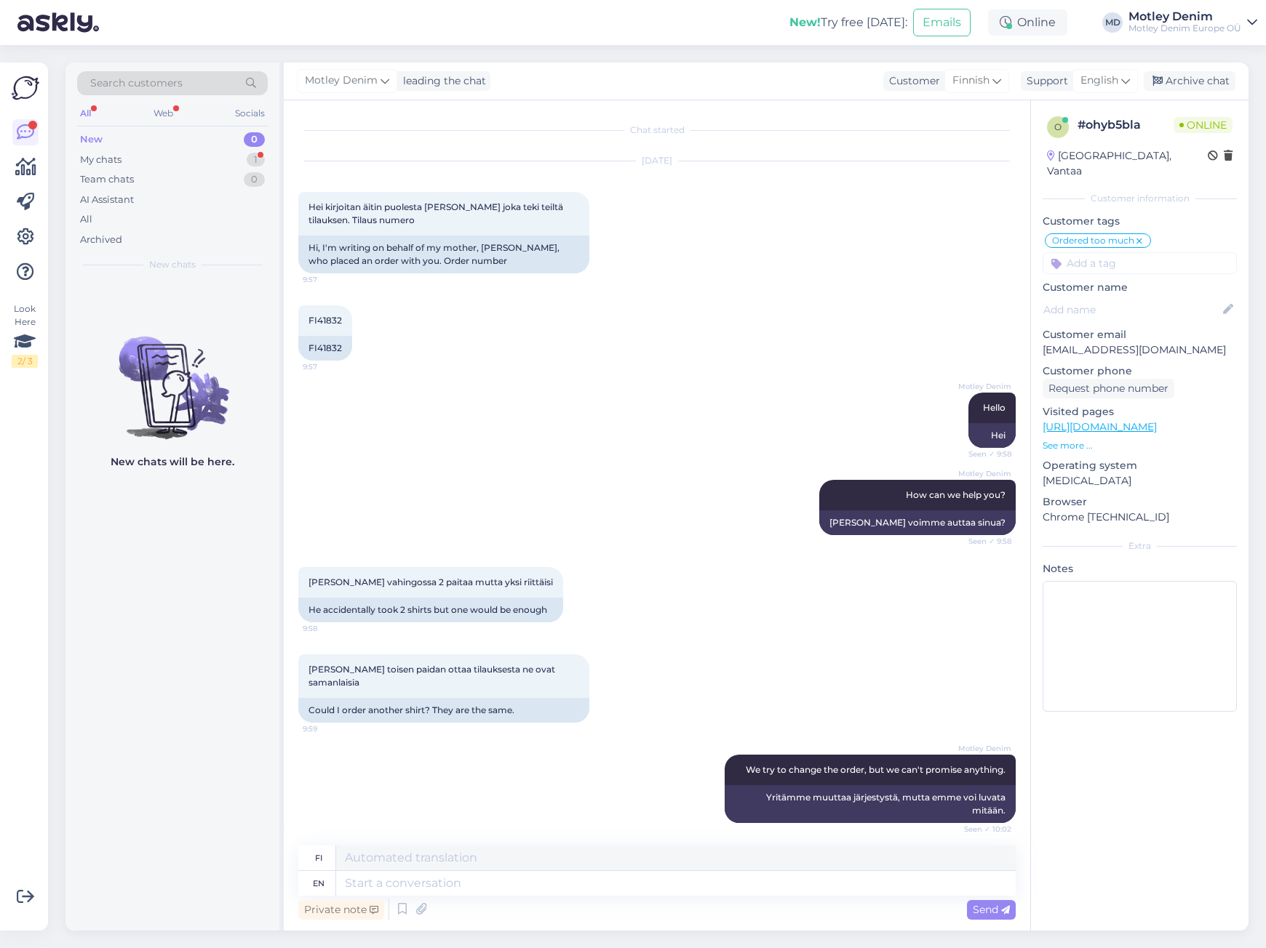
scroll to position [172, 0]
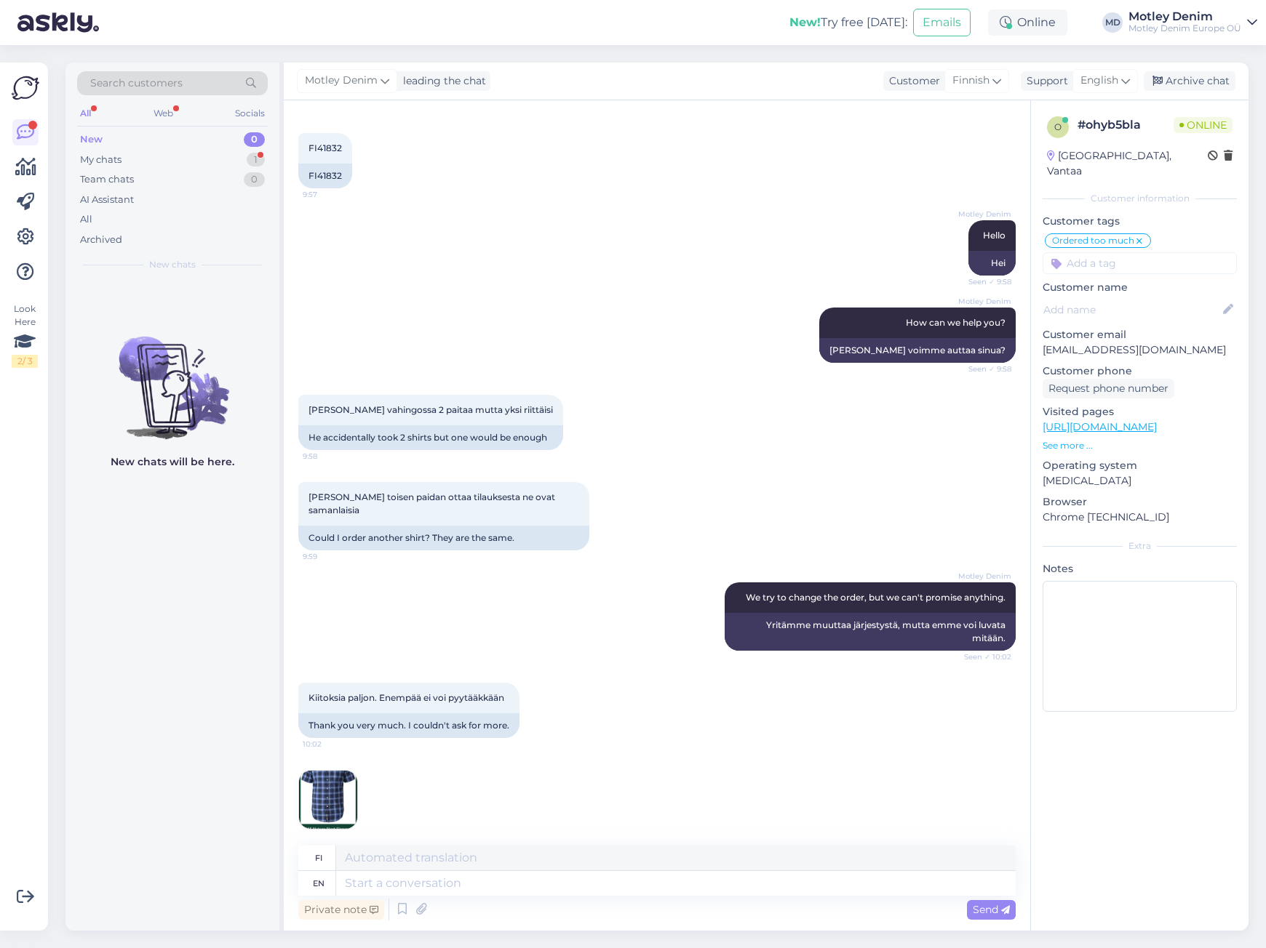
click at [332, 786] on img at bounding box center [328, 800] width 58 height 58
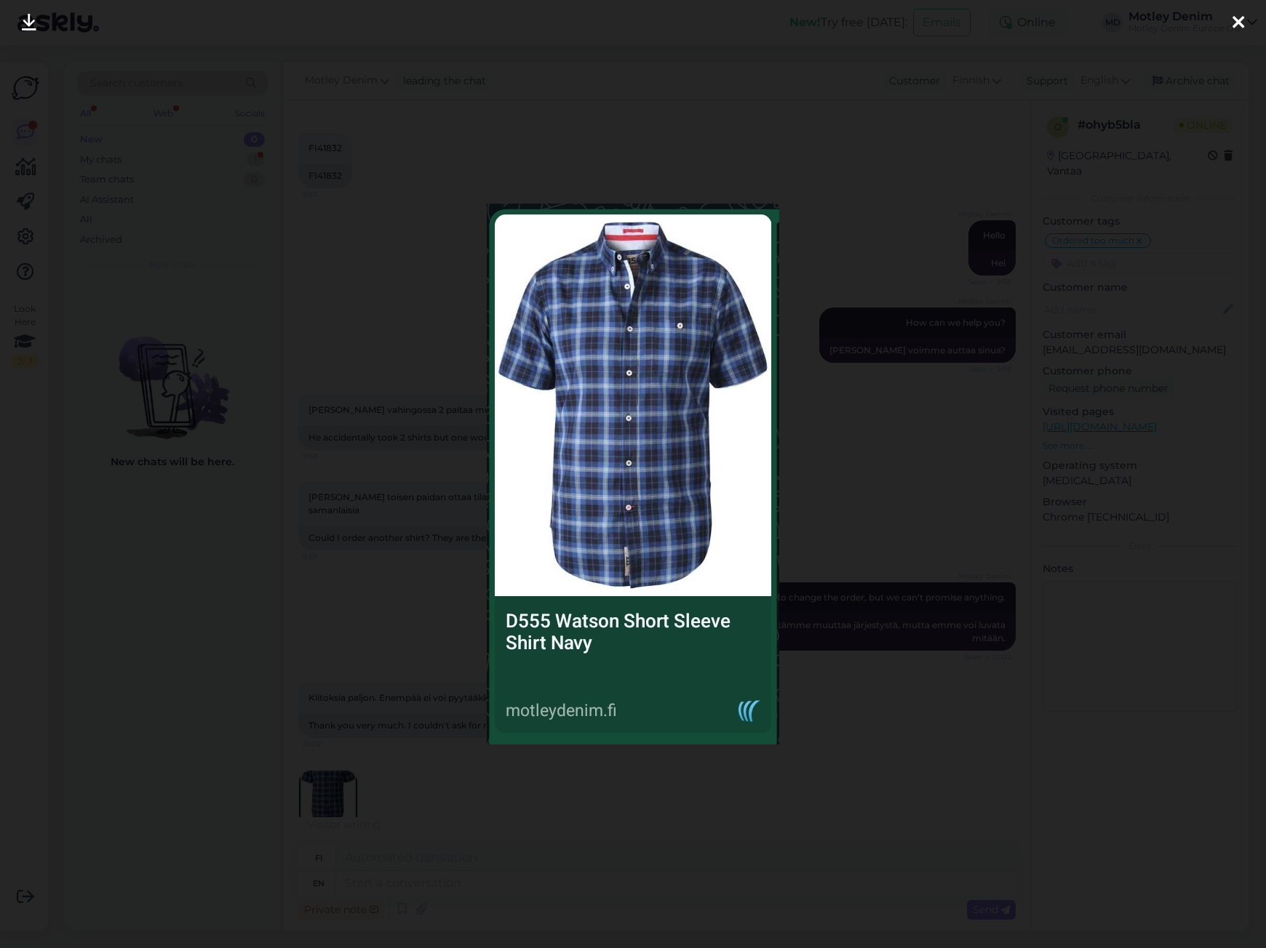
click at [355, 614] on div at bounding box center [633, 474] width 1266 height 948
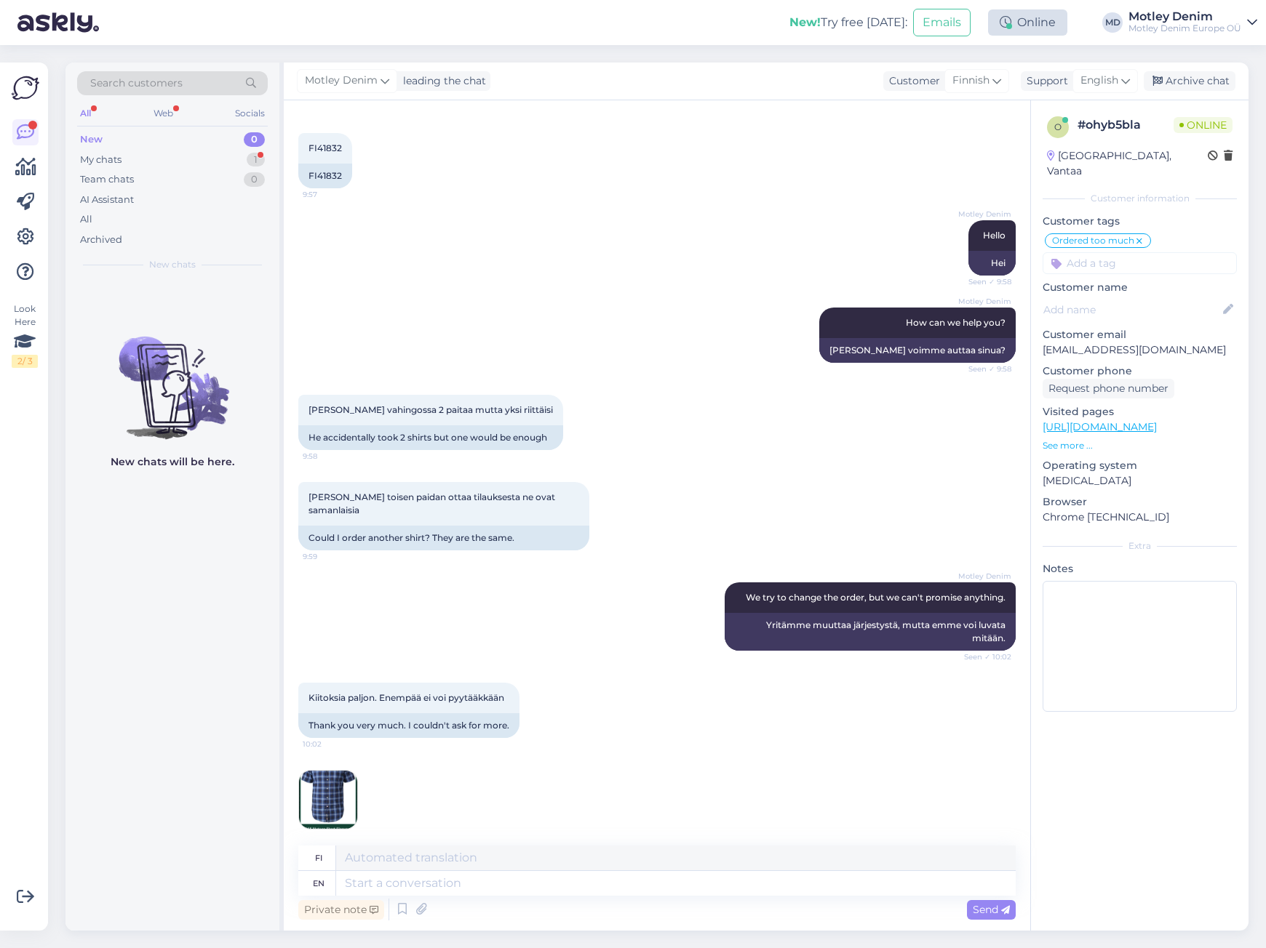
click at [1039, 22] on div "Online" at bounding box center [1027, 22] width 79 height 26
click at [977, 80] on button "30 mins" at bounding box center [983, 78] width 52 height 16
click at [828, 156] on div "FI41832 9:57 FI41832" at bounding box center [656, 160] width 717 height 87
click at [505, 890] on textarea at bounding box center [675, 883] width 679 height 25
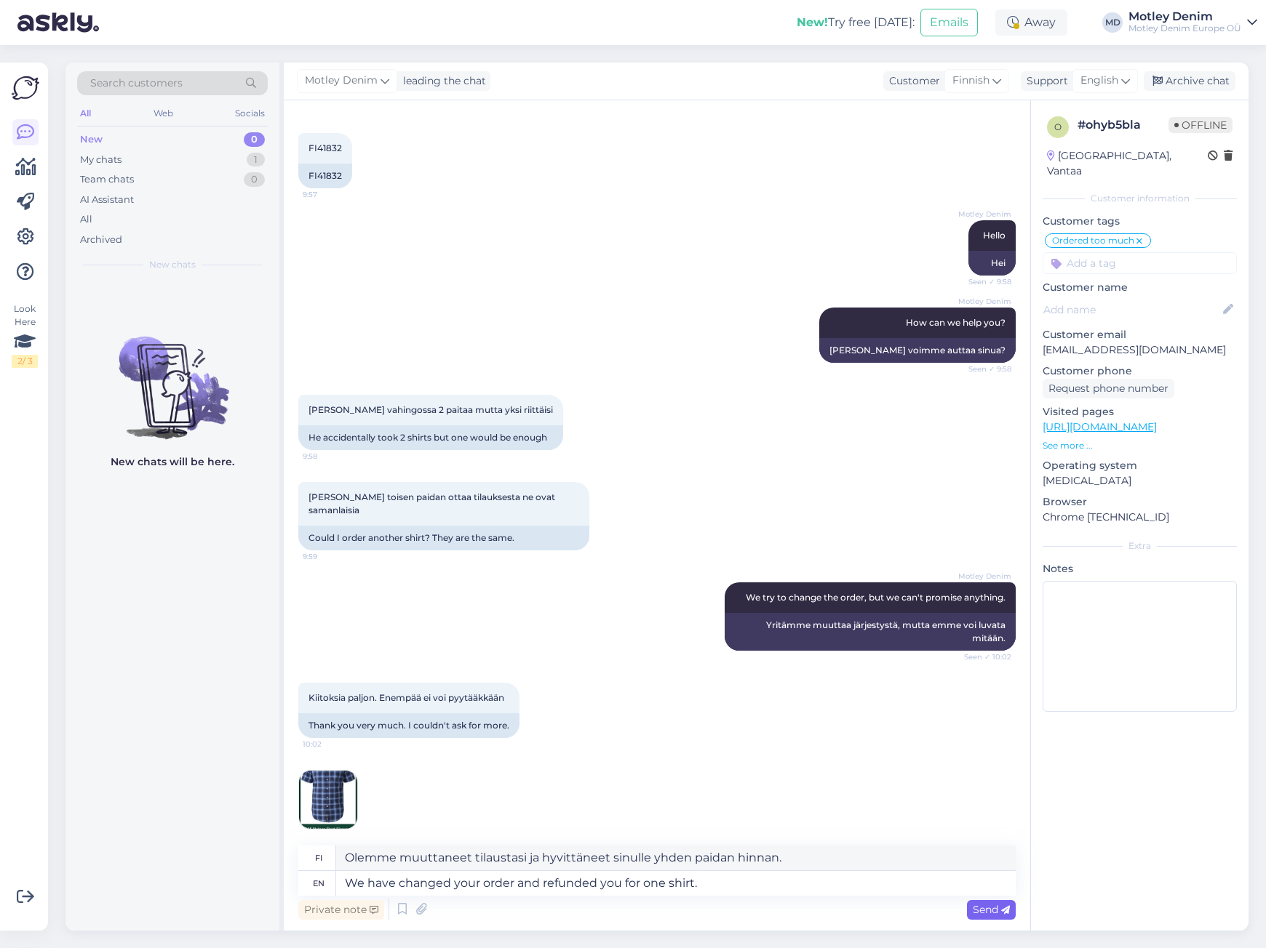
click at [991, 906] on span "Send" at bounding box center [990, 909] width 37 height 13
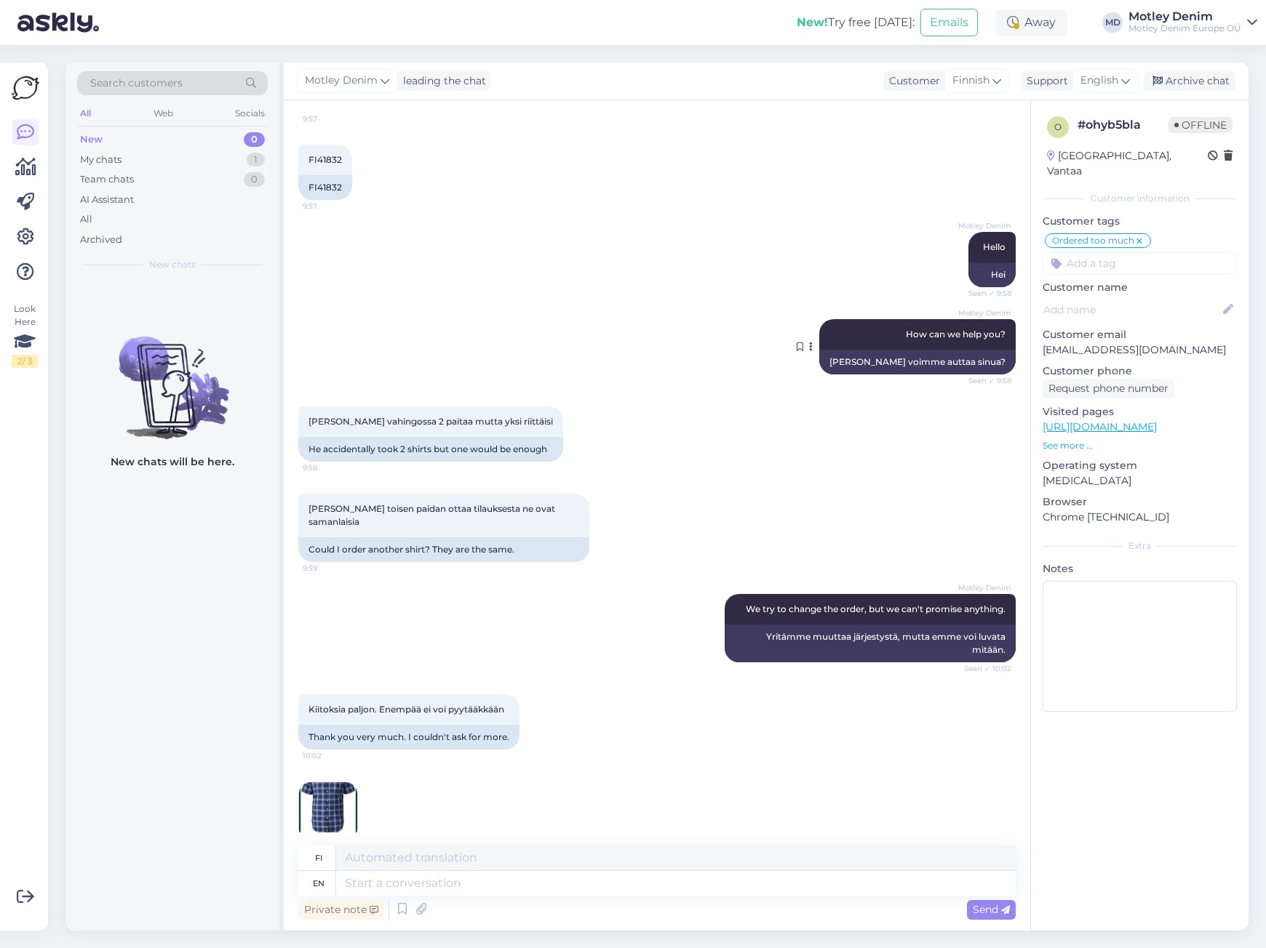
scroll to position [273, 0]
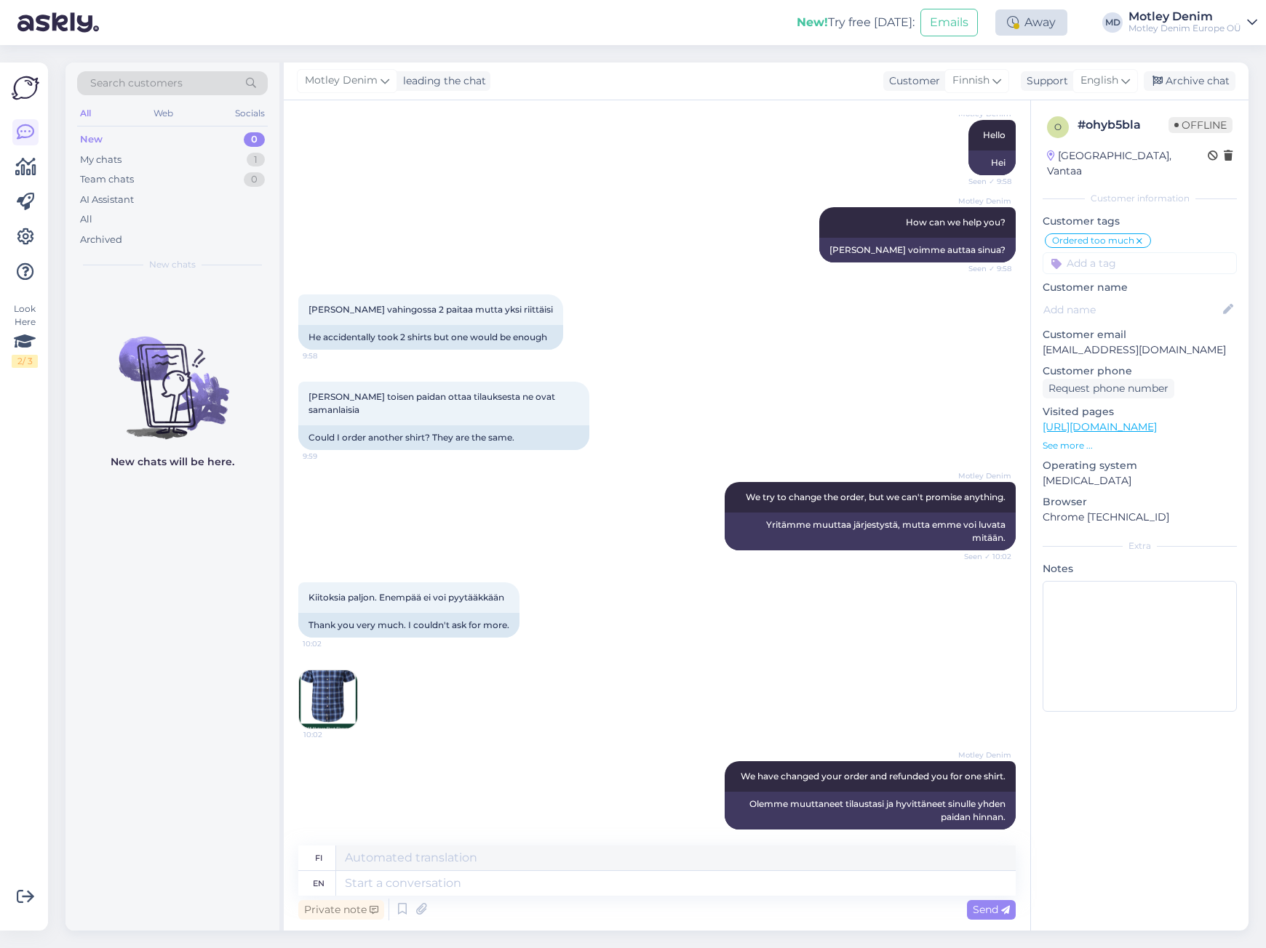
click at [1036, 25] on div "Away" at bounding box center [1031, 22] width 72 height 26
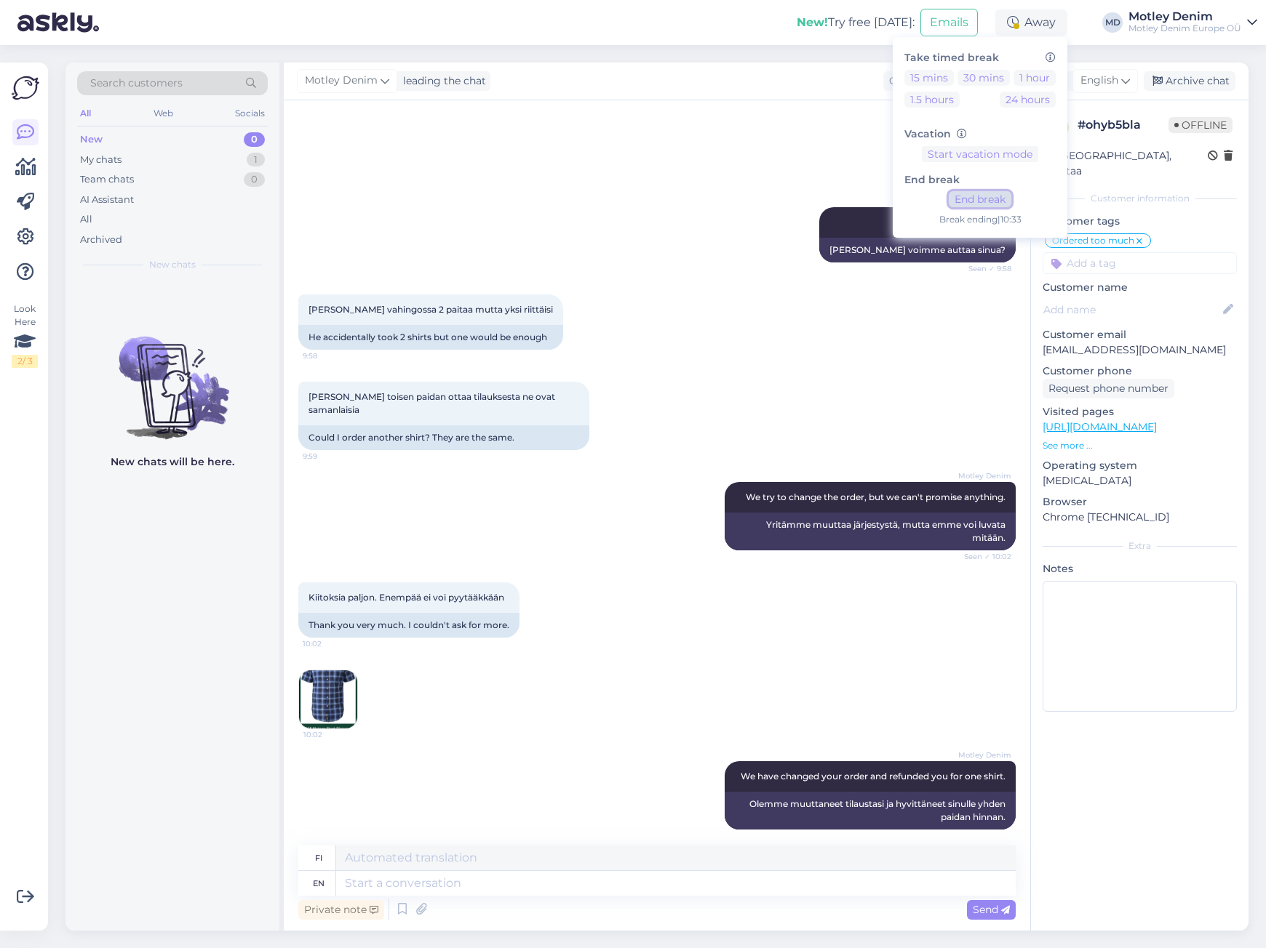
click at [972, 197] on button "End break" at bounding box center [979, 199] width 63 height 16
click at [697, 167] on div "Motley Denim Hello Seen ✓ 9:58 Hei" at bounding box center [656, 147] width 717 height 87
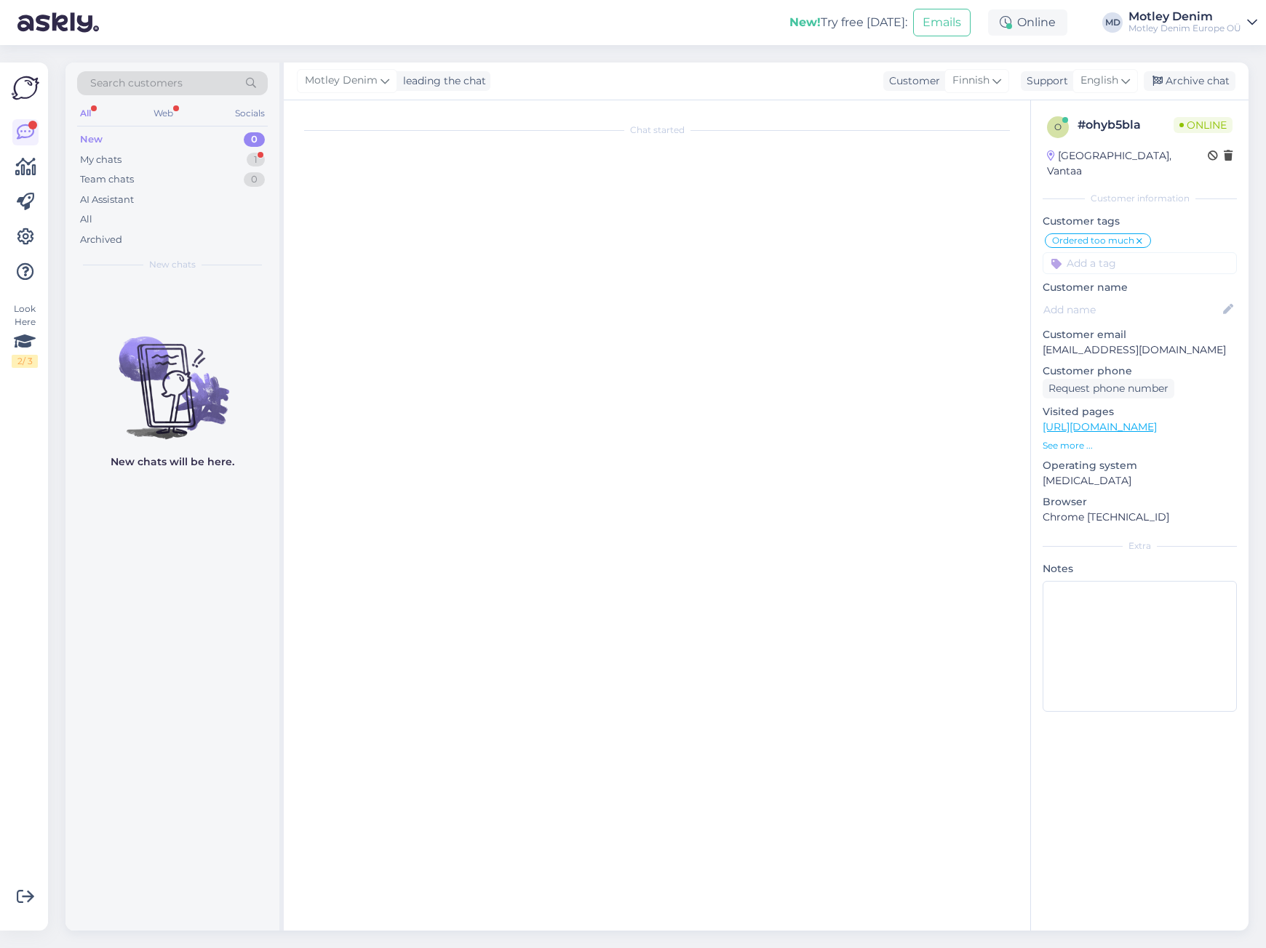
scroll to position [0, 0]
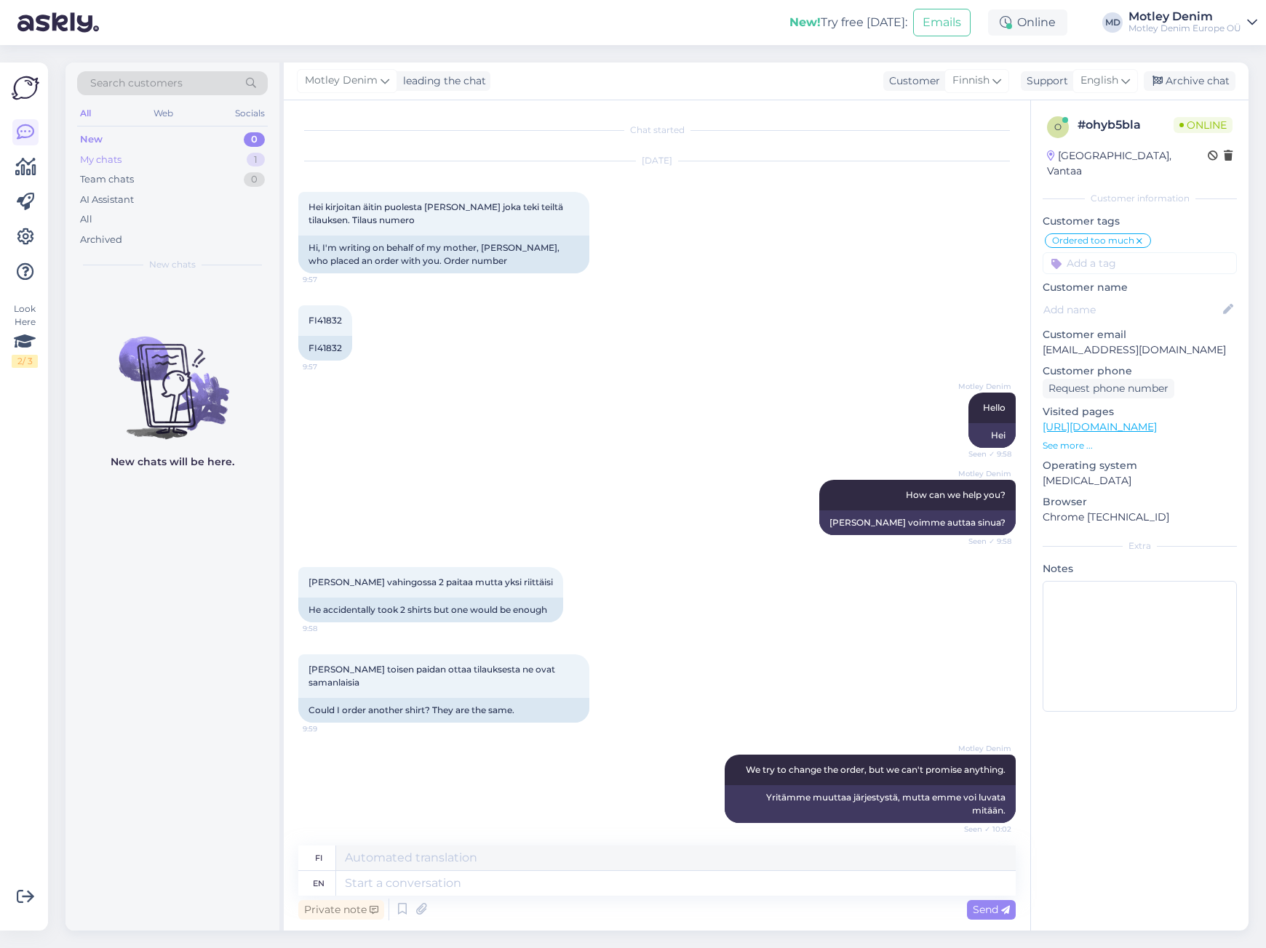
click at [177, 154] on div "My chats 1" at bounding box center [172, 160] width 191 height 20
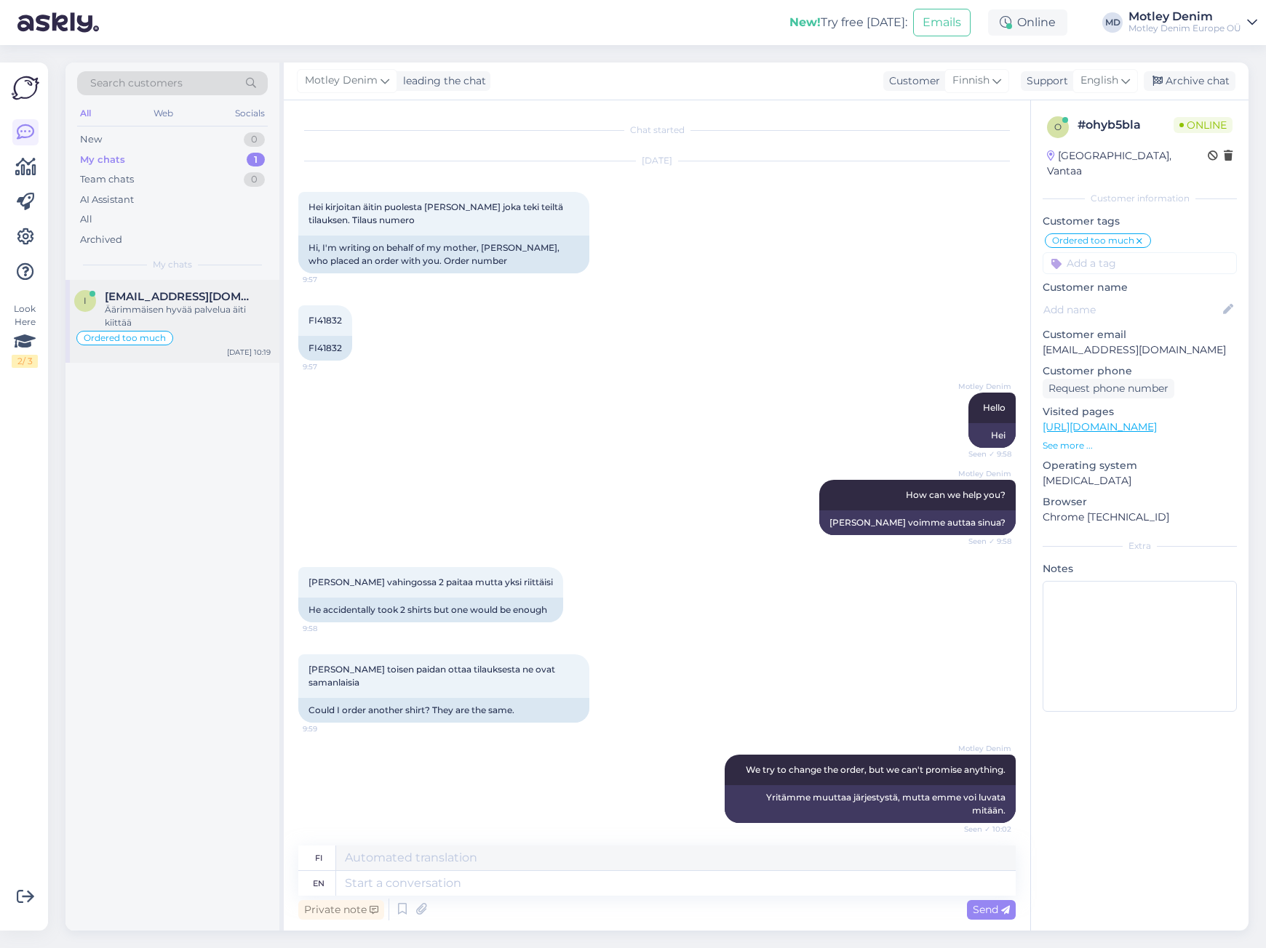
click at [137, 305] on div "Äärimmäisen hyvää palvelua äiti kiittää" at bounding box center [188, 316] width 166 height 26
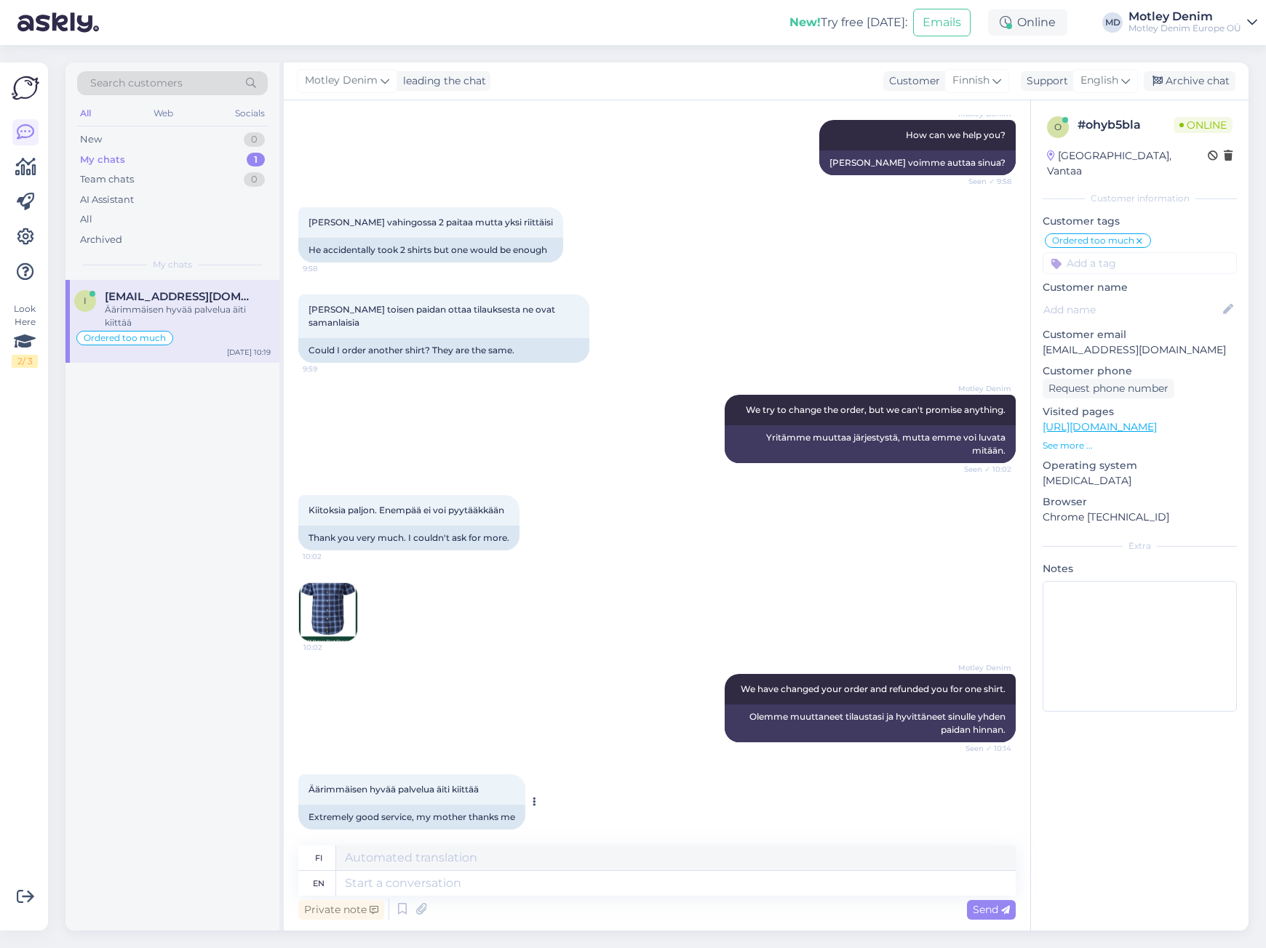
click at [327, 784] on span "Äärimmäisen hyvää palvelua äiti kiittää" at bounding box center [393, 789] width 170 height 11
drag, startPoint x: 327, startPoint y: 772, endPoint x: 508, endPoint y: 767, distance: 181.9
click at [508, 775] on div "Äärimmäisen hyvää palvelua äiti kiittää 10:19" at bounding box center [411, 790] width 227 height 31
copy div "Äärimmäisen hyvää palvelua äiti kiittää 10:19"
click at [472, 894] on textarea at bounding box center [675, 883] width 679 height 25
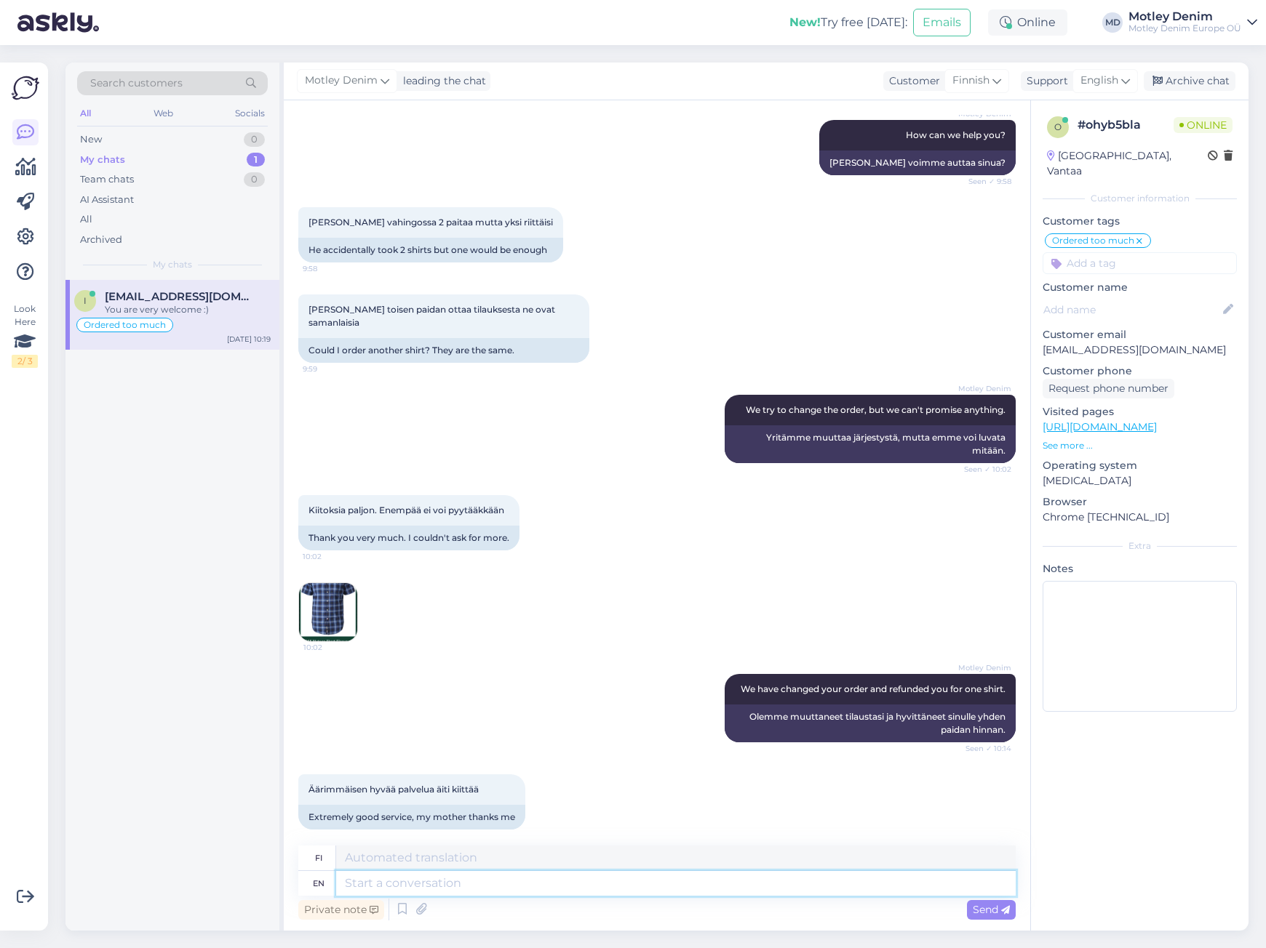
scroll to position [447, 0]
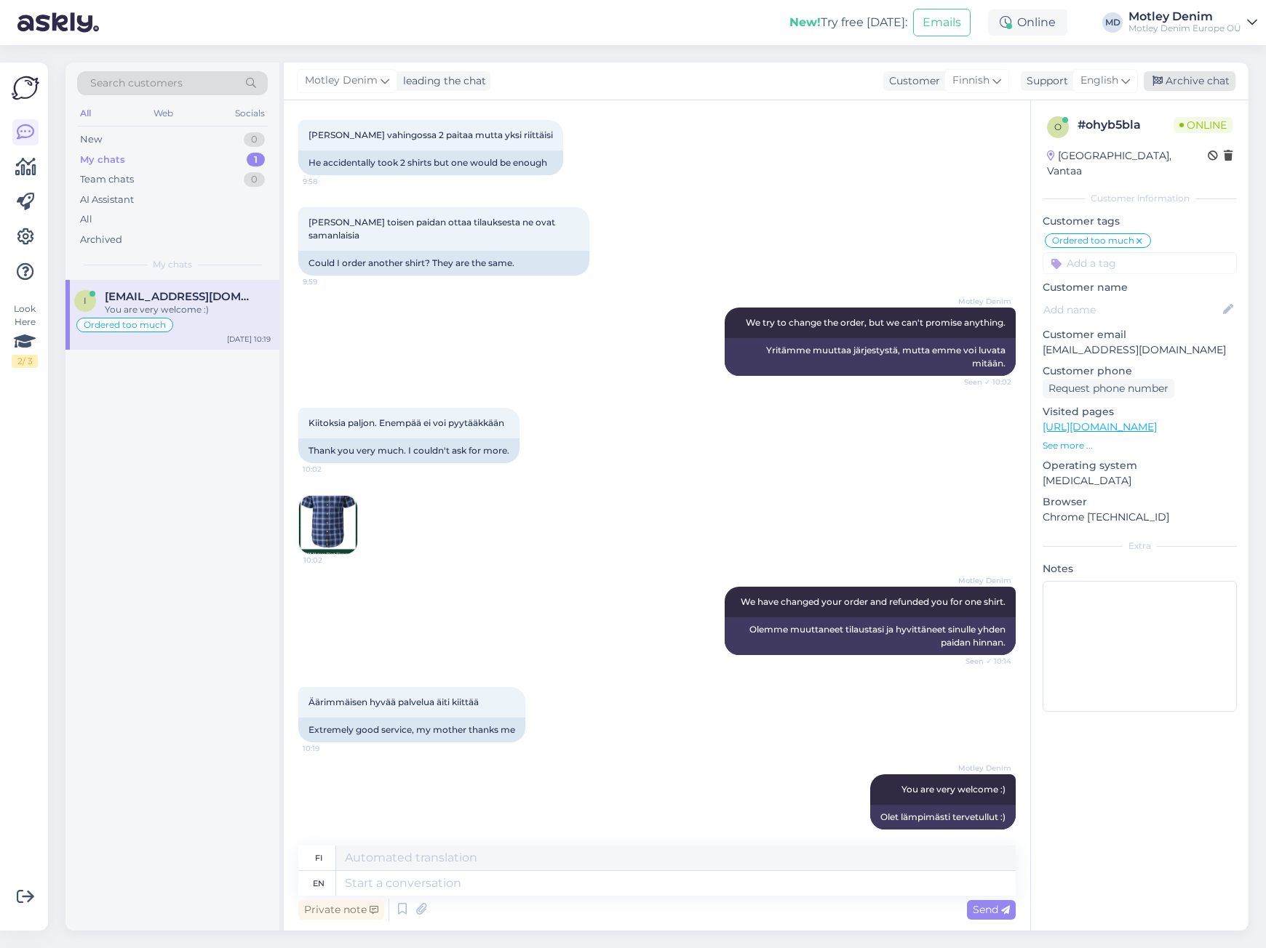
click at [1202, 81] on div "Archive chat" at bounding box center [1189, 81] width 92 height 20
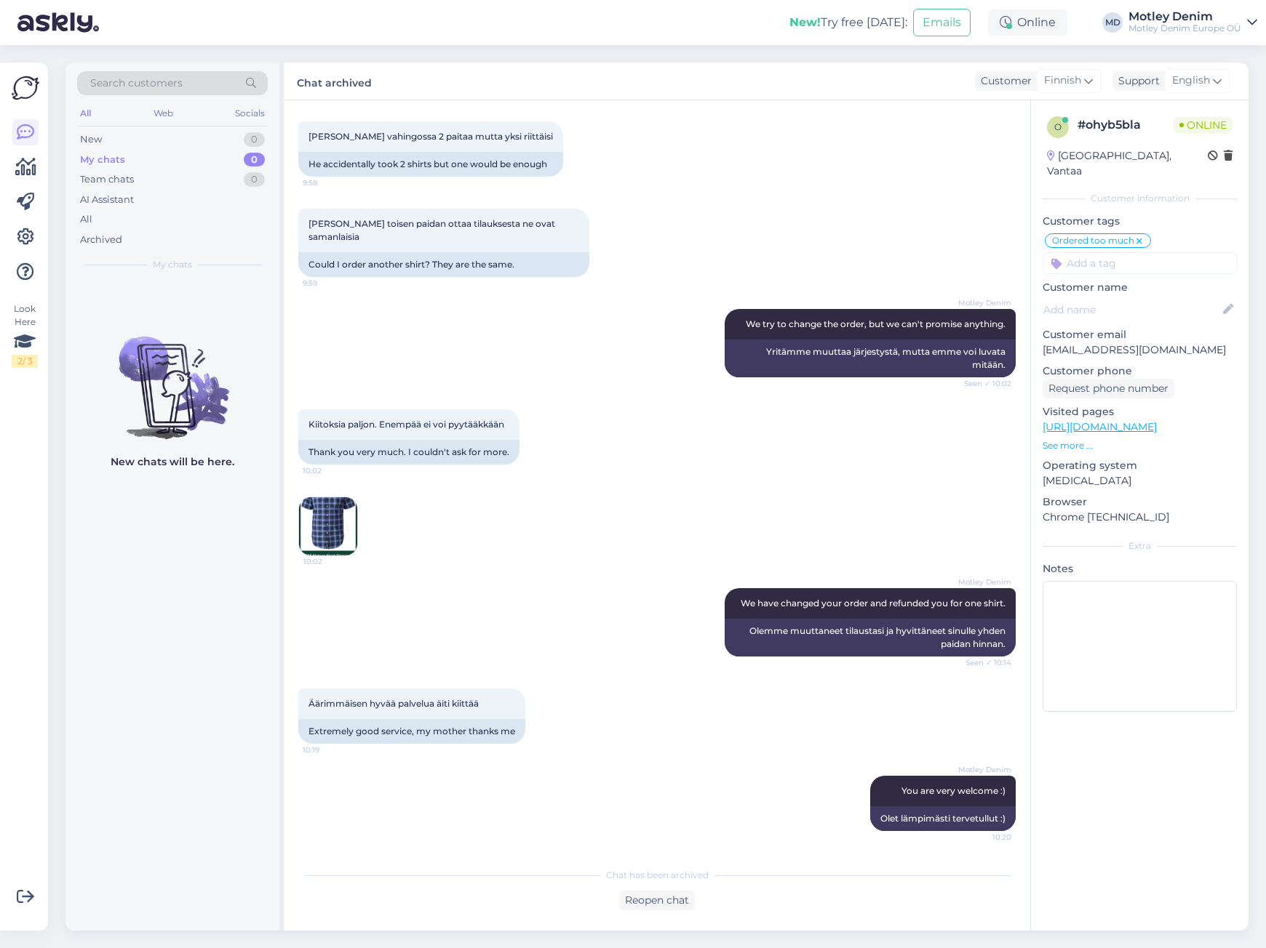
scroll to position [433, 0]
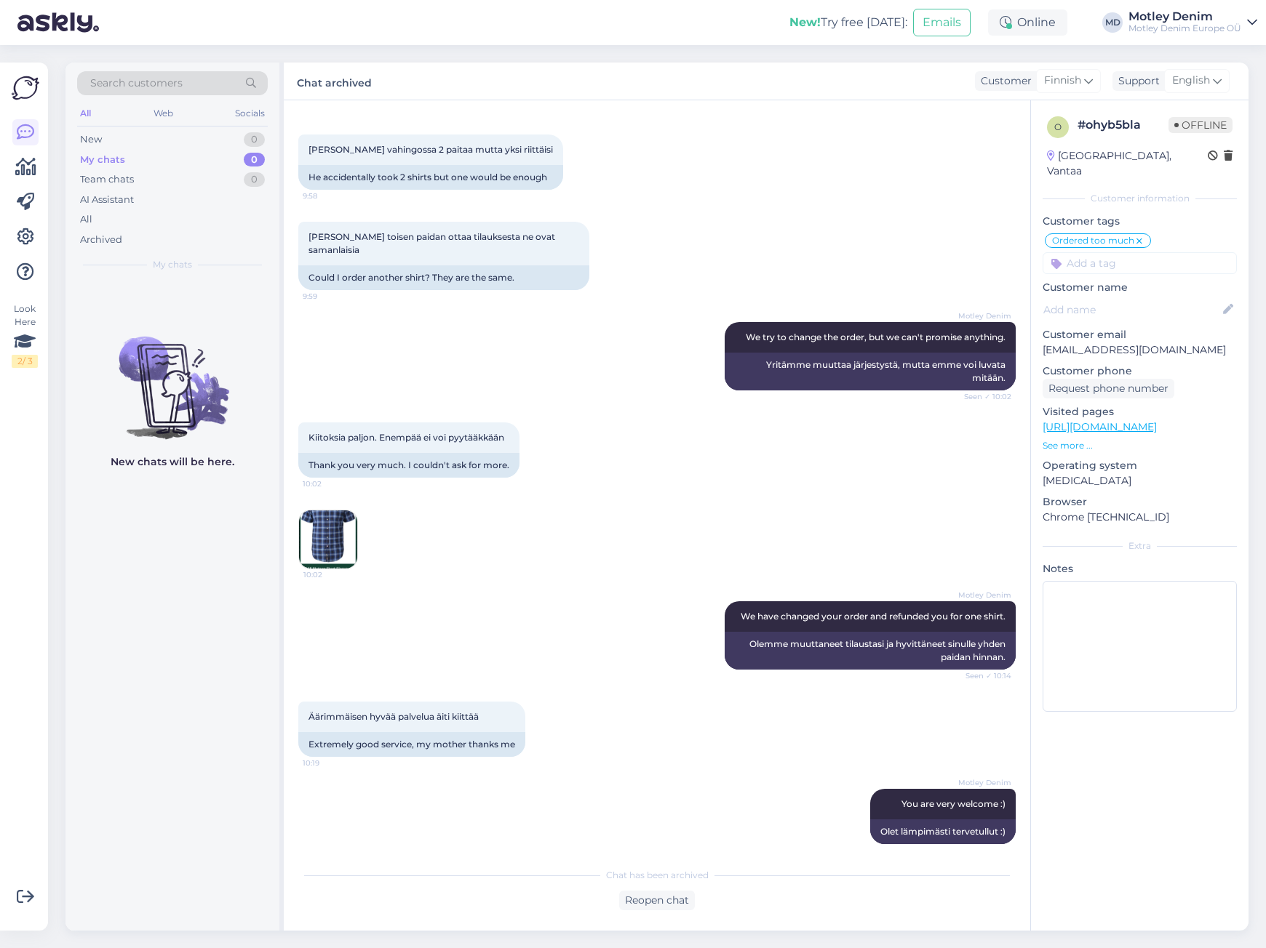
click at [901, 164] on div "[PERSON_NAME] vahingossa 2 paitaa mutta yksi riittäisi 9:58 He accidentally too…" at bounding box center [656, 162] width 717 height 87
